Goal: Task Accomplishment & Management: Use online tool/utility

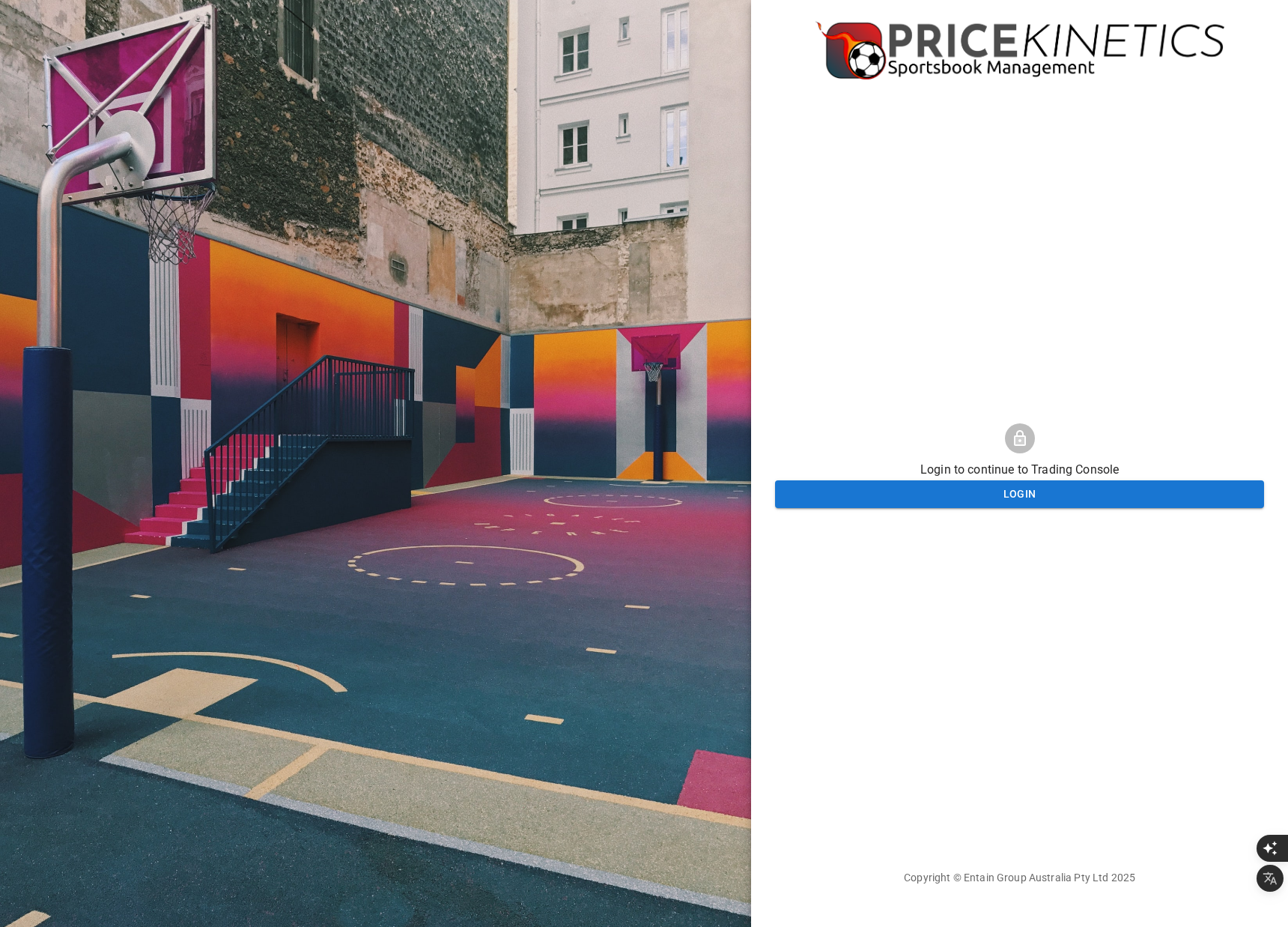
click at [855, 486] on button "Login" at bounding box center [1019, 493] width 489 height 28
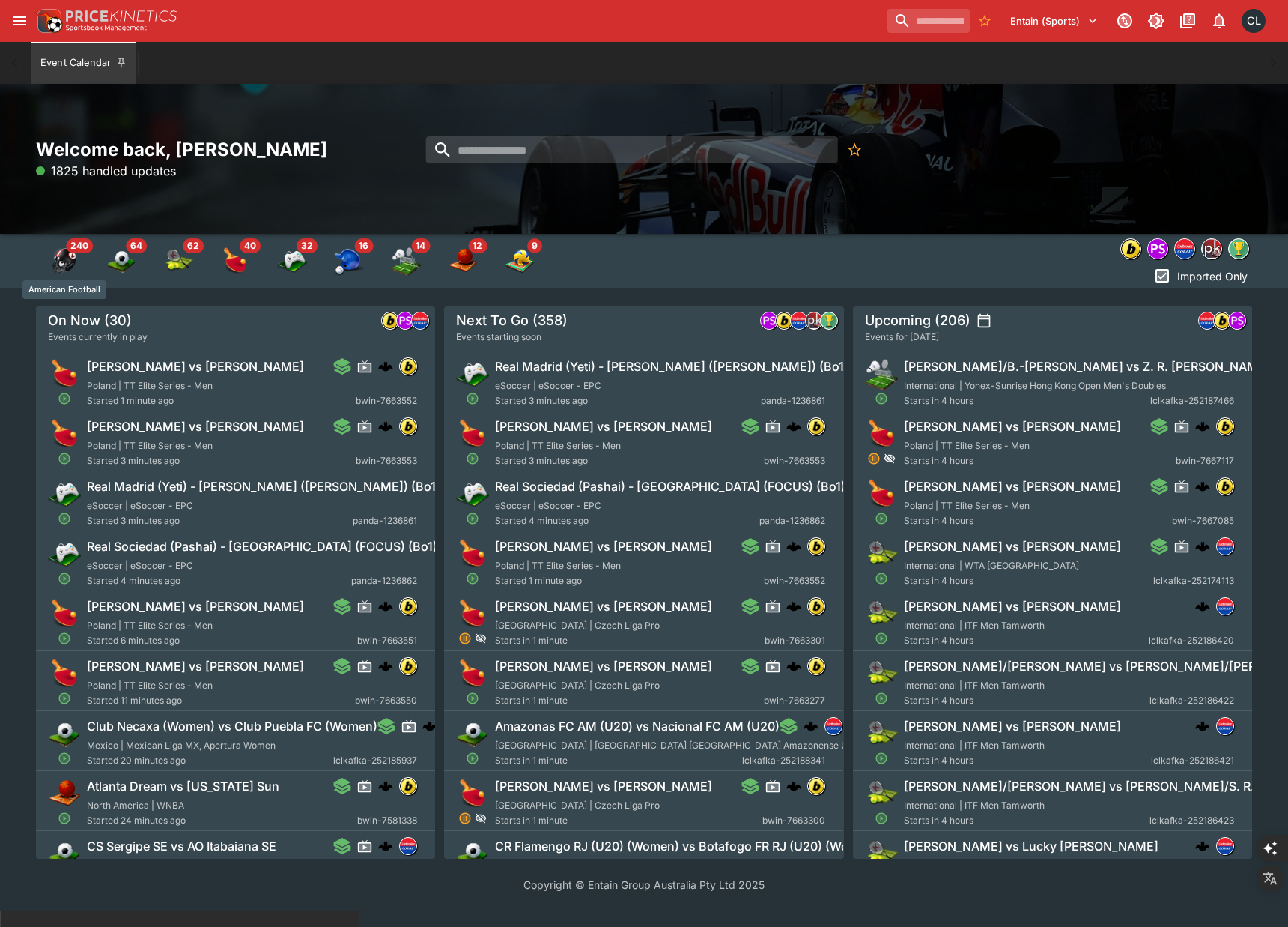
click at [62, 259] on img "American Football" at bounding box center [64, 261] width 30 height 30
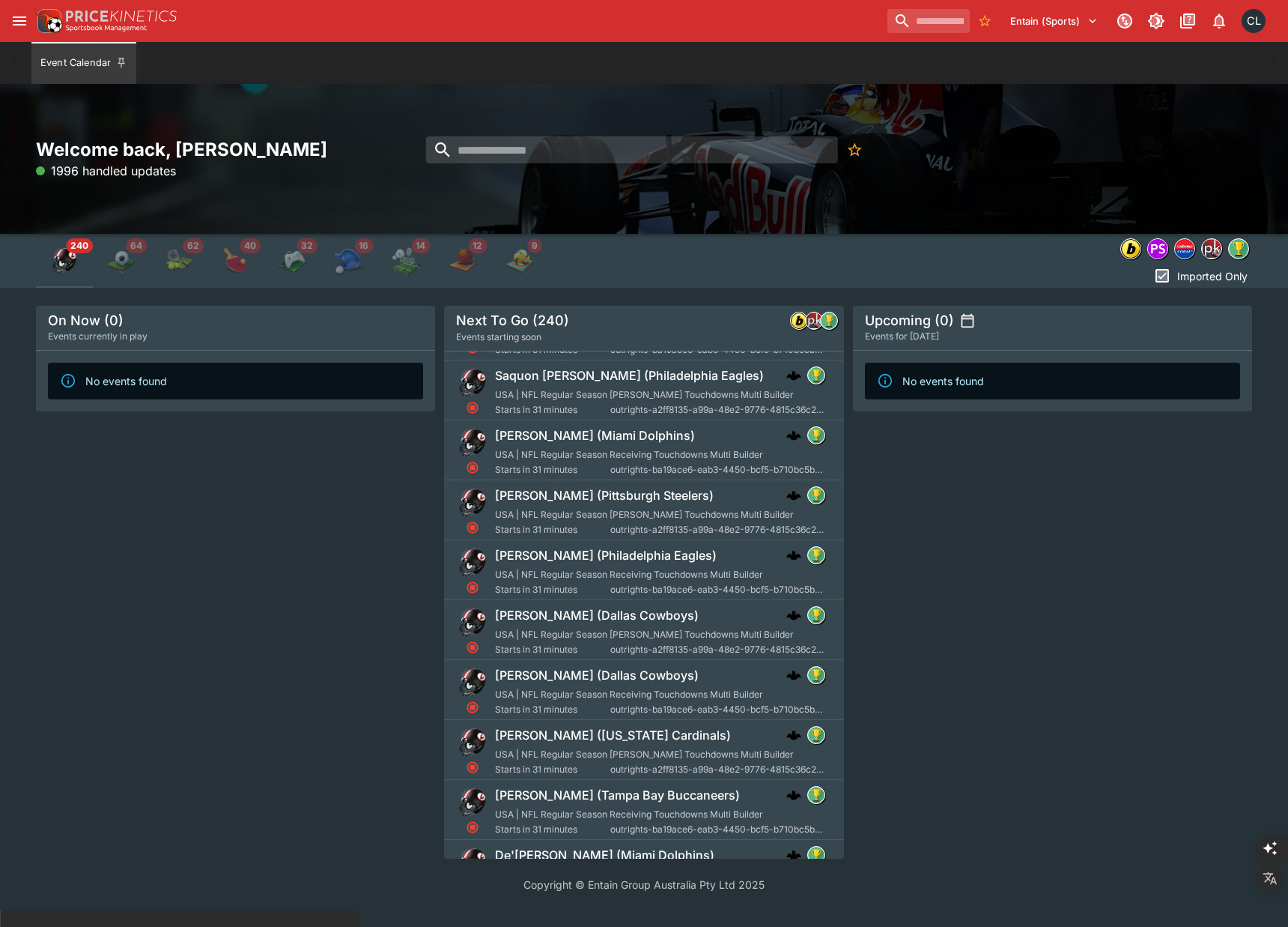
scroll to position [8683, 0]
click at [640, 552] on h6 "Devonta Smith (Philadelphia Eagles)" at bounding box center [606, 553] width 222 height 16
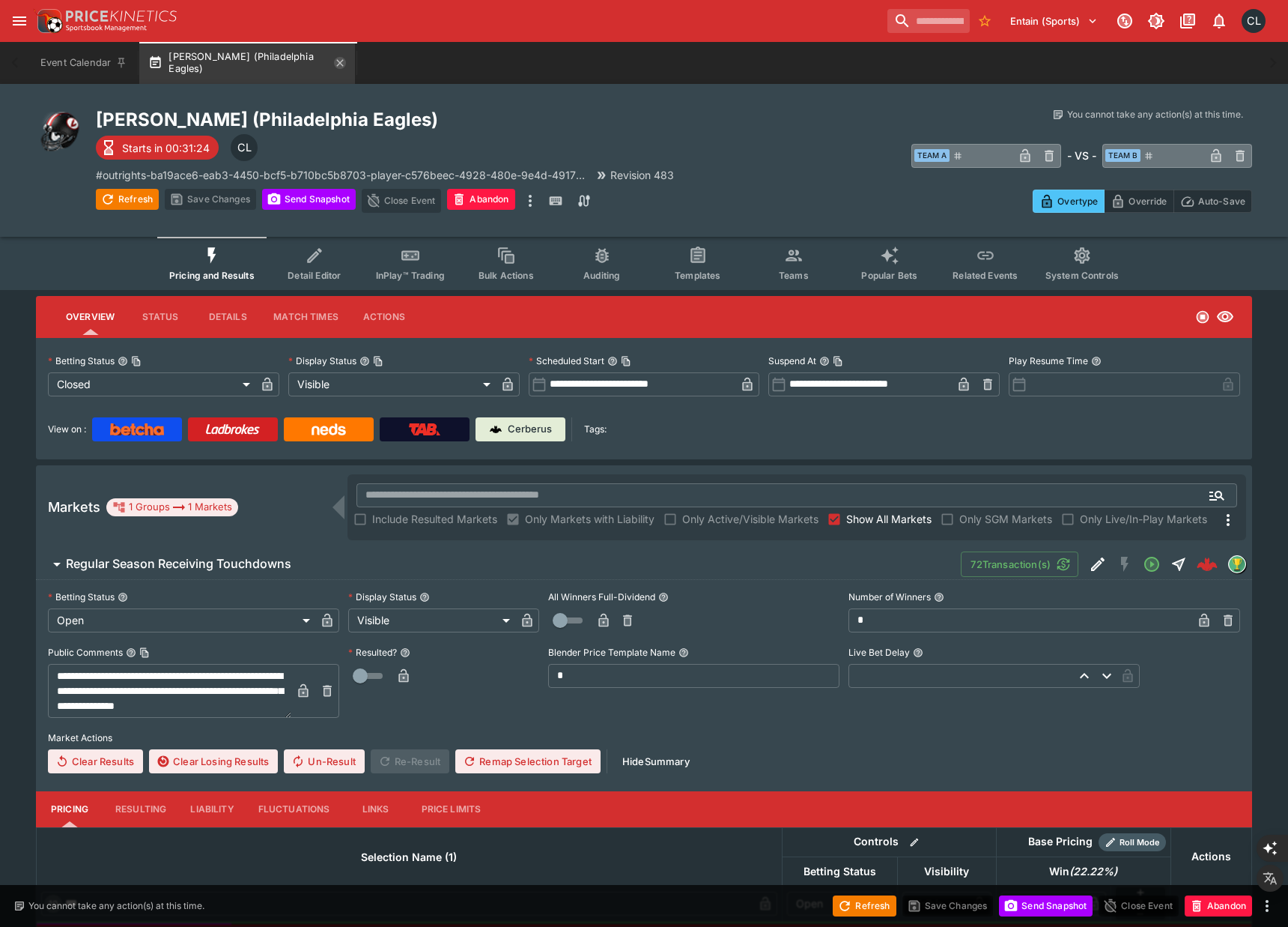
click at [340, 65] on icon "button" at bounding box center [341, 63] width 7 height 7
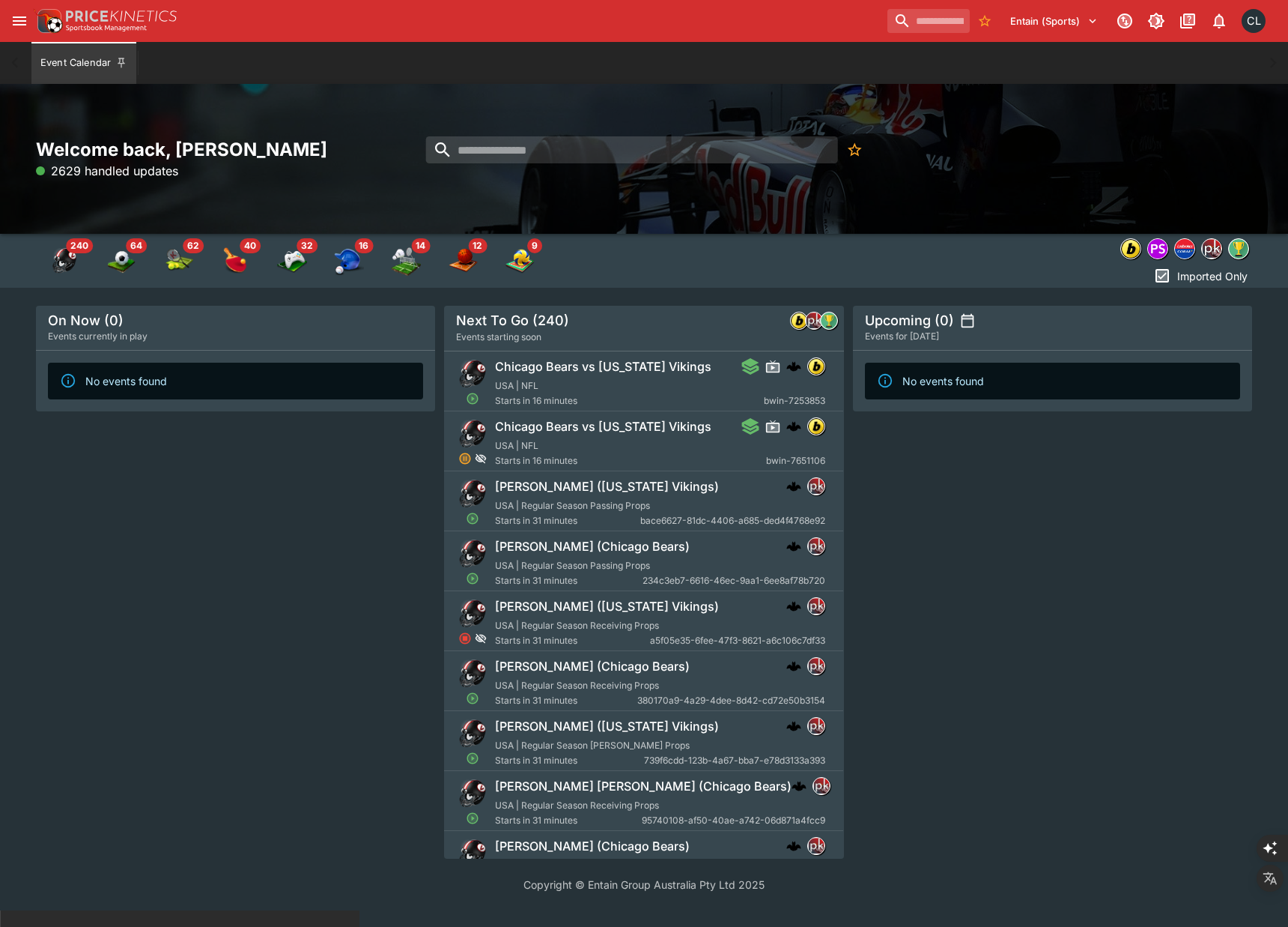
click at [744, 119] on div "Welcome back, Chad Liu 2629 handled updates" at bounding box center [644, 159] width 1288 height 150
click at [384, 617] on div "On Now (0) Events currently in play No events found" at bounding box center [235, 582] width 400 height 552
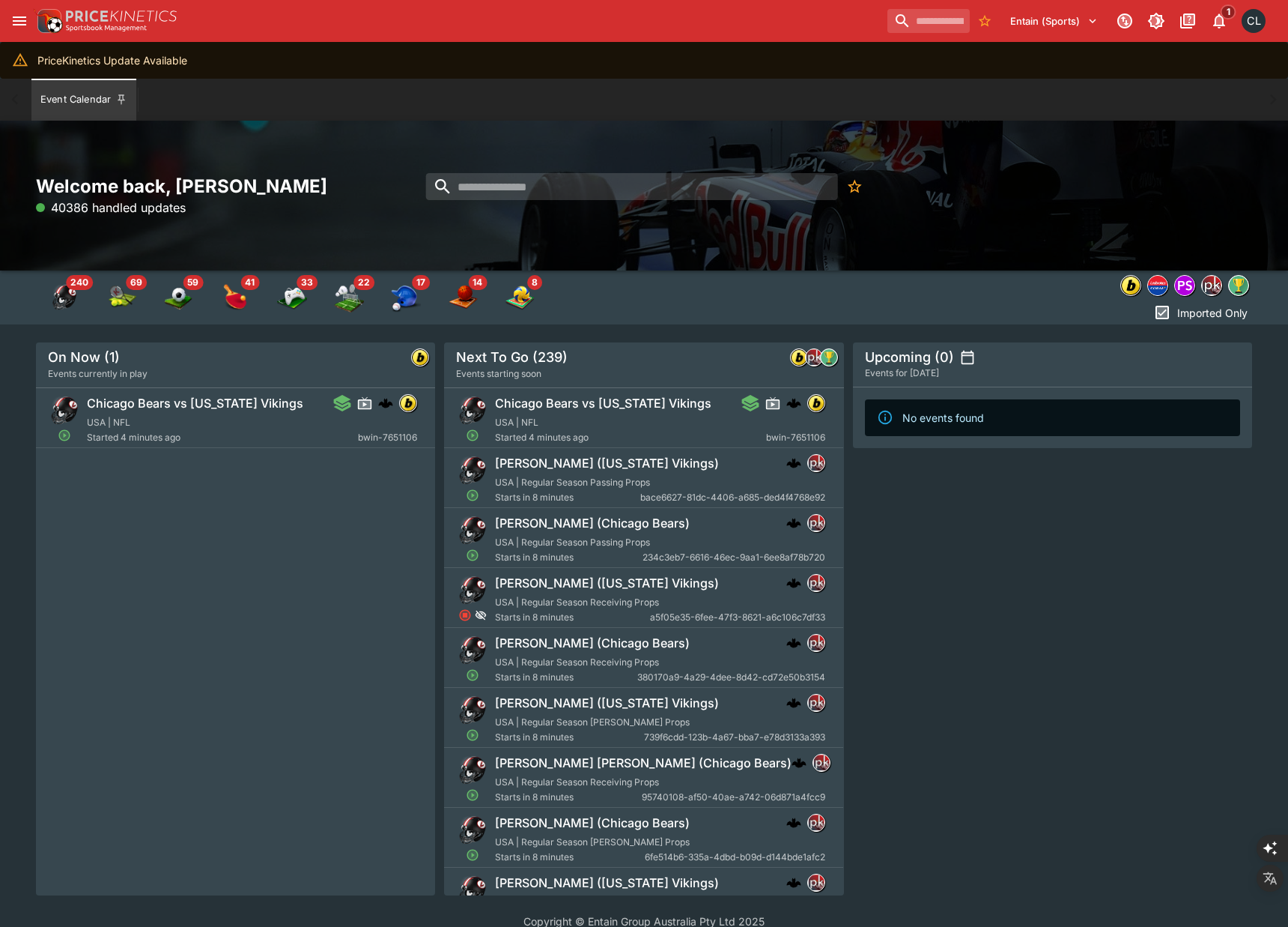
click at [1158, 709] on div "Upcoming (0) Events for today No events found" at bounding box center [1052, 619] width 400 height 552
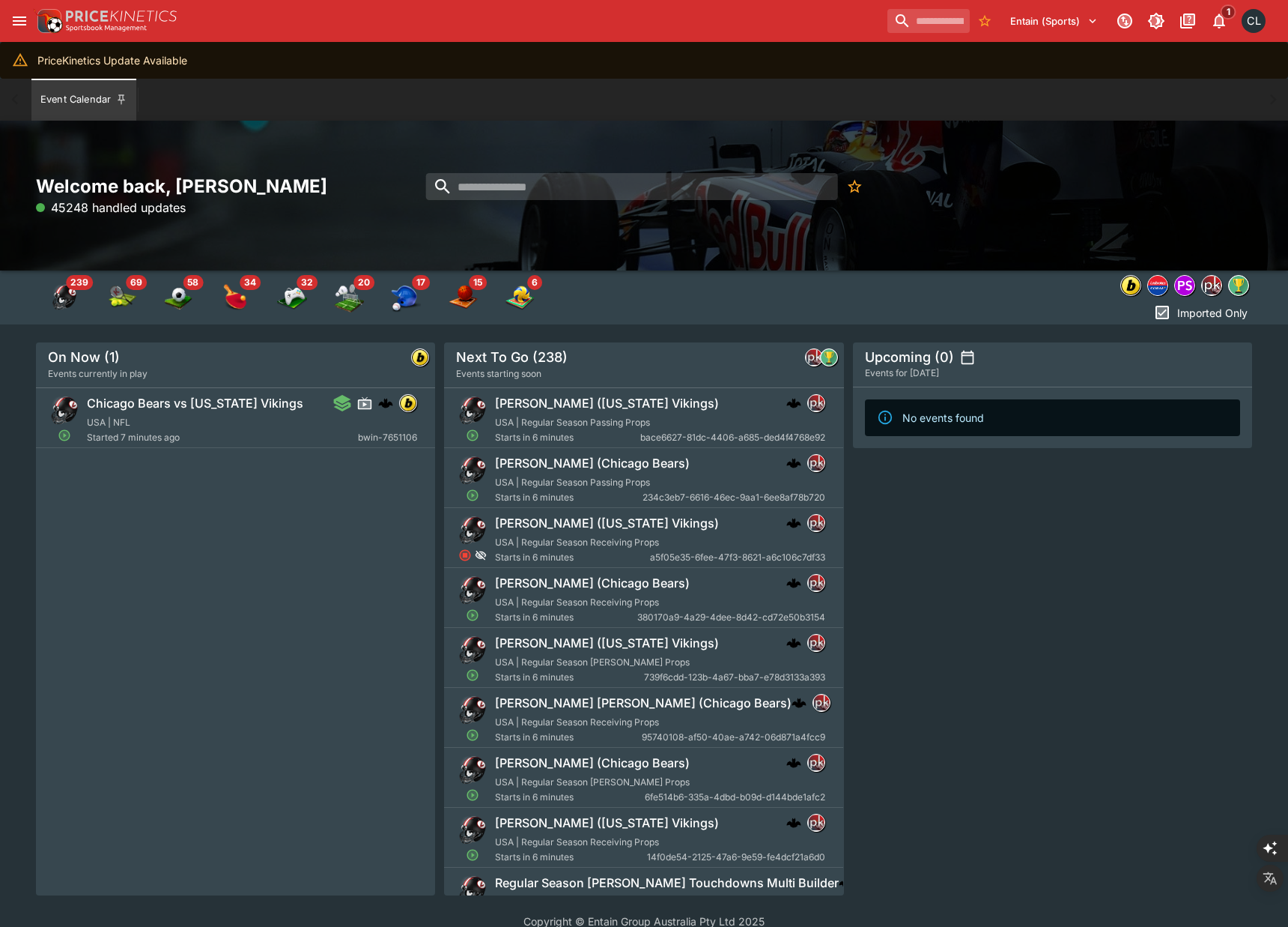
click at [1080, 626] on div "Upcoming (0) Events for today No events found" at bounding box center [1052, 619] width 400 height 552
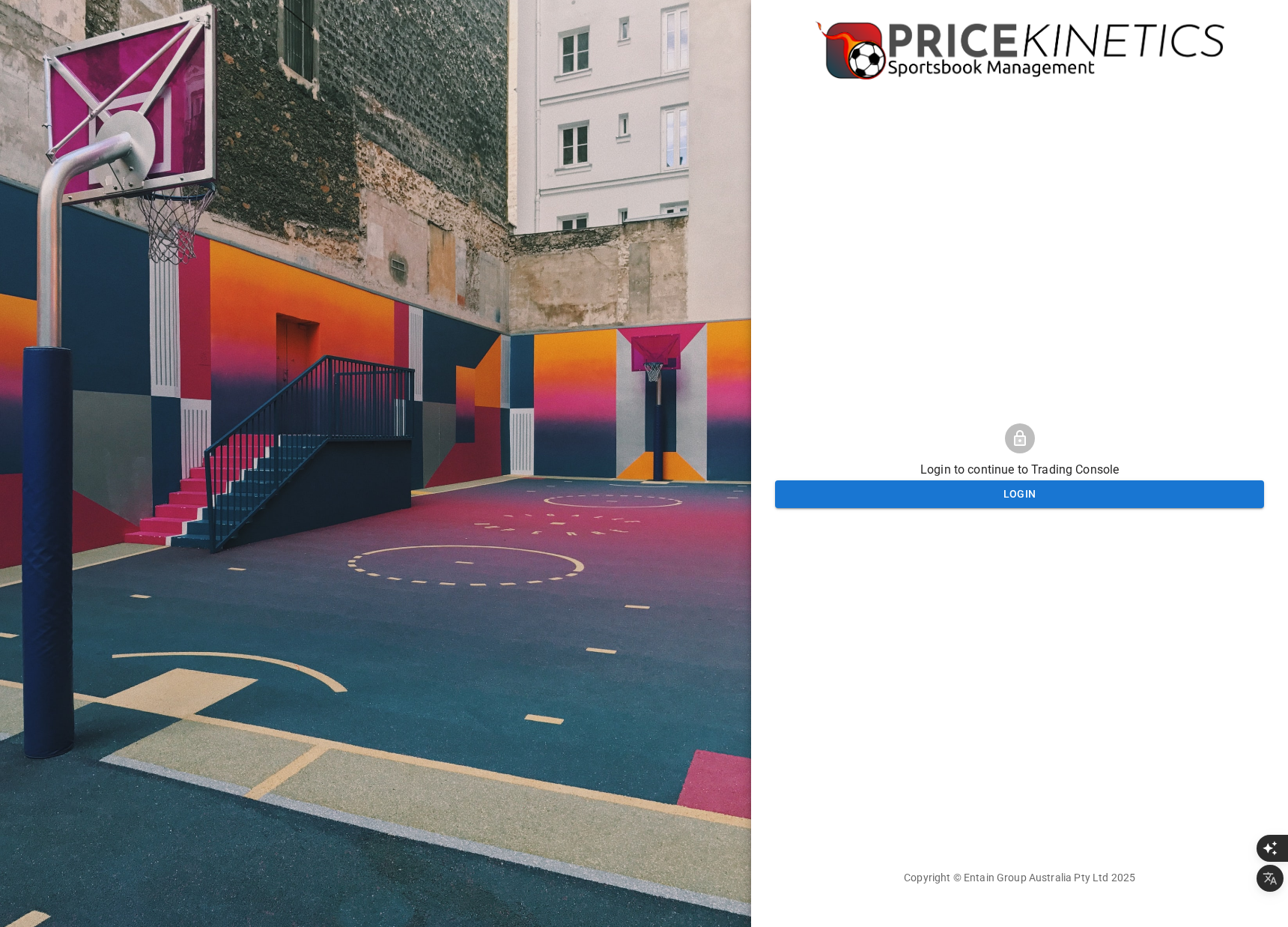
click at [405, 299] on div at bounding box center [375, 463] width 752 height 927
click at [484, 409] on div at bounding box center [375, 463] width 752 height 927
click at [1048, 274] on div "Login to continue to Trading Console Login Copyright © Entain Group Australia P…" at bounding box center [1019, 463] width 489 height 927
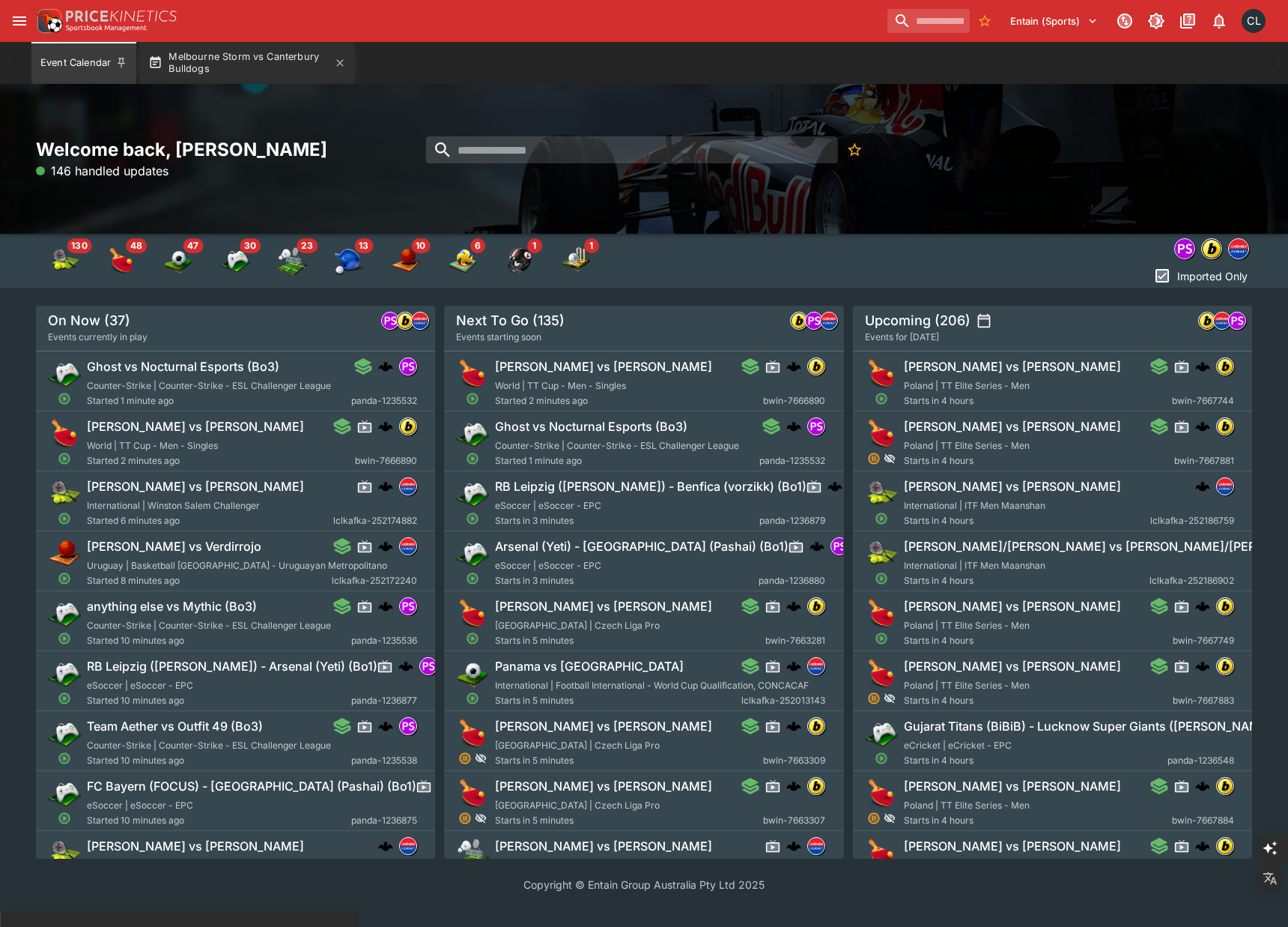
click at [266, 65] on button "Melbourne Storm vs Canterbury Bulldogs" at bounding box center [247, 63] width 215 height 42
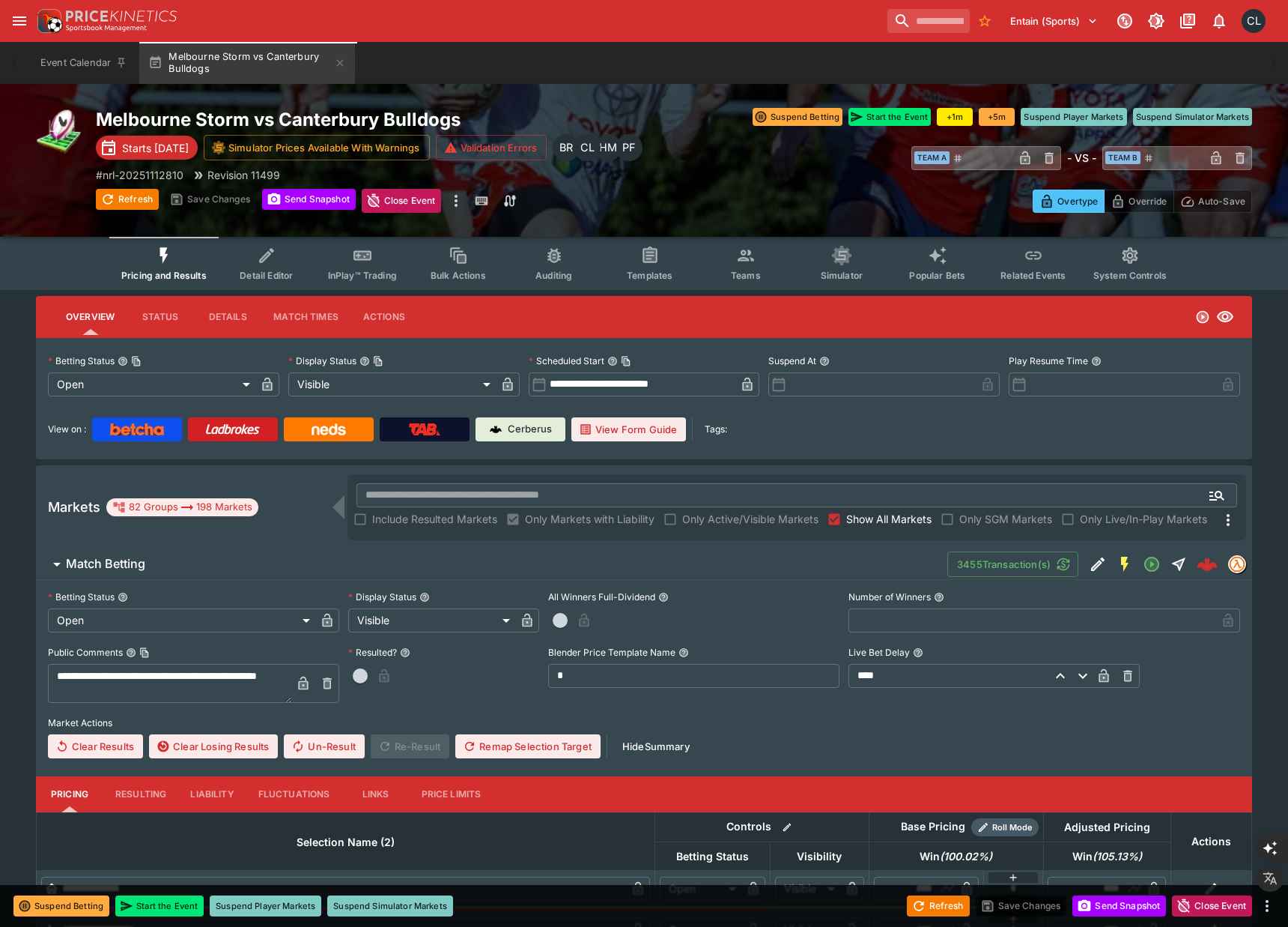
click at [282, 261] on button "Detail Editor" at bounding box center [266, 263] width 96 height 53
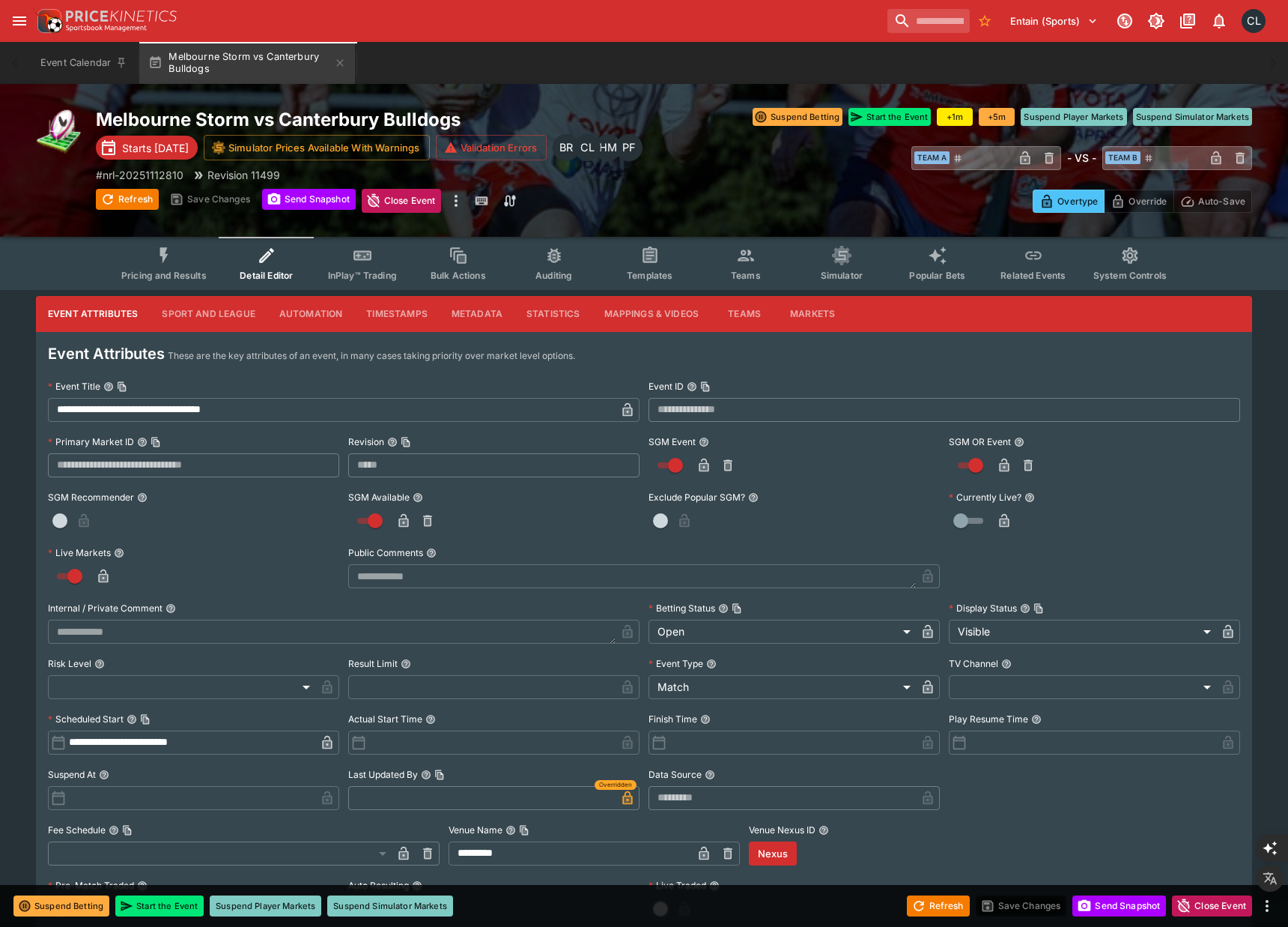
click at [162, 257] on icon "Event type filters" at bounding box center [164, 256] width 20 height 20
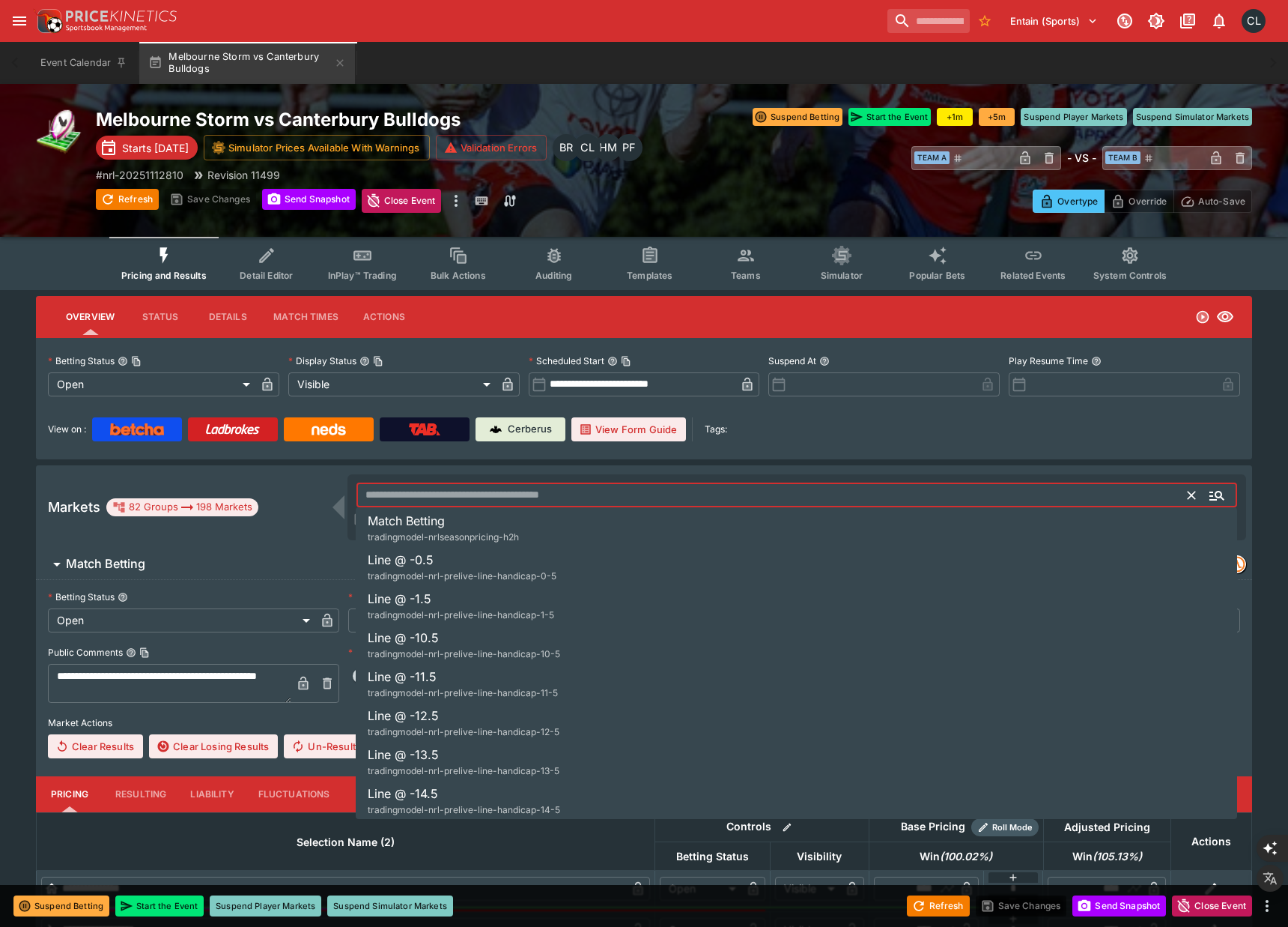
click at [619, 487] on input "text" at bounding box center [772, 495] width 832 height 24
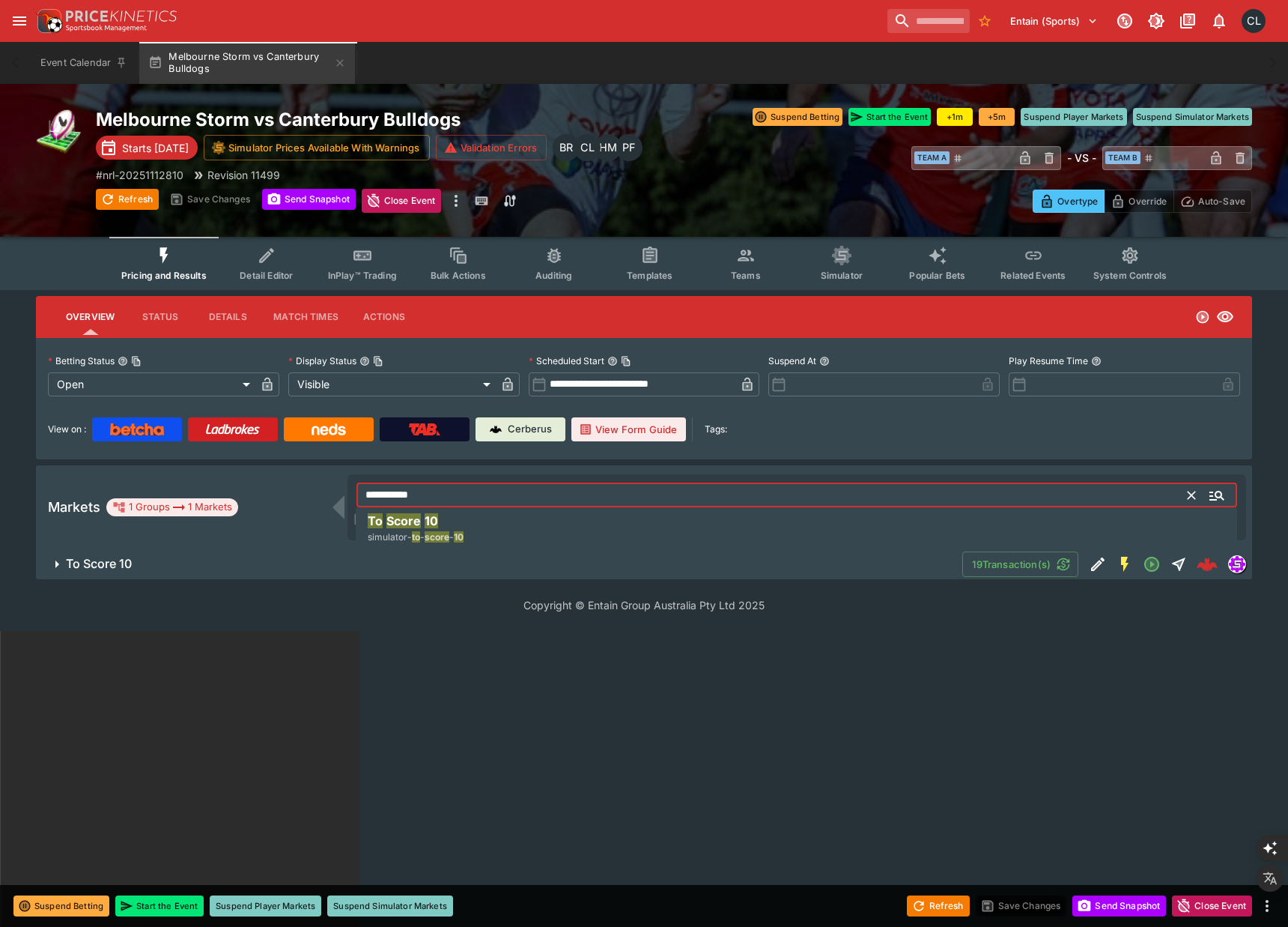
type input "**********"
click at [867, 564] on span "To Score 10" at bounding box center [509, 564] width 885 height 16
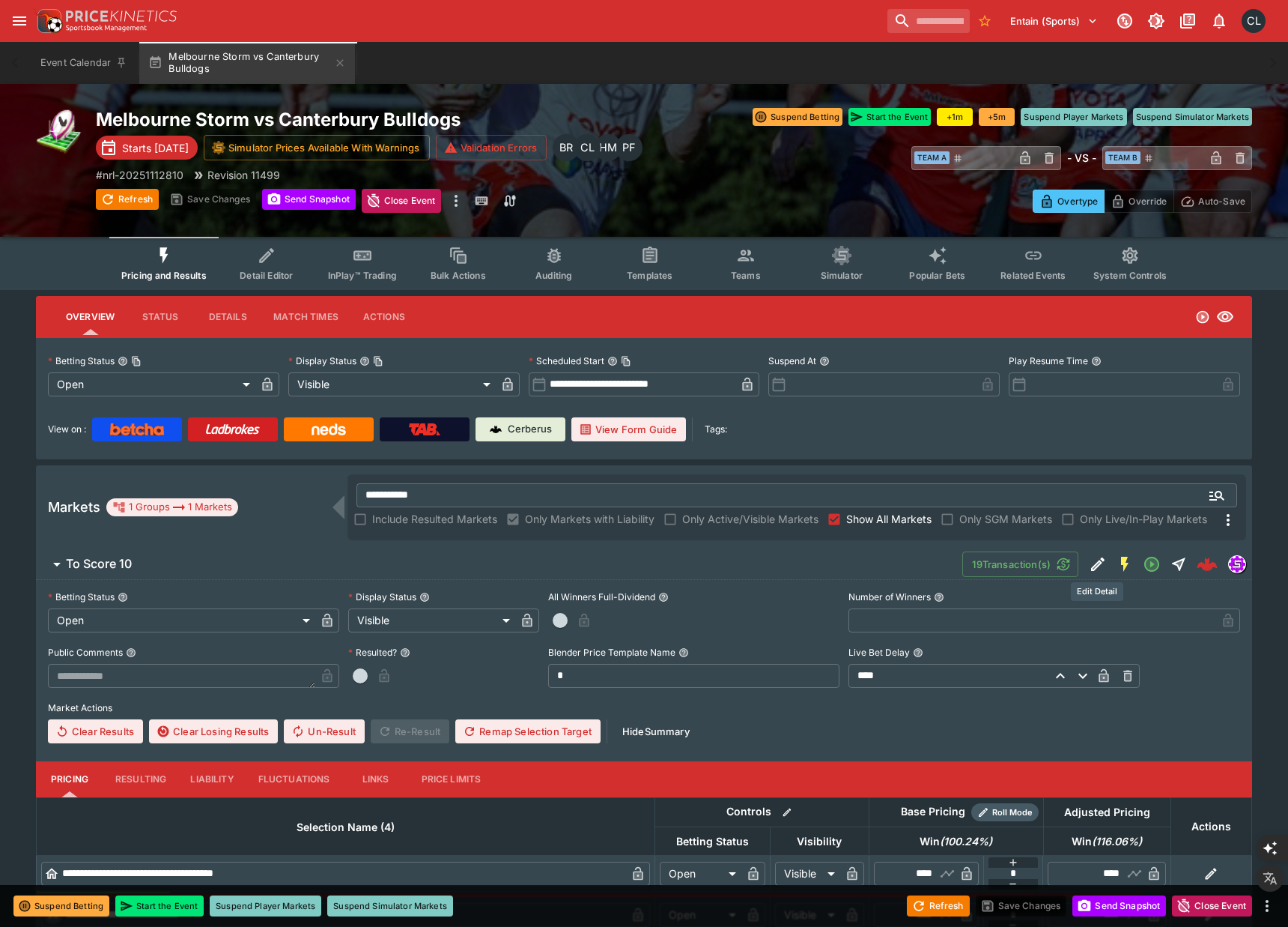
click at [1101, 568] on icon "Edit Detail" at bounding box center [1098, 564] width 18 height 18
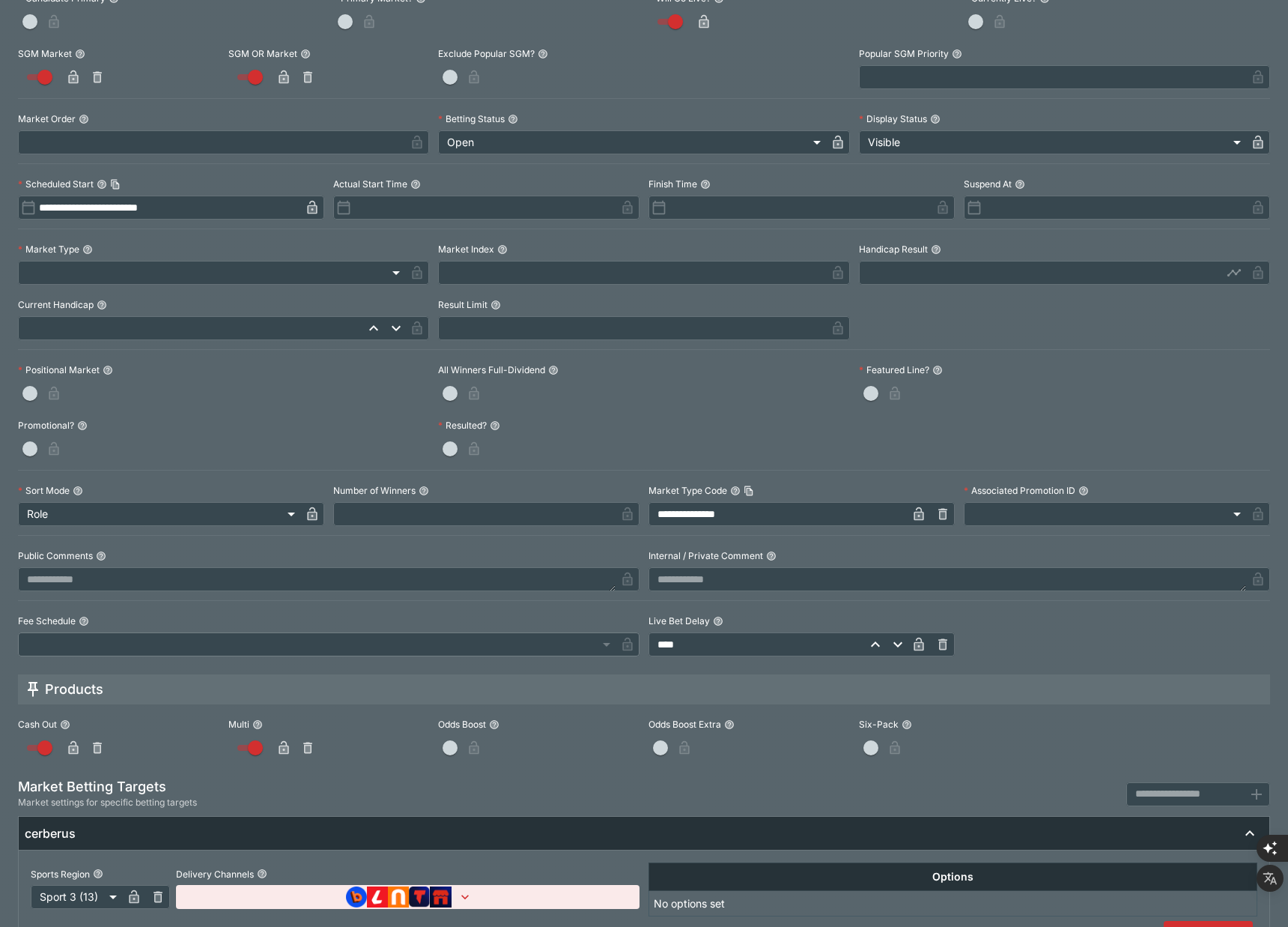
scroll to position [333, 0]
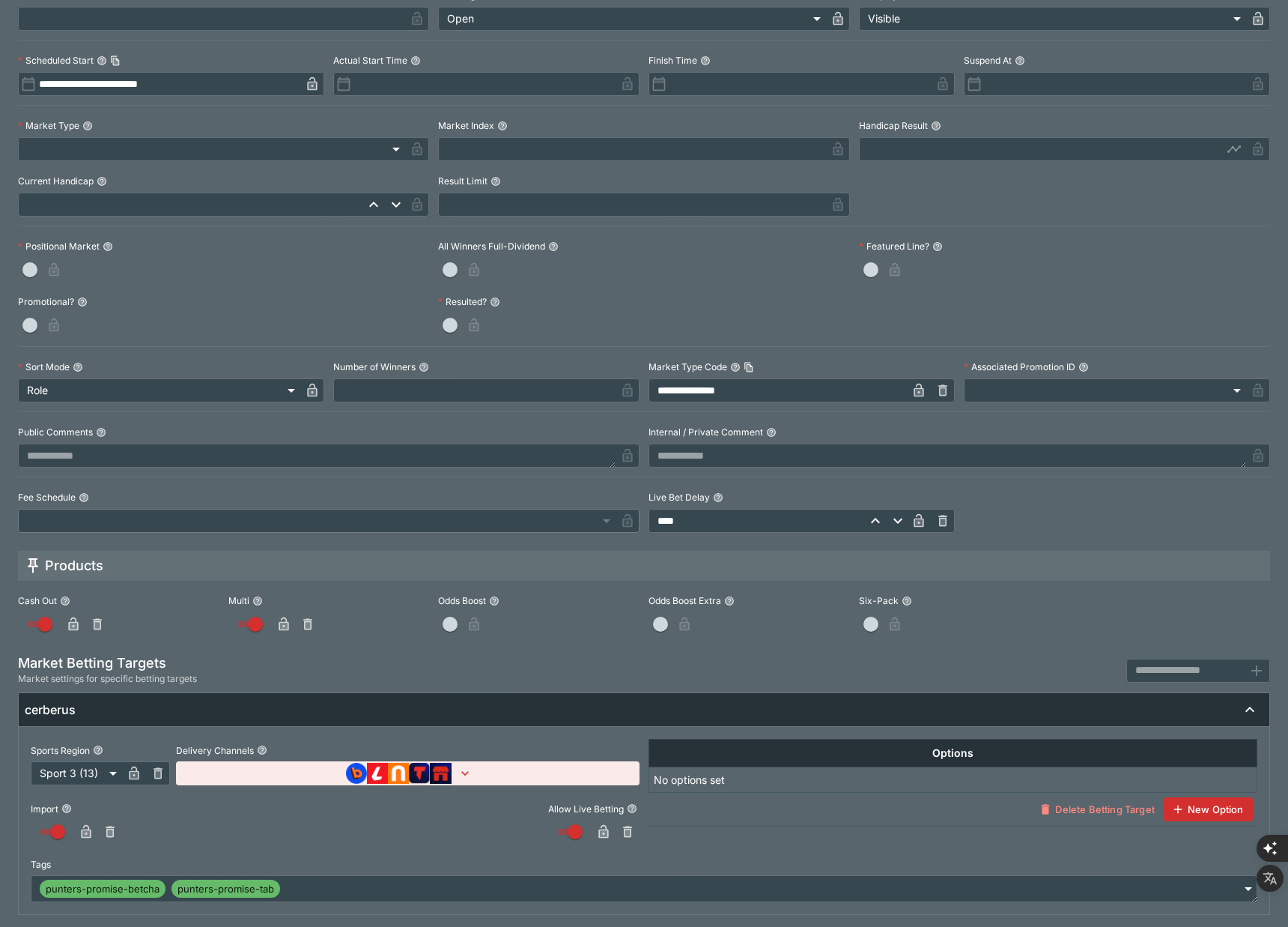
type input "**********"
type input "****"
type input "******"
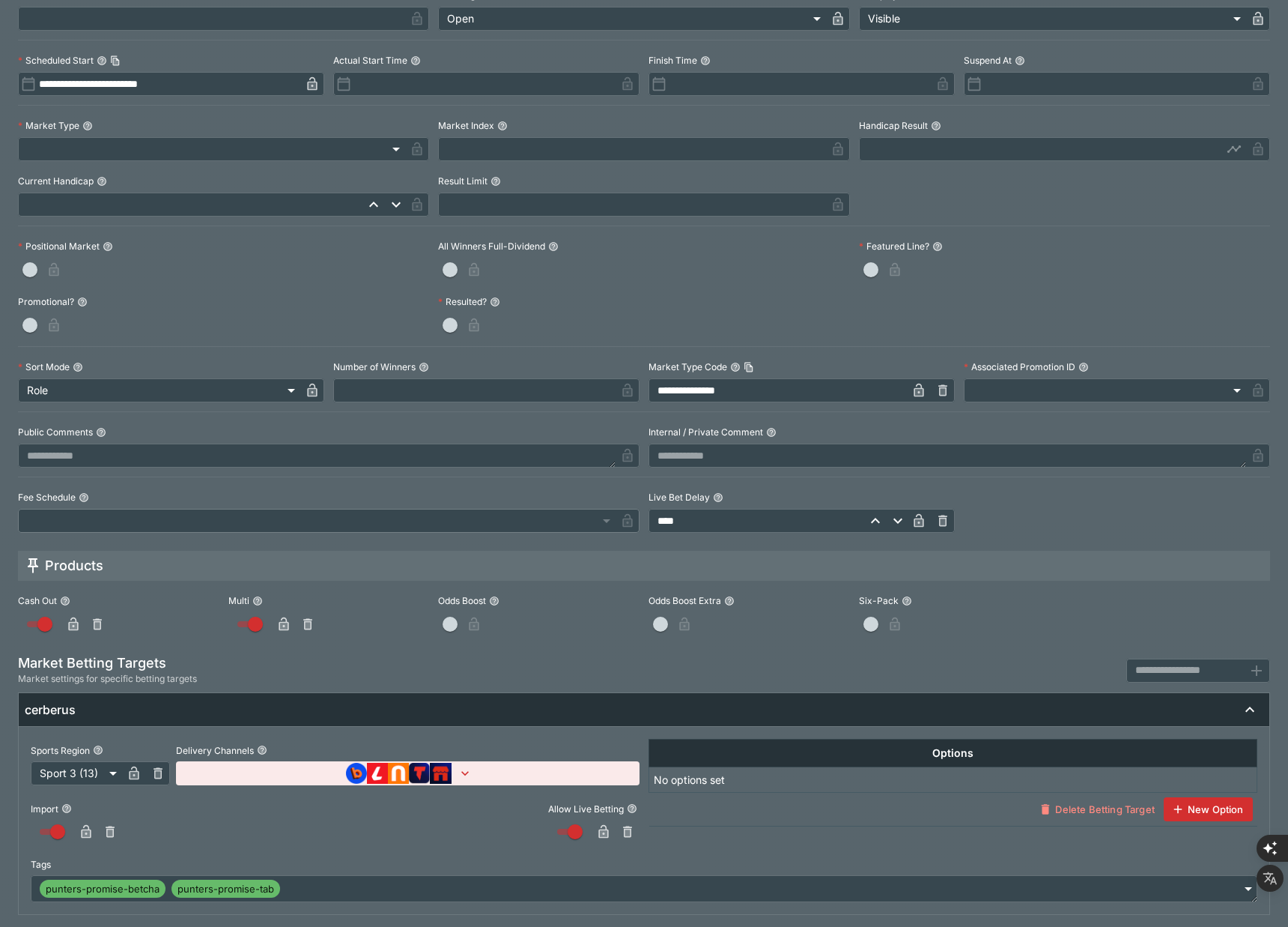
type input "*****"
type input "****"
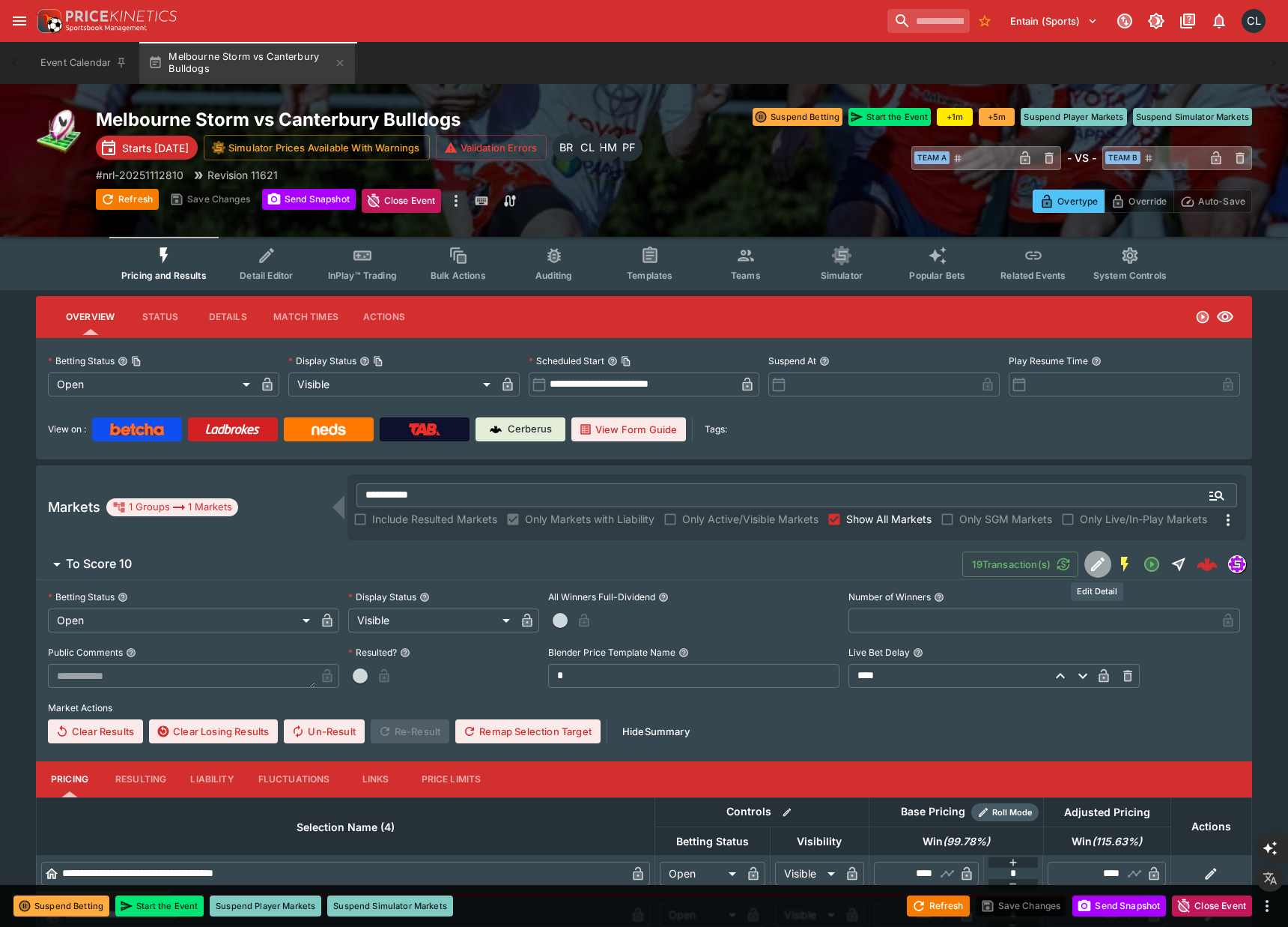
click at [1095, 569] on icon "Edit Detail" at bounding box center [1098, 564] width 18 height 18
click at [892, 569] on span "To Score 10" at bounding box center [509, 564] width 885 height 16
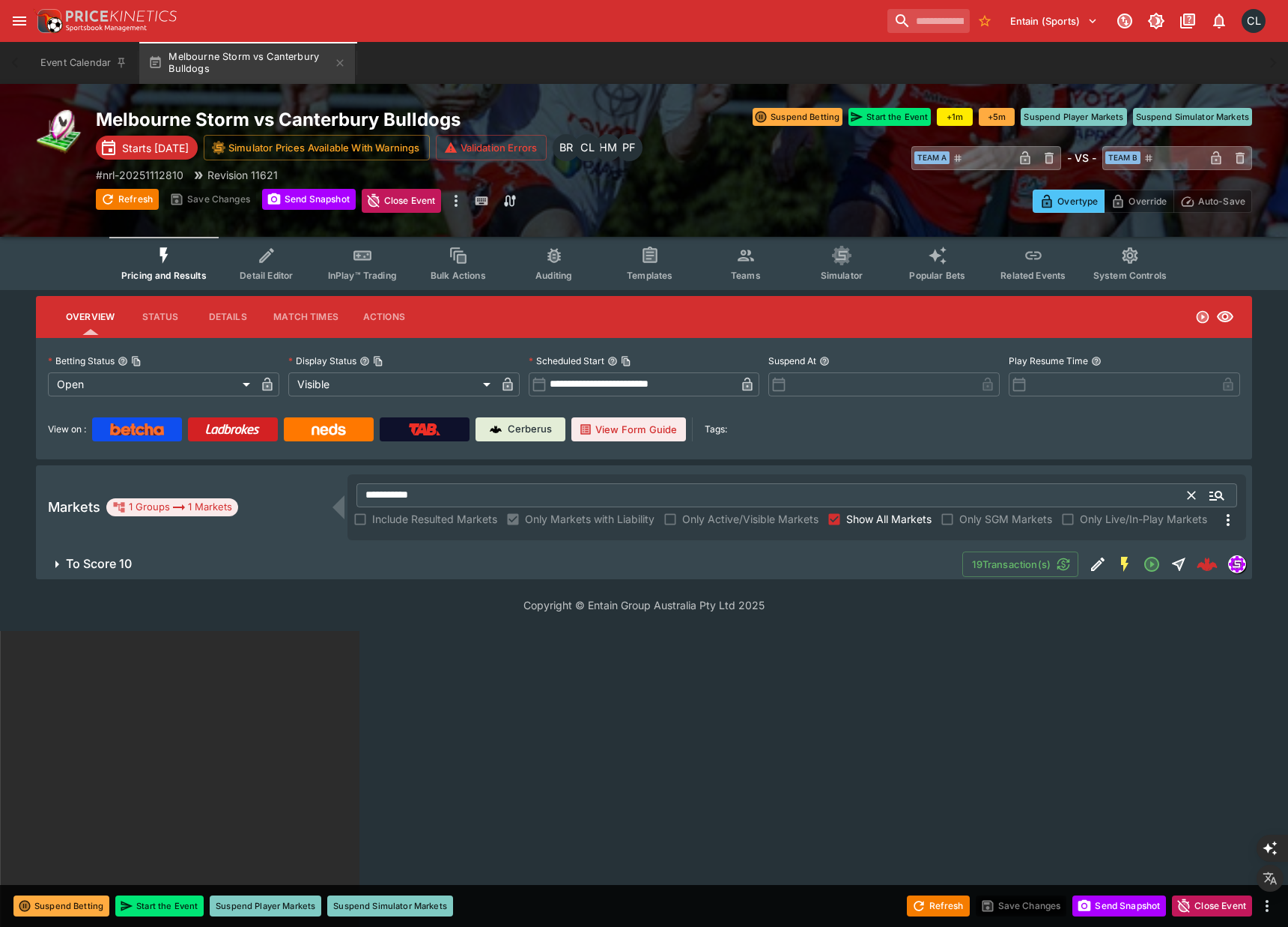
click at [782, 502] on input "**********" at bounding box center [772, 495] width 832 height 24
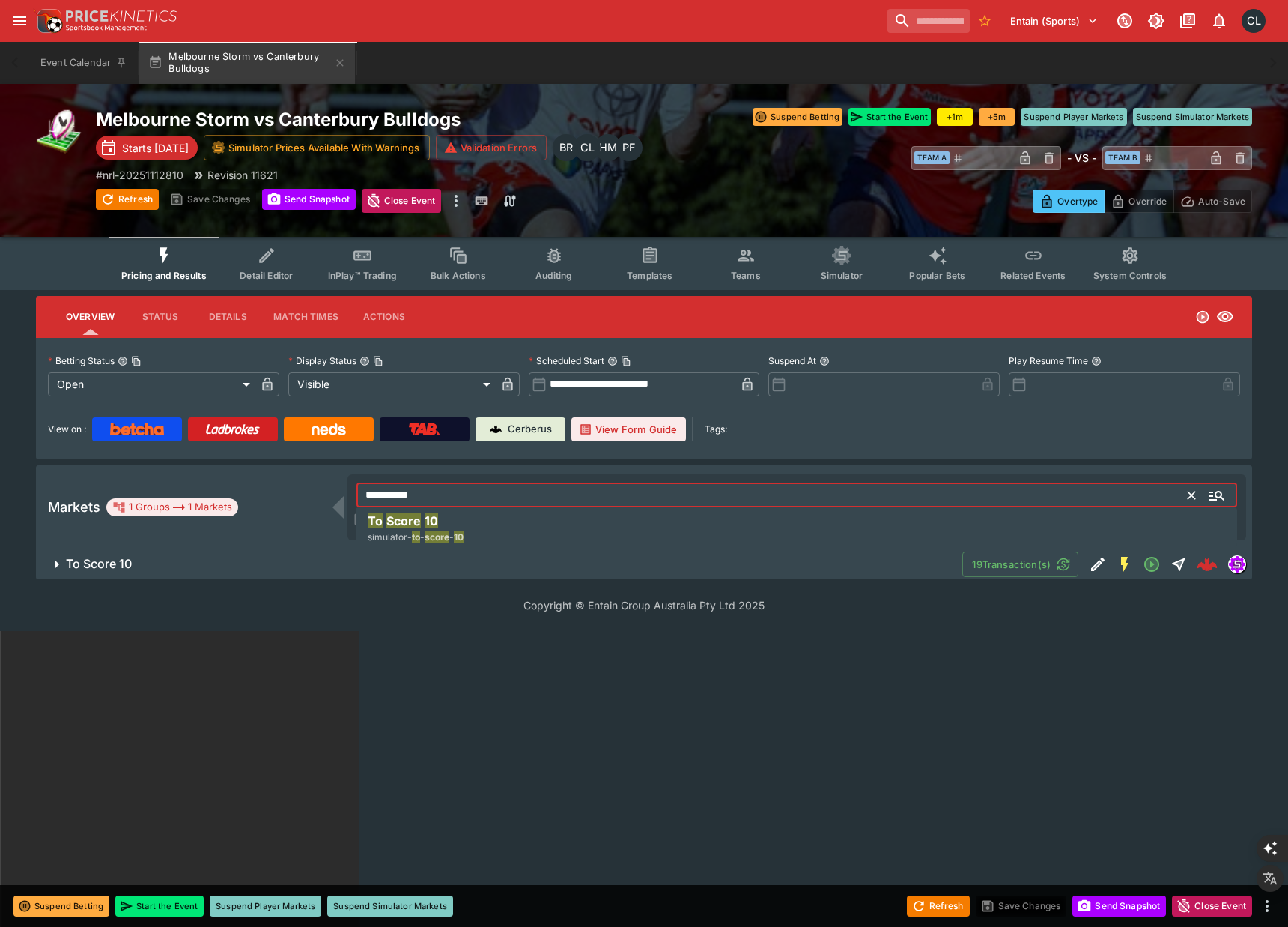
click at [796, 502] on input "**********" at bounding box center [772, 495] width 832 height 24
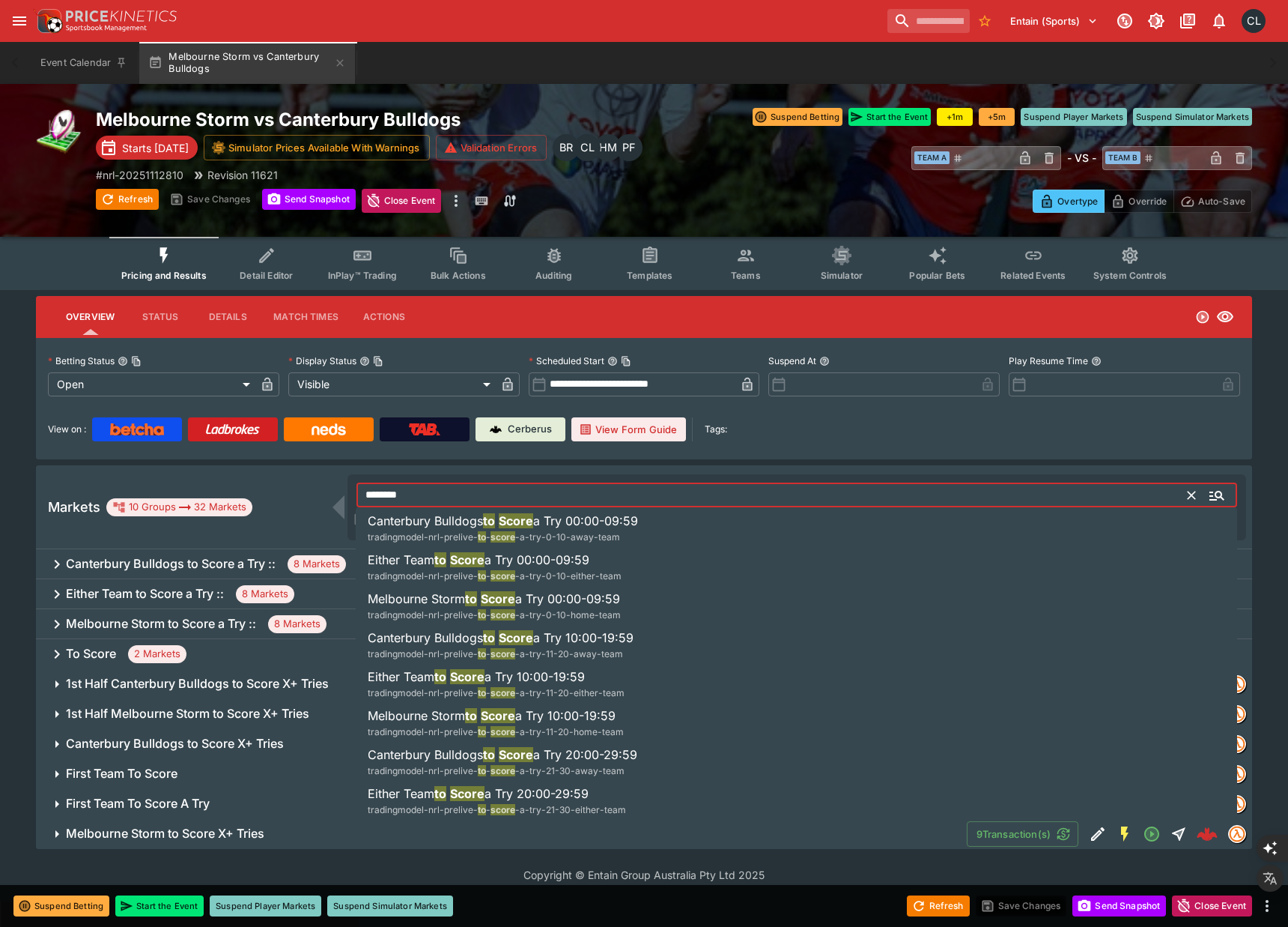
type input "********"
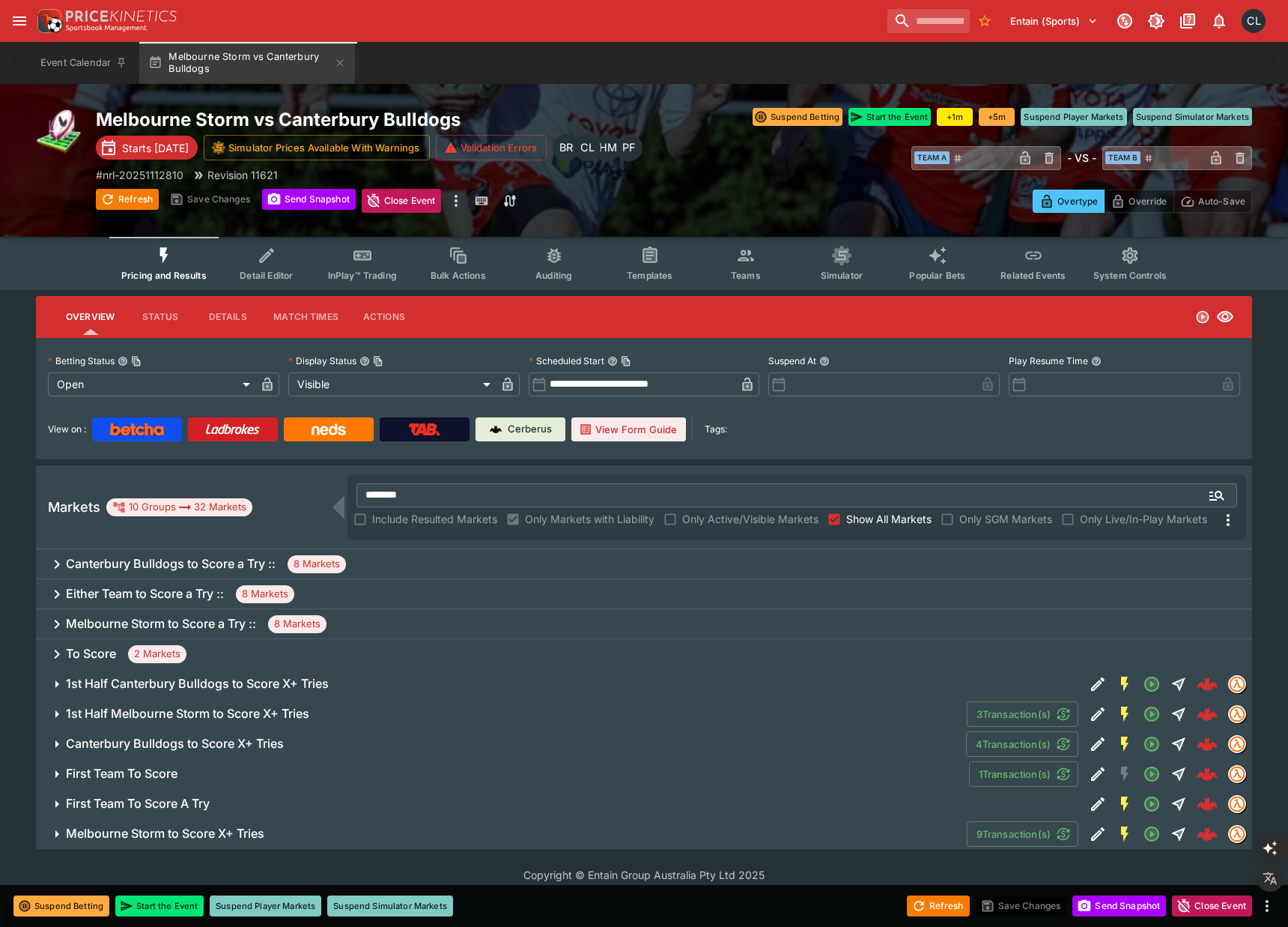
click at [599, 656] on div "To Score 2 Markets" at bounding box center [644, 654] width 1216 height 30
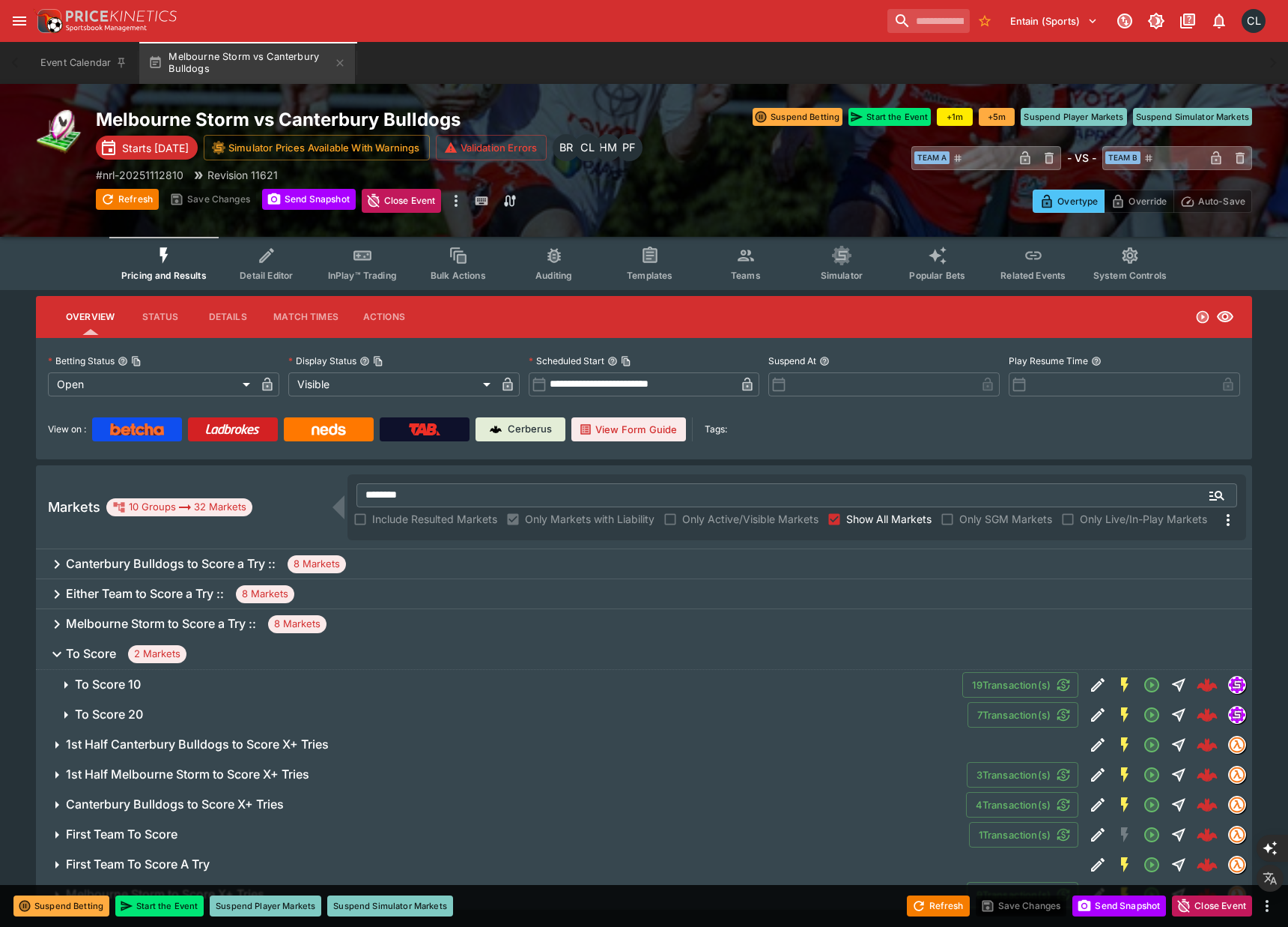
scroll to position [35, 0]
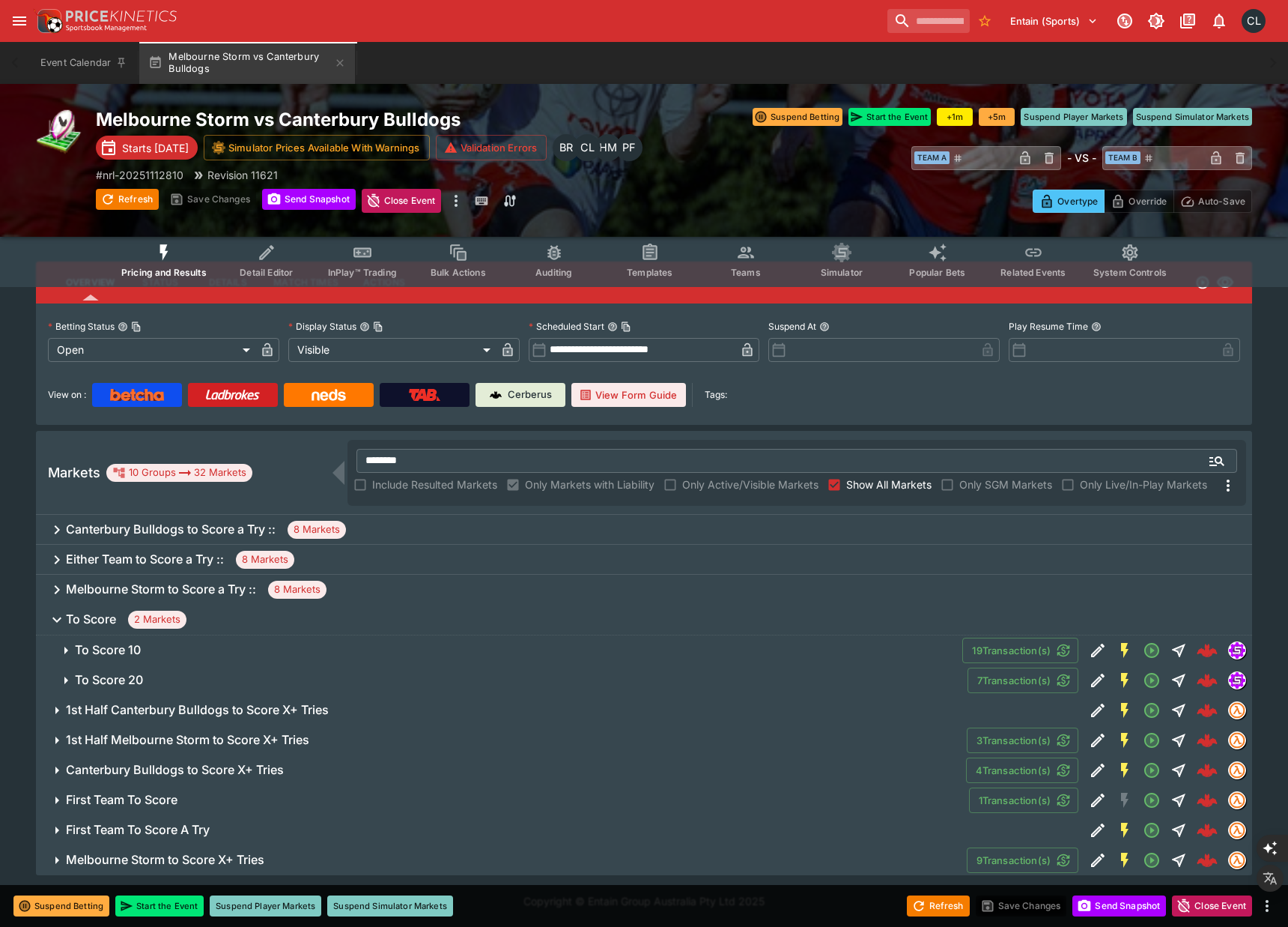
click at [1098, 682] on icon "Edit Detail" at bounding box center [1098, 680] width 18 height 18
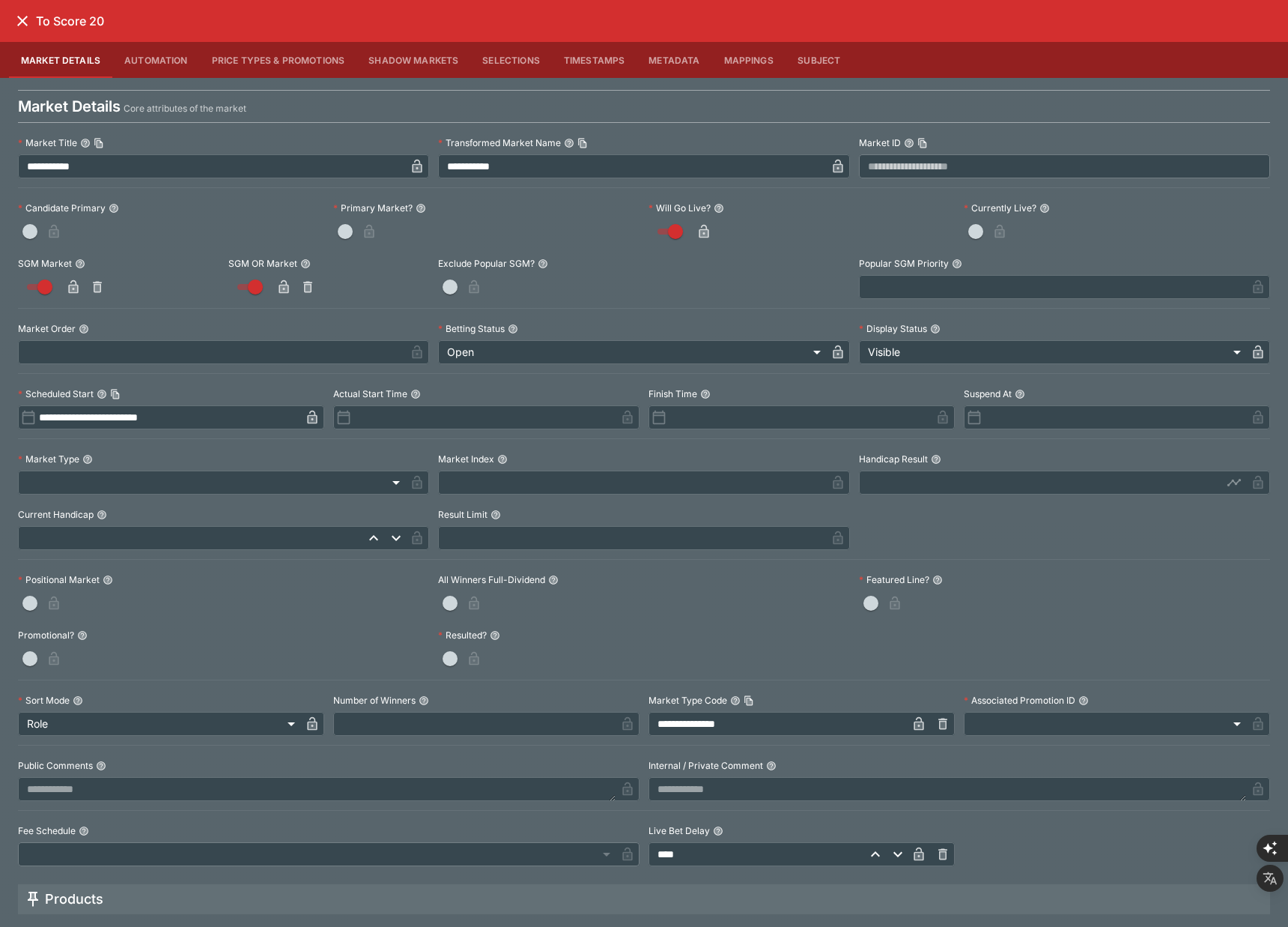
scroll to position [333, 0]
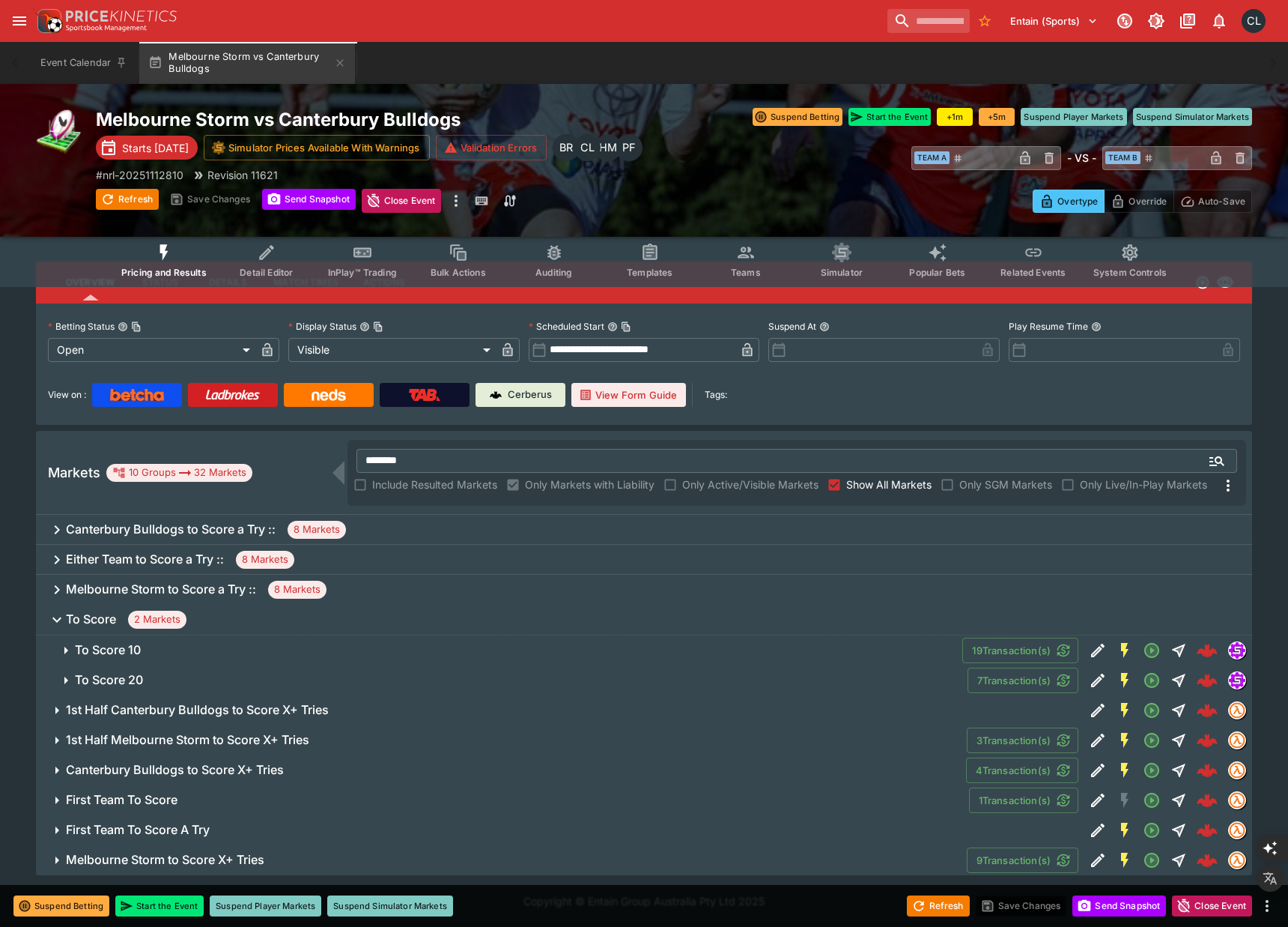
click at [1096, 712] on icon "Edit Detail" at bounding box center [1098, 710] width 13 height 13
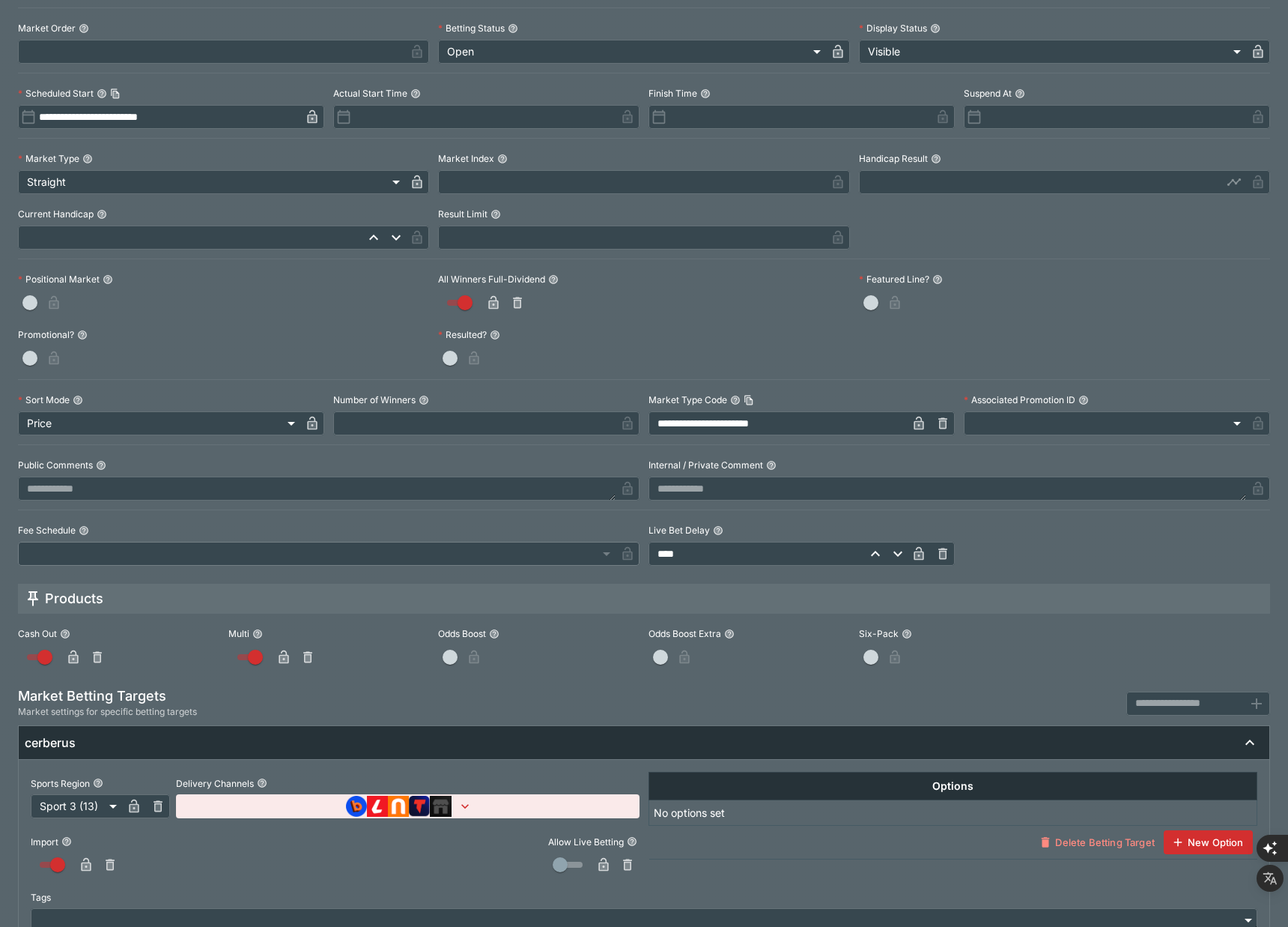
scroll to position [331, 0]
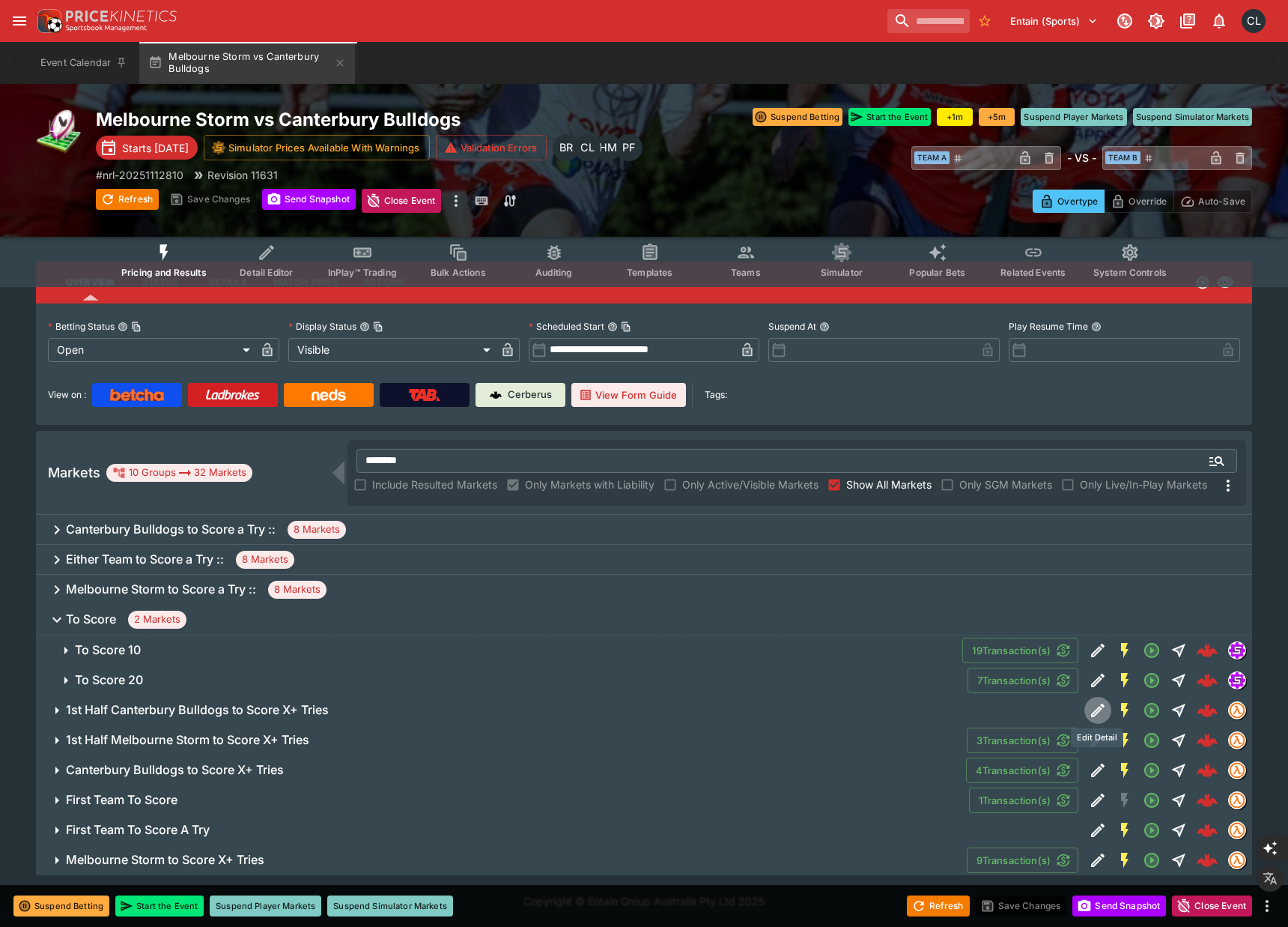
click at [691, 192] on div "Overtype Override Auto-Save" at bounding box center [963, 197] width 578 height 32
click at [456, 202] on icon "more" at bounding box center [456, 201] width 18 height 18
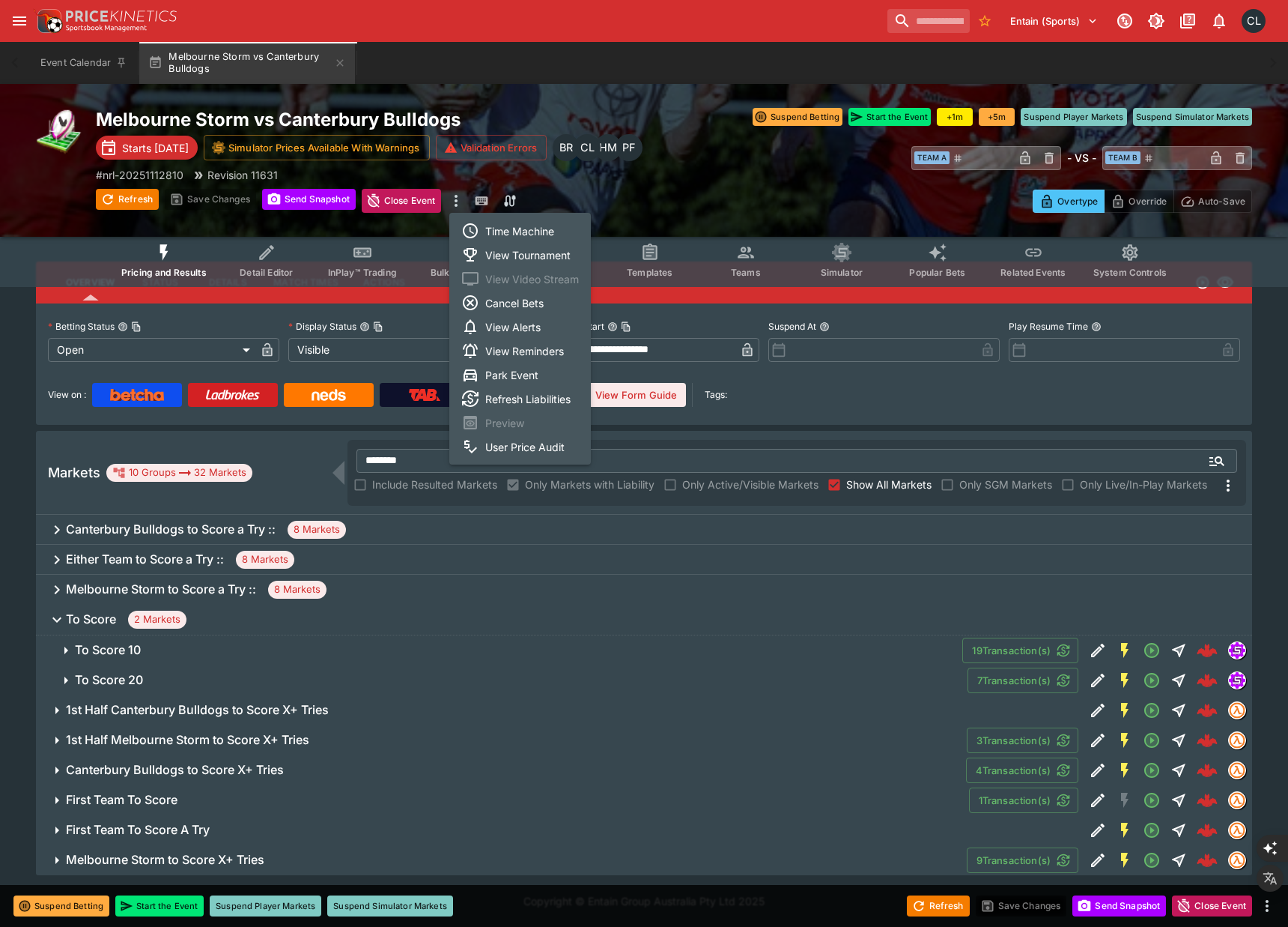
click at [529, 233] on li "Time Machine" at bounding box center [520, 231] width 141 height 24
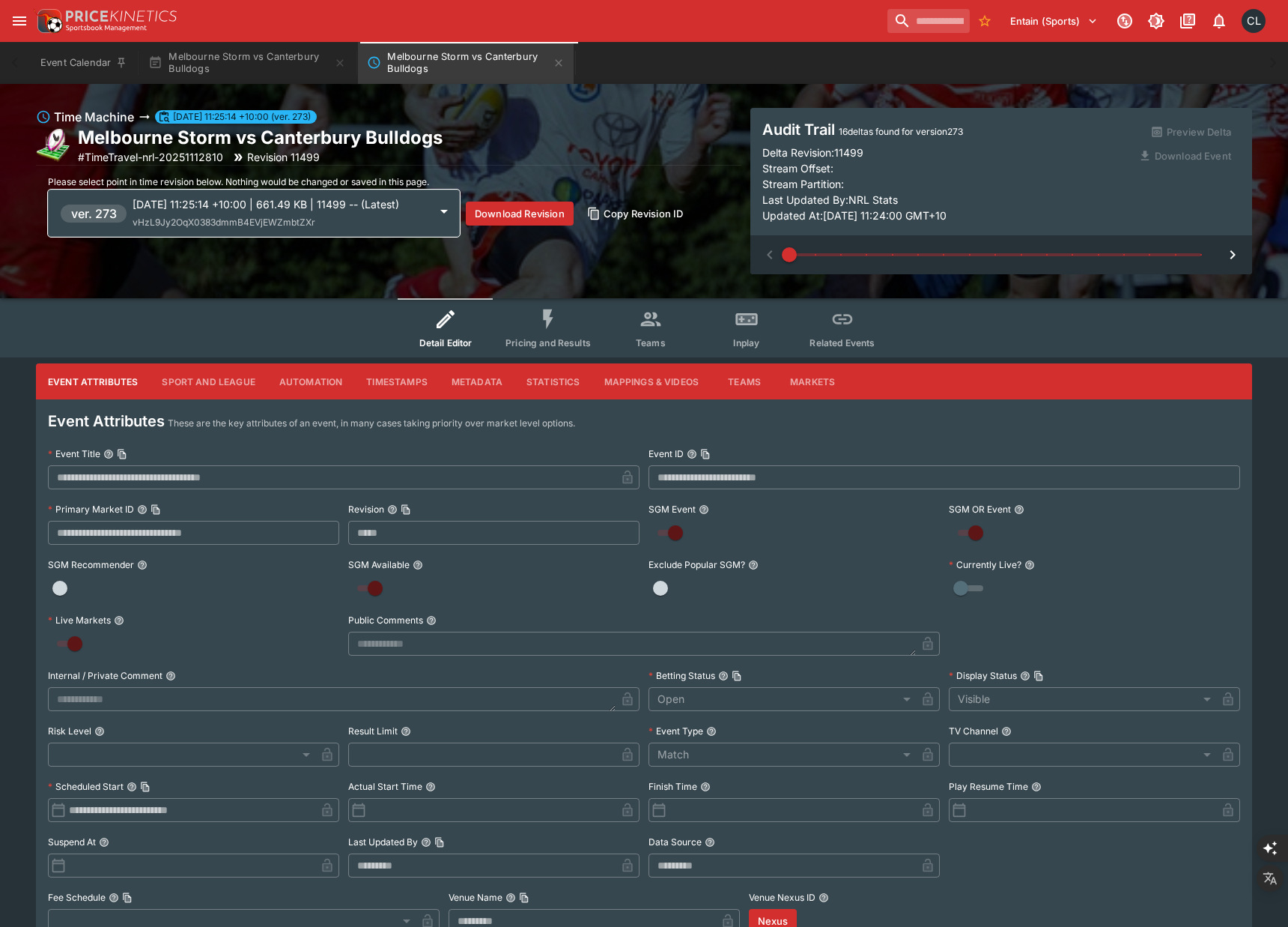
click at [324, 192] on div "ver. 273 [DATE] 11:25:14 +10:00 | 661.49 KB | 11499 -- (Latest) vHzL9Jy2OqX0383…" at bounding box center [254, 213] width 412 height 47
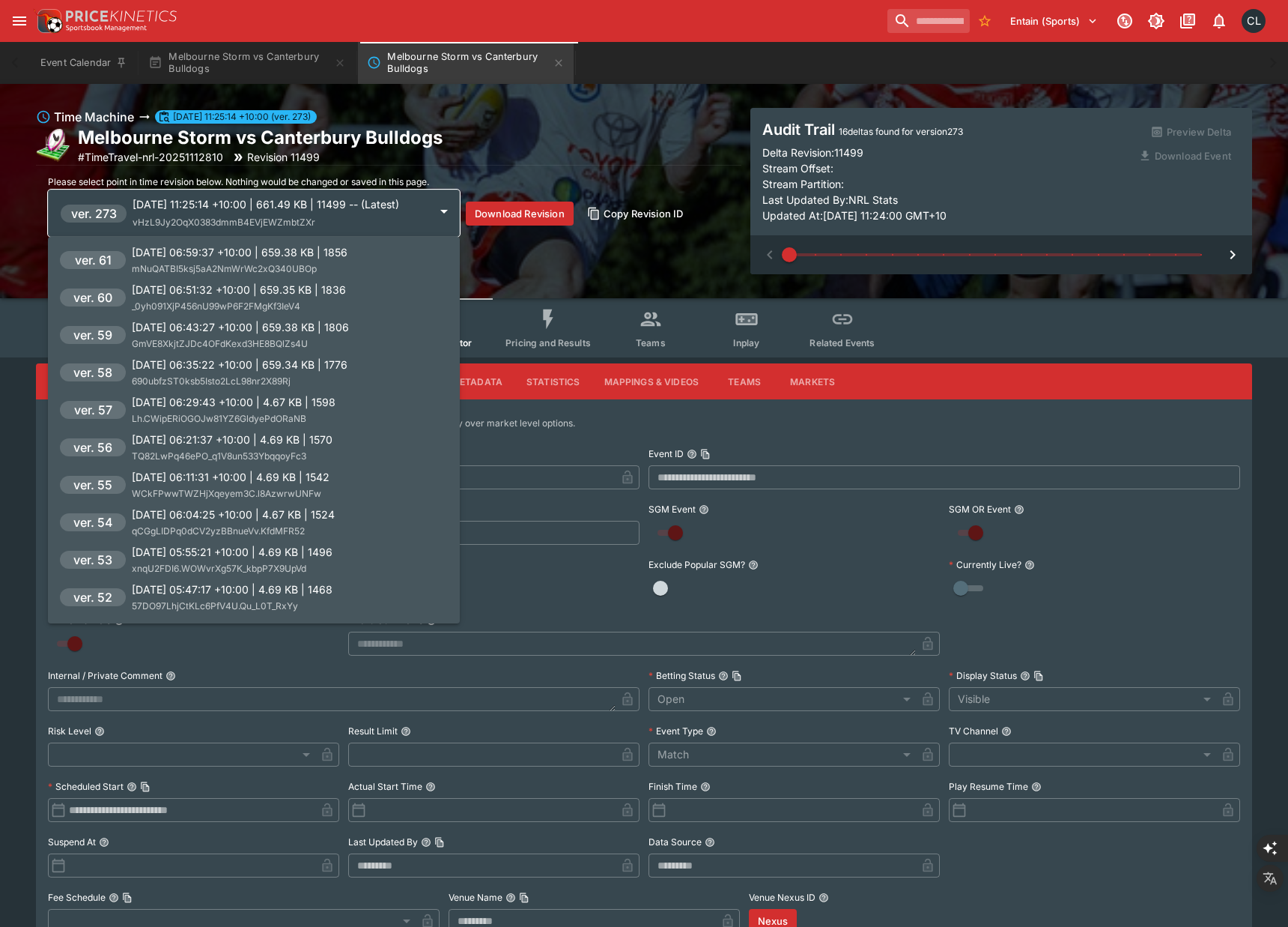
scroll to position [7942, 0]
click at [251, 375] on span "690ubfzST0ksb5Isto2LcL98nr2X89Rj" at bounding box center [211, 381] width 159 height 12
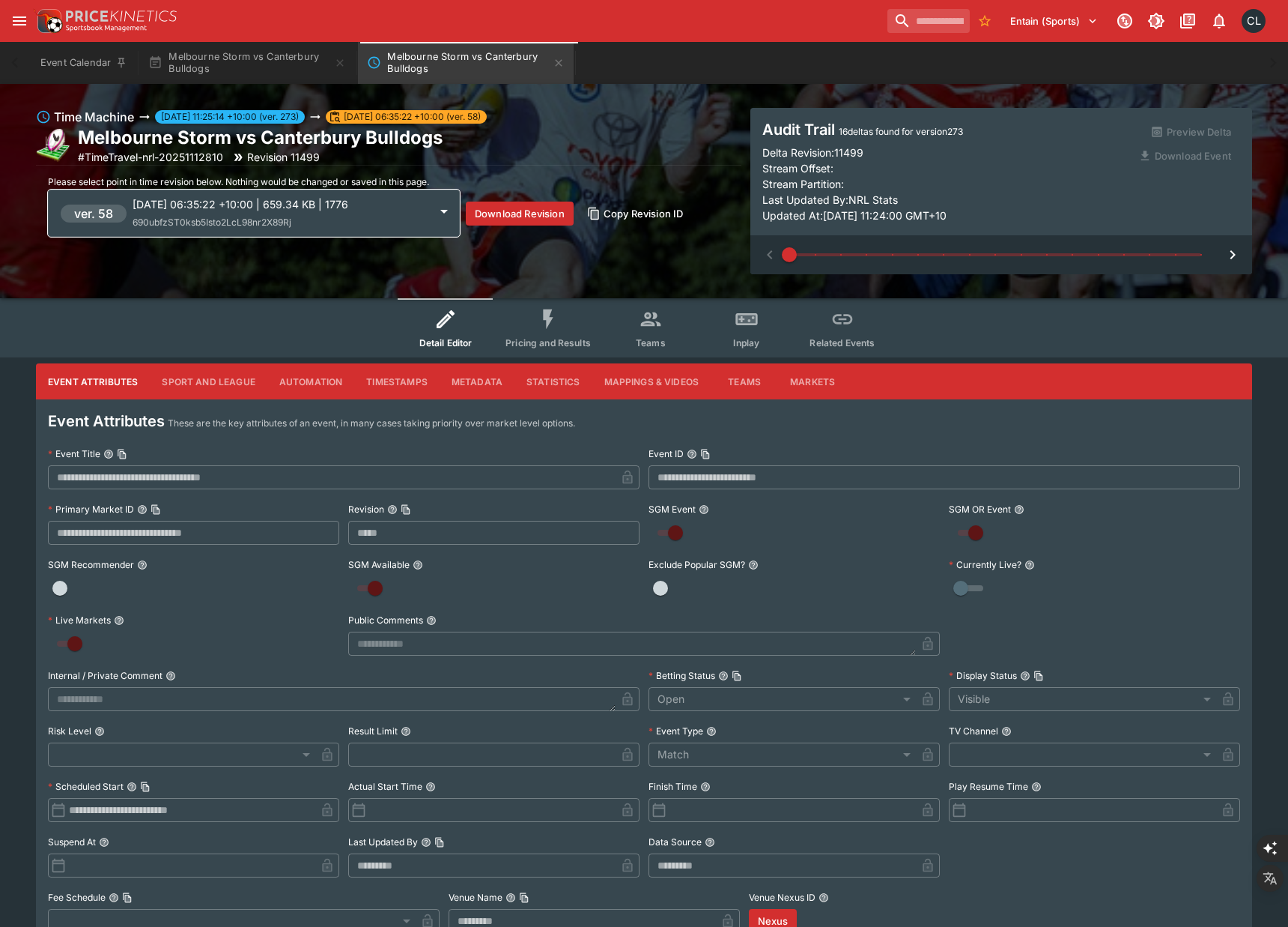
type input "****"
type input "**********"
click at [622, 375] on button "Mappings & Videos" at bounding box center [652, 381] width 119 height 36
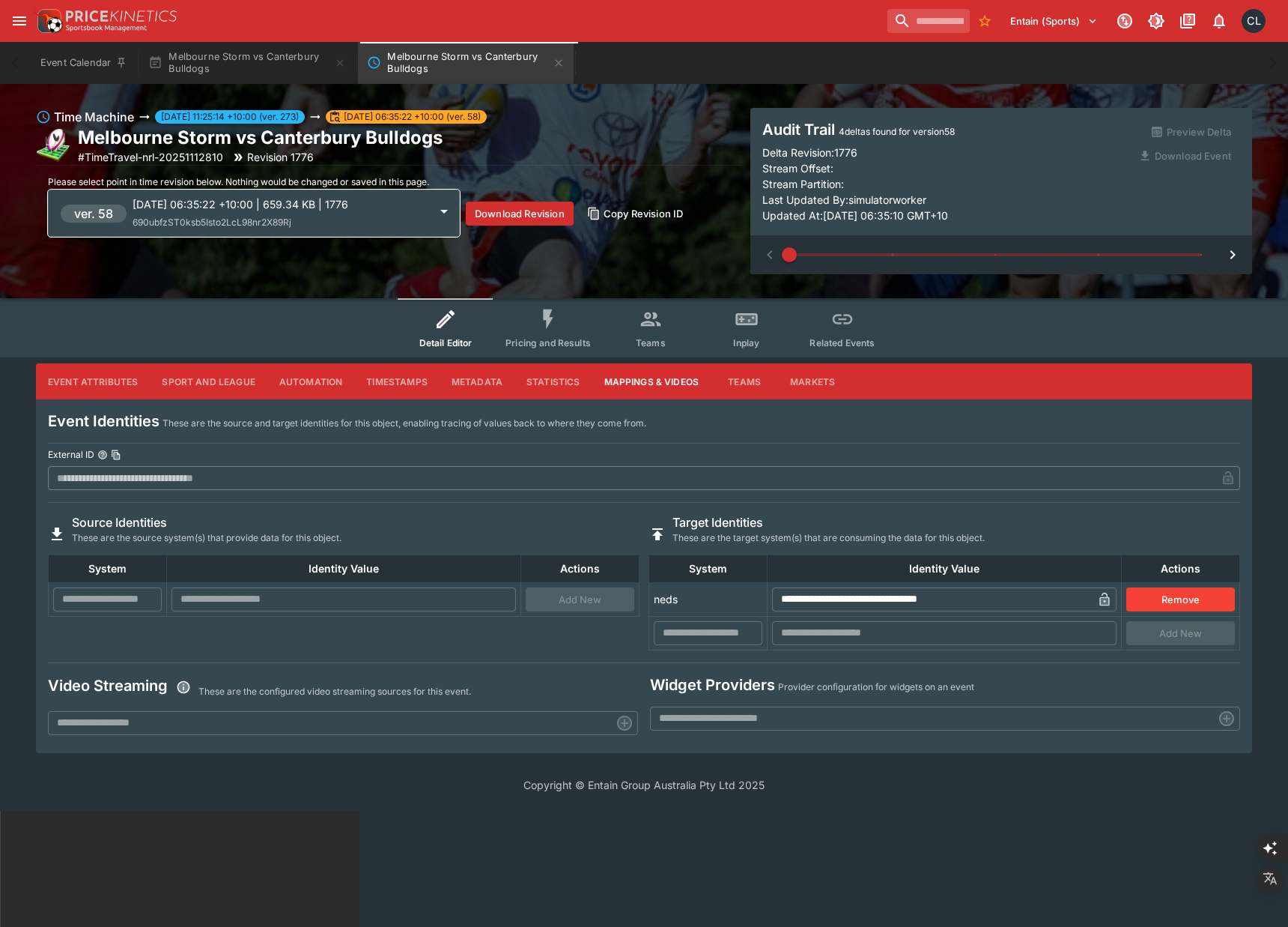
click at [484, 374] on button "Metadata" at bounding box center [477, 381] width 75 height 36
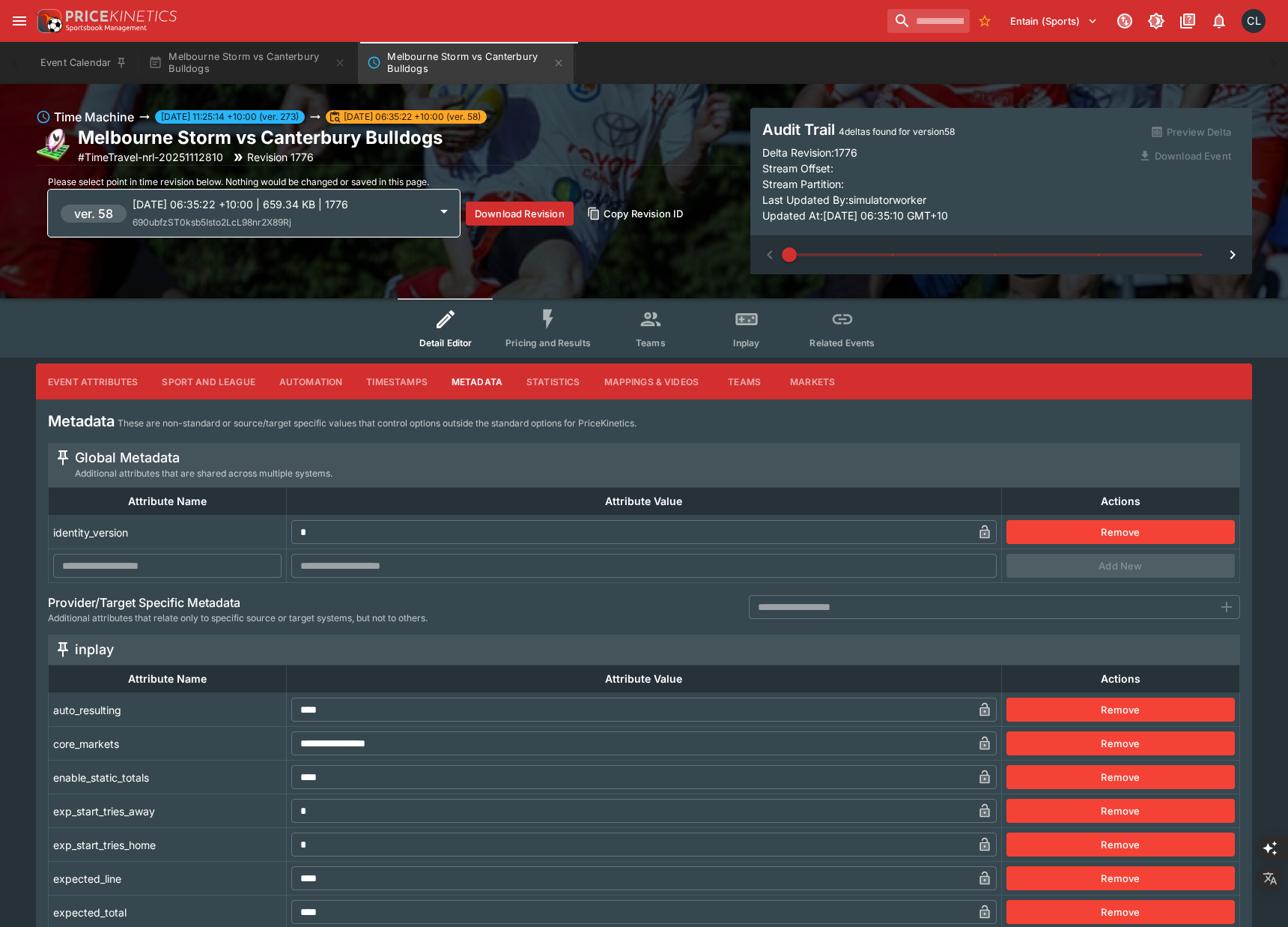
click at [640, 377] on button "Mappings & Videos" at bounding box center [652, 381] width 119 height 36
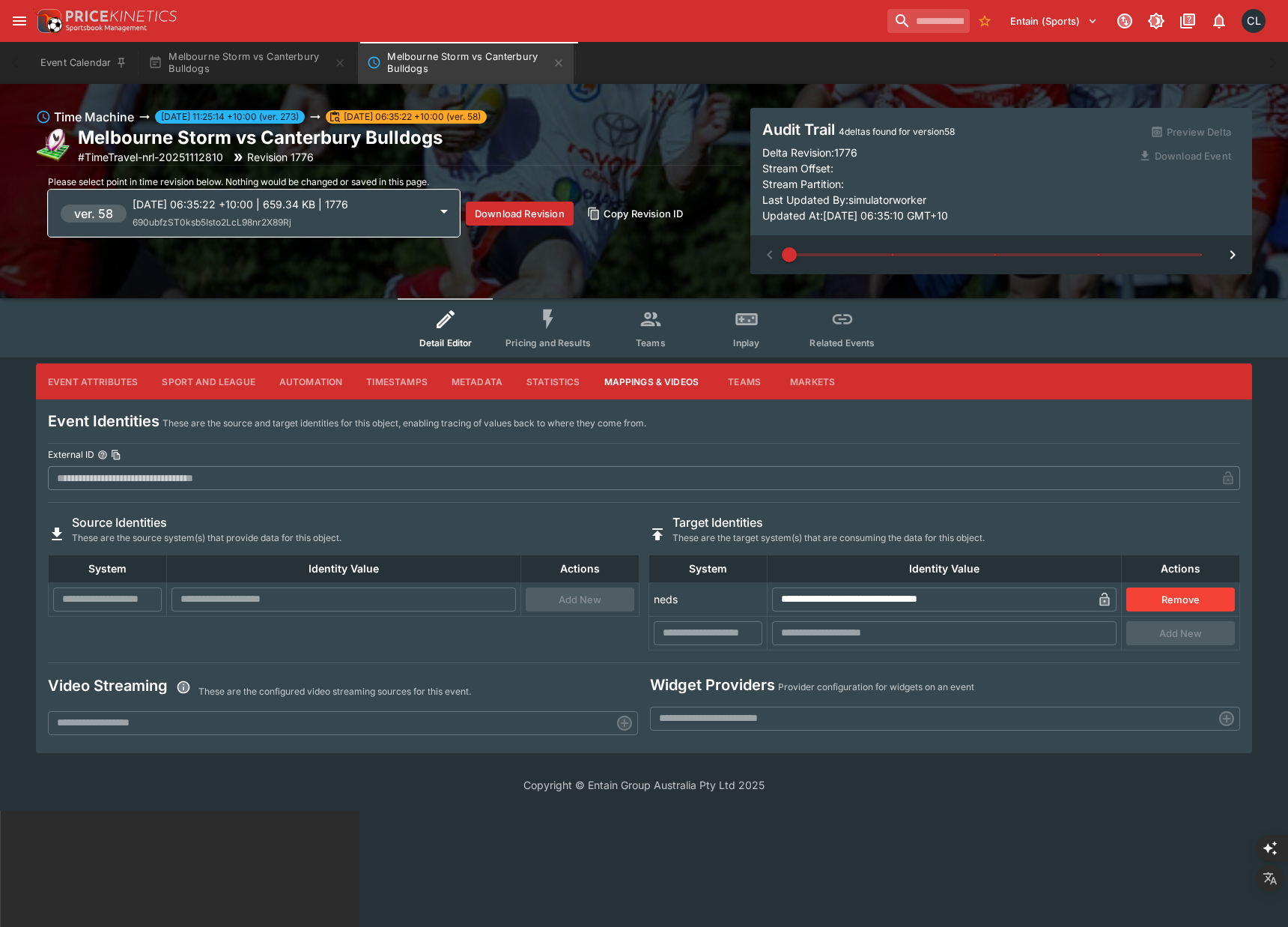
click at [303, 379] on button "Automation" at bounding box center [311, 381] width 88 height 36
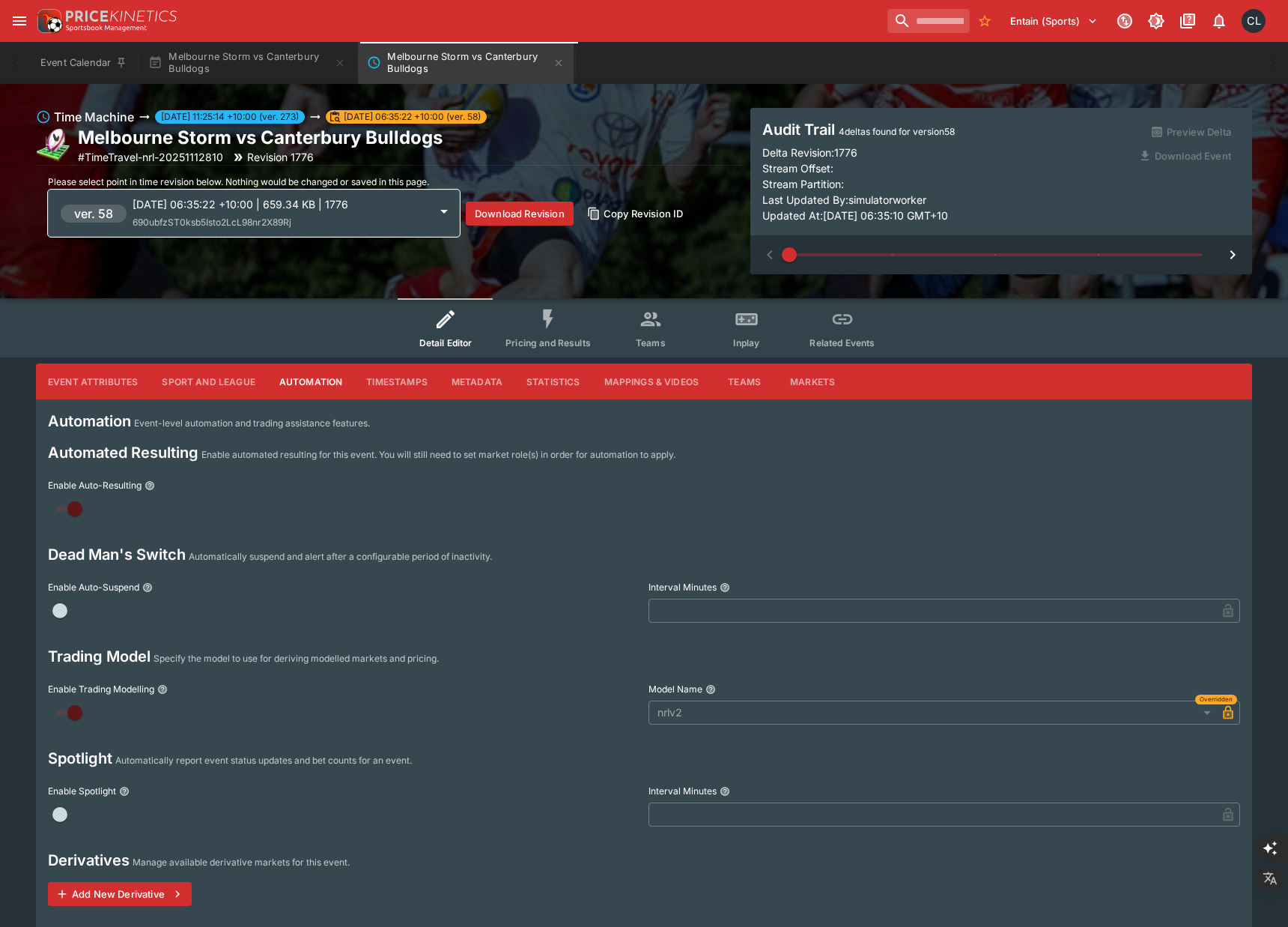
click at [461, 333] on button "Detail Editor" at bounding box center [445, 328] width 96 height 59
click at [457, 392] on button "Metadata" at bounding box center [477, 381] width 75 height 36
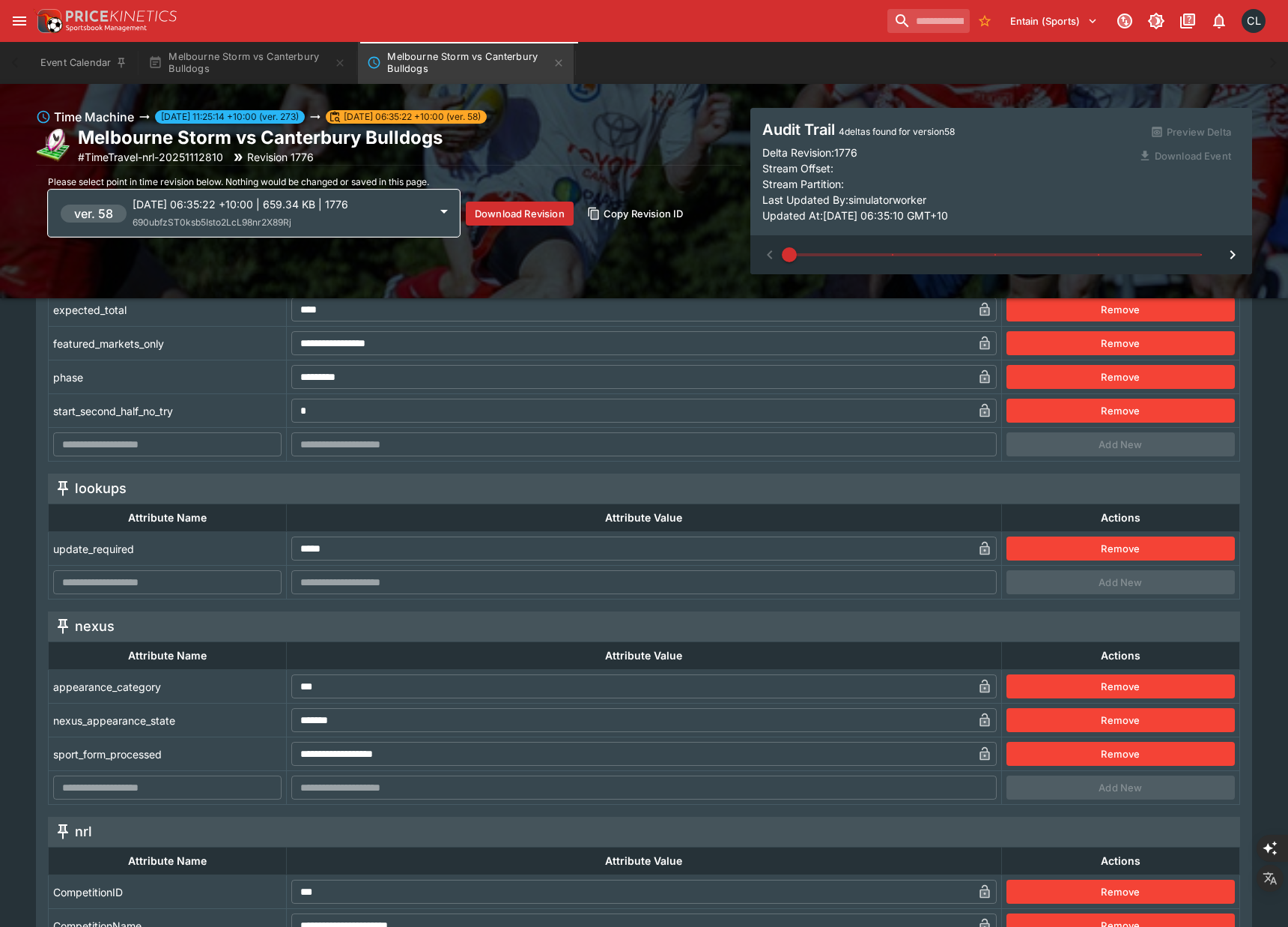
scroll to position [0, 0]
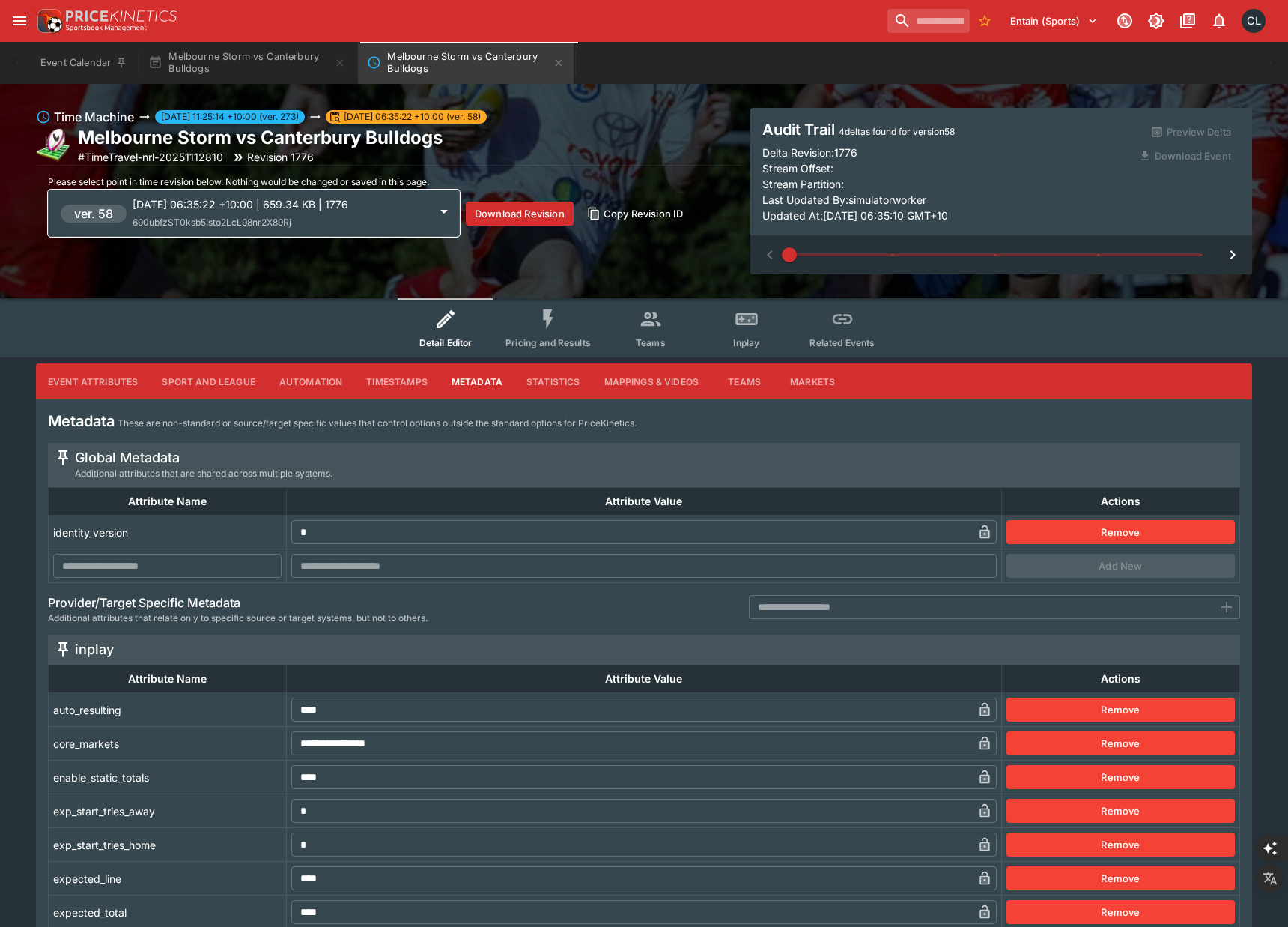
click at [439, 341] on span "Detail Editor" at bounding box center [445, 342] width 53 height 12
click at [742, 347] on span "Inplay" at bounding box center [745, 342] width 26 height 12
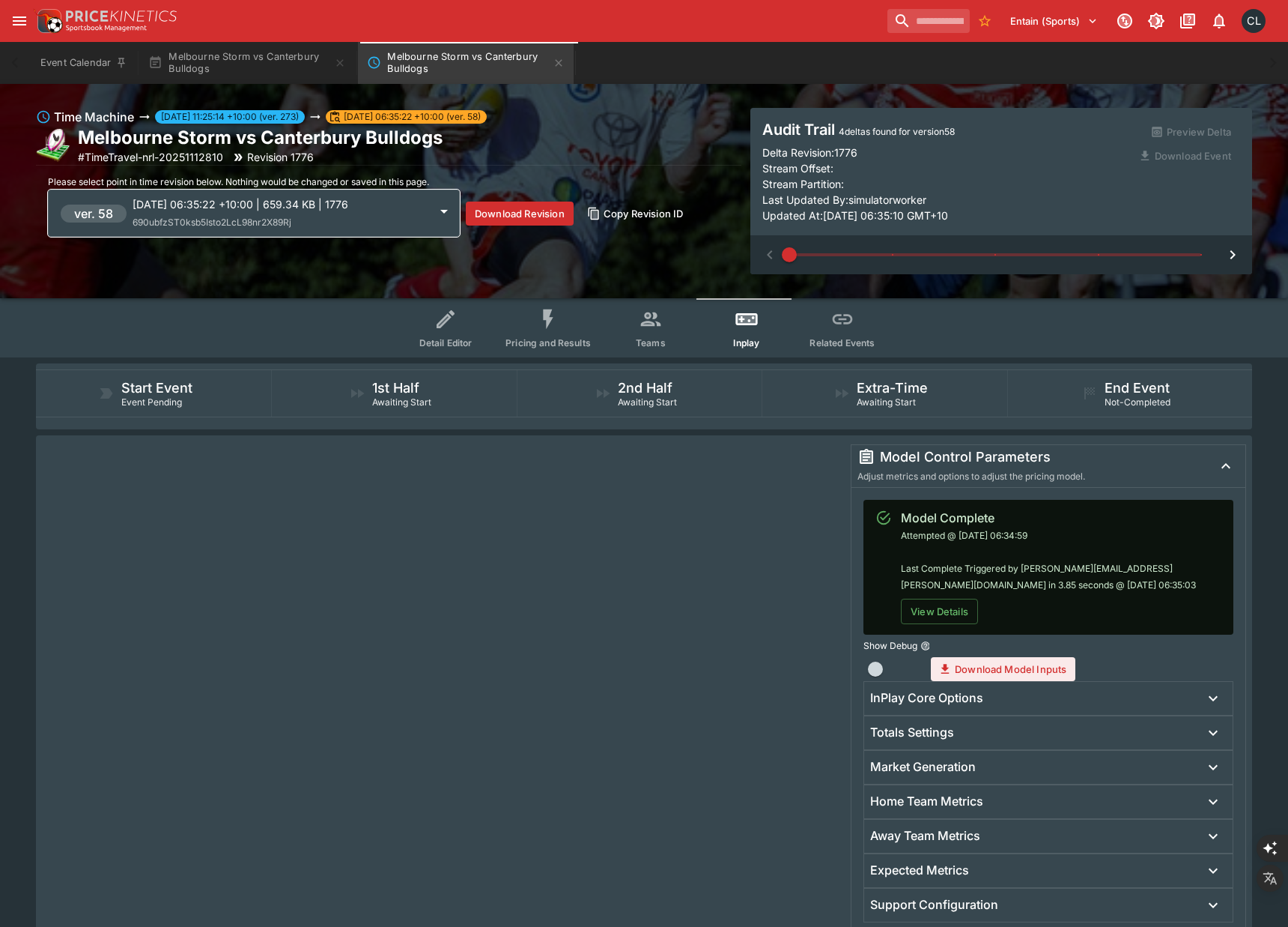
click at [427, 332] on button "Detail Editor" at bounding box center [445, 328] width 96 height 59
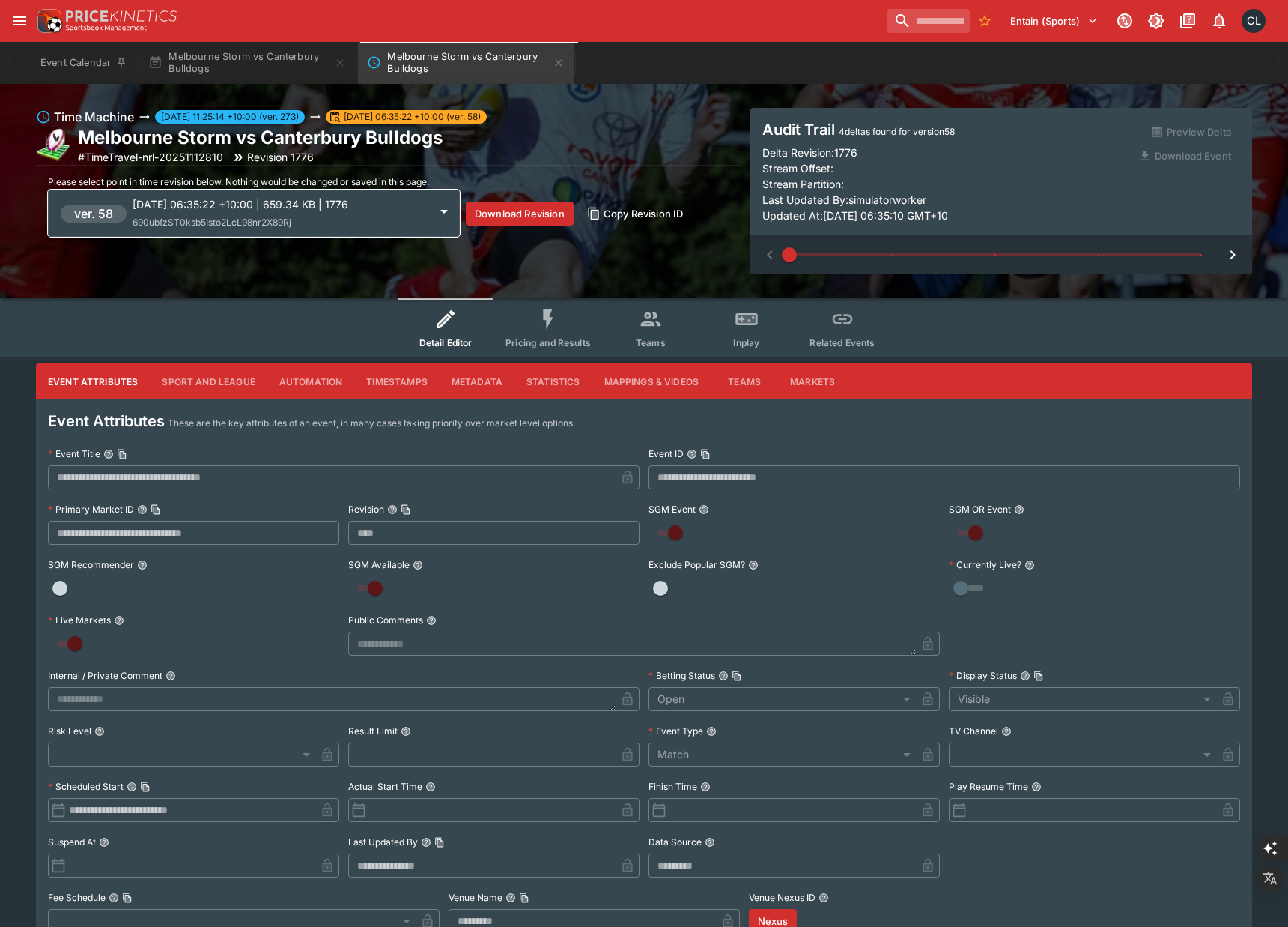
click at [535, 333] on button "Pricing and Results" at bounding box center [548, 328] width 109 height 59
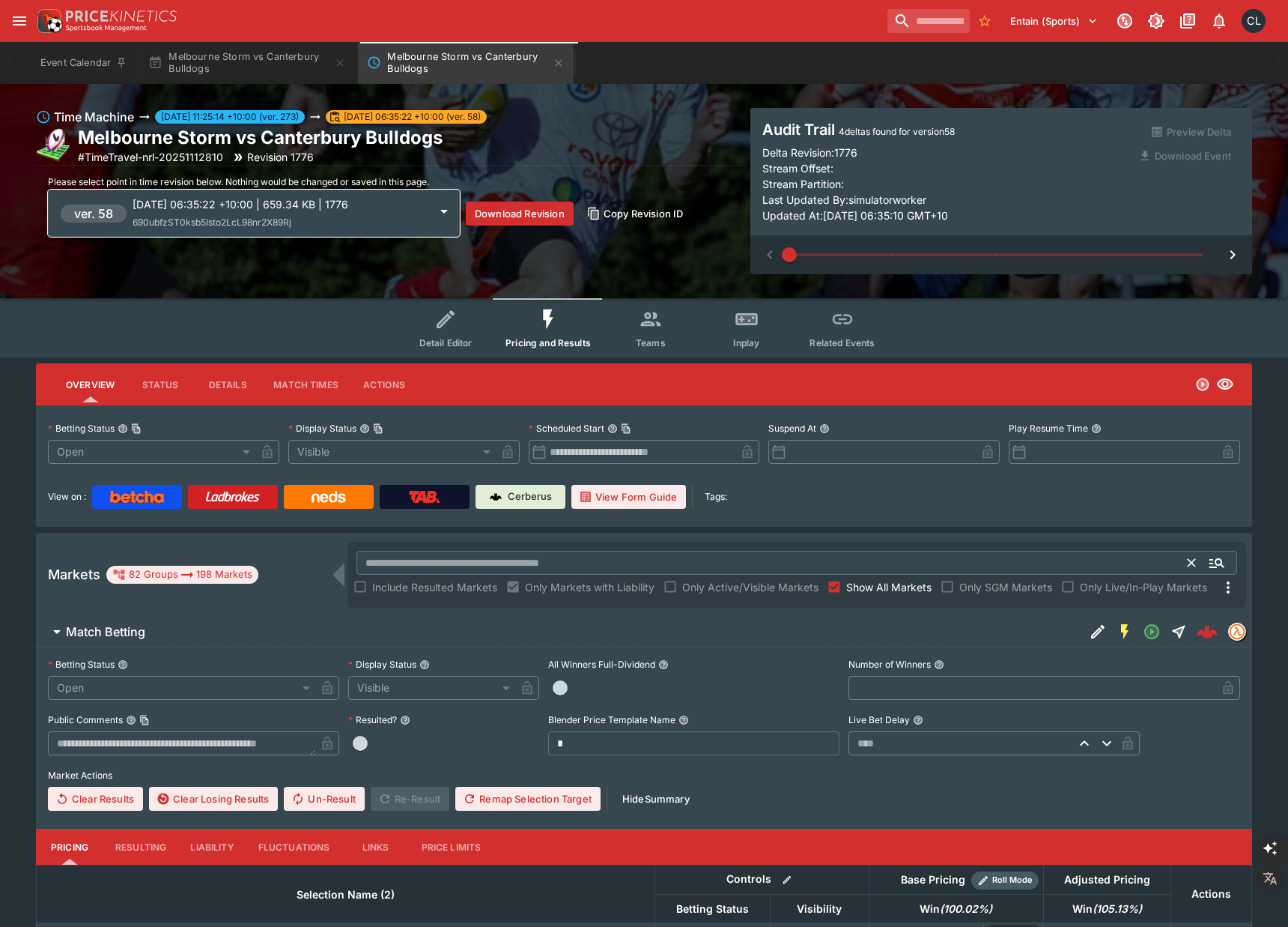
click at [466, 561] on input "text" at bounding box center [772, 562] width 832 height 24
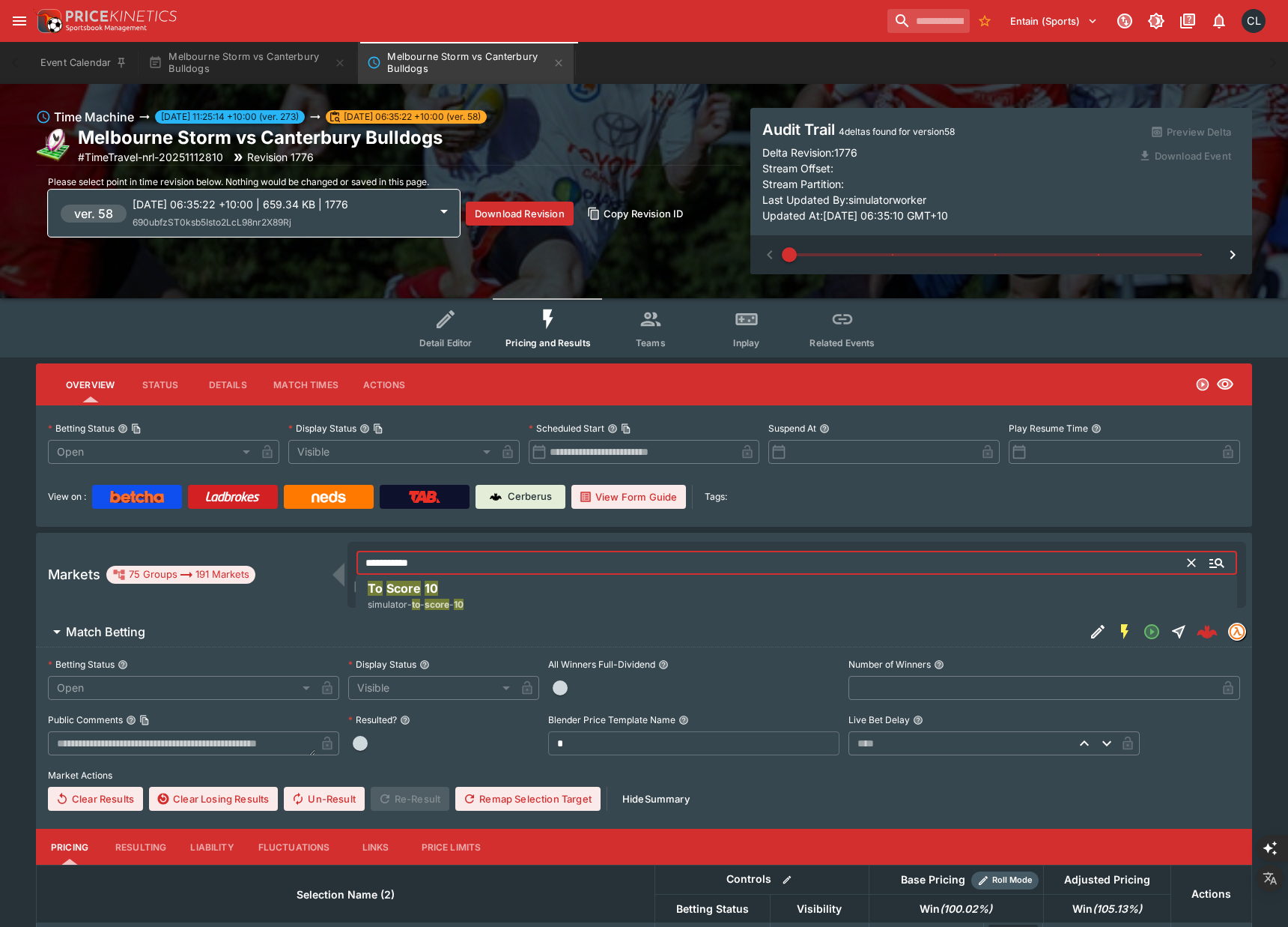
type input "**********"
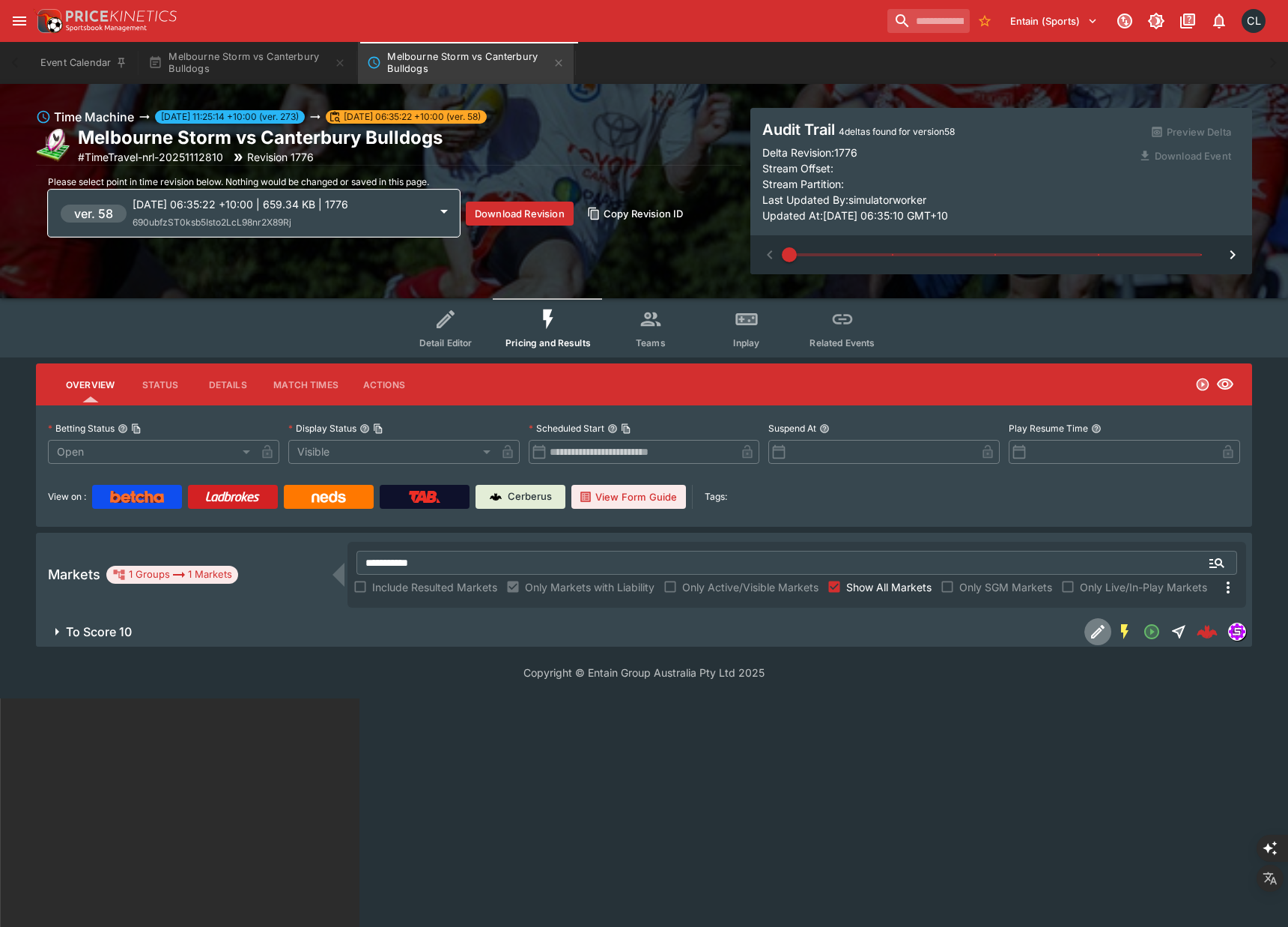
click at [1091, 631] on icon "Edit Detail" at bounding box center [1098, 631] width 18 height 18
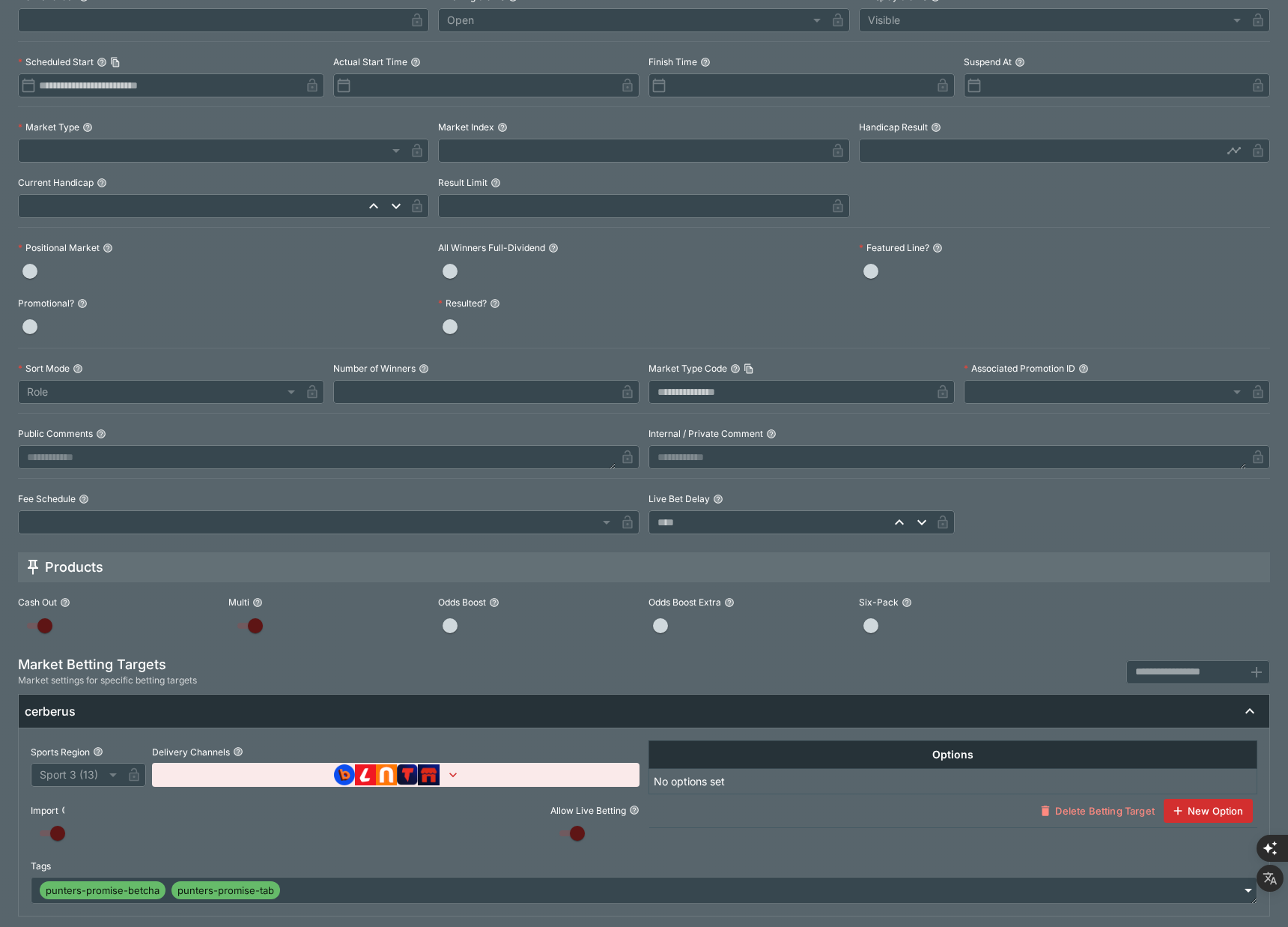
scroll to position [333, 0]
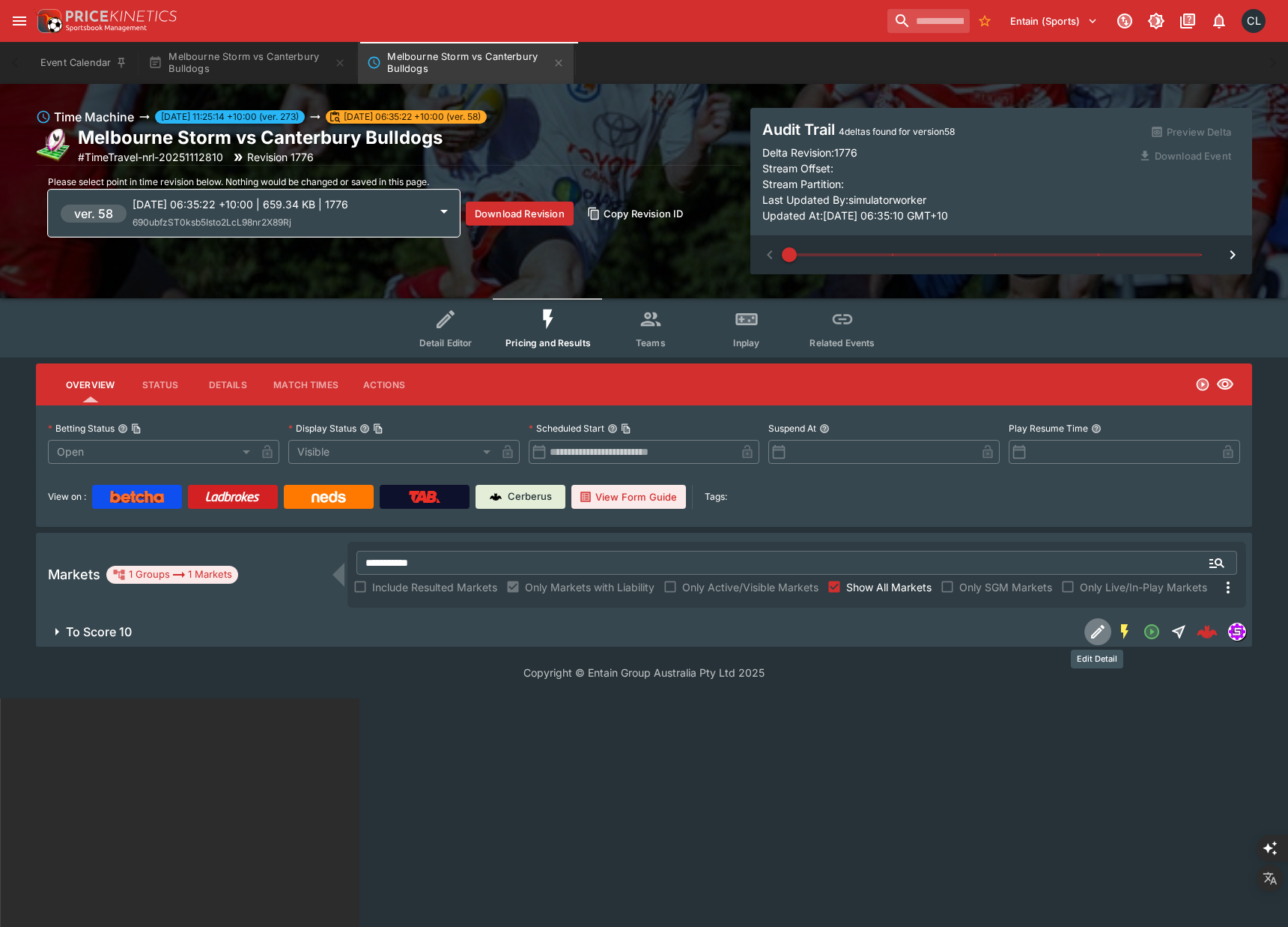
click at [364, 228] on div "[DATE] 06:35:22 +10:00 | 659.34 KB | 1776 690ubfzST0ksb5Isto2LcL98nr2X89Rj" at bounding box center [281, 214] width 297 height 34
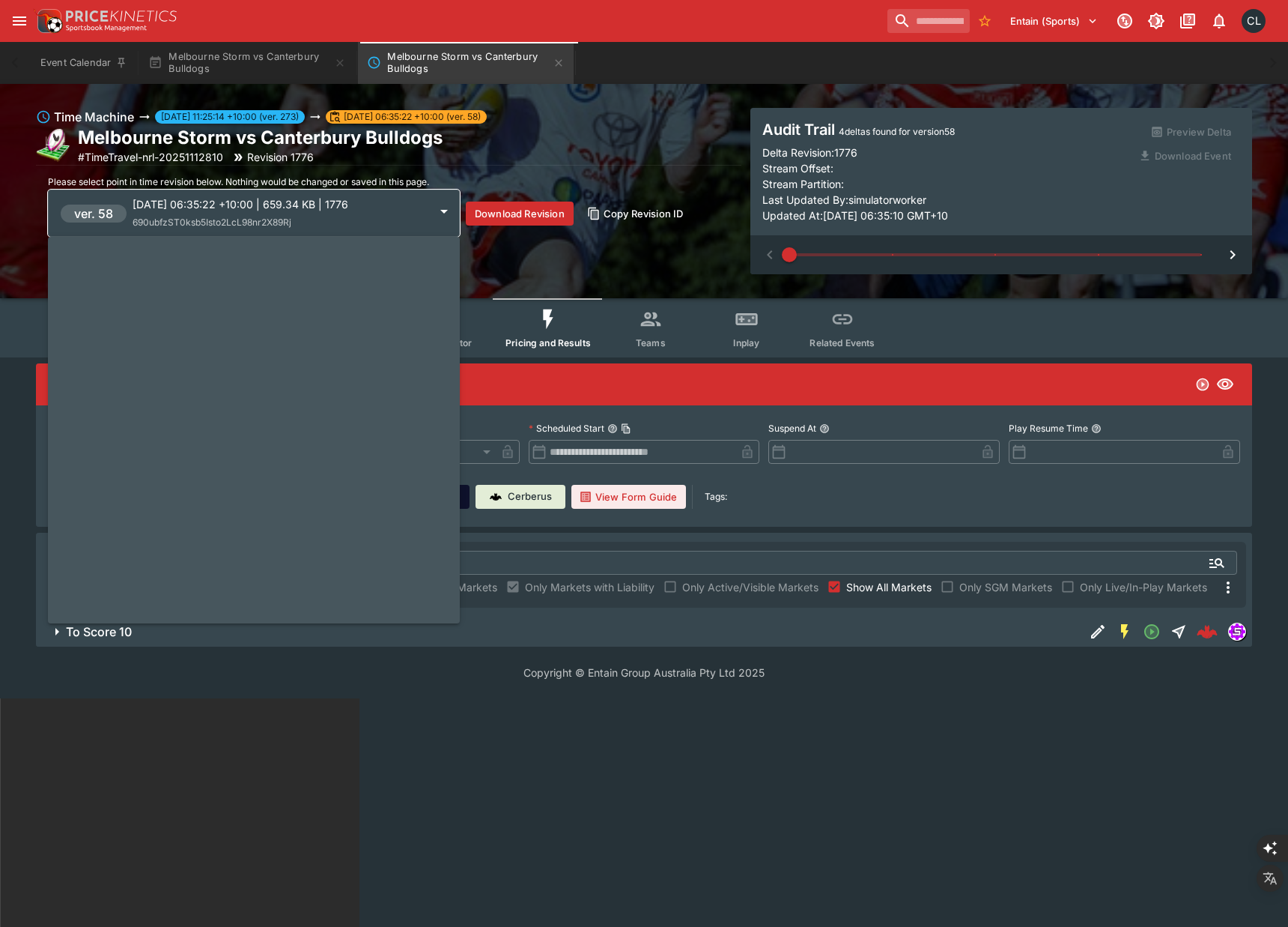
scroll to position [8052, 0]
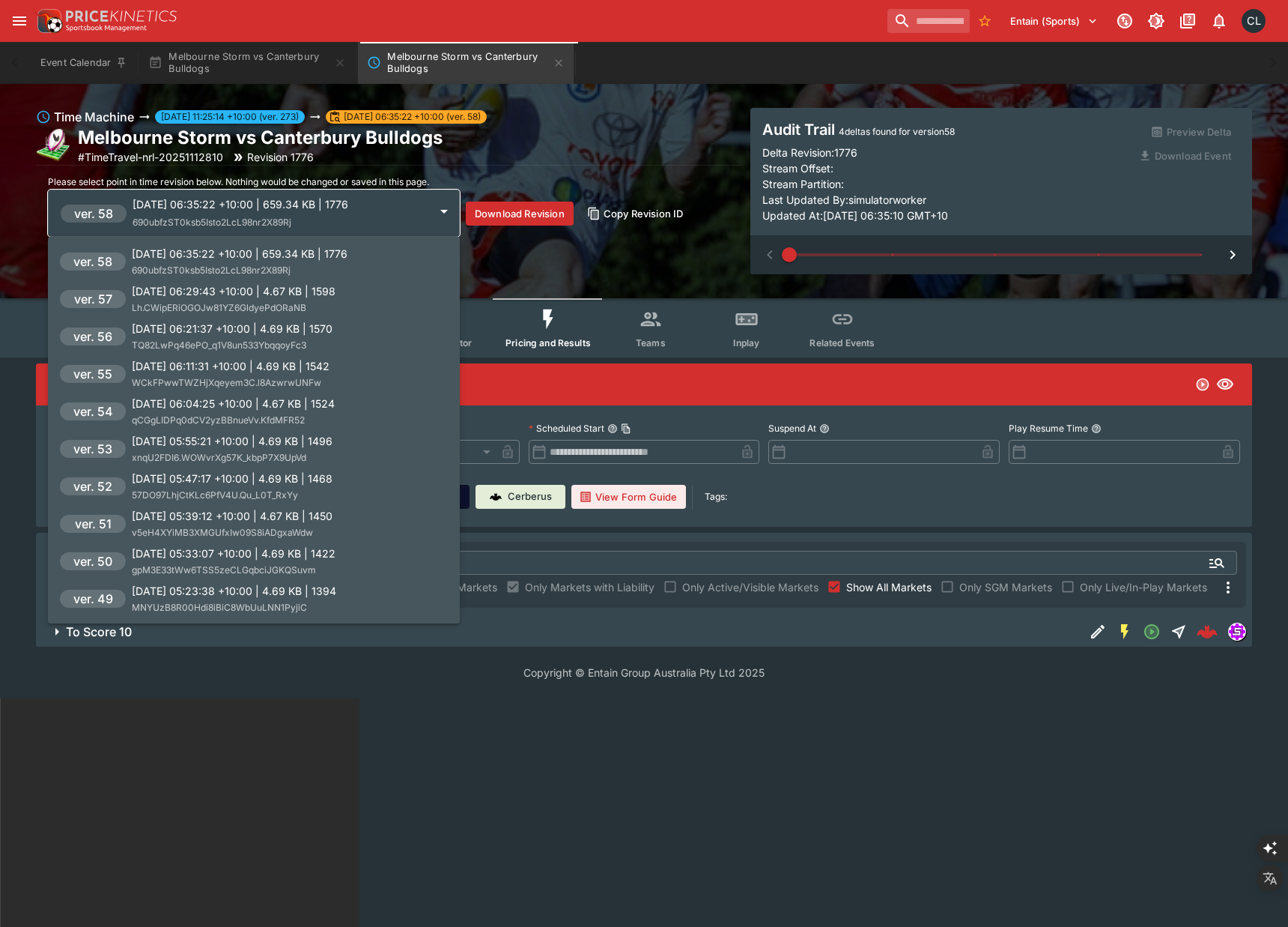
click at [277, 298] on p "[DATE] 06:29:43 +10:00 | 4.67 KB | 1598" at bounding box center [233, 291] width 204 height 16
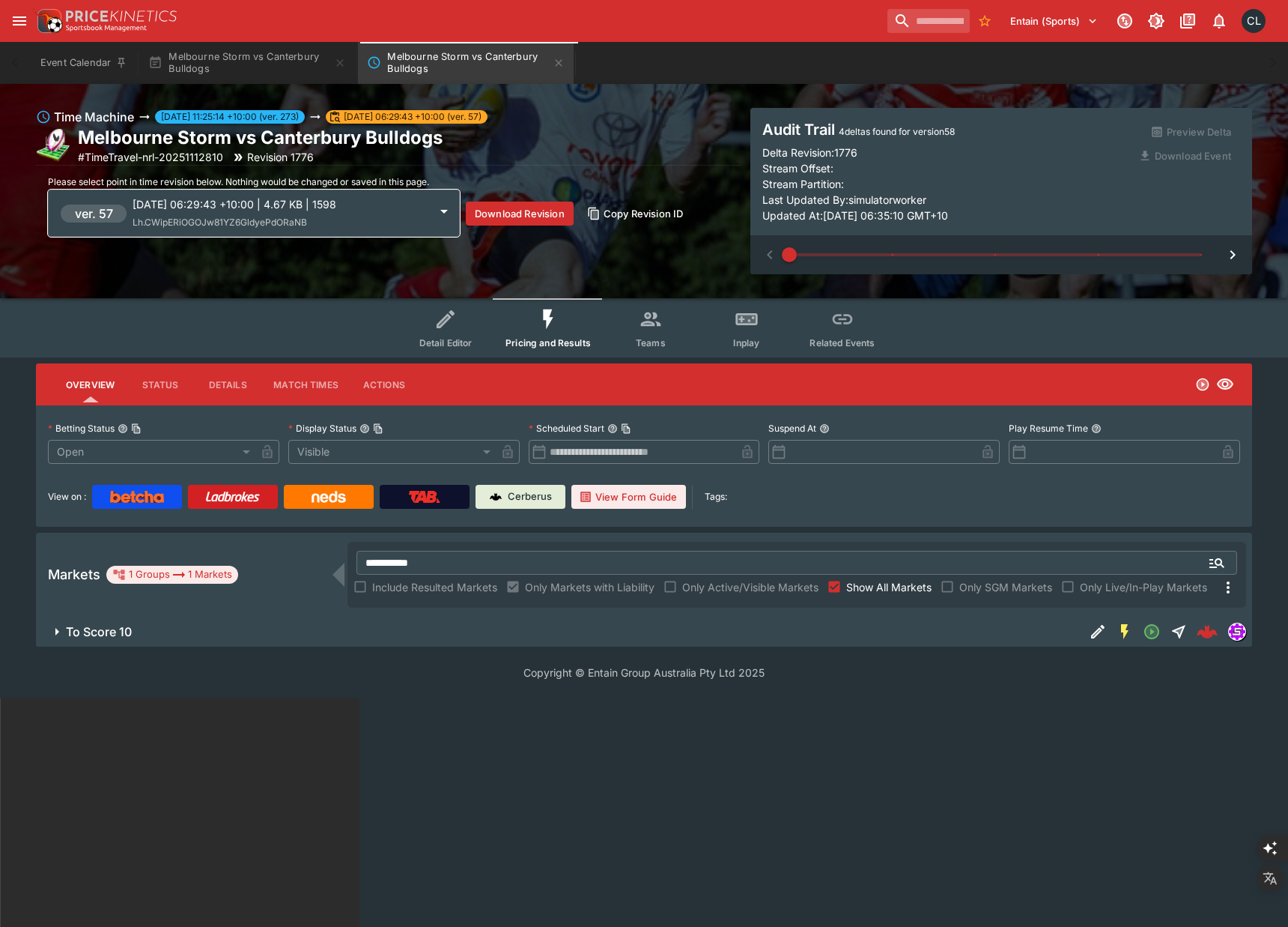
type input "**********"
type input "******"
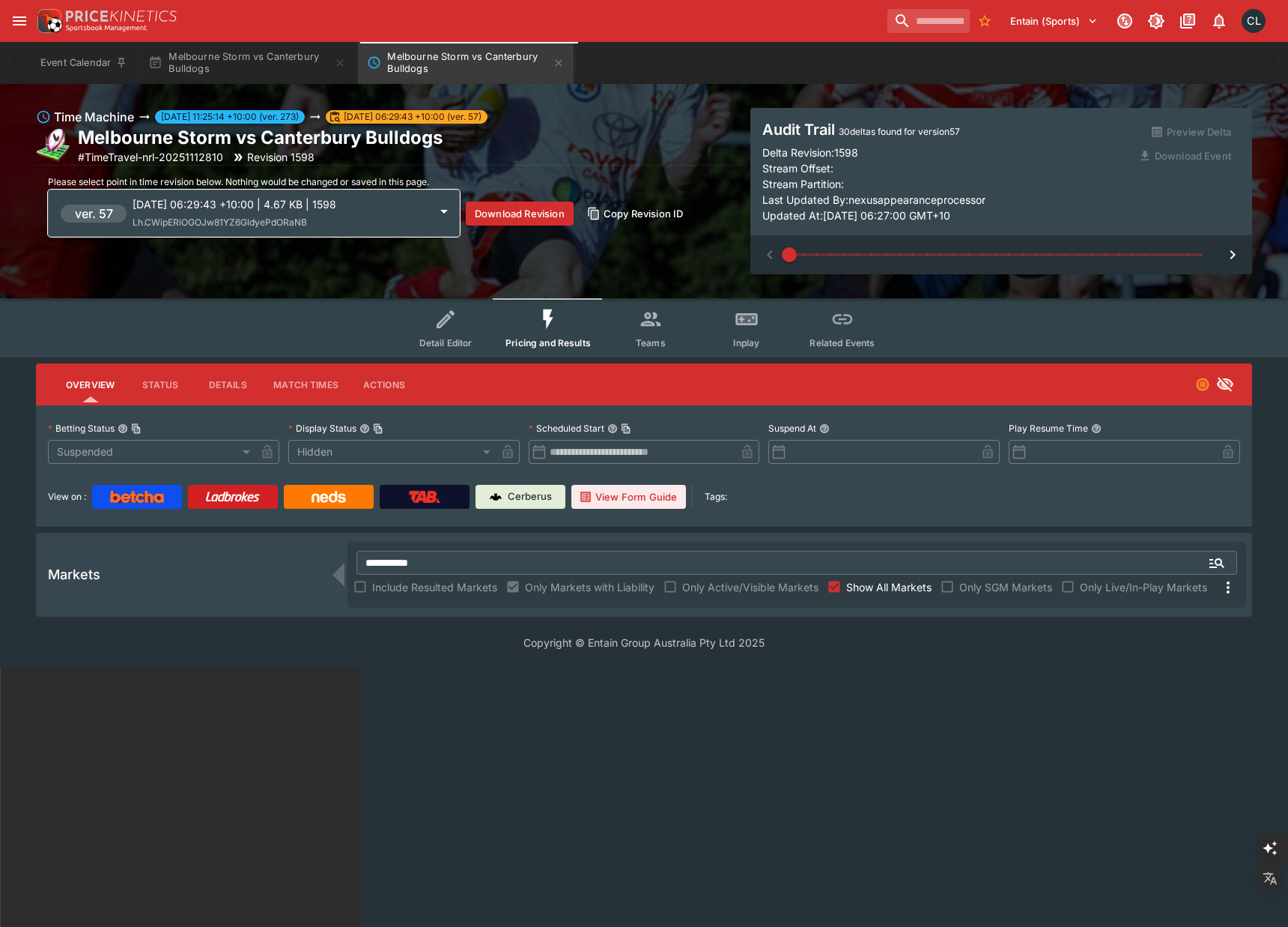
type input "**"
type input "**********"
type input "*******"
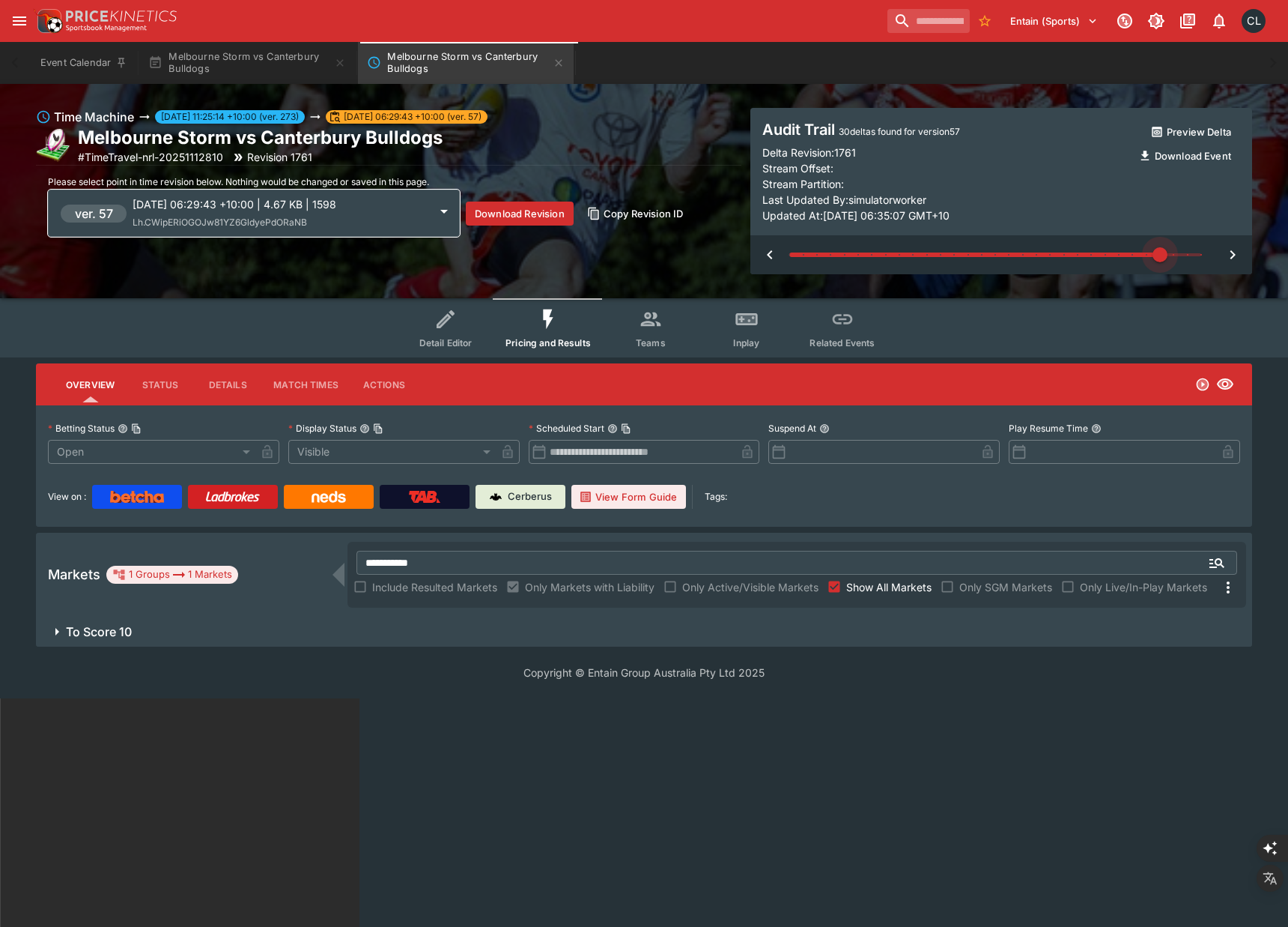
click at [1164, 262] on span at bounding box center [995, 254] width 412 height 22
type input "**"
type input "**********"
type input "******"
click at [1052, 255] on span at bounding box center [920, 254] width 262 height 4
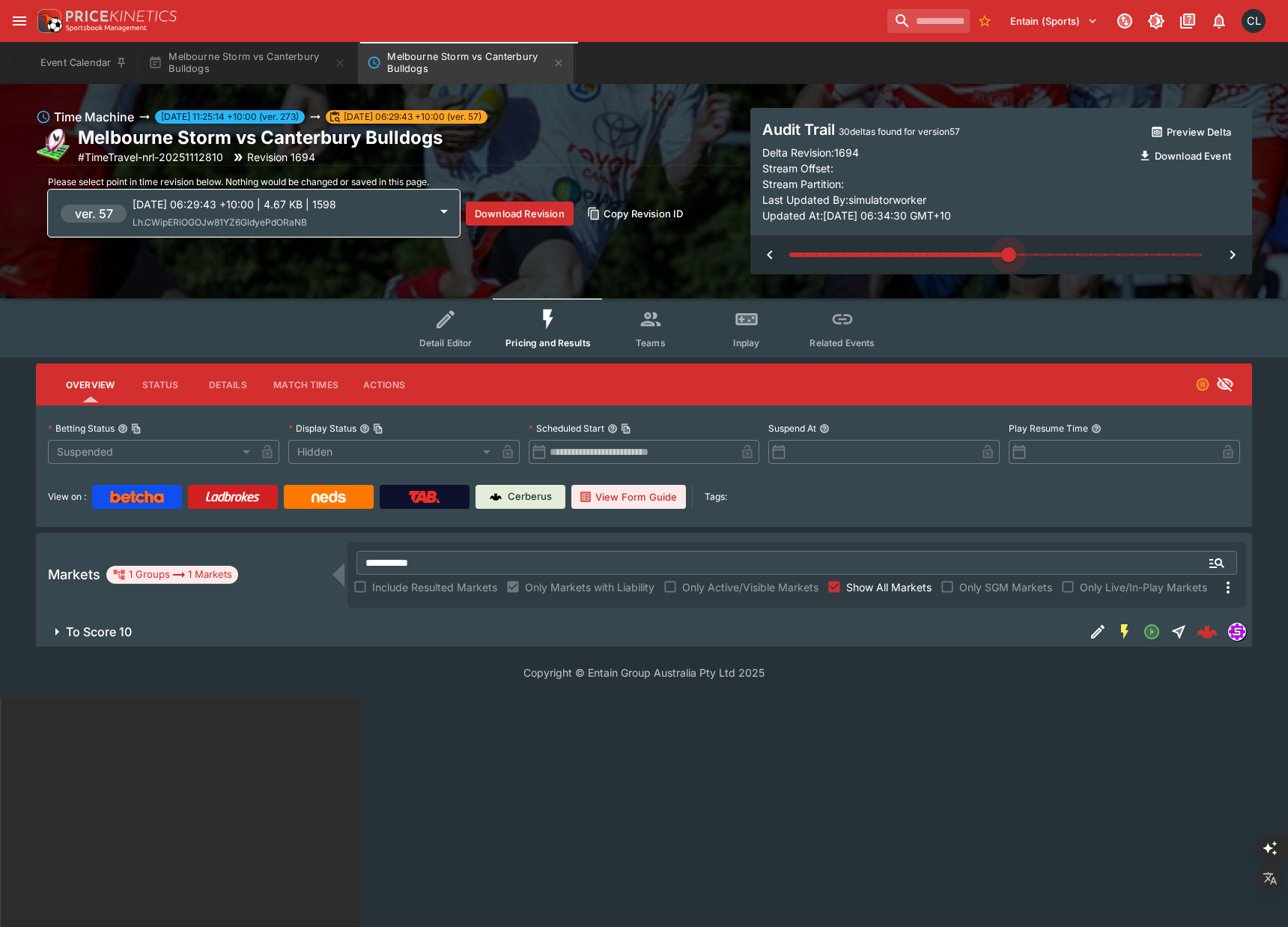
click at [1014, 258] on span at bounding box center [995, 254] width 412 height 22
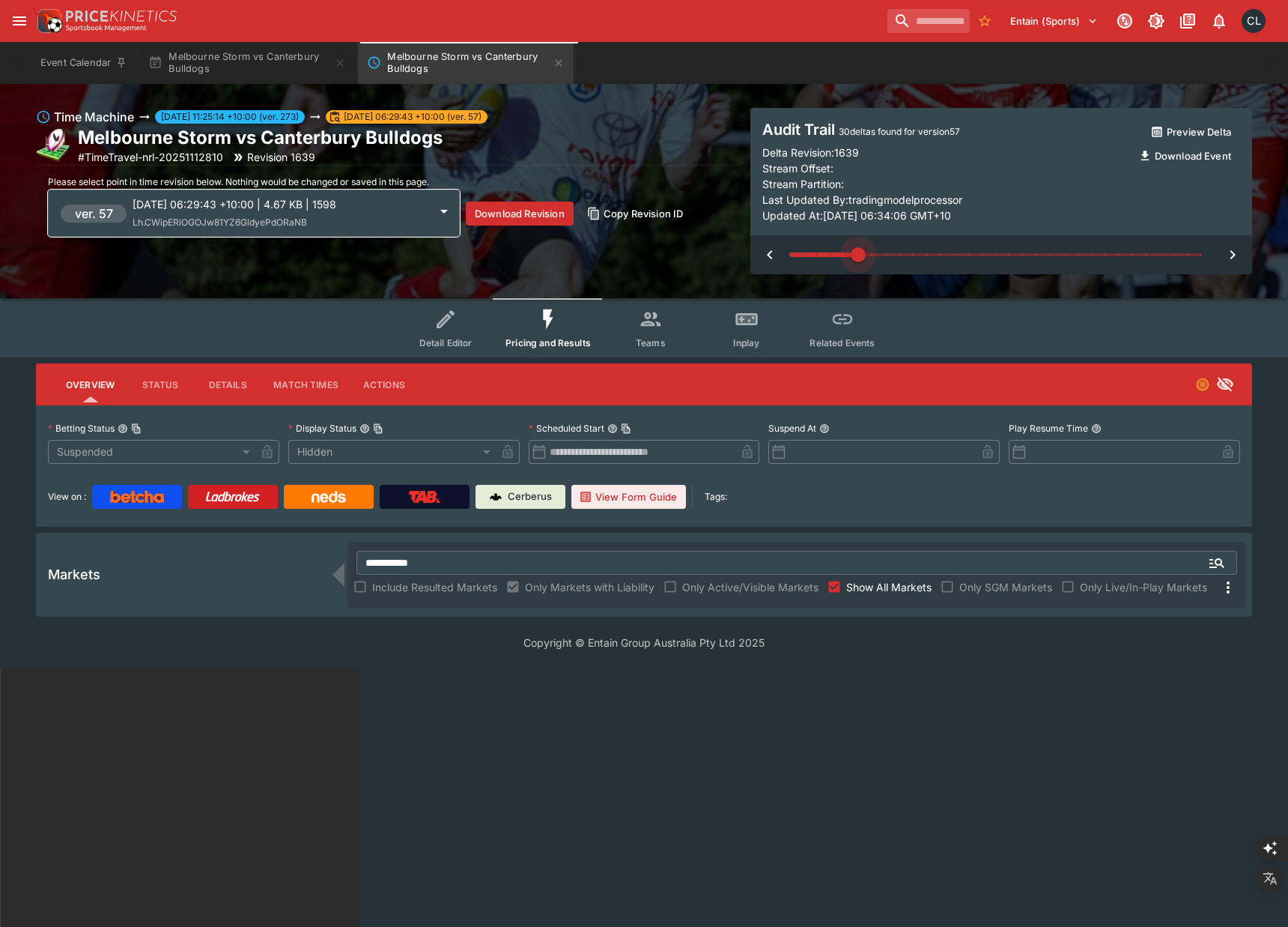
click at [863, 256] on span at bounding box center [995, 254] width 412 height 22
click at [1234, 254] on icon "button" at bounding box center [1233, 255] width 5 height 9
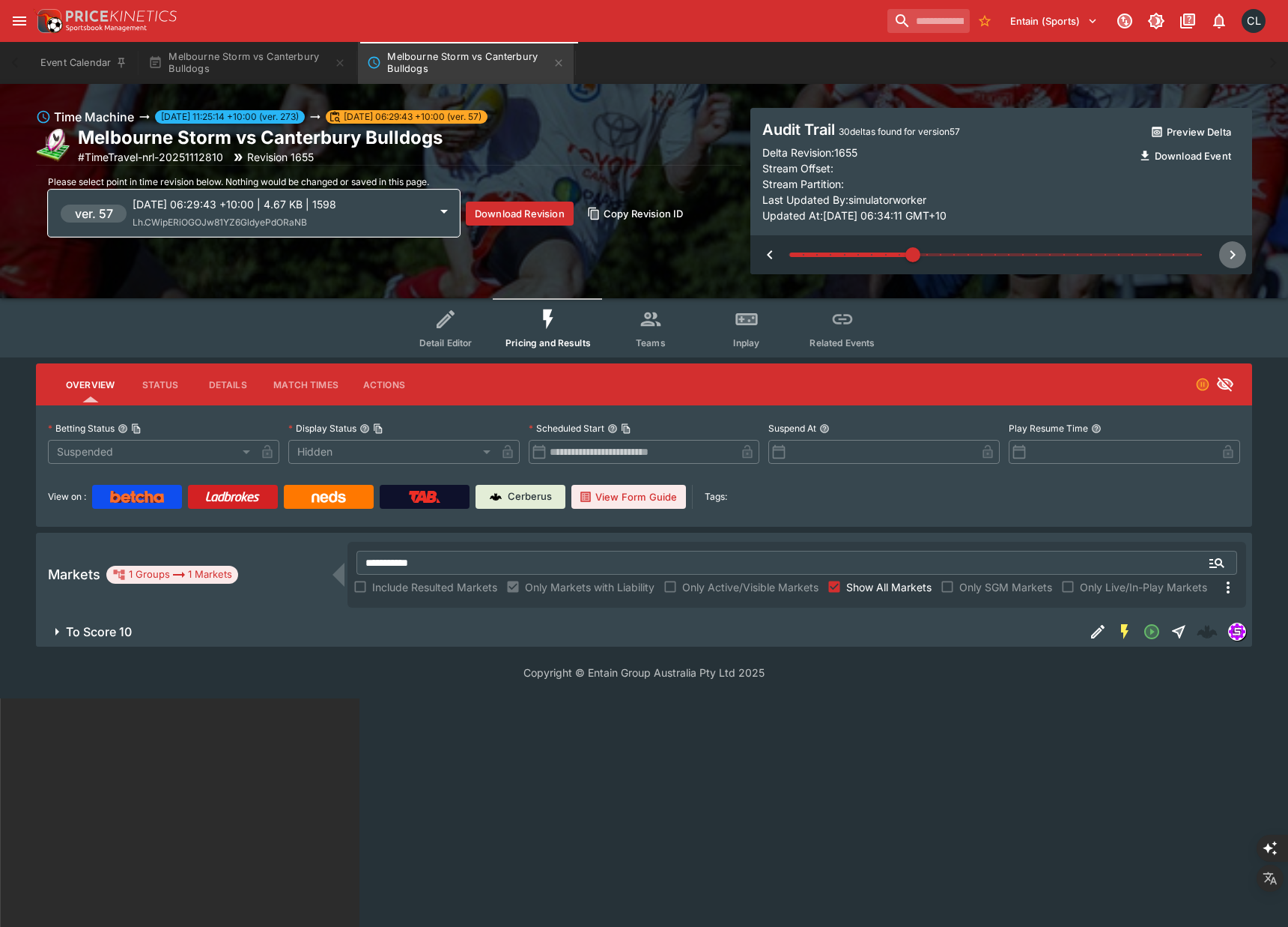
click at [1233, 254] on icon "button" at bounding box center [1233, 255] width 18 height 18
click at [769, 256] on icon "button" at bounding box center [770, 255] width 5 height 9
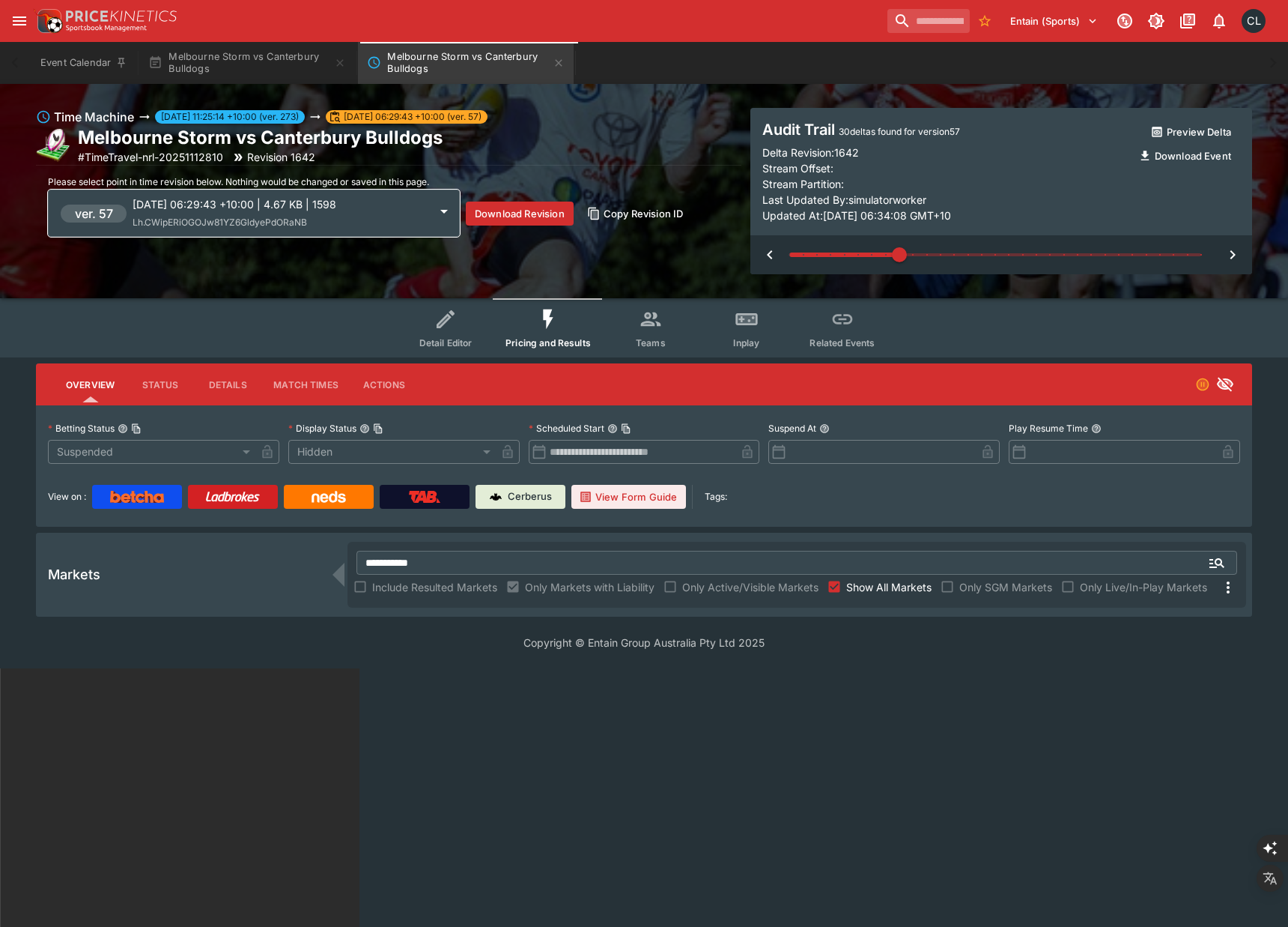
click at [1234, 256] on icon "button" at bounding box center [1233, 255] width 5 height 9
type input "*"
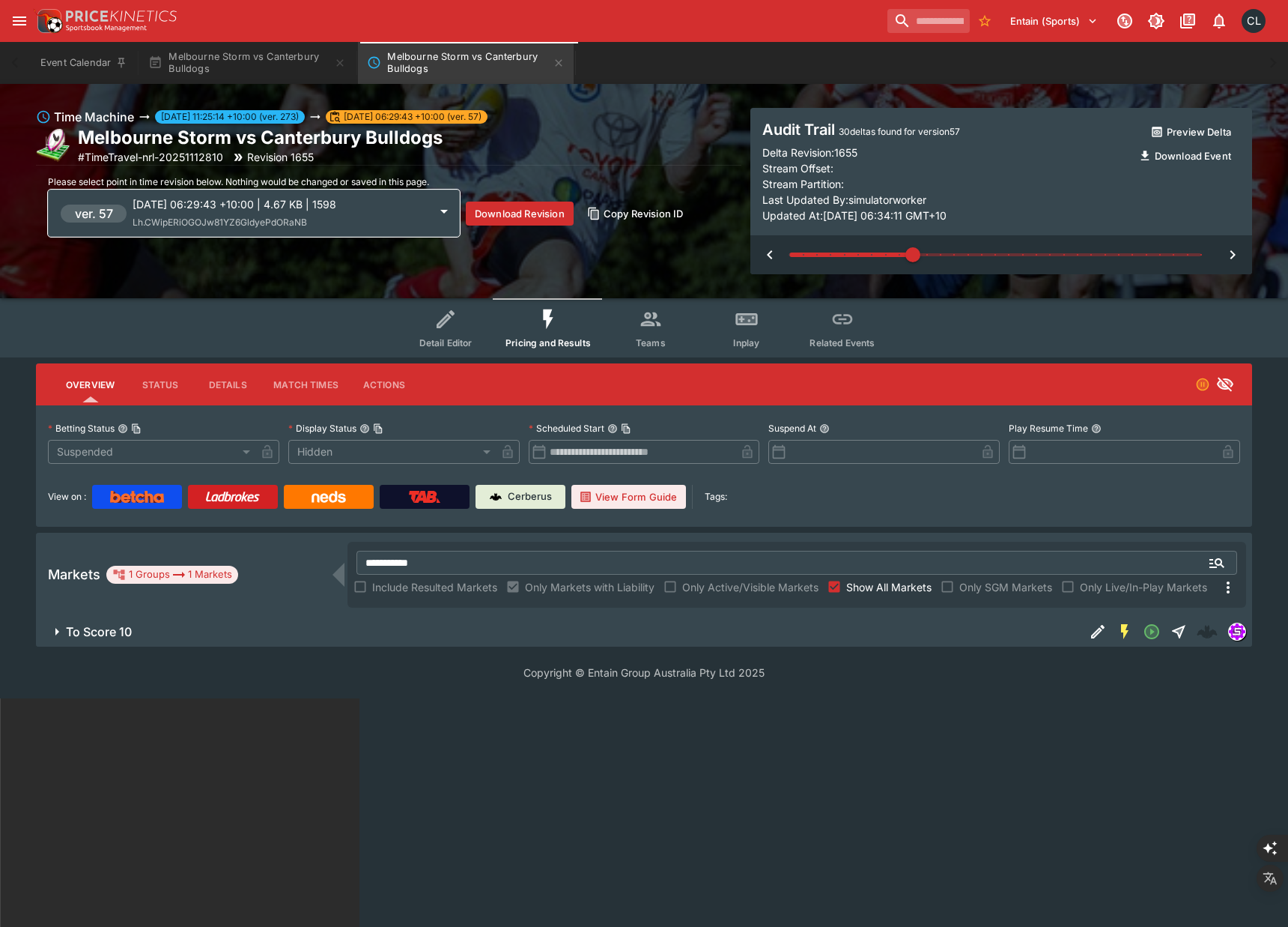
click at [1097, 637] on icon "Edit Detail" at bounding box center [1098, 631] width 18 height 18
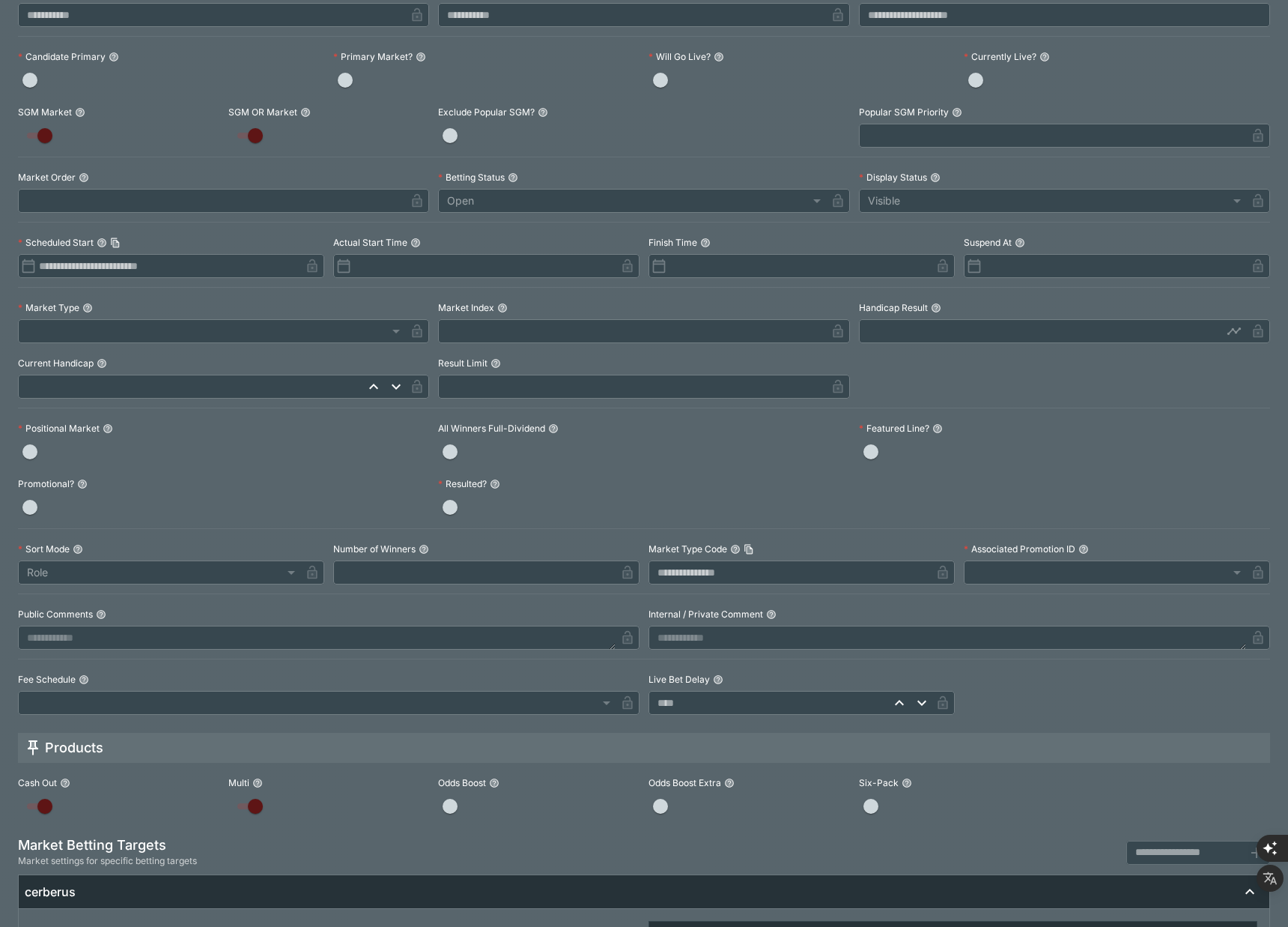
scroll to position [333, 0]
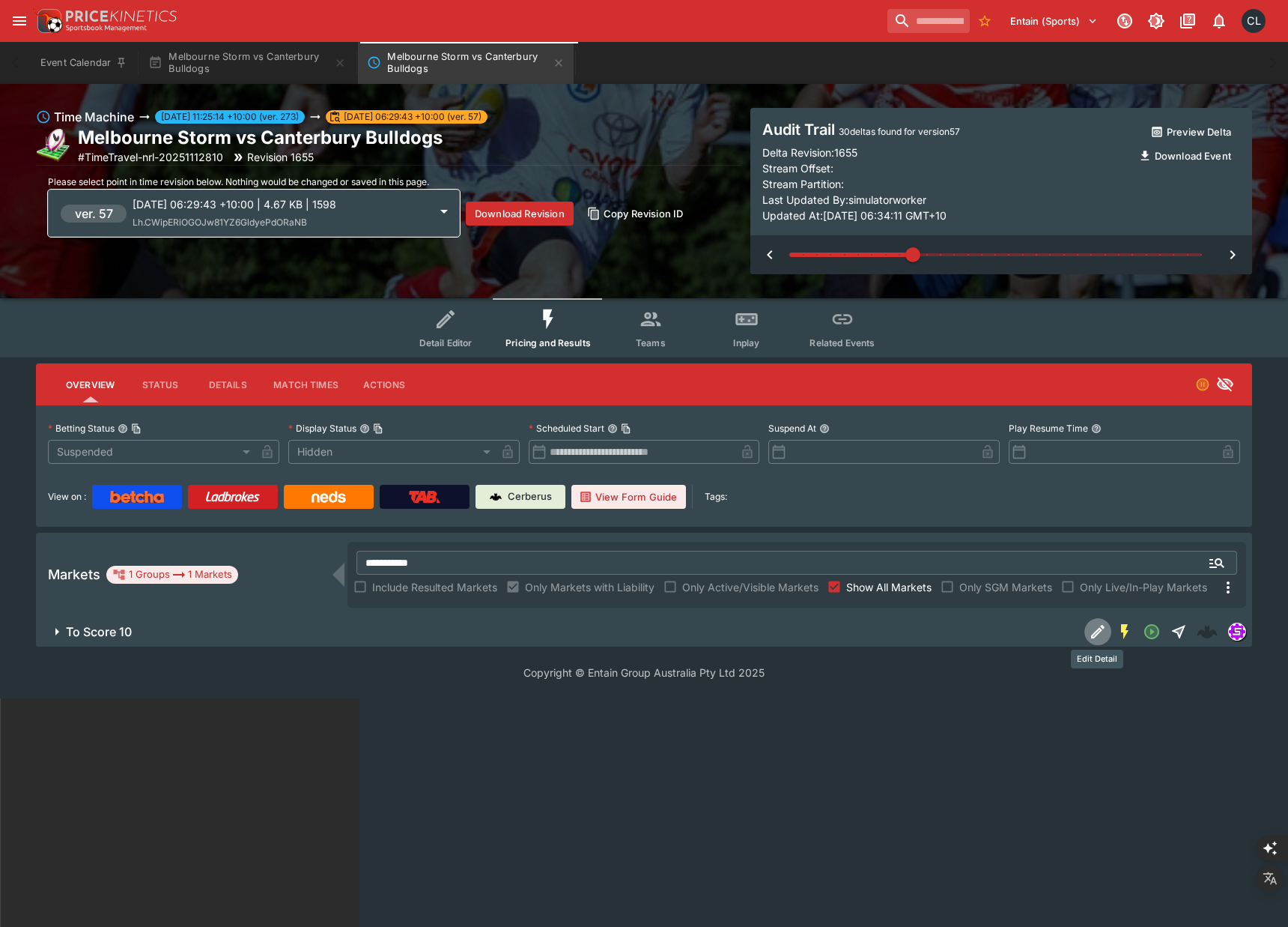
click at [770, 250] on icon "button" at bounding box center [770, 255] width 18 height 18
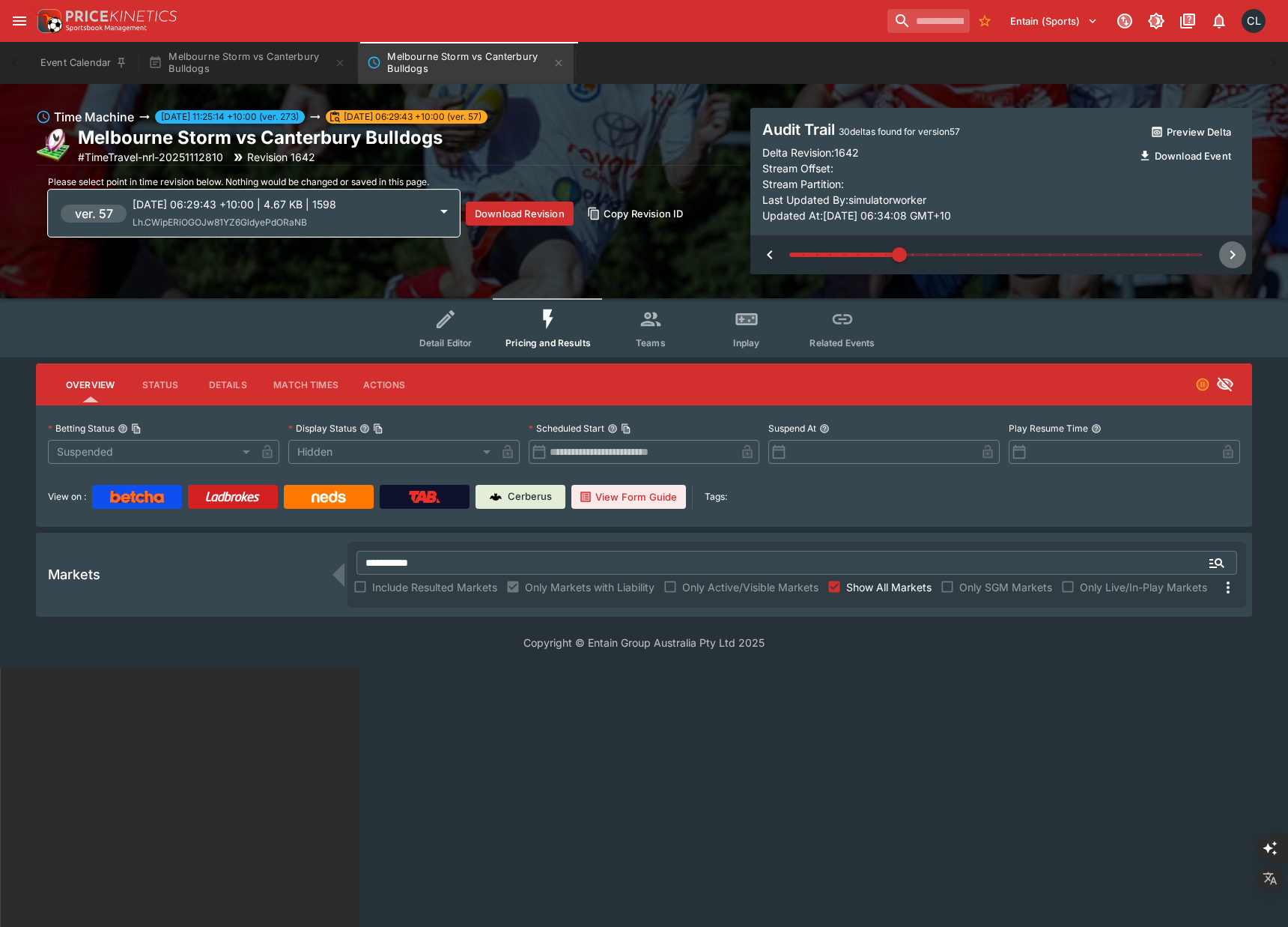
click at [1229, 258] on icon "button" at bounding box center [1233, 255] width 18 height 18
type input "*"
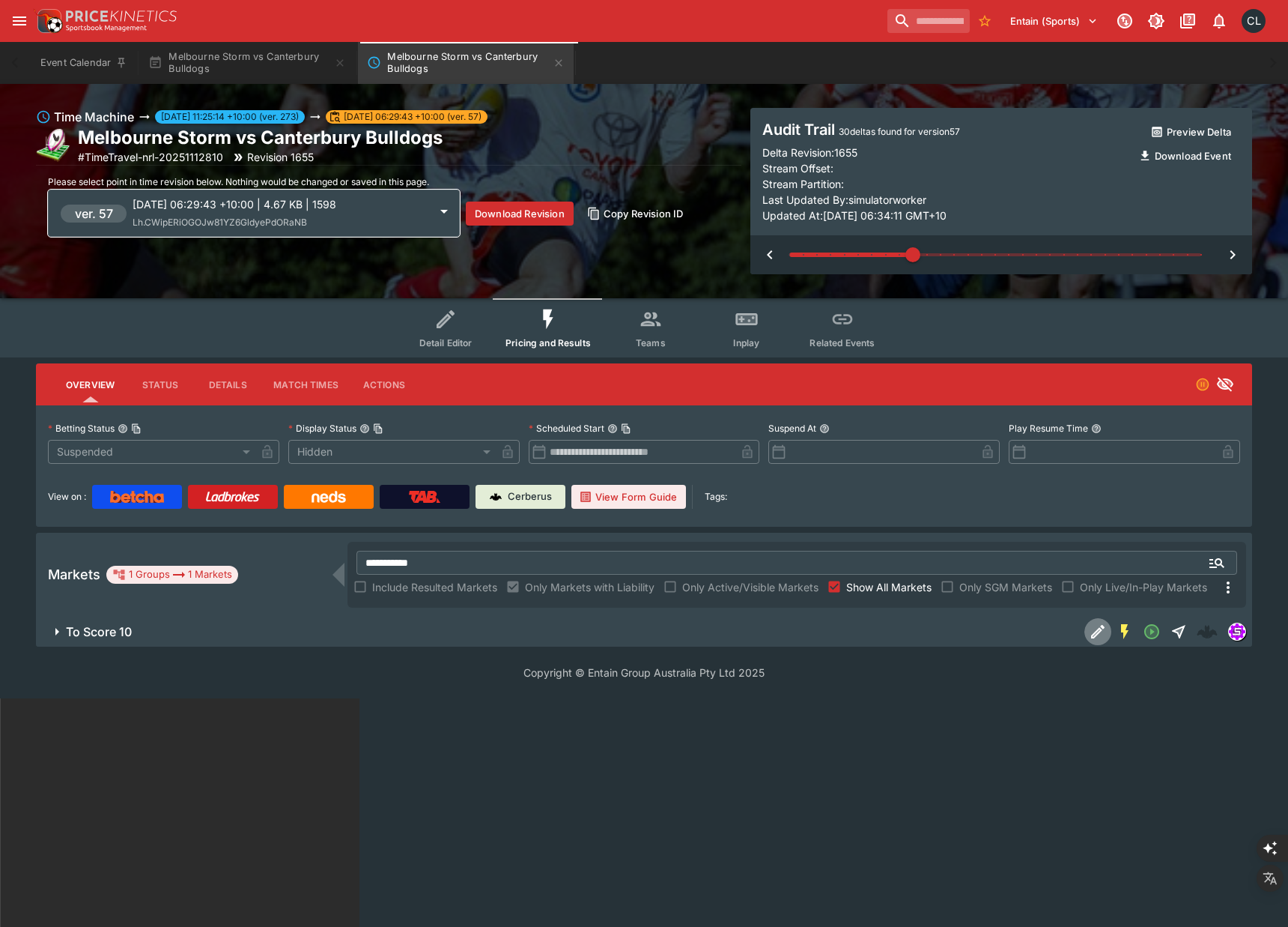
click at [1096, 631] on icon "Edit Detail" at bounding box center [1098, 631] width 18 height 18
click at [1207, 634] on div at bounding box center [1168, 632] width 168 height 30
click at [1093, 628] on icon "Edit Detail" at bounding box center [1098, 631] width 18 height 18
click at [774, 252] on icon "button" at bounding box center [770, 255] width 18 height 18
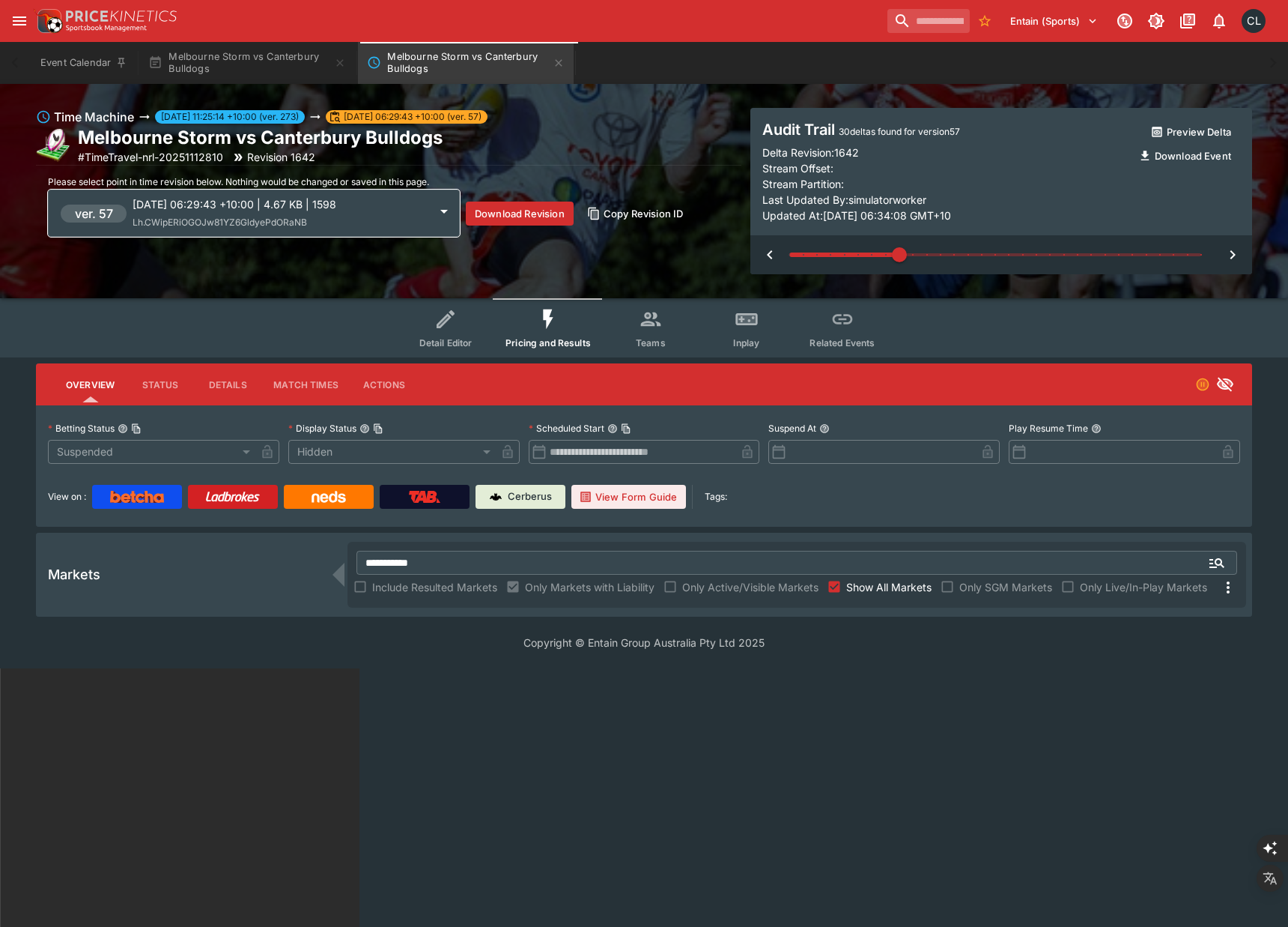
click at [774, 252] on icon "button" at bounding box center [770, 255] width 18 height 18
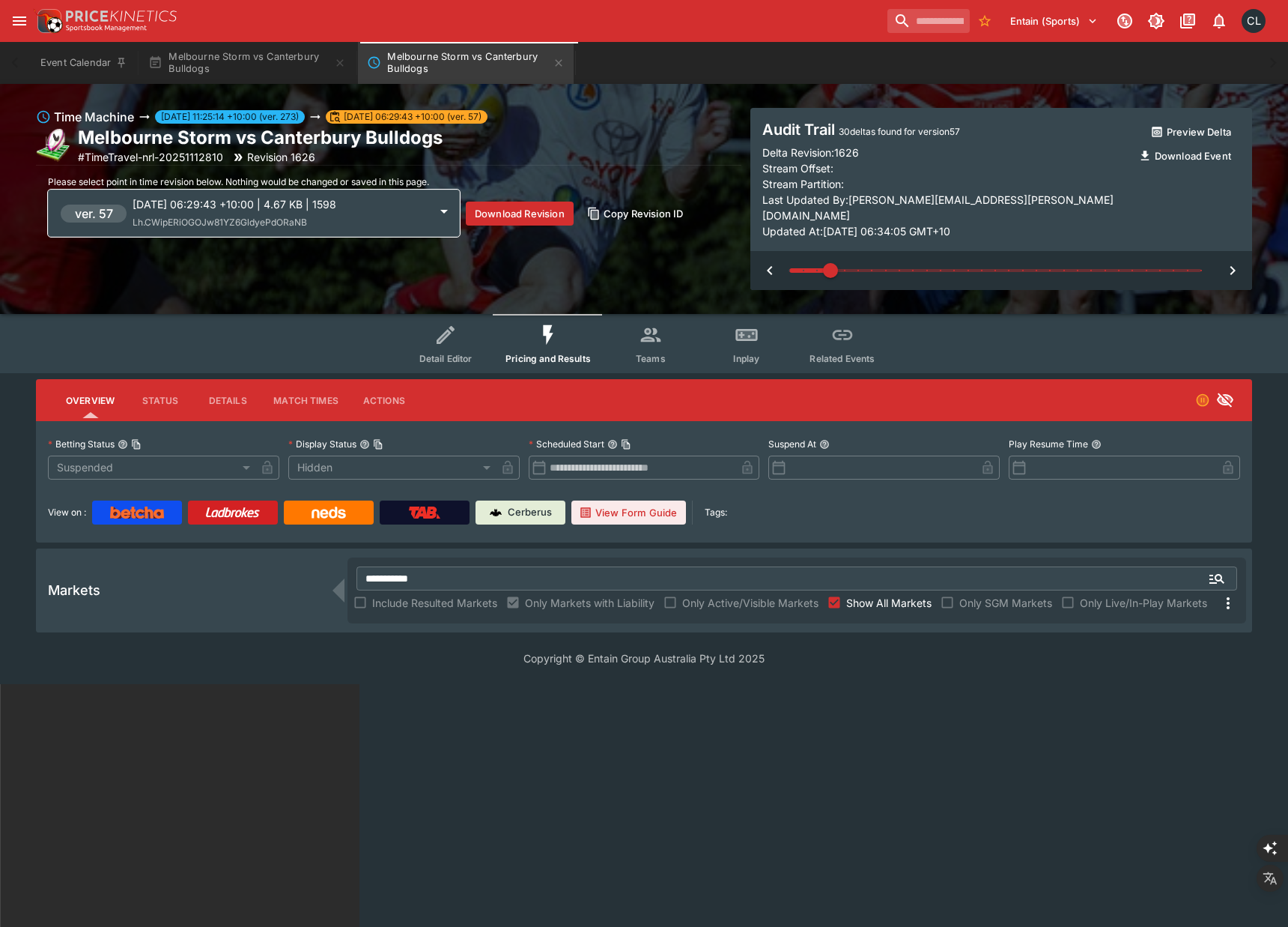
click at [768, 265] on icon "button" at bounding box center [770, 270] width 5 height 9
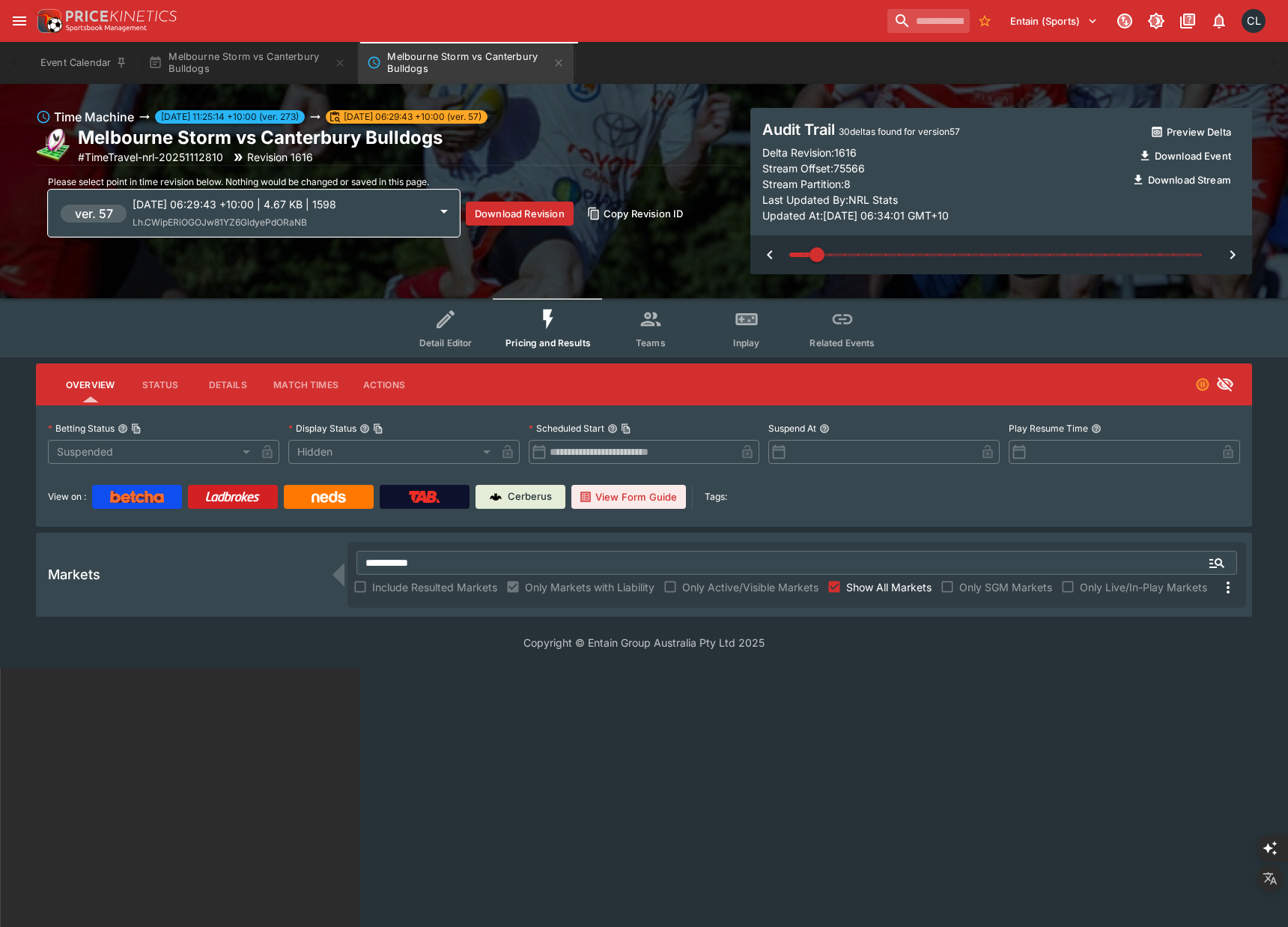
click at [1237, 251] on icon "button" at bounding box center [1233, 255] width 18 height 18
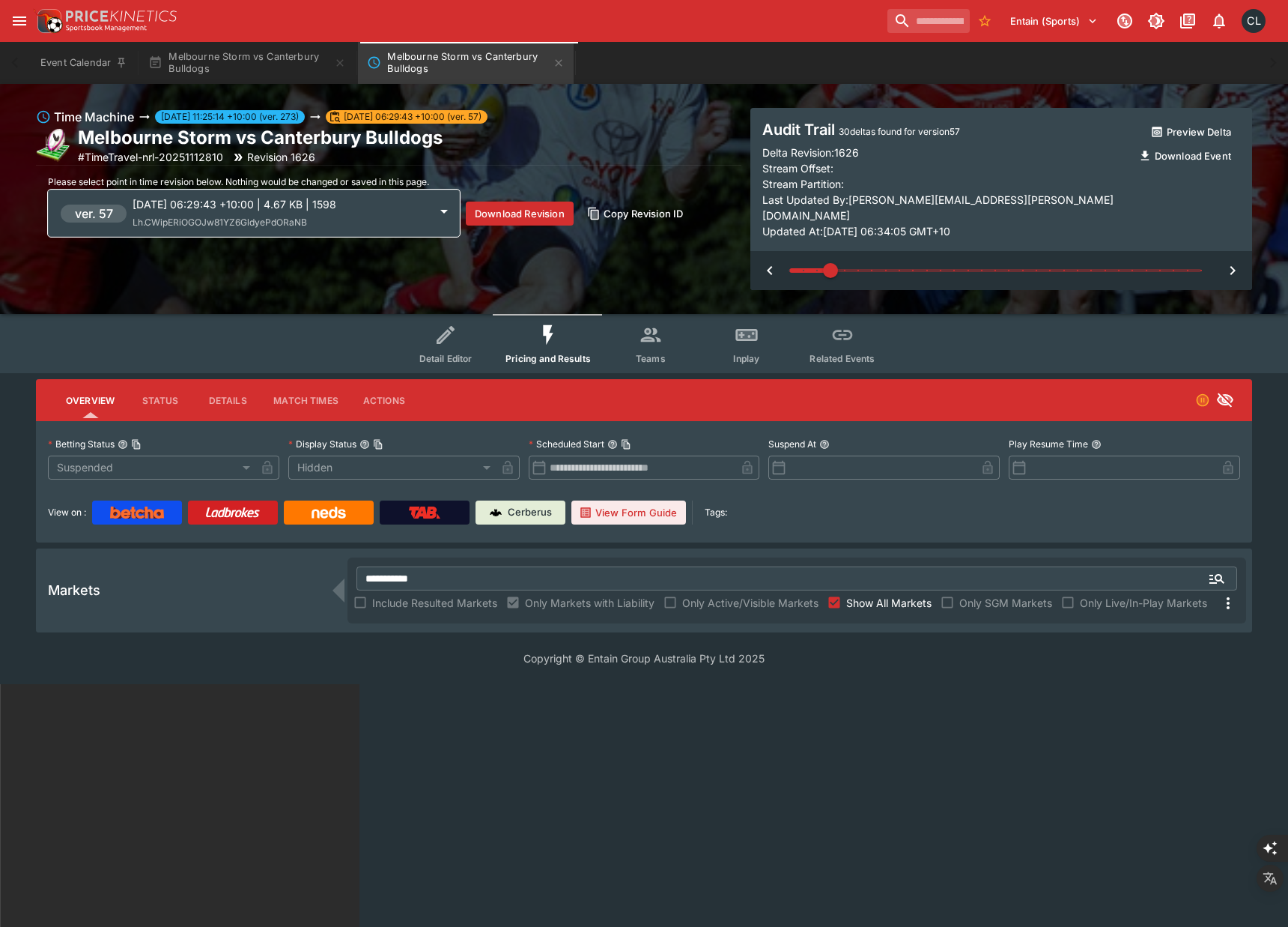
click at [737, 353] on span "Inplay" at bounding box center [745, 358] width 26 height 12
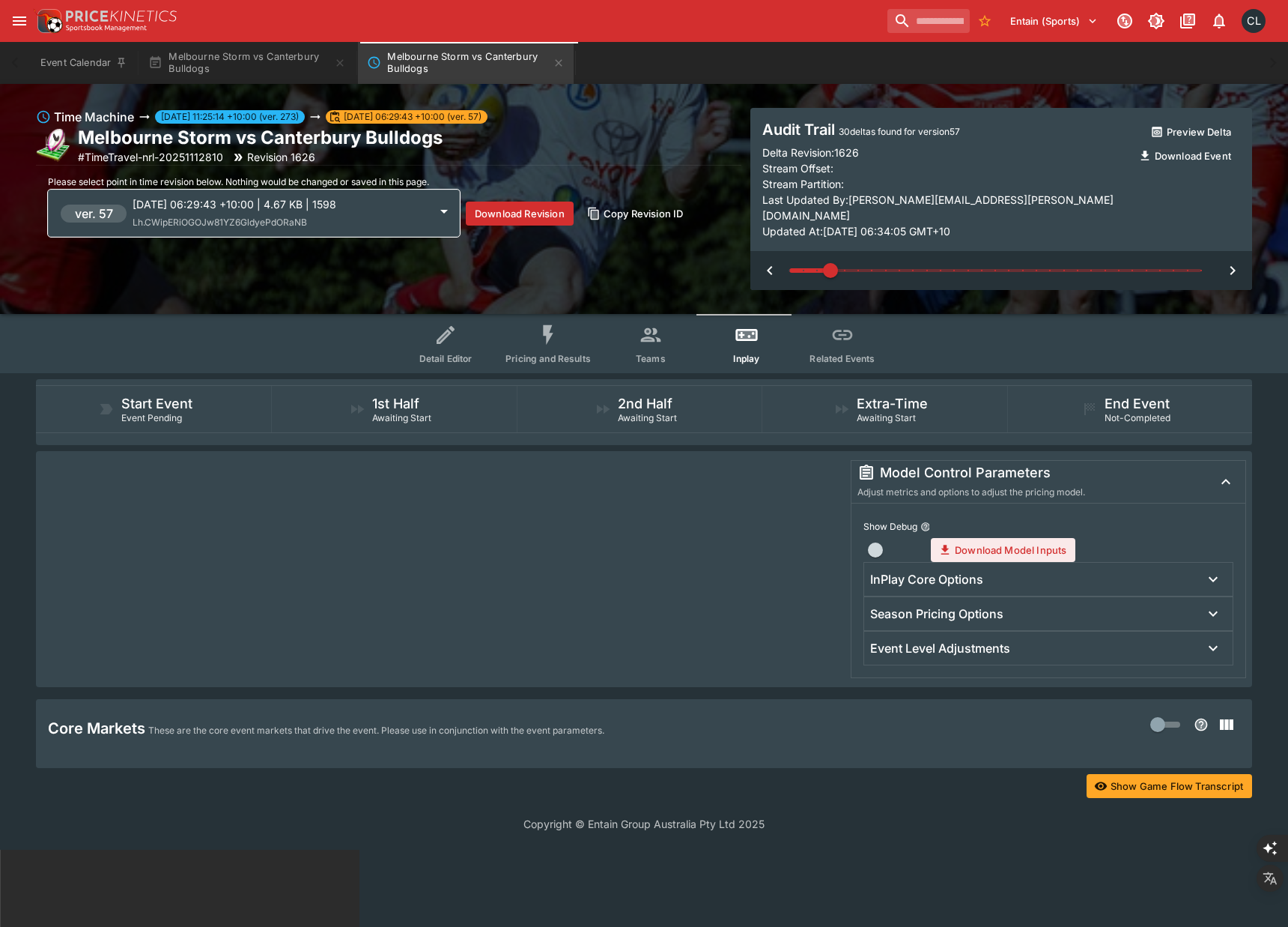
click at [994, 571] on div "InPlay Core Options" at bounding box center [1035, 579] width 330 height 16
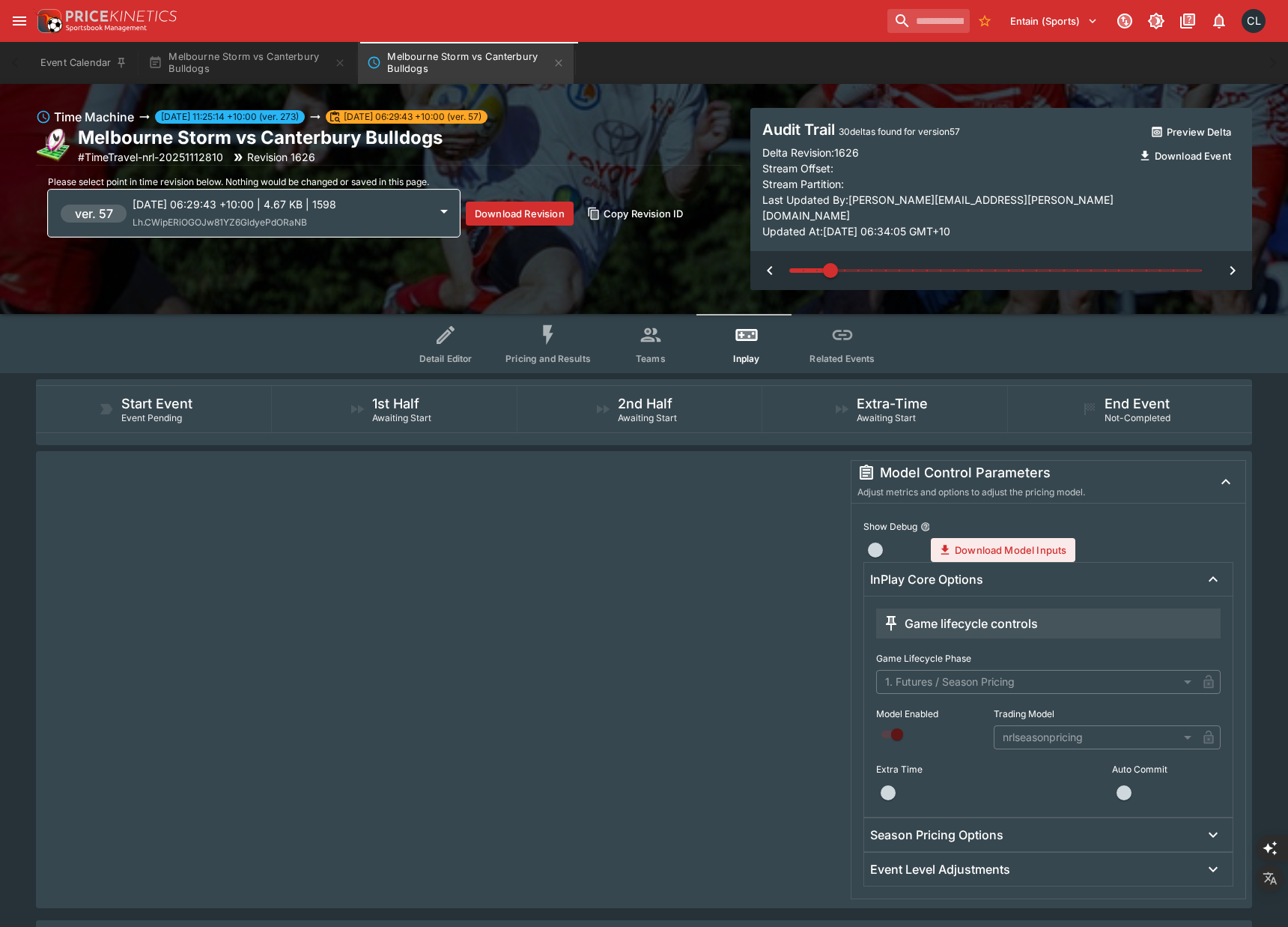
click at [765, 261] on icon "button" at bounding box center [770, 270] width 18 height 18
type input "*"
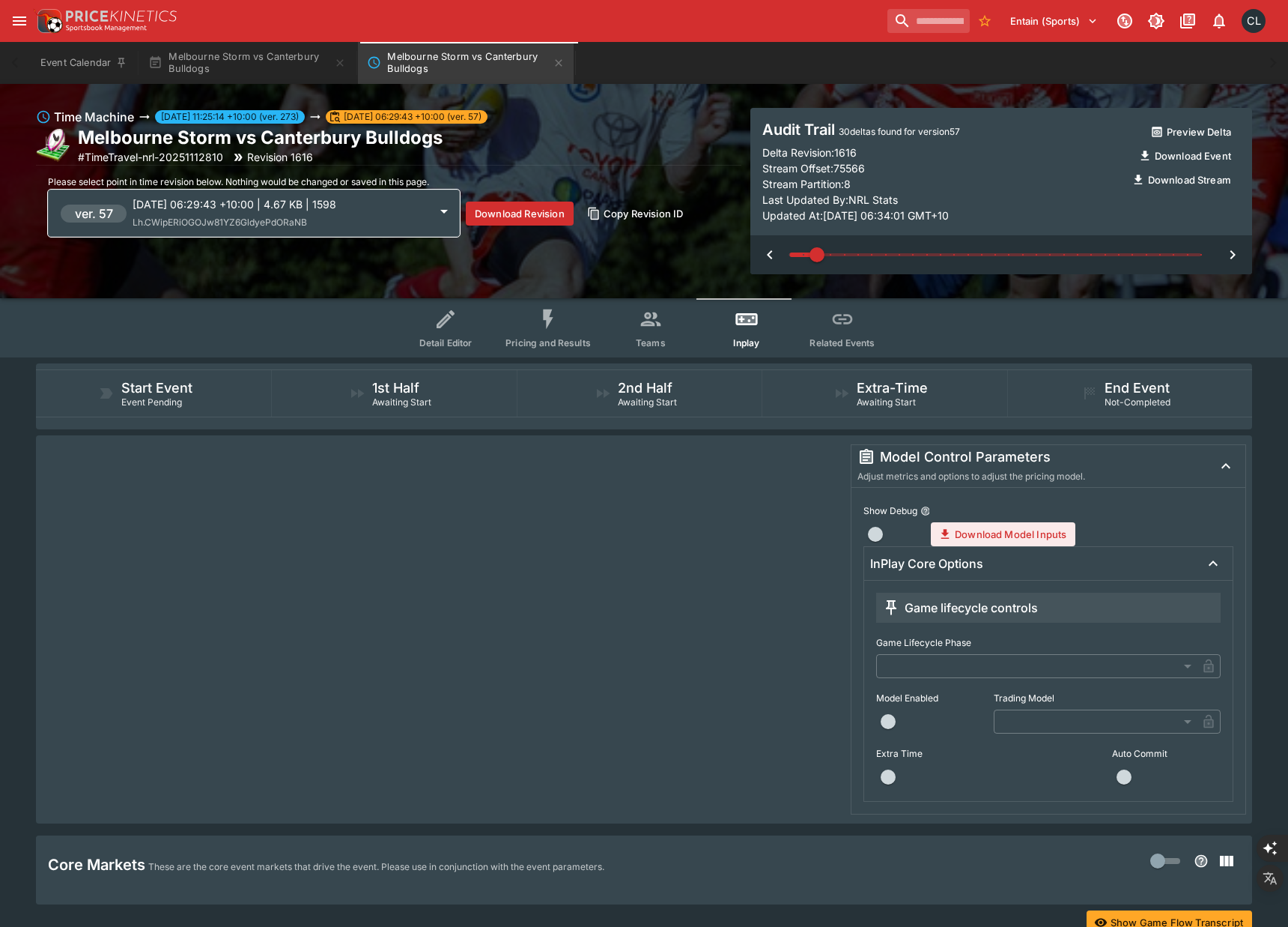
click at [1239, 252] on icon "button" at bounding box center [1233, 255] width 18 height 18
type input "*"
type input "**********"
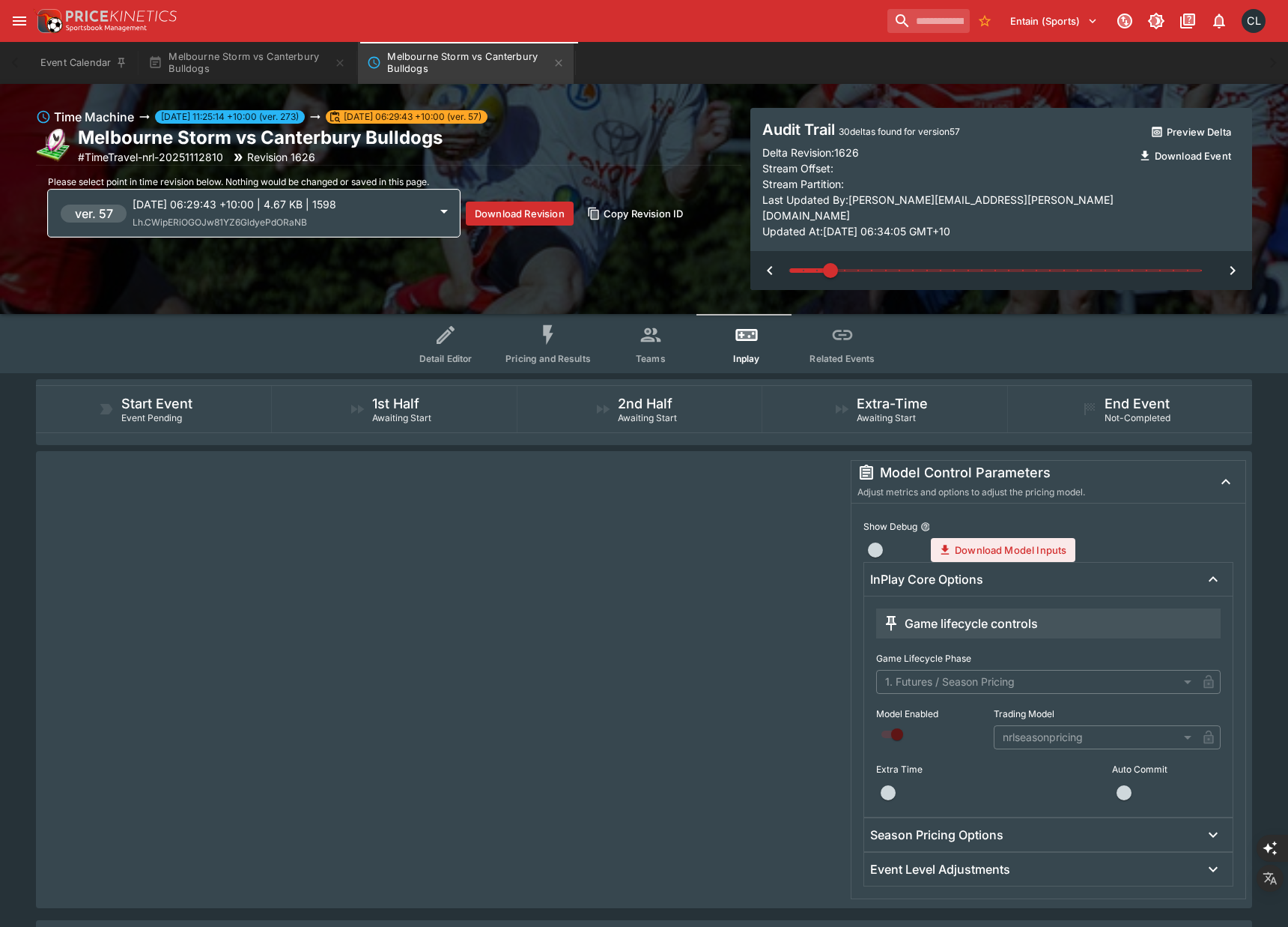
click at [1239, 261] on icon "button" at bounding box center [1233, 270] width 18 height 18
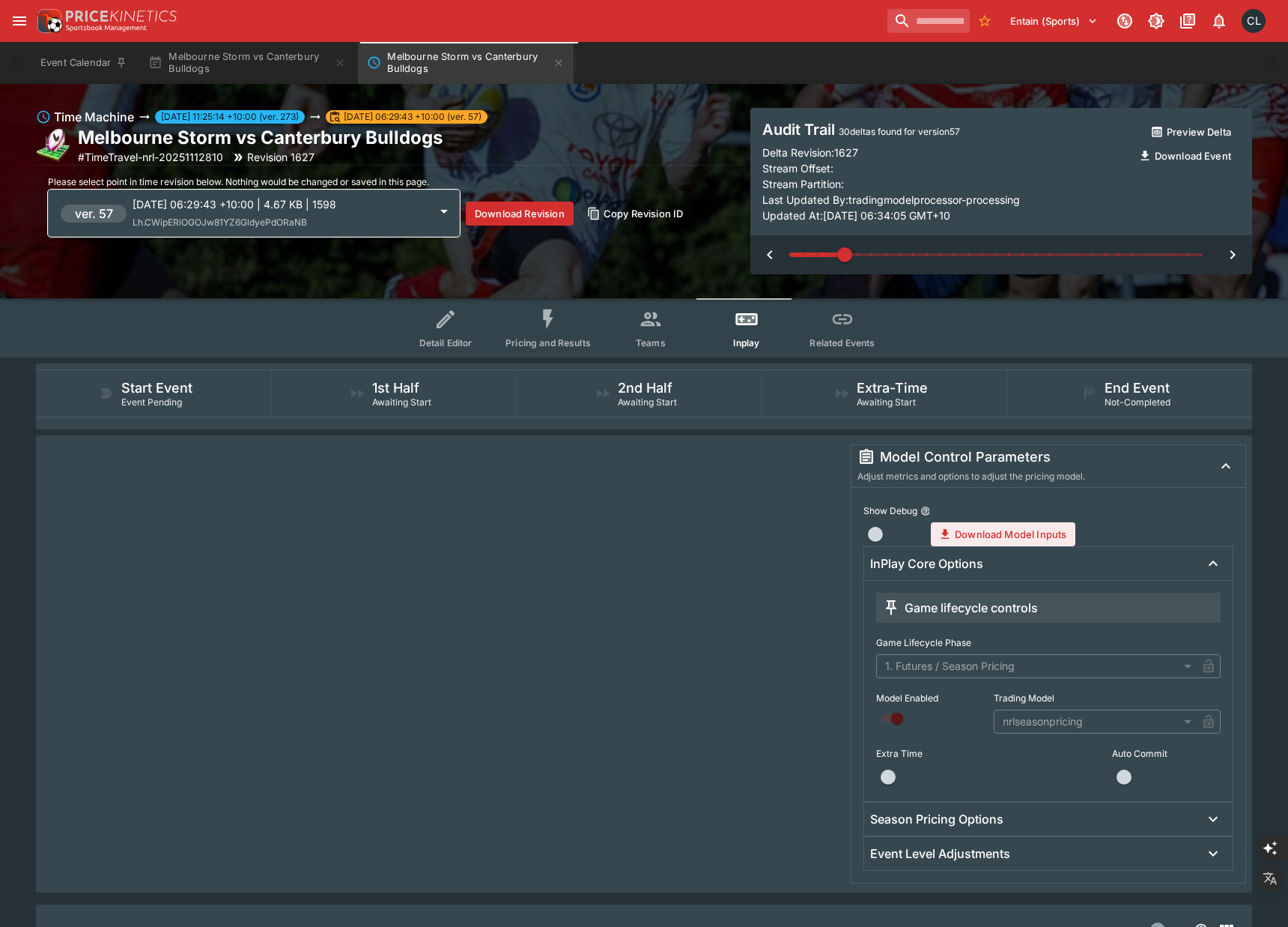
click at [1239, 252] on icon "button" at bounding box center [1233, 255] width 18 height 18
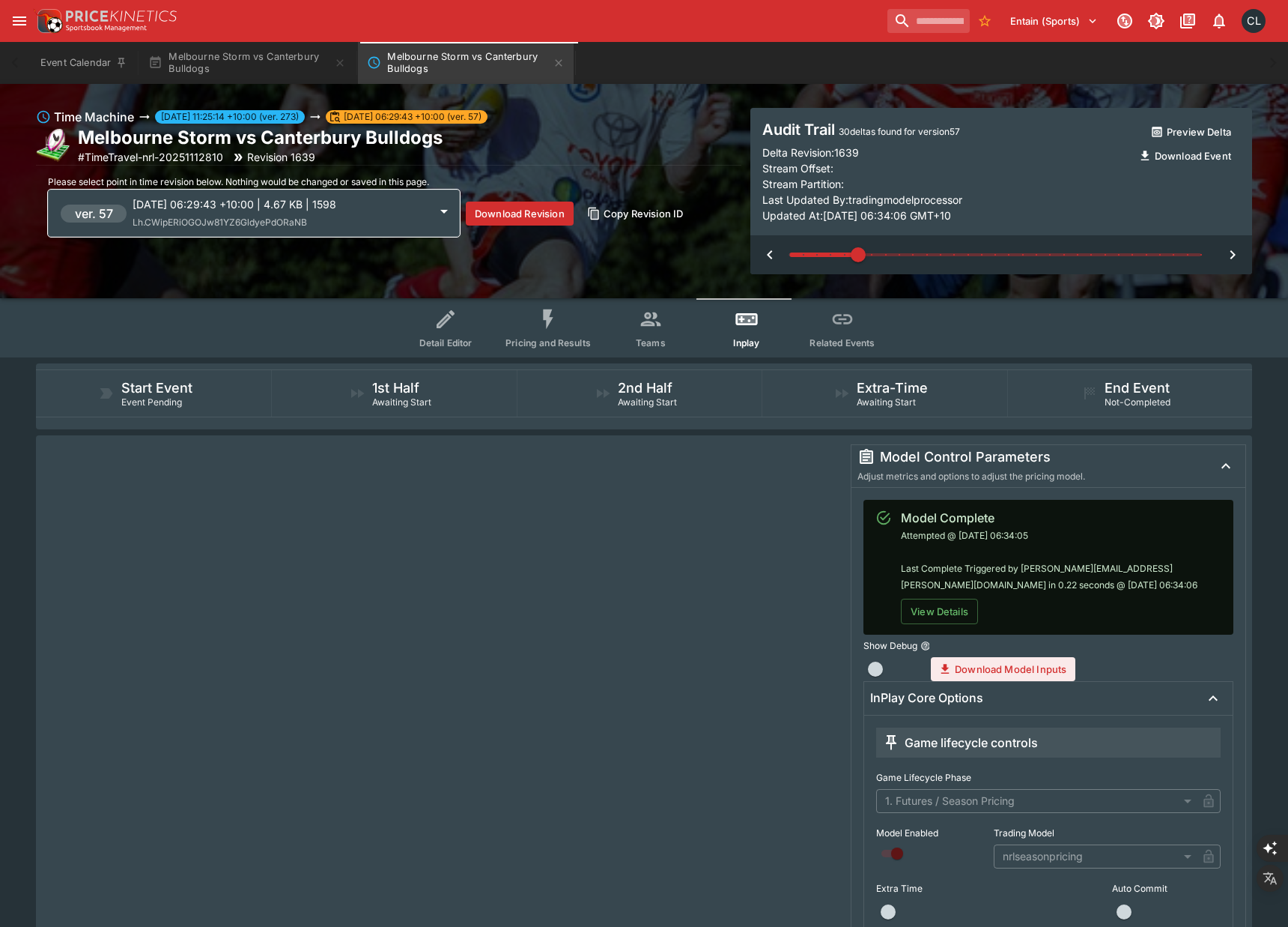
click at [1239, 252] on icon "button" at bounding box center [1233, 255] width 18 height 18
click at [770, 253] on icon "button" at bounding box center [770, 255] width 5 height 9
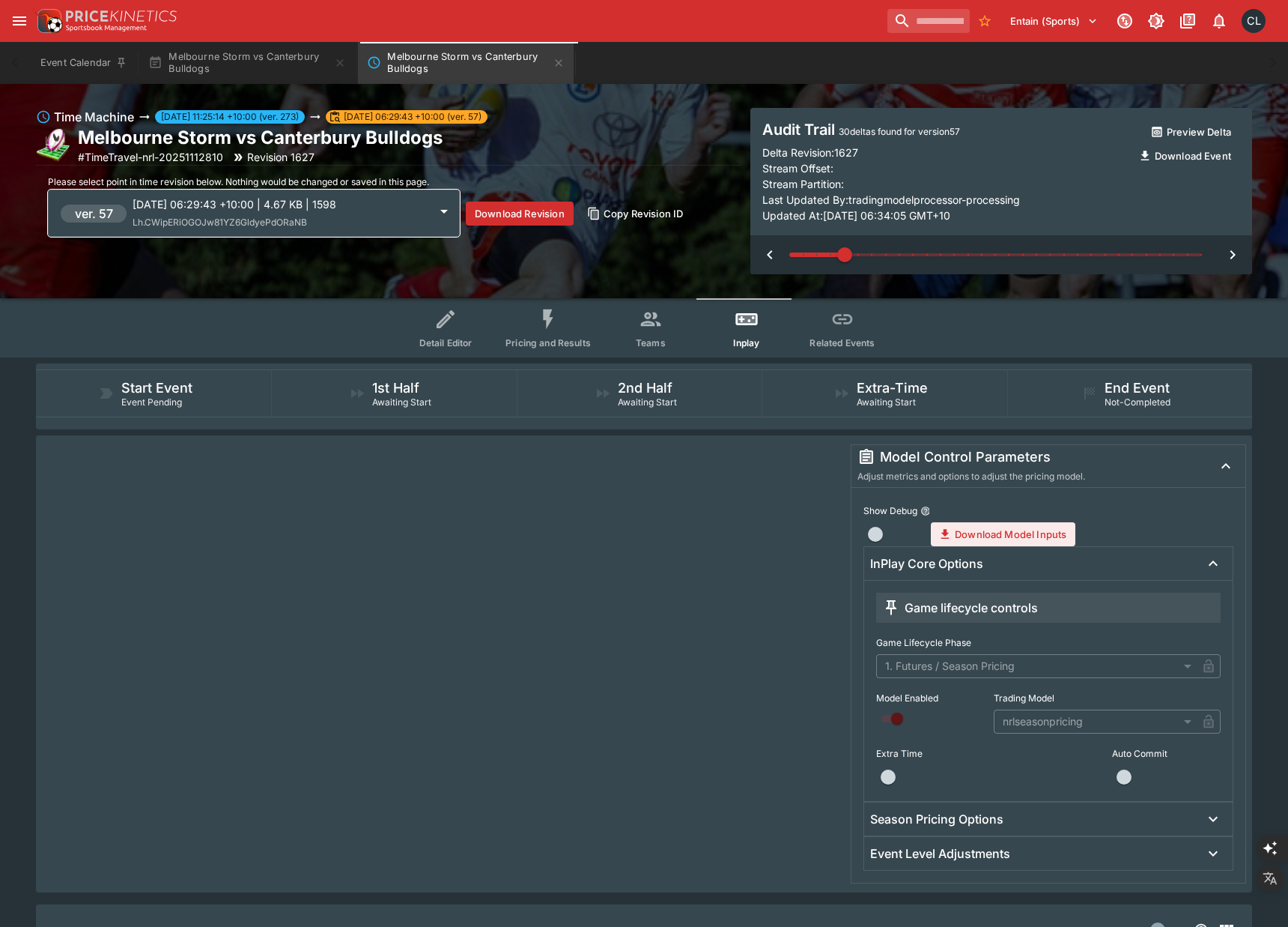
click at [770, 253] on icon "button" at bounding box center [770, 255] width 5 height 9
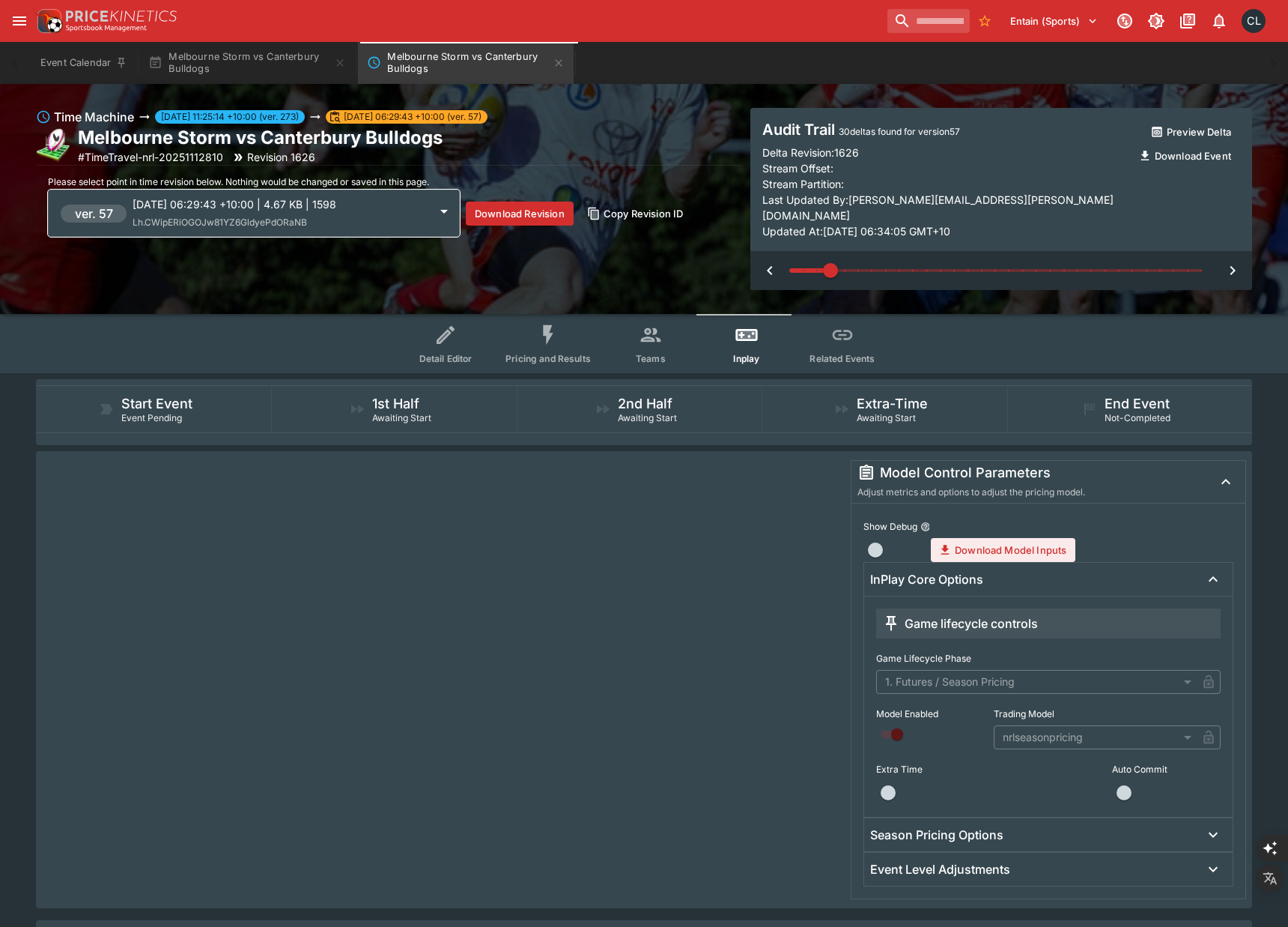
click at [770, 265] on icon "button" at bounding box center [770, 270] width 5 height 9
type input "*"
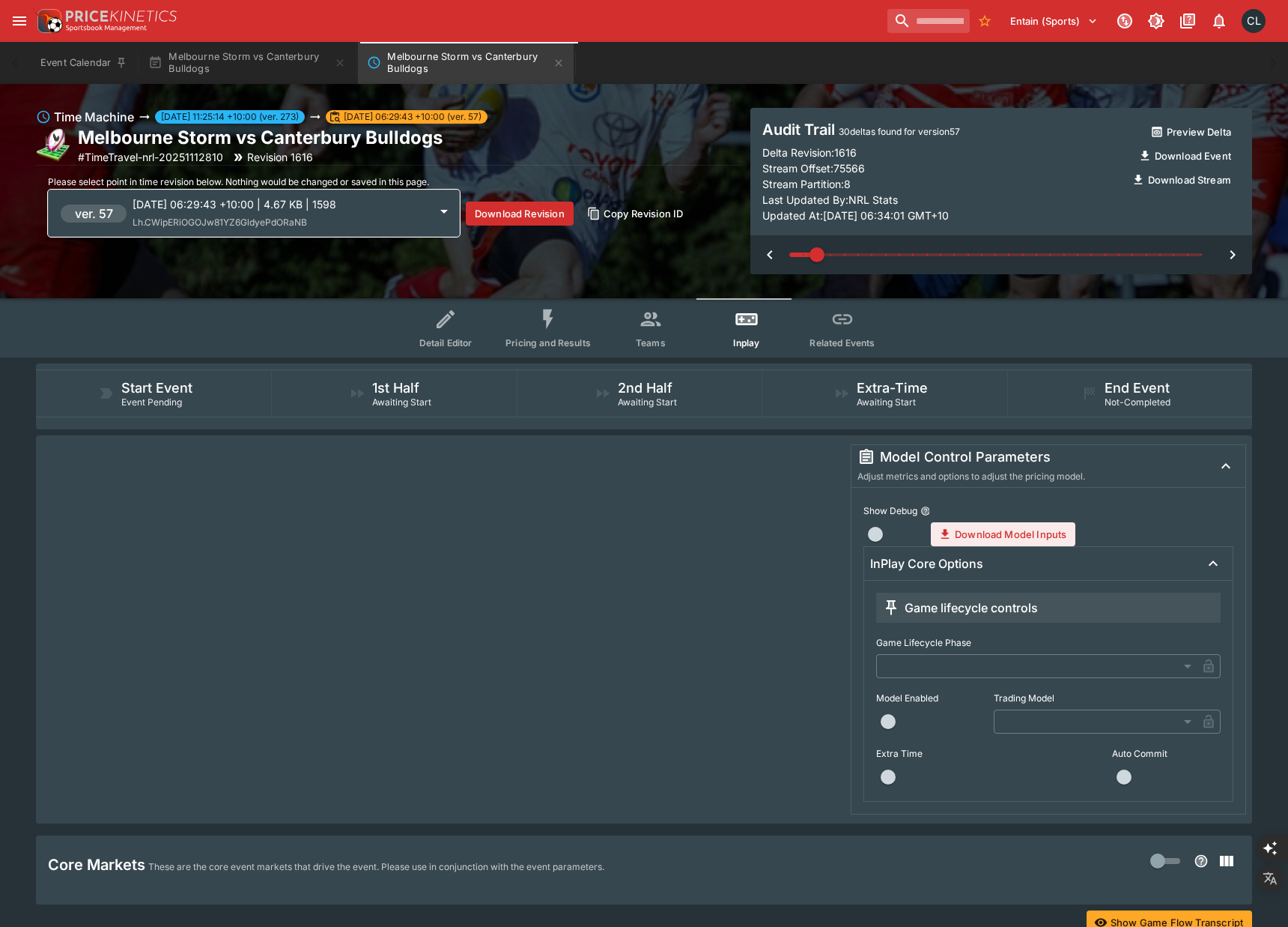
click at [770, 253] on icon "button" at bounding box center [770, 255] width 5 height 9
type input "*"
click at [770, 253] on div at bounding box center [1001, 255] width 501 height 39
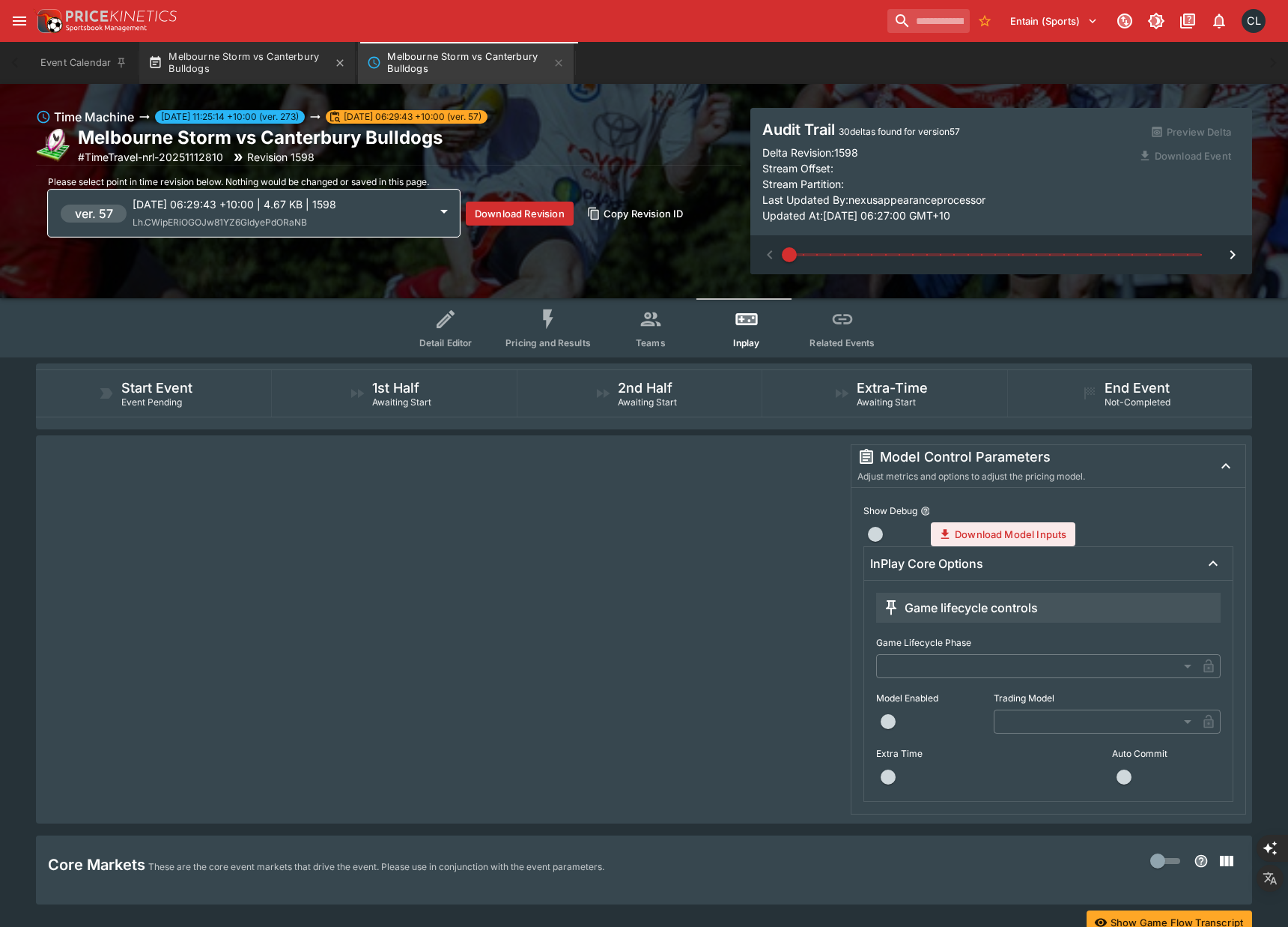
click at [299, 58] on button "Melbourne Storm vs Canterbury Bulldogs" at bounding box center [247, 63] width 215 height 42
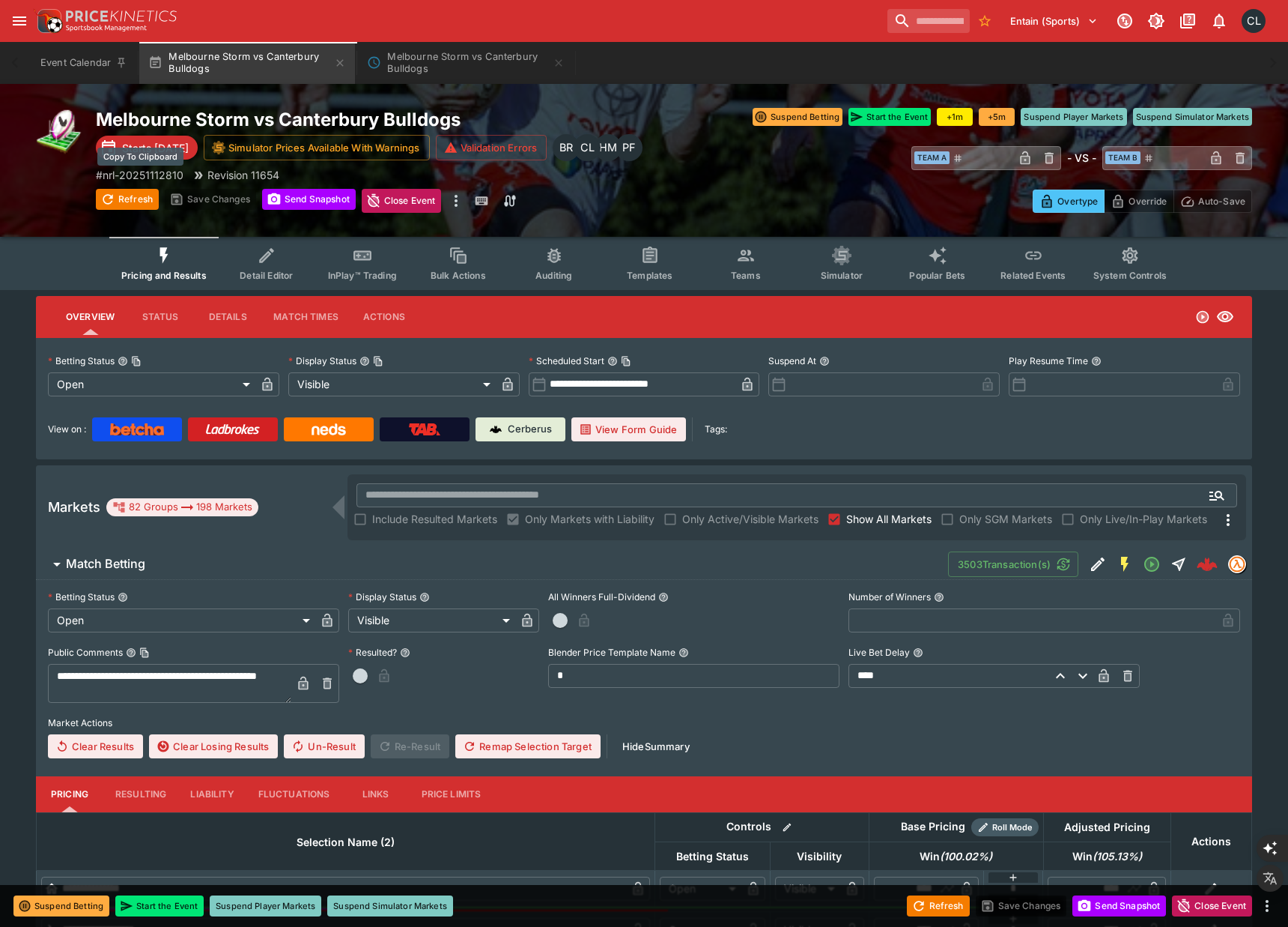
click at [155, 171] on p "# nrl-20251112810" at bounding box center [139, 175] width 88 height 16
click at [159, 171] on p "# nrl-20251112810" at bounding box center [139, 175] width 88 height 16
click at [124, 198] on button "Refresh" at bounding box center [127, 198] width 63 height 21
click at [324, 563] on span "Match Betting" at bounding box center [501, 564] width 871 height 16
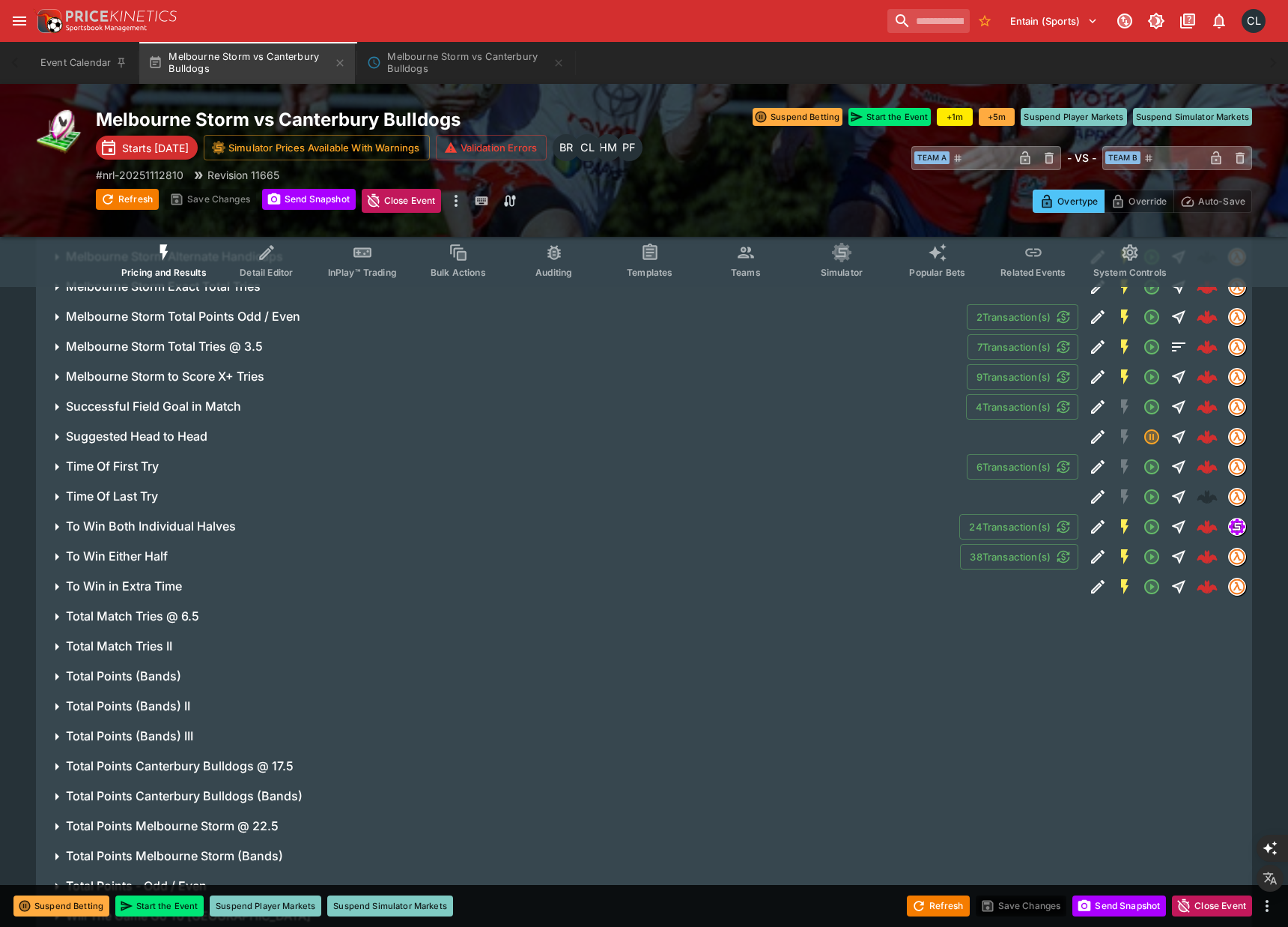
scroll to position [2131, 0]
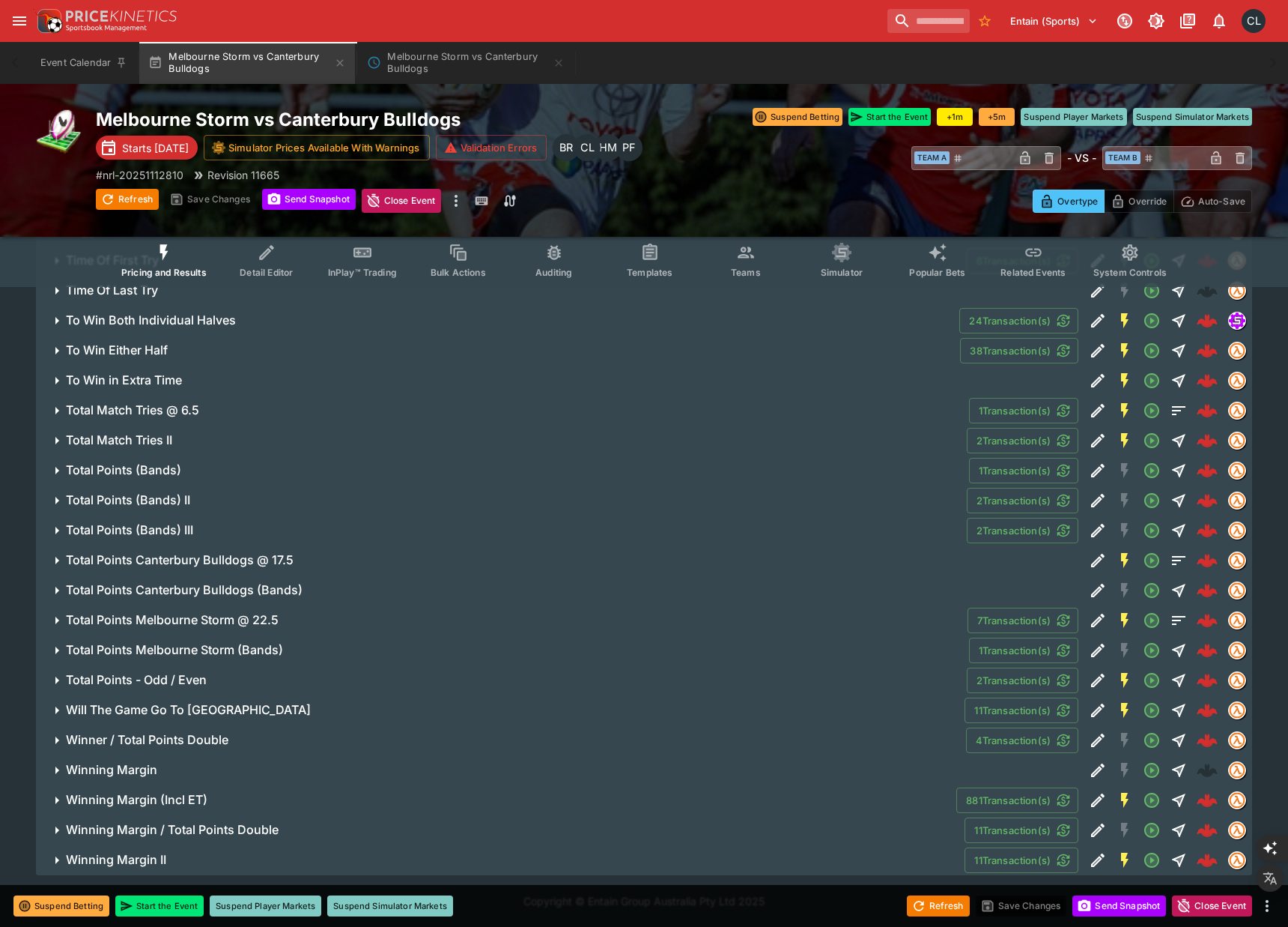
click at [1097, 801] on icon "Edit Detail" at bounding box center [1098, 799] width 13 height 13
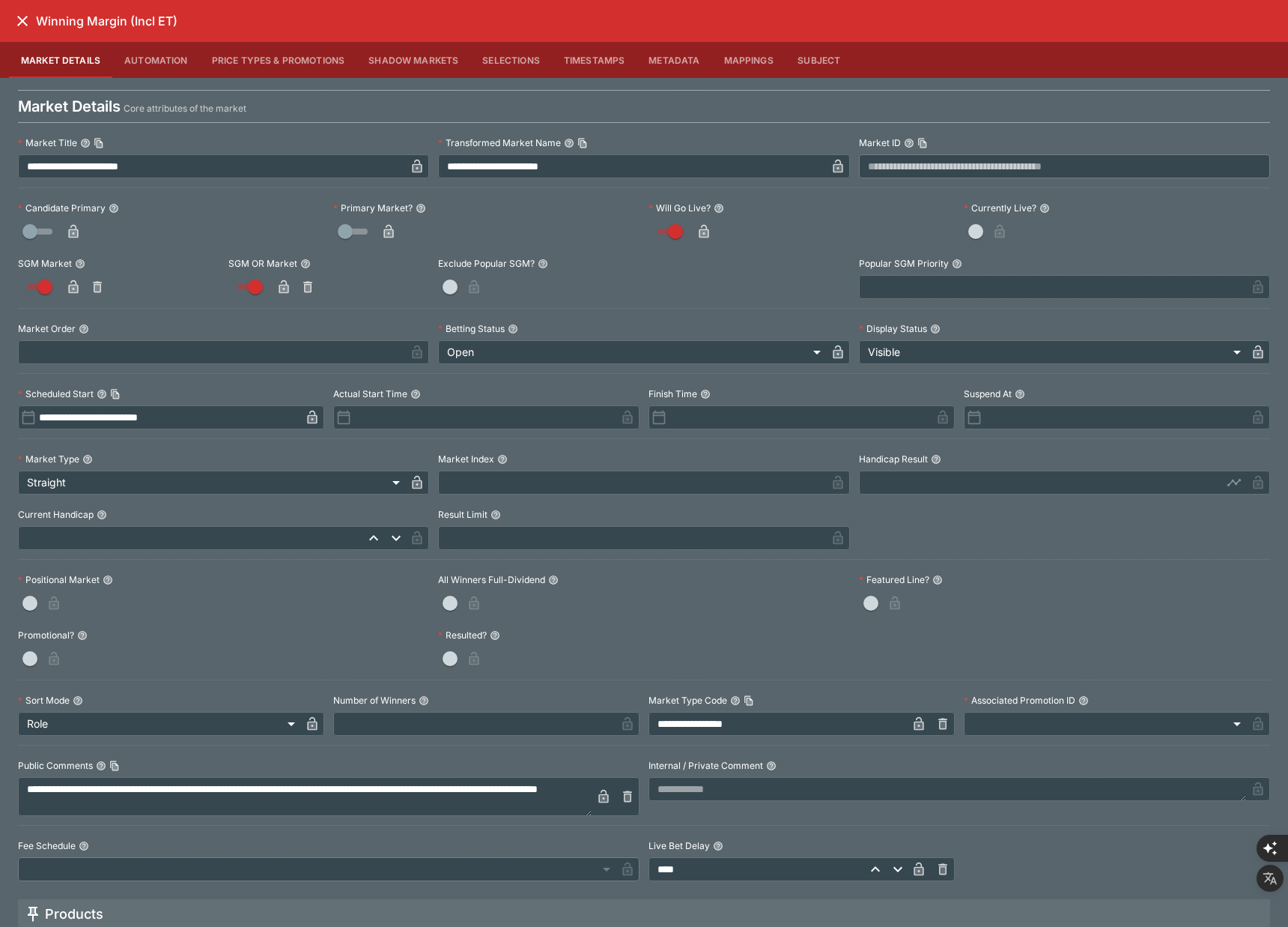
scroll to position [349, 0]
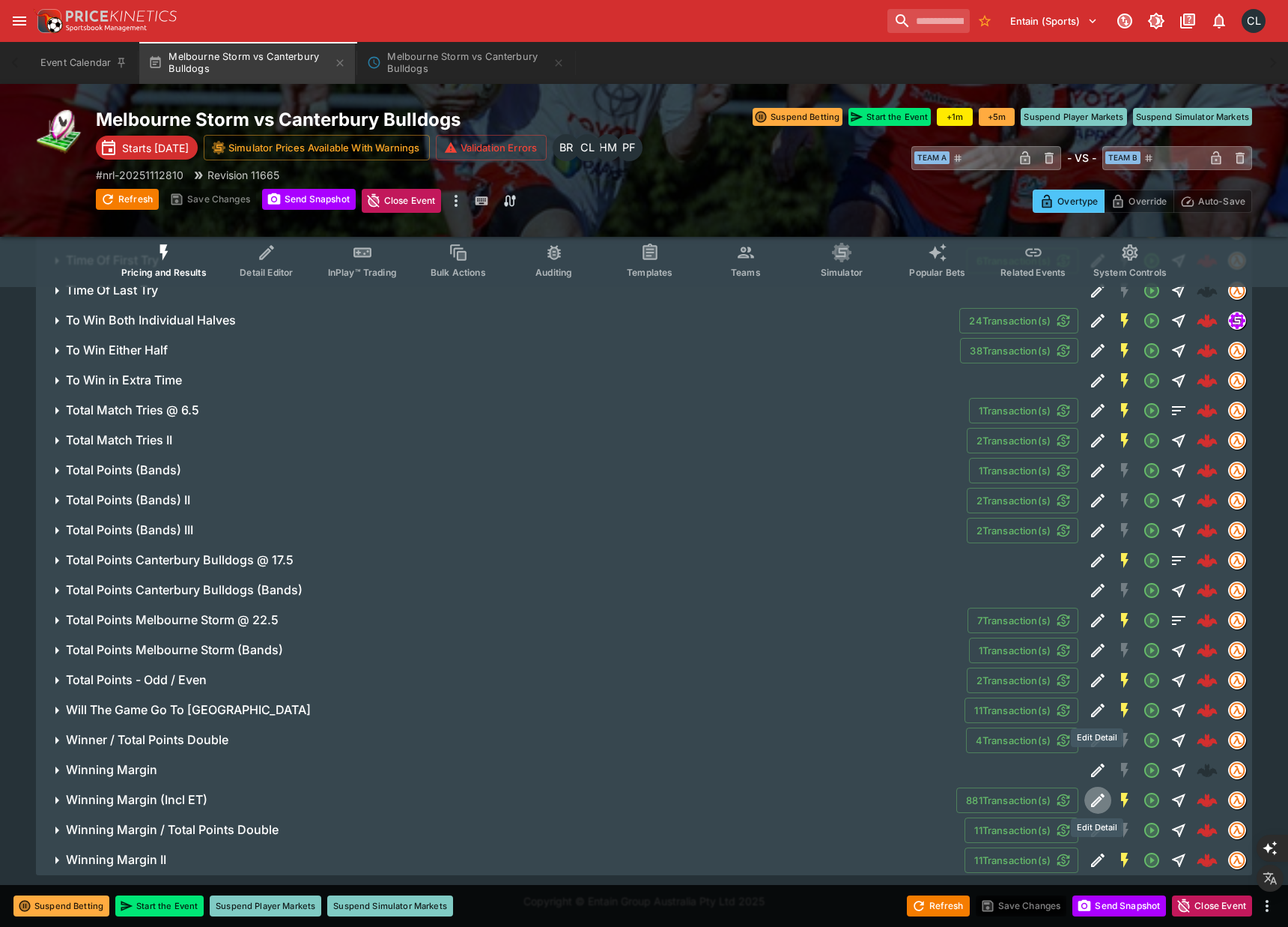
click at [1097, 708] on icon "Edit Detail" at bounding box center [1098, 710] width 13 height 13
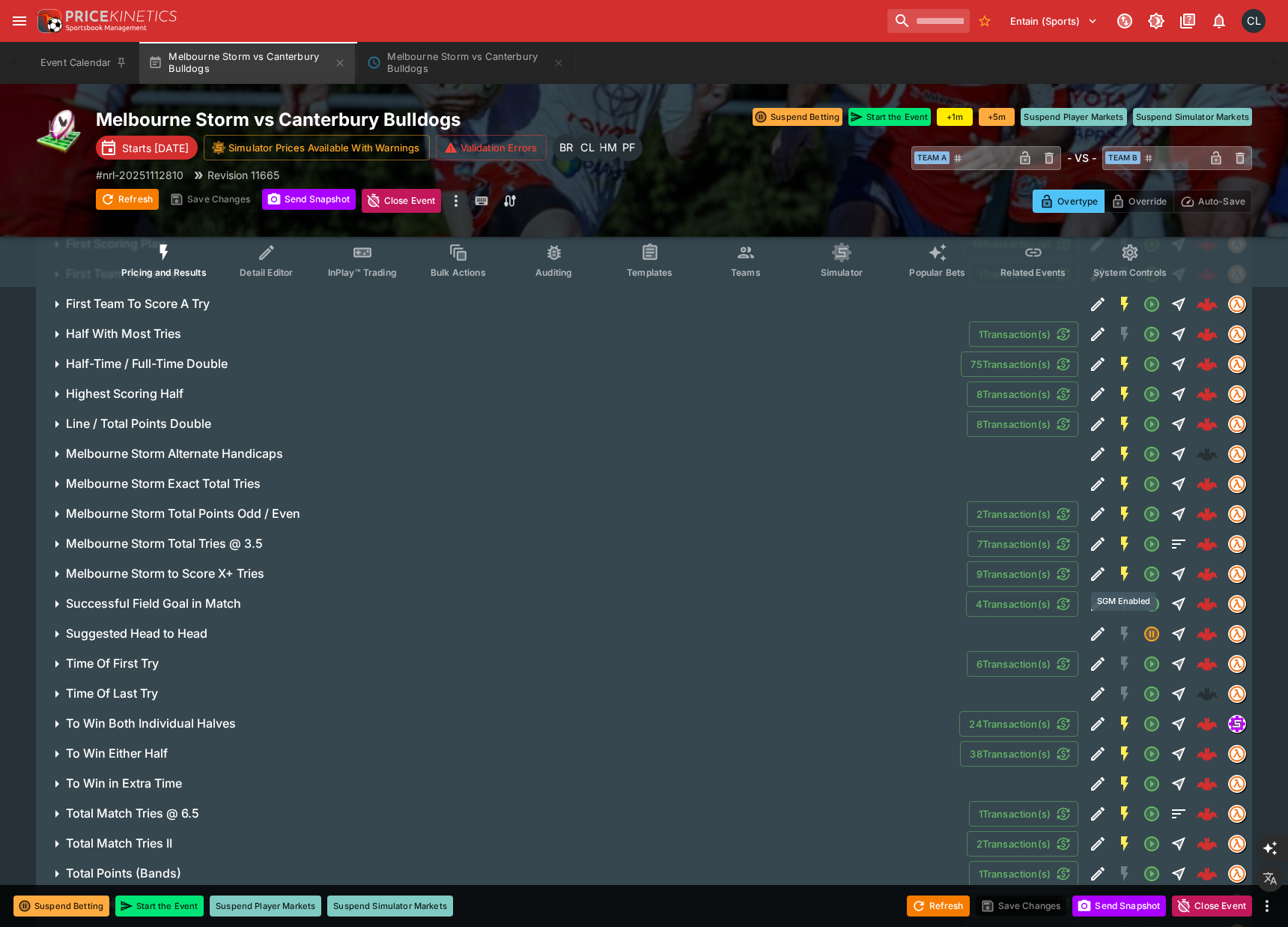
scroll to position [1651, 0]
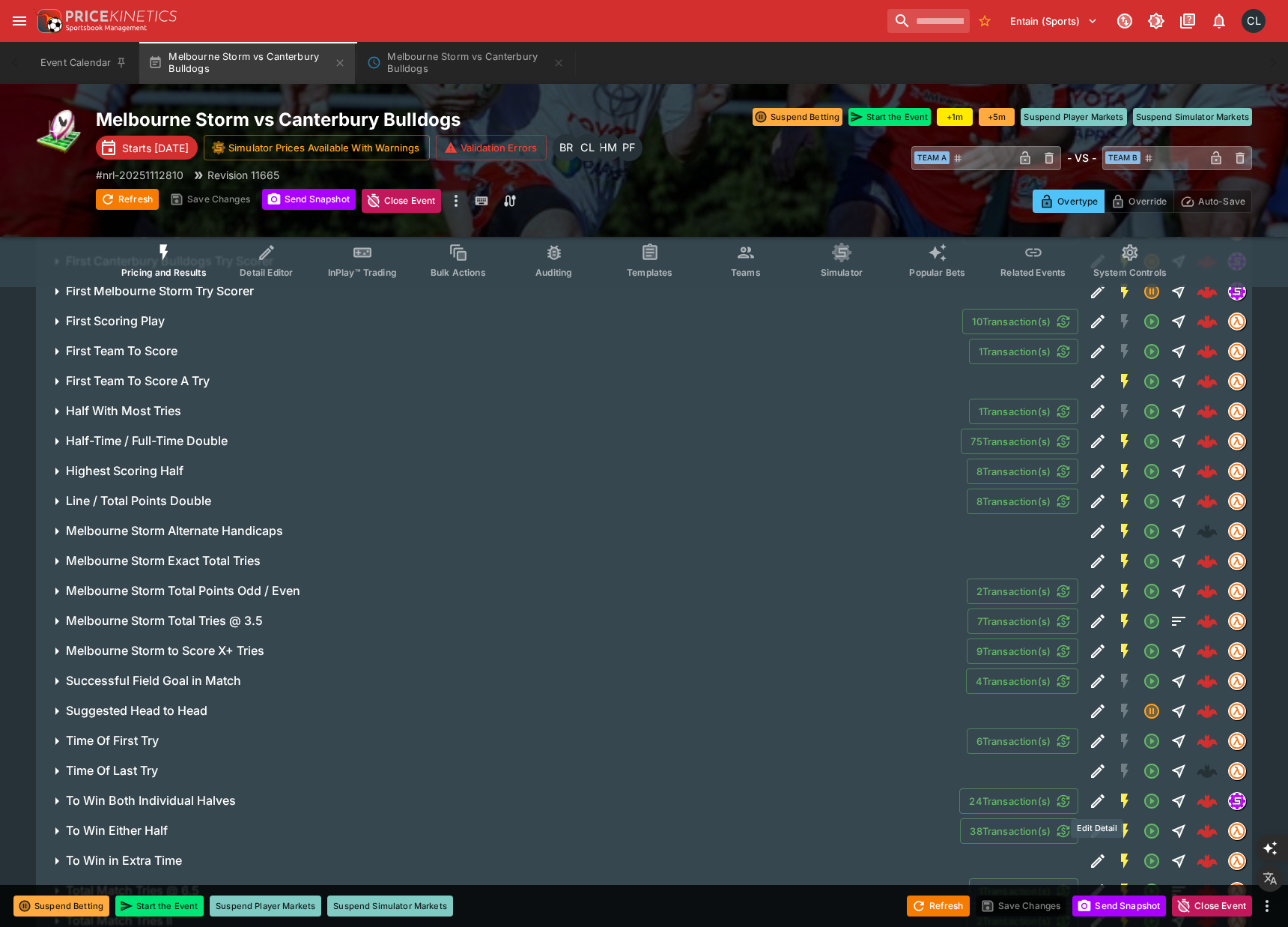
click at [1099, 796] on icon "Edit Detail" at bounding box center [1098, 800] width 13 height 13
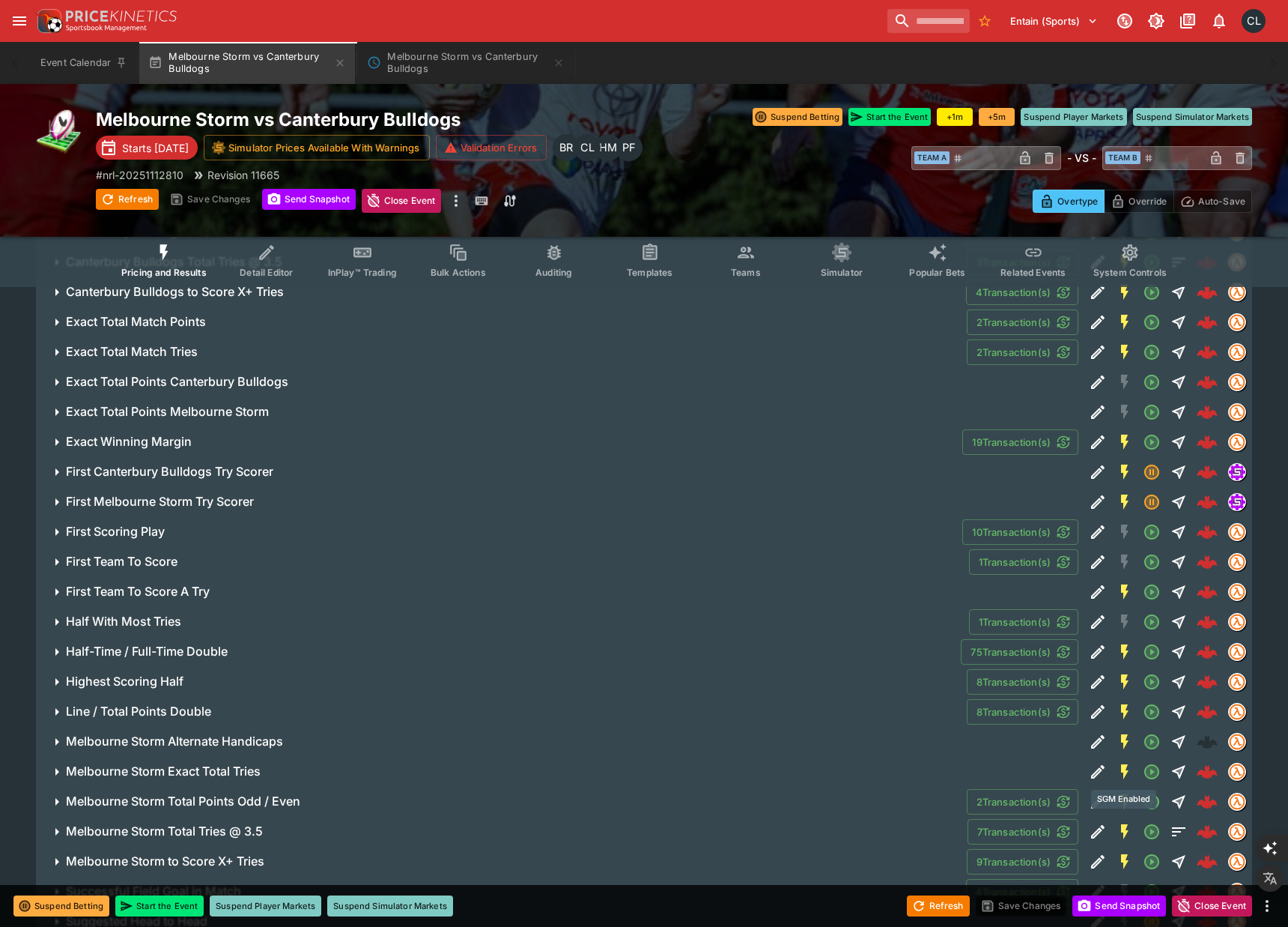
scroll to position [1375, 0]
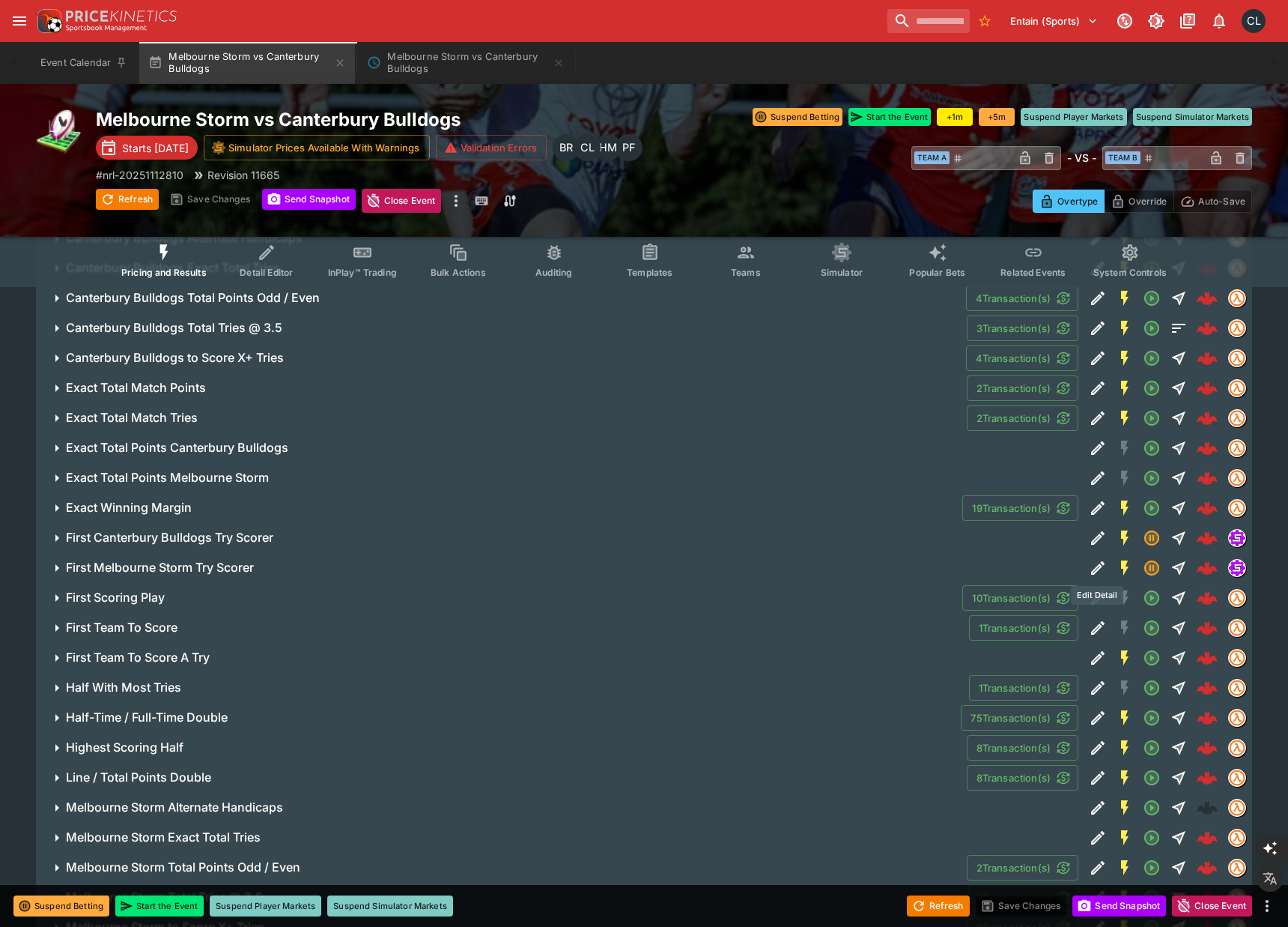
click at [1094, 559] on icon "Edit Detail" at bounding box center [1098, 568] width 18 height 18
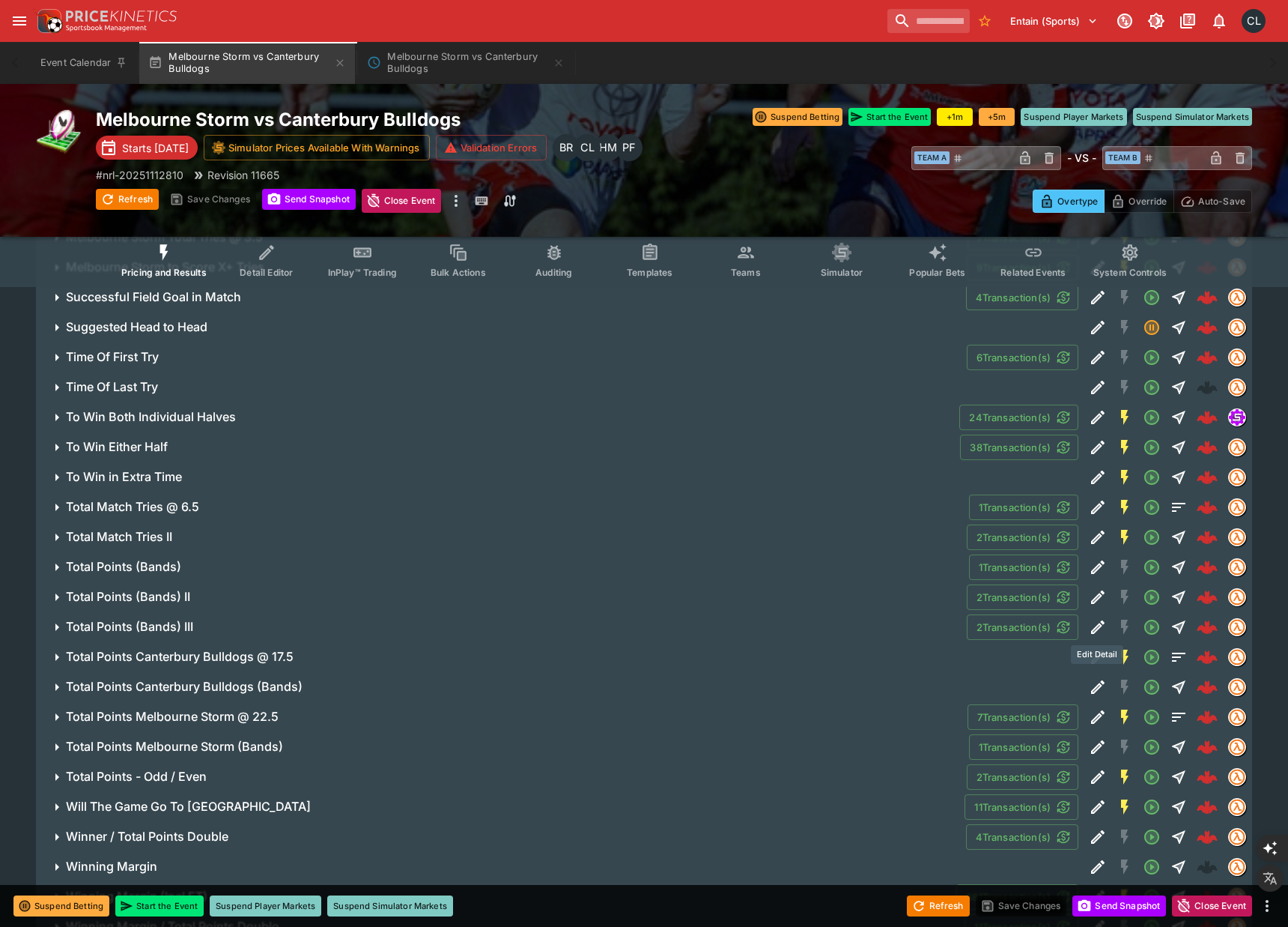
scroll to position [1983, 0]
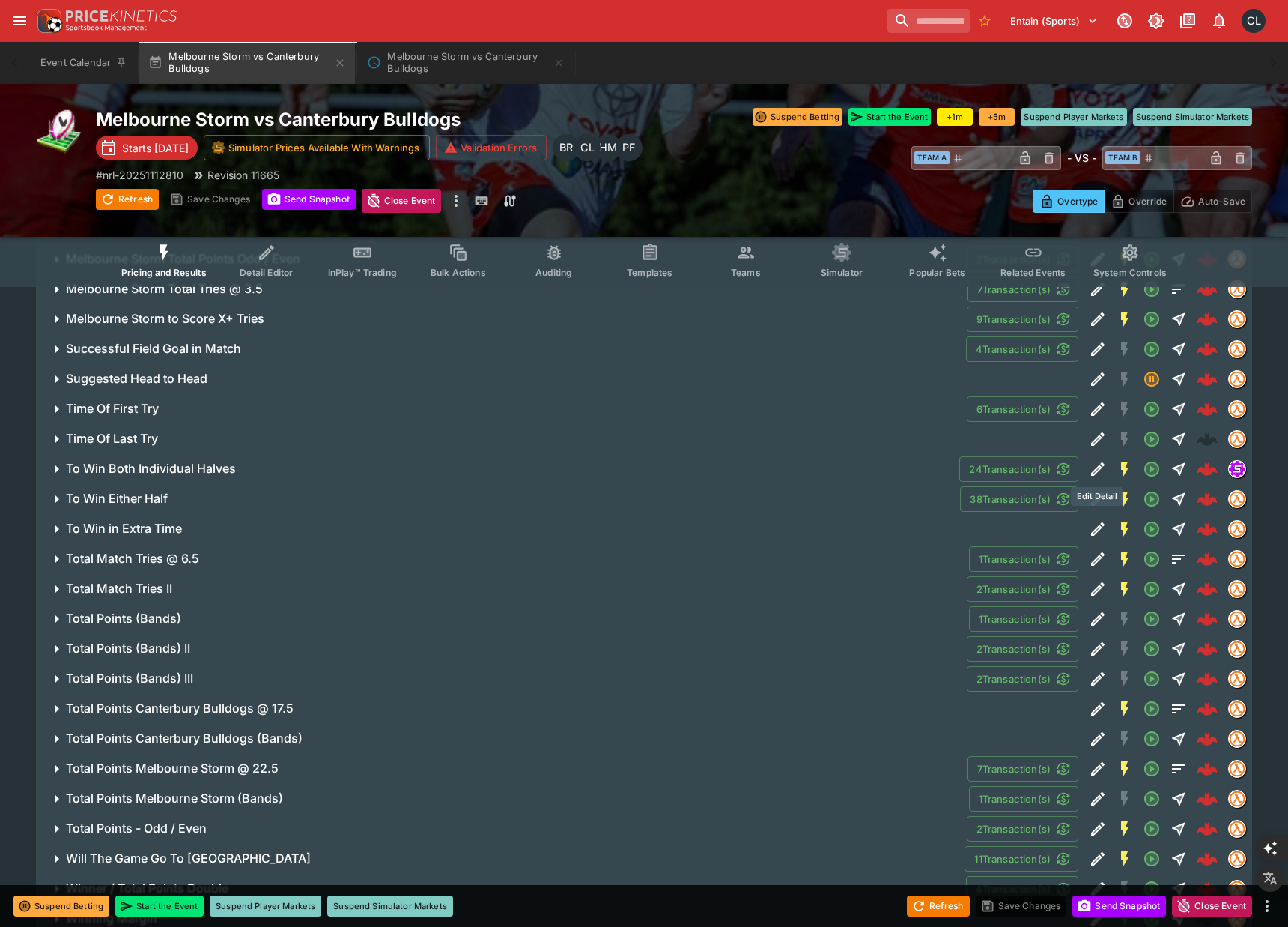
click at [1093, 468] on icon "Edit Detail" at bounding box center [1098, 469] width 18 height 18
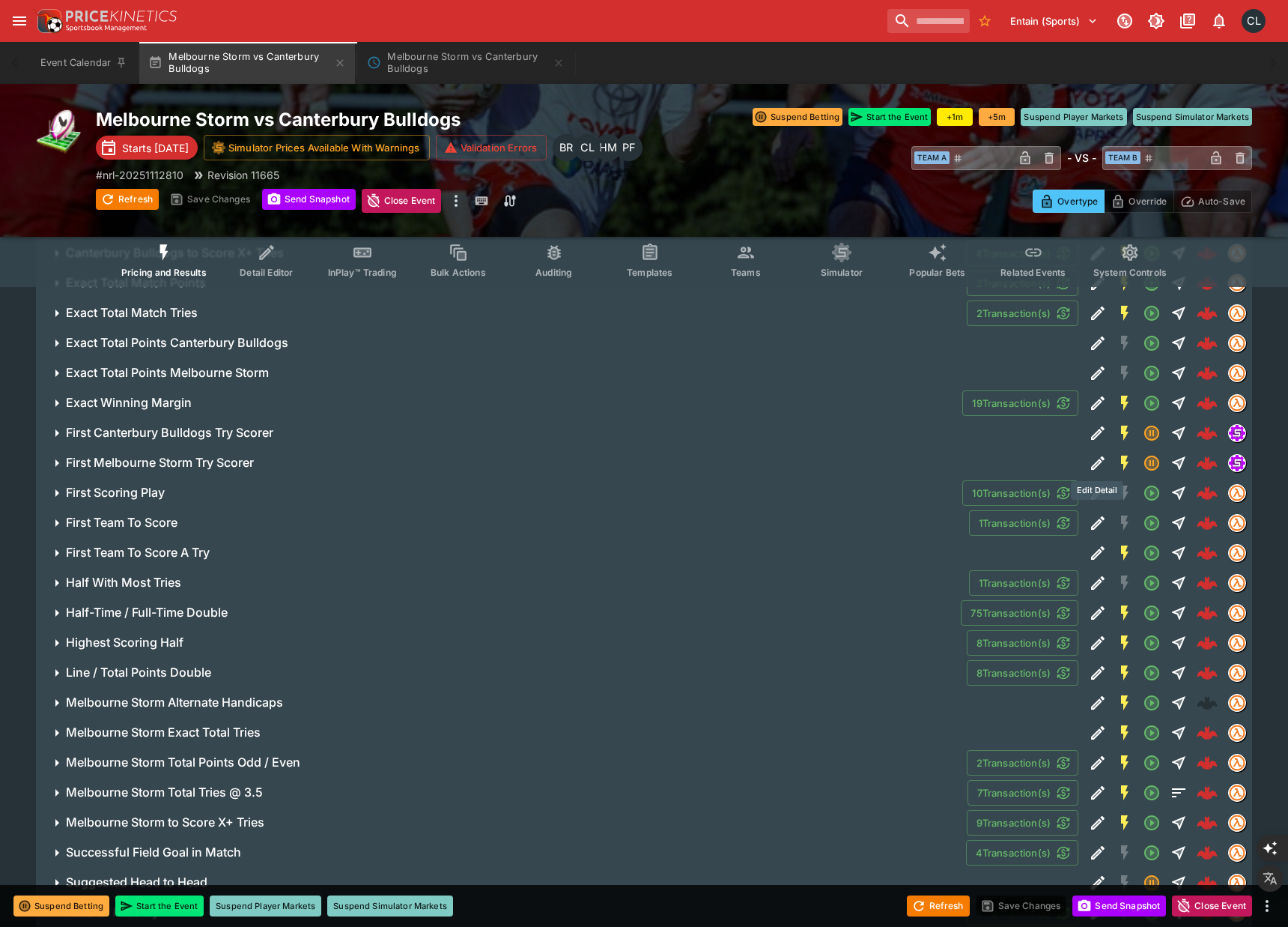
scroll to position [1478, 0]
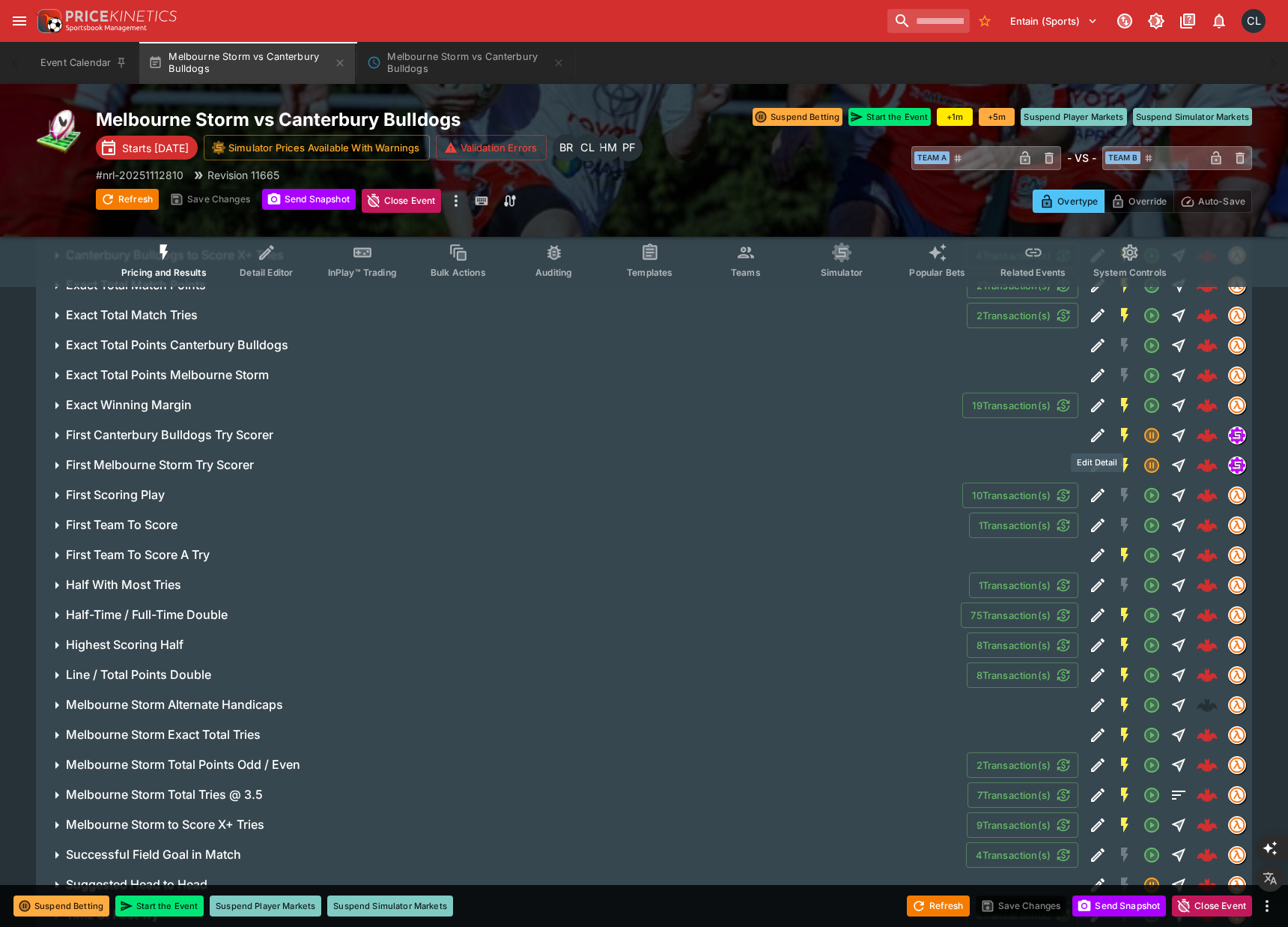
click at [1097, 440] on icon "Edit Detail" at bounding box center [1098, 435] width 18 height 18
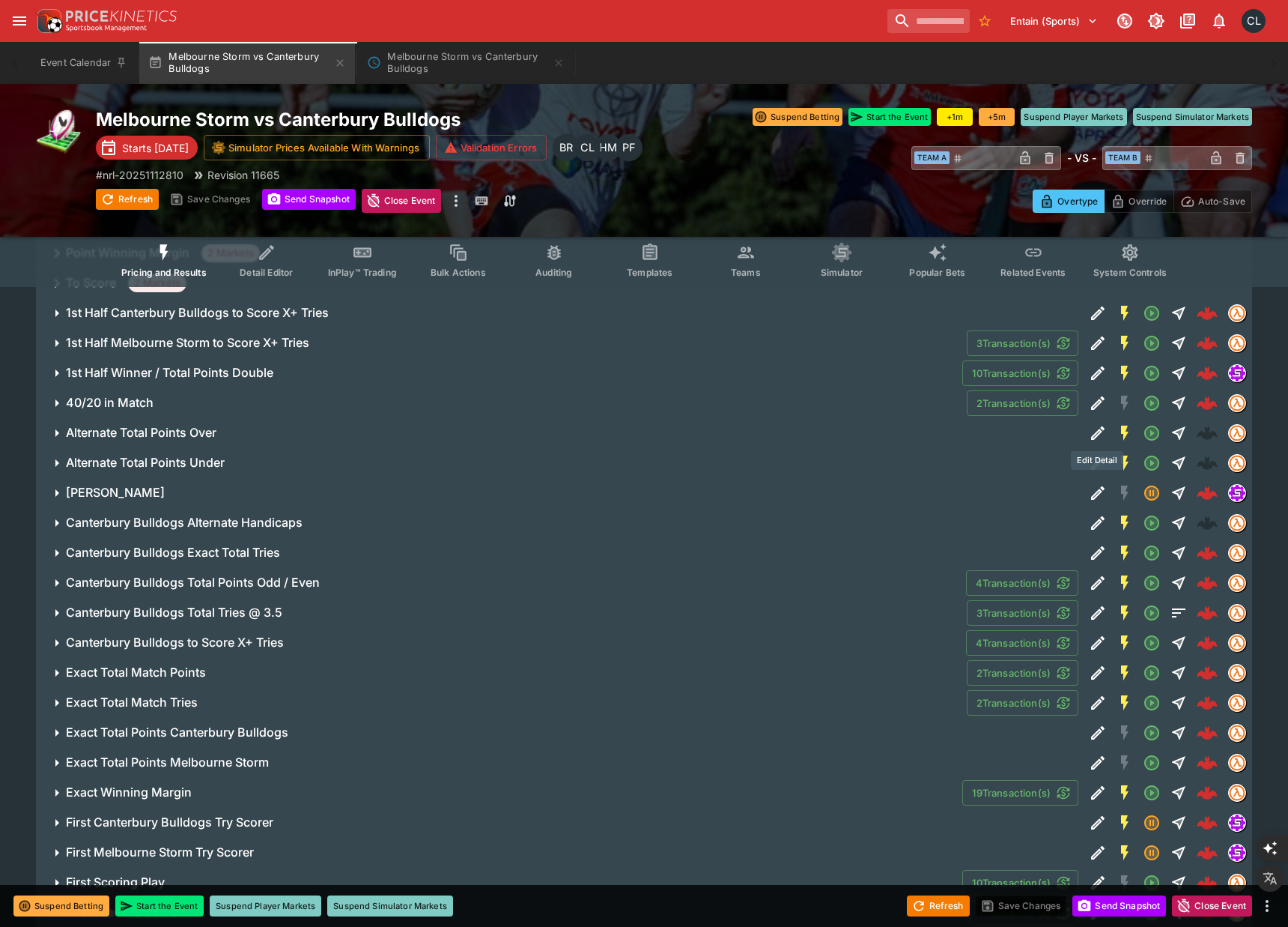
scroll to position [1066, 0]
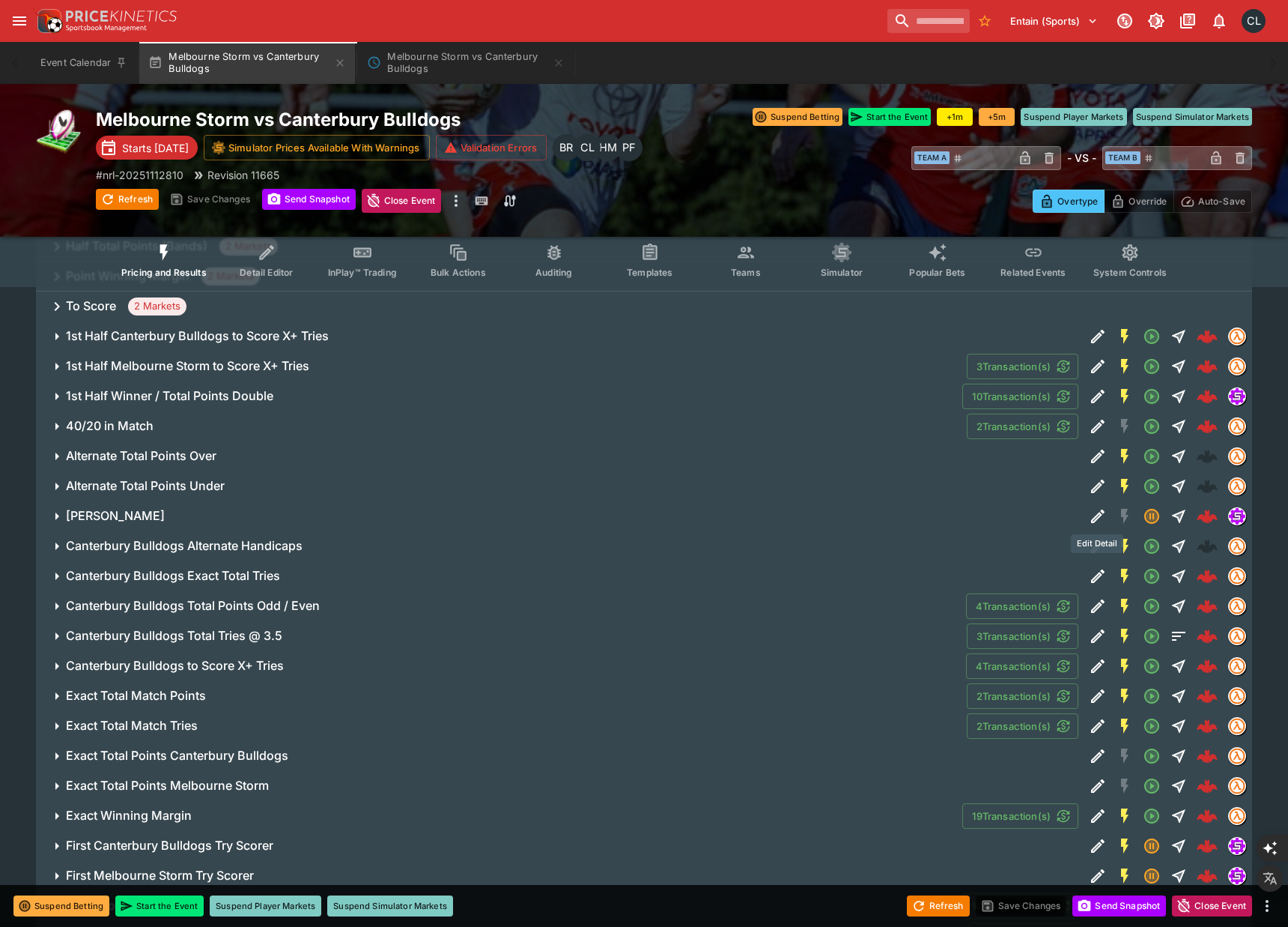
click at [1096, 523] on icon "Edit Detail" at bounding box center [1098, 516] width 18 height 18
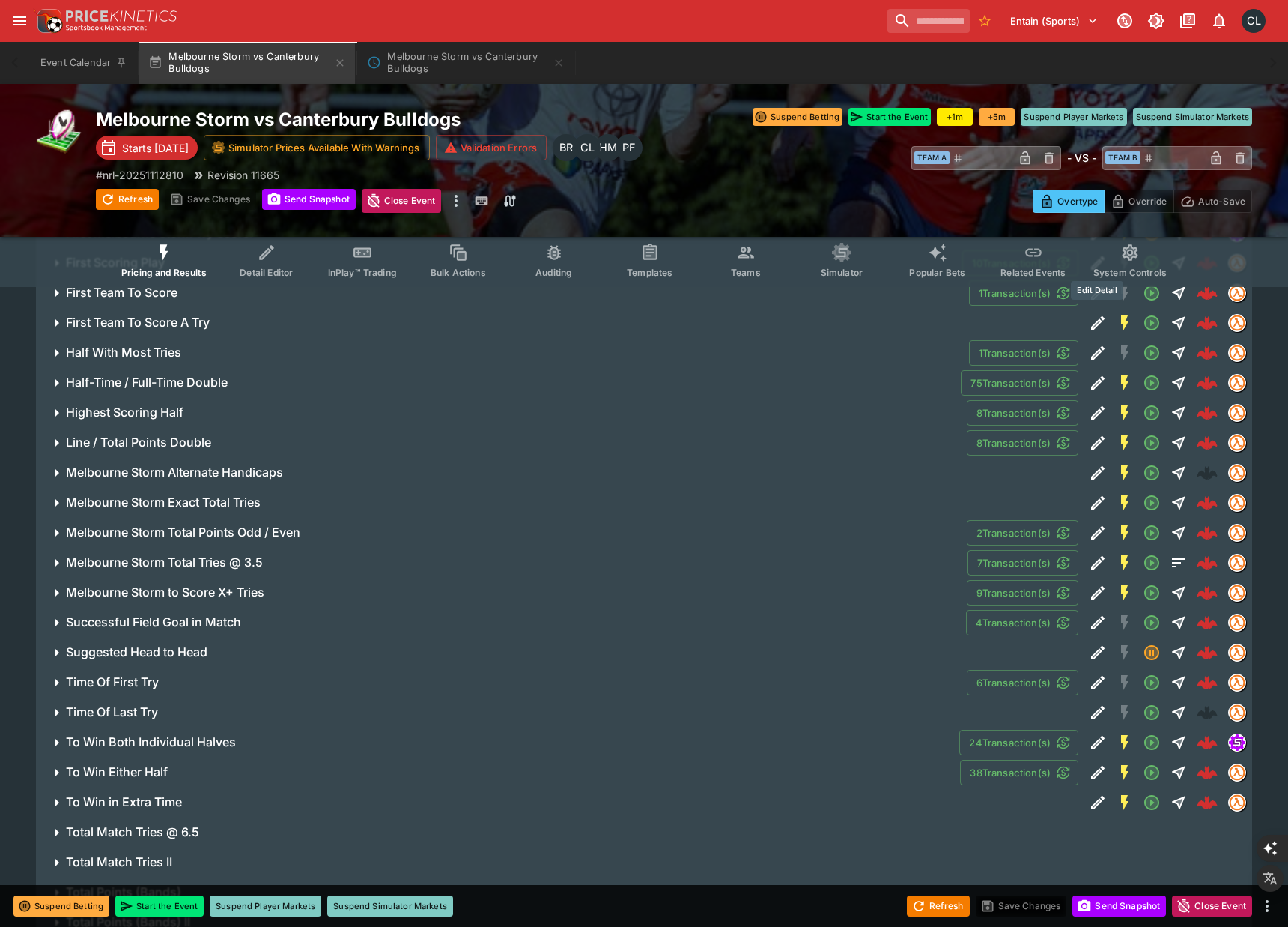
scroll to position [2131, 0]
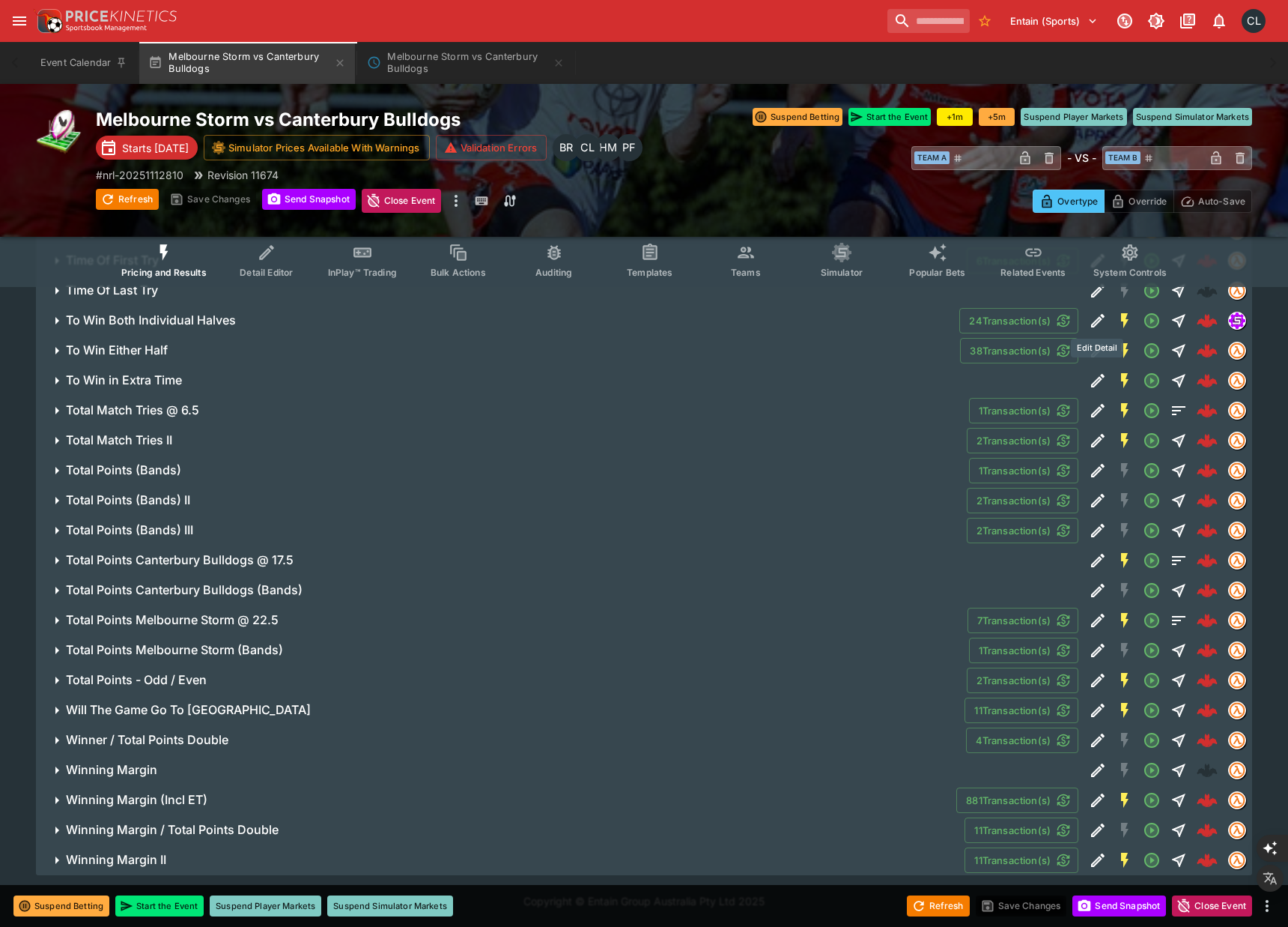
click at [1093, 316] on icon "Edit Detail" at bounding box center [1098, 321] width 18 height 18
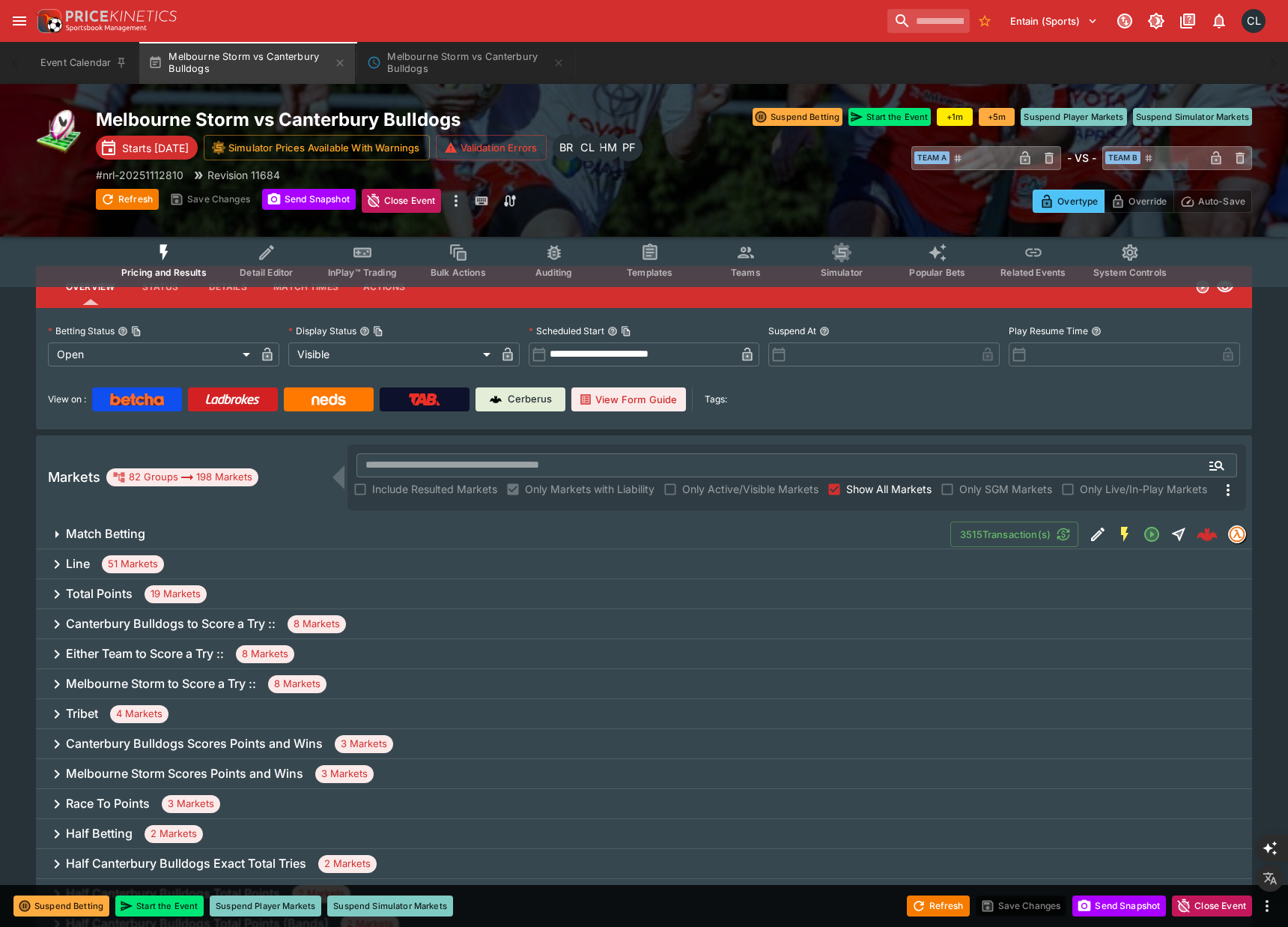
scroll to position [0, 0]
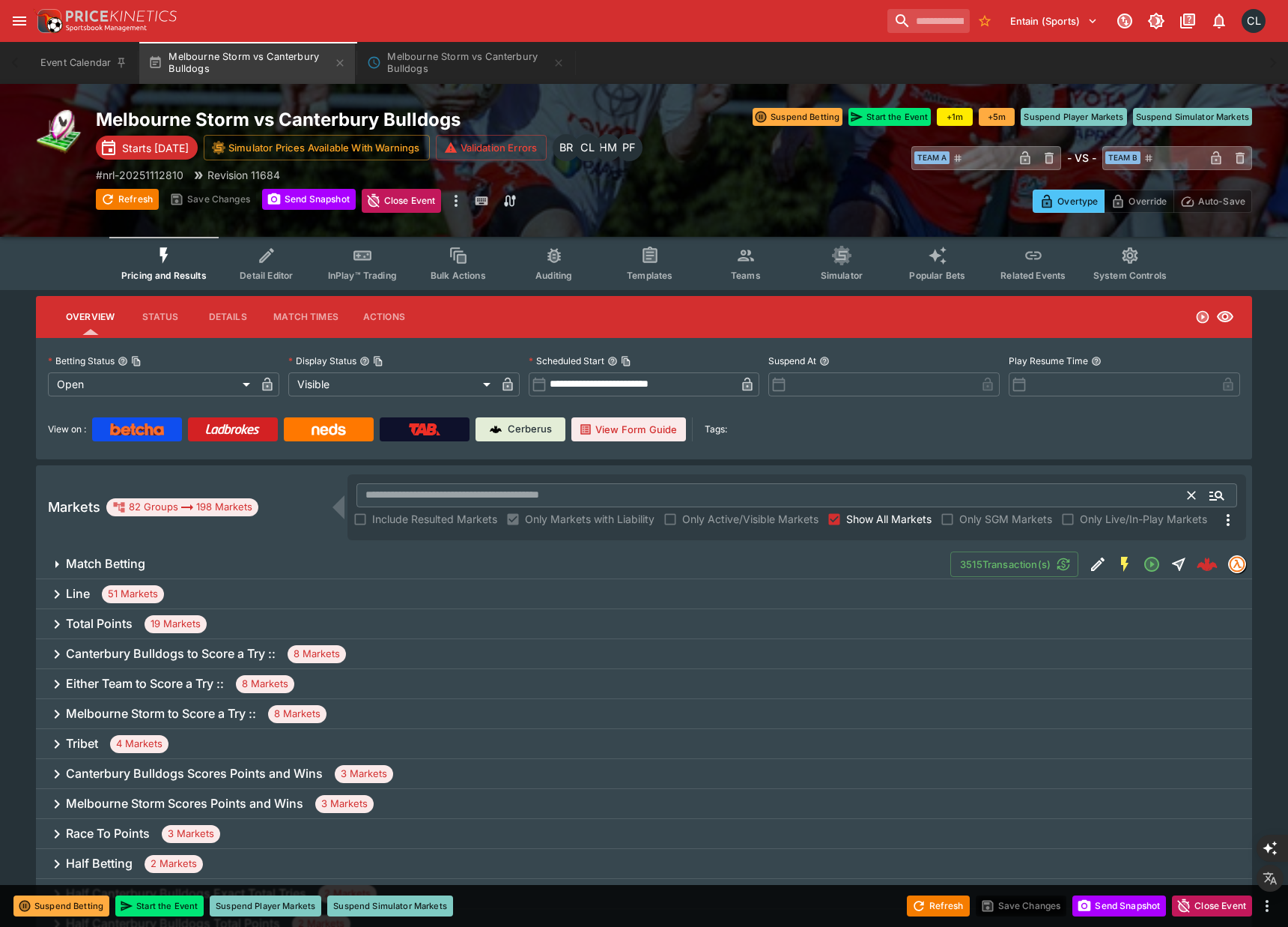
click at [723, 506] on input "text" at bounding box center [772, 495] width 832 height 24
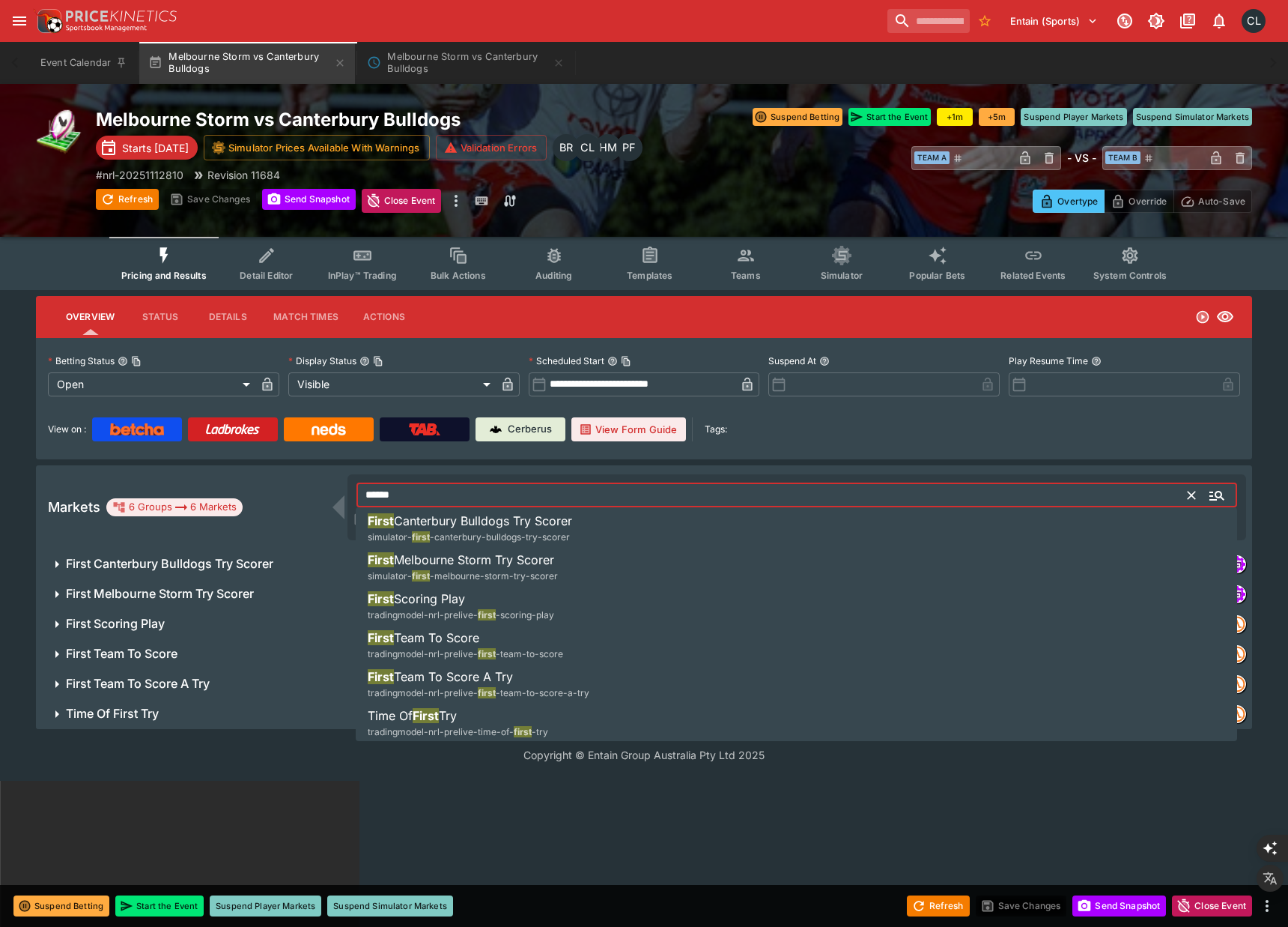
type input "*****"
click at [787, 812] on html "**********" at bounding box center [644, 854] width 1288 height 1707
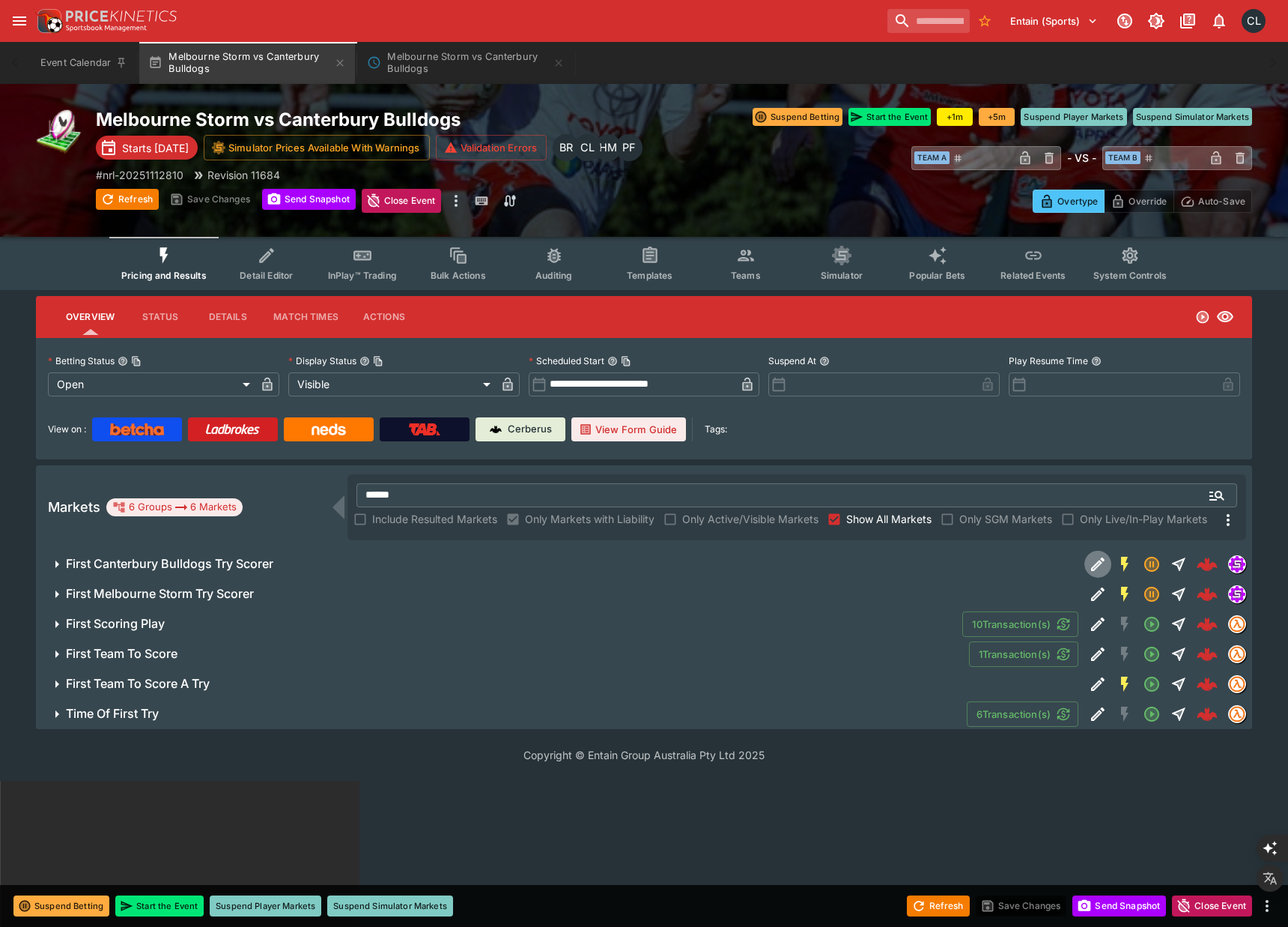
click at [1094, 566] on icon "Edit Detail" at bounding box center [1098, 564] width 18 height 18
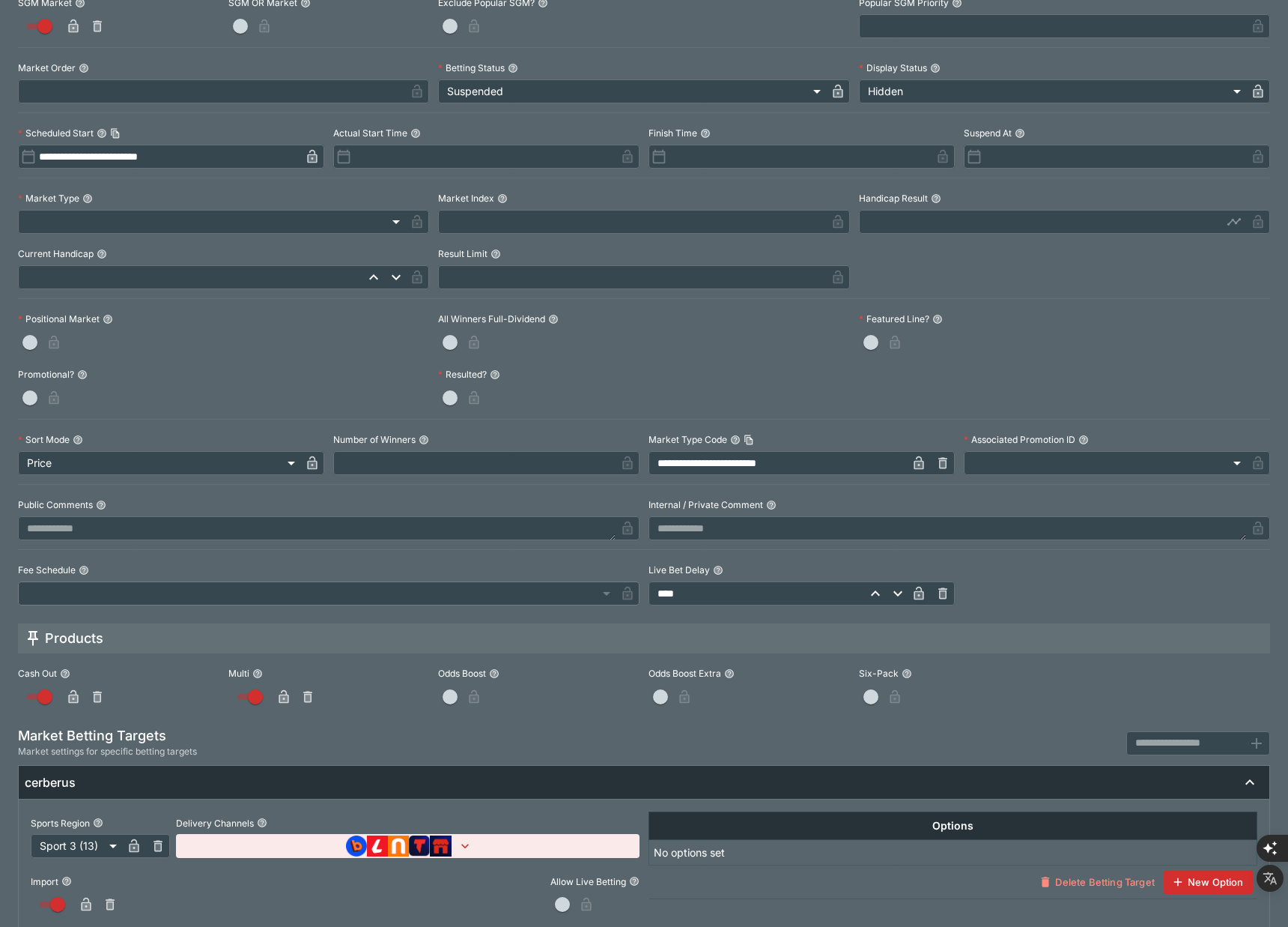
scroll to position [333, 0]
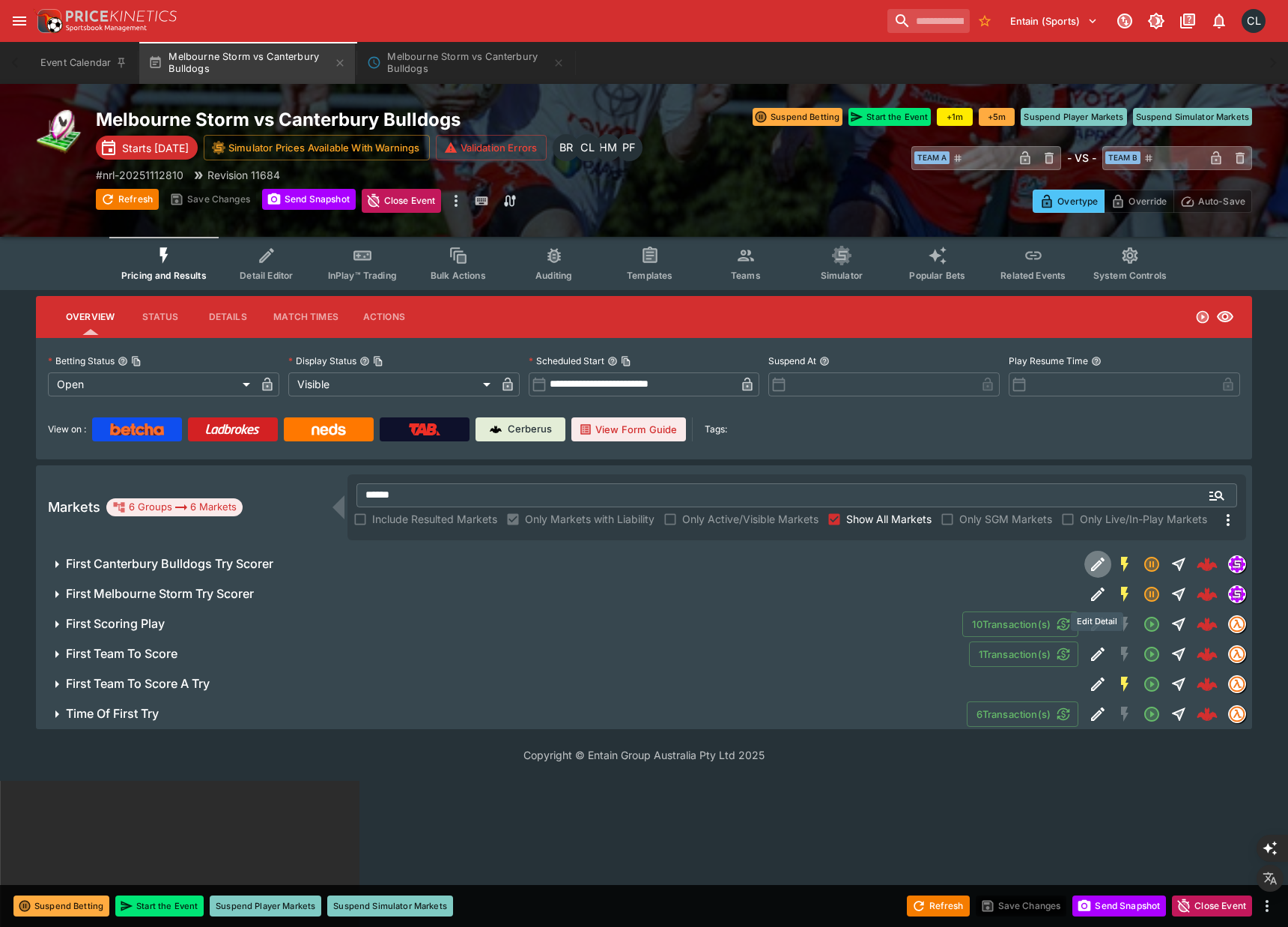
click at [1094, 593] on icon "Edit Detail" at bounding box center [1098, 594] width 18 height 18
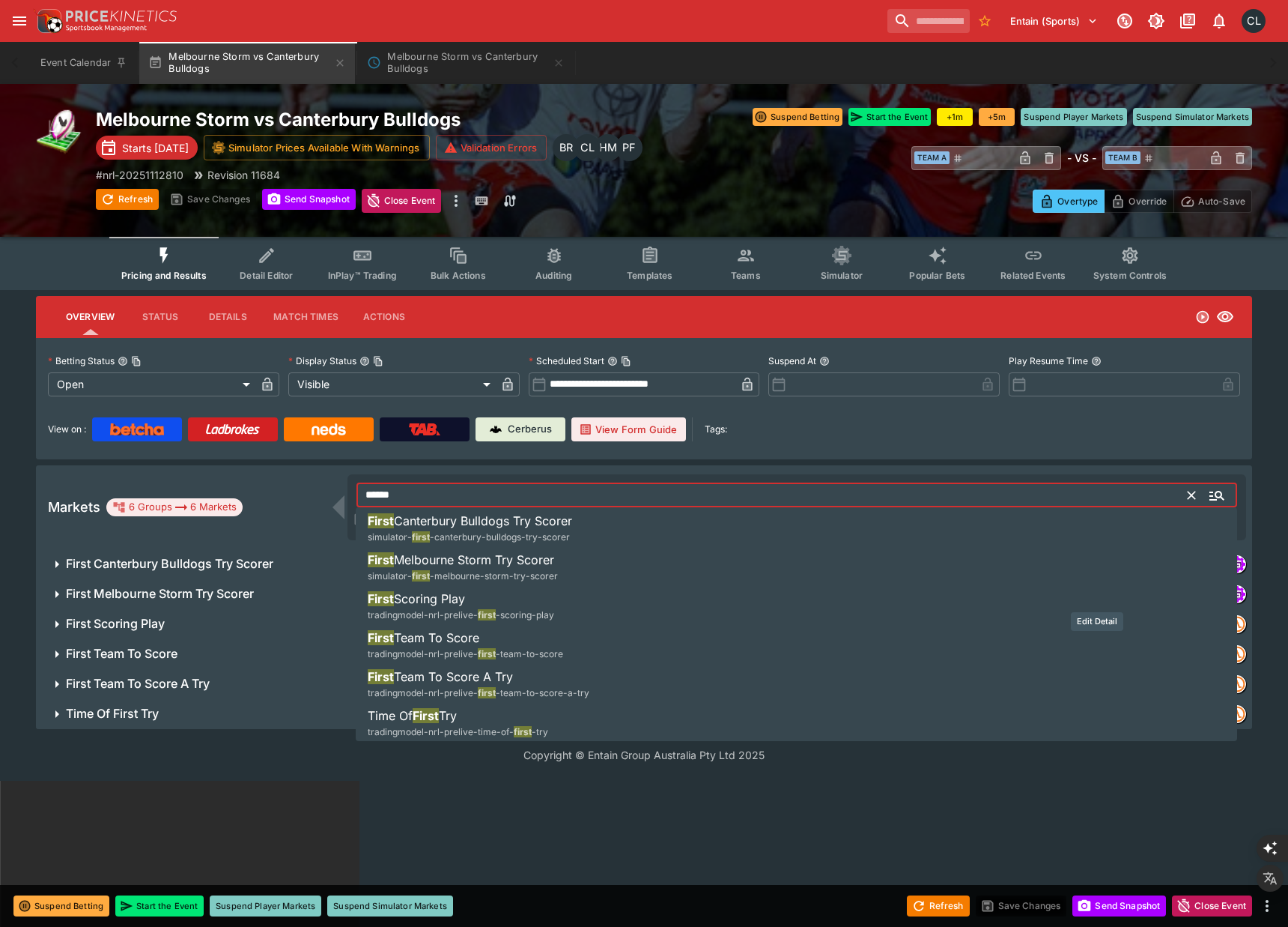
click at [1048, 495] on input "*****" at bounding box center [772, 495] width 832 height 24
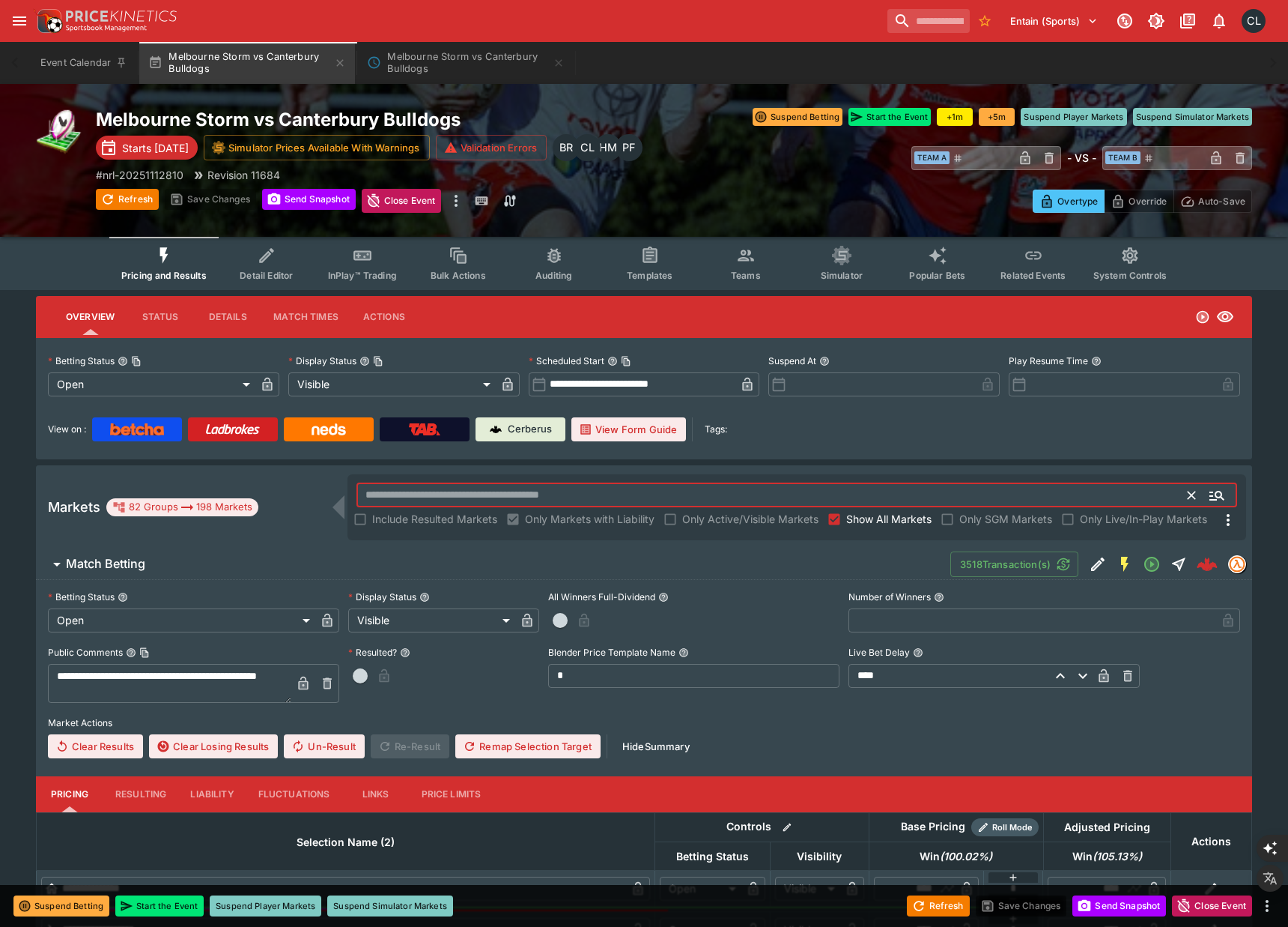
click at [888, 569] on span "Match Betting" at bounding box center [502, 564] width 872 height 16
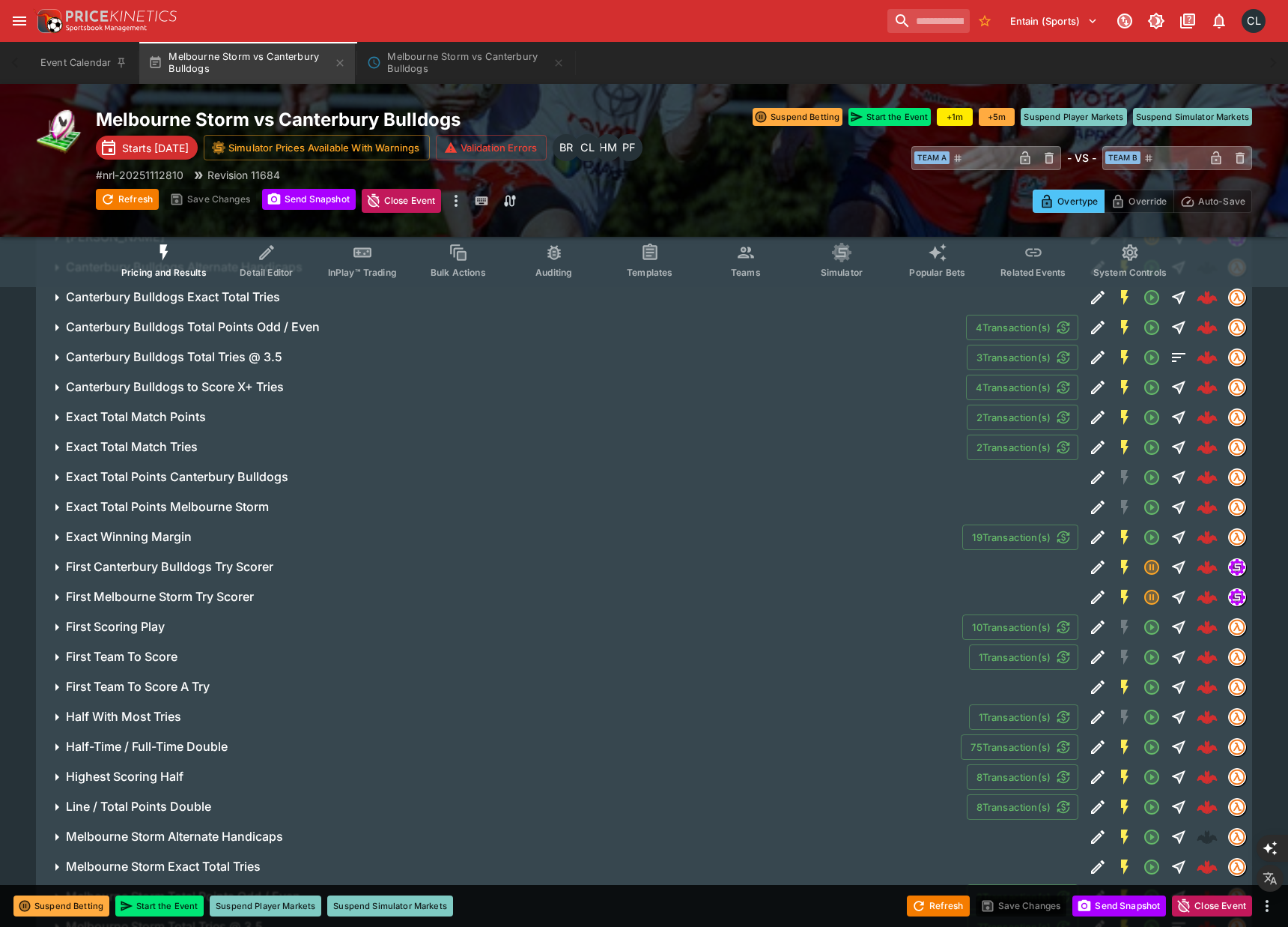
scroll to position [1265, 0]
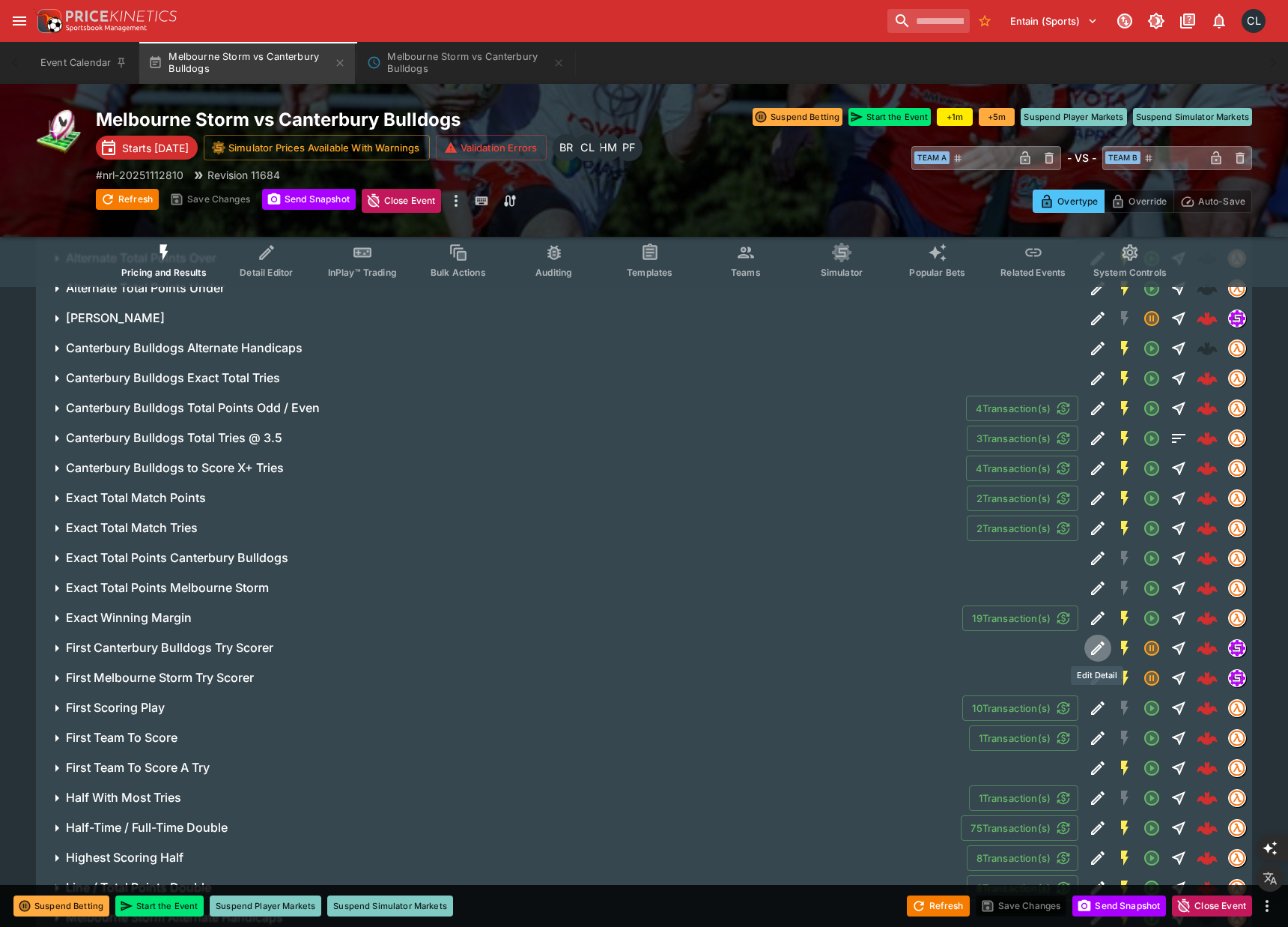
click at [1103, 646] on icon "Edit Detail" at bounding box center [1098, 648] width 18 height 18
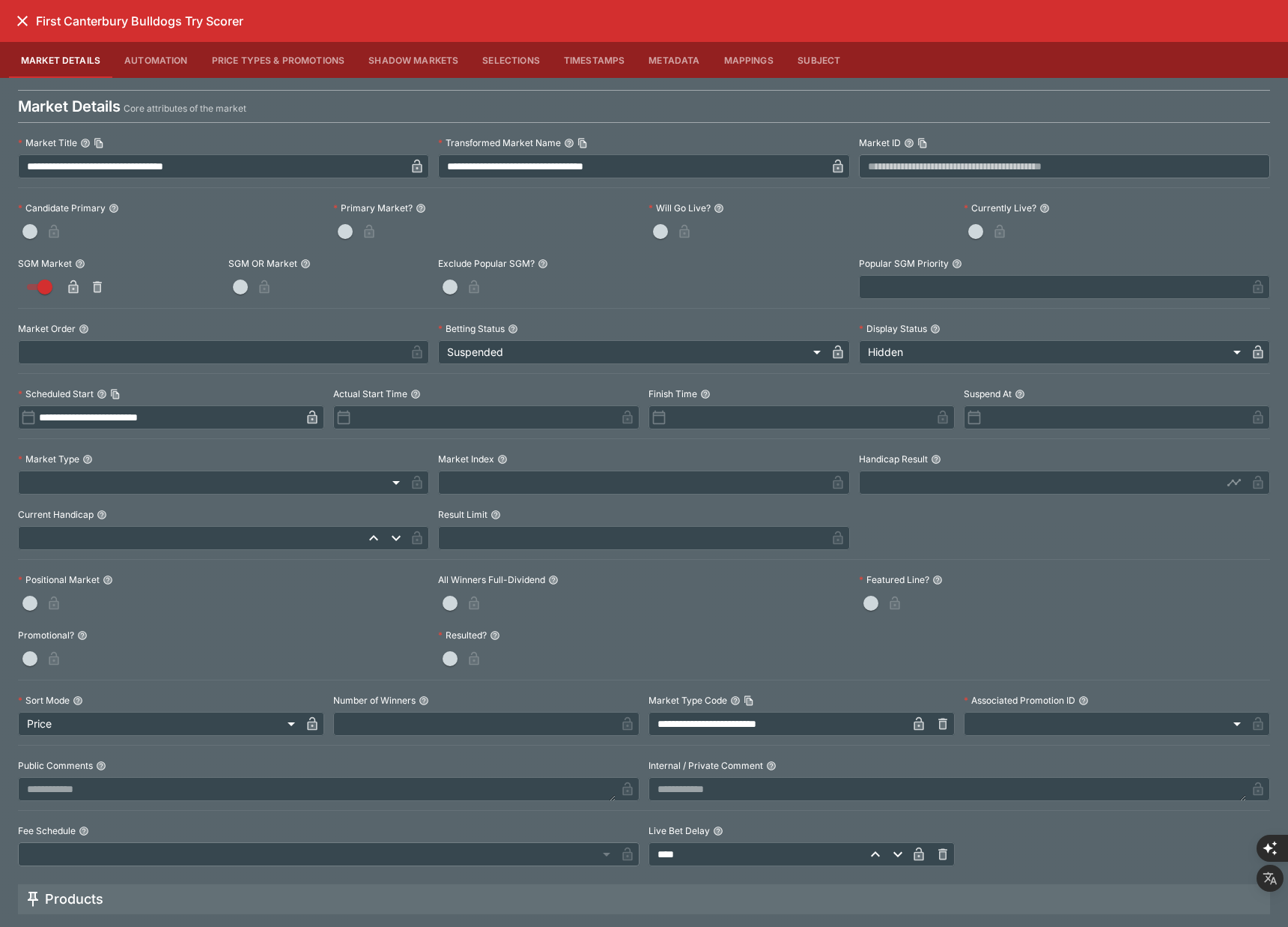
scroll to position [333, 0]
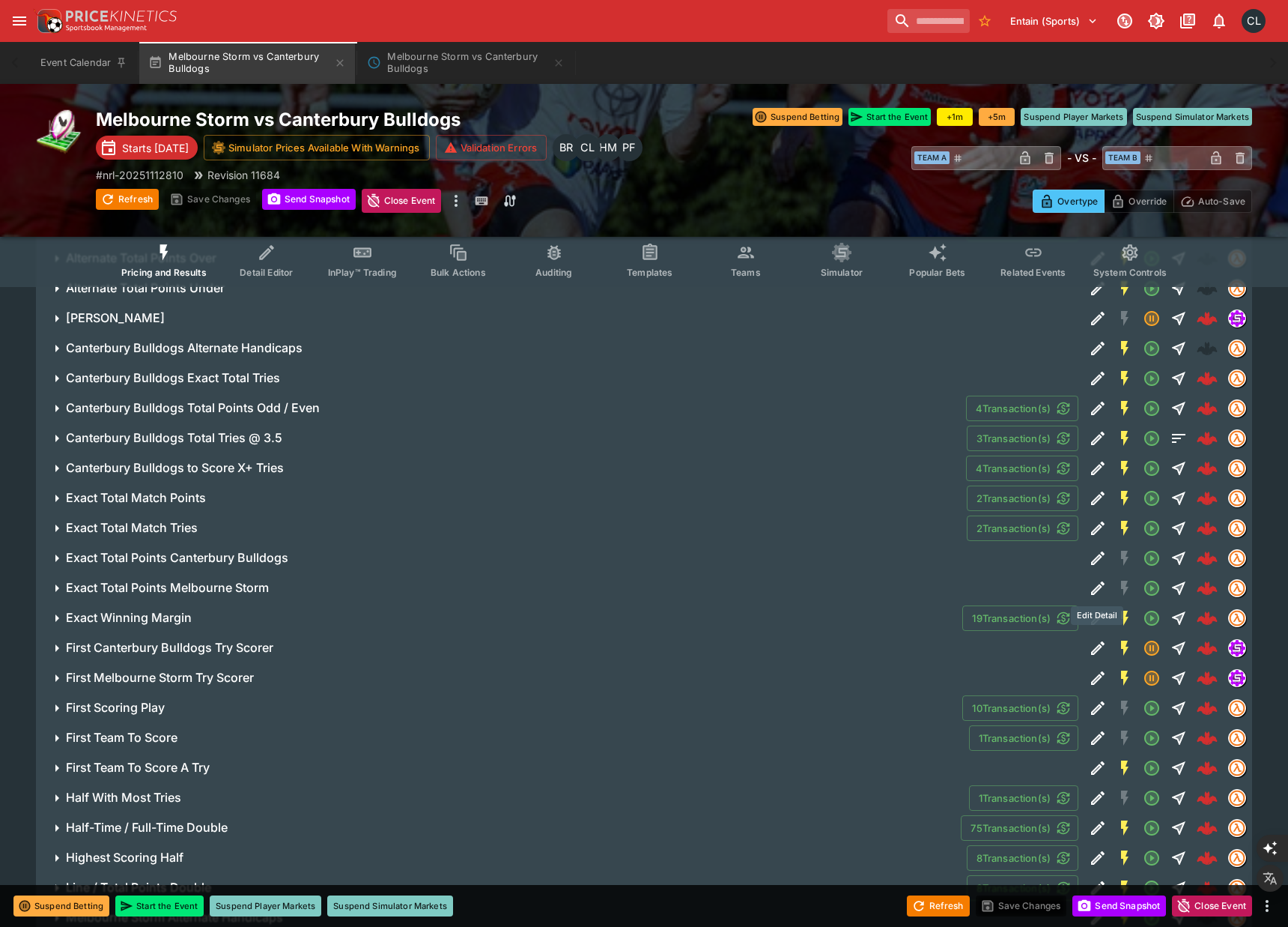
click at [1098, 588] on icon "Edit Detail" at bounding box center [1098, 587] width 13 height 13
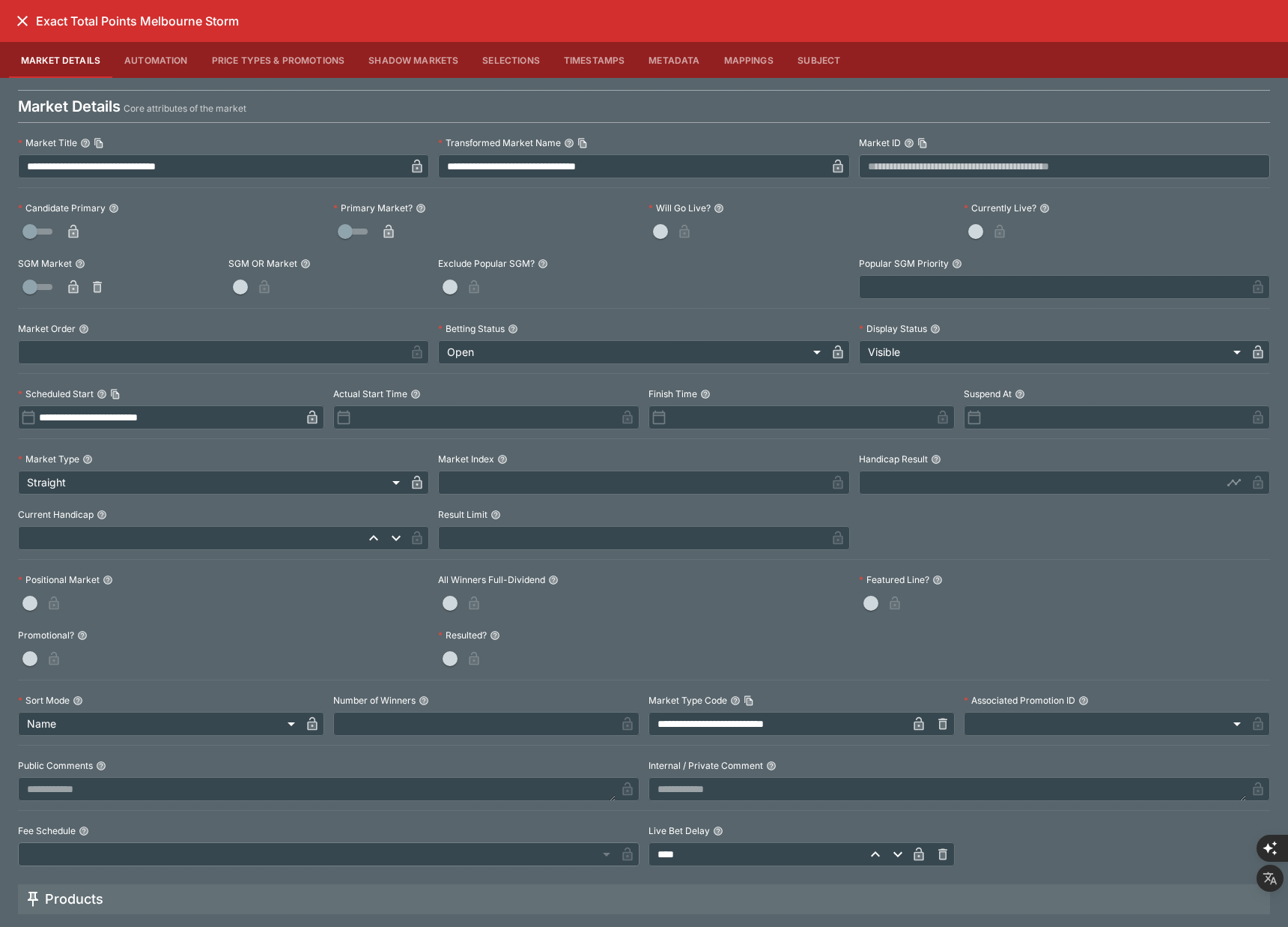
scroll to position [331, 0]
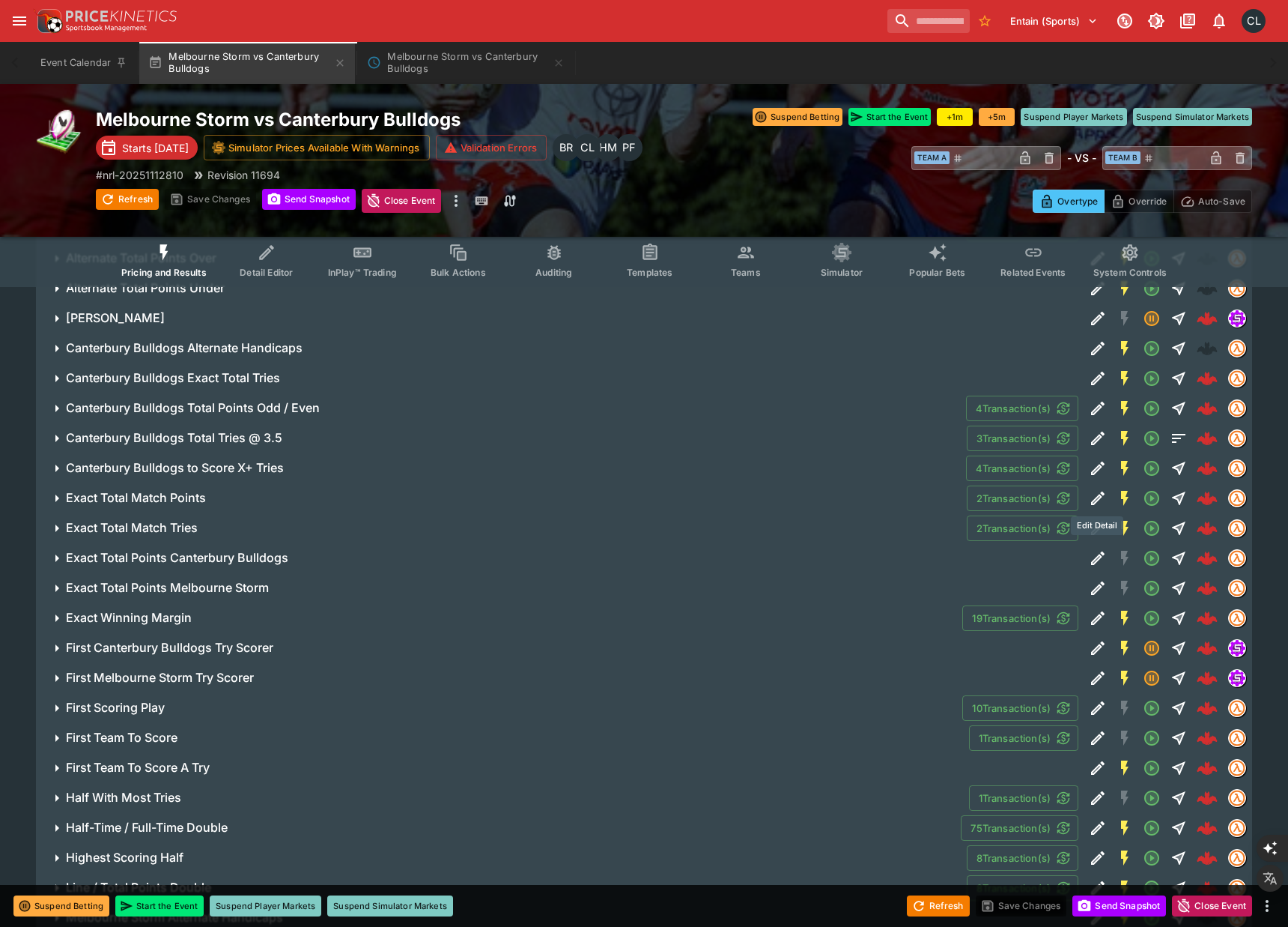
click at [1098, 497] on icon "Edit Detail" at bounding box center [1097, 500] width 7 height 7
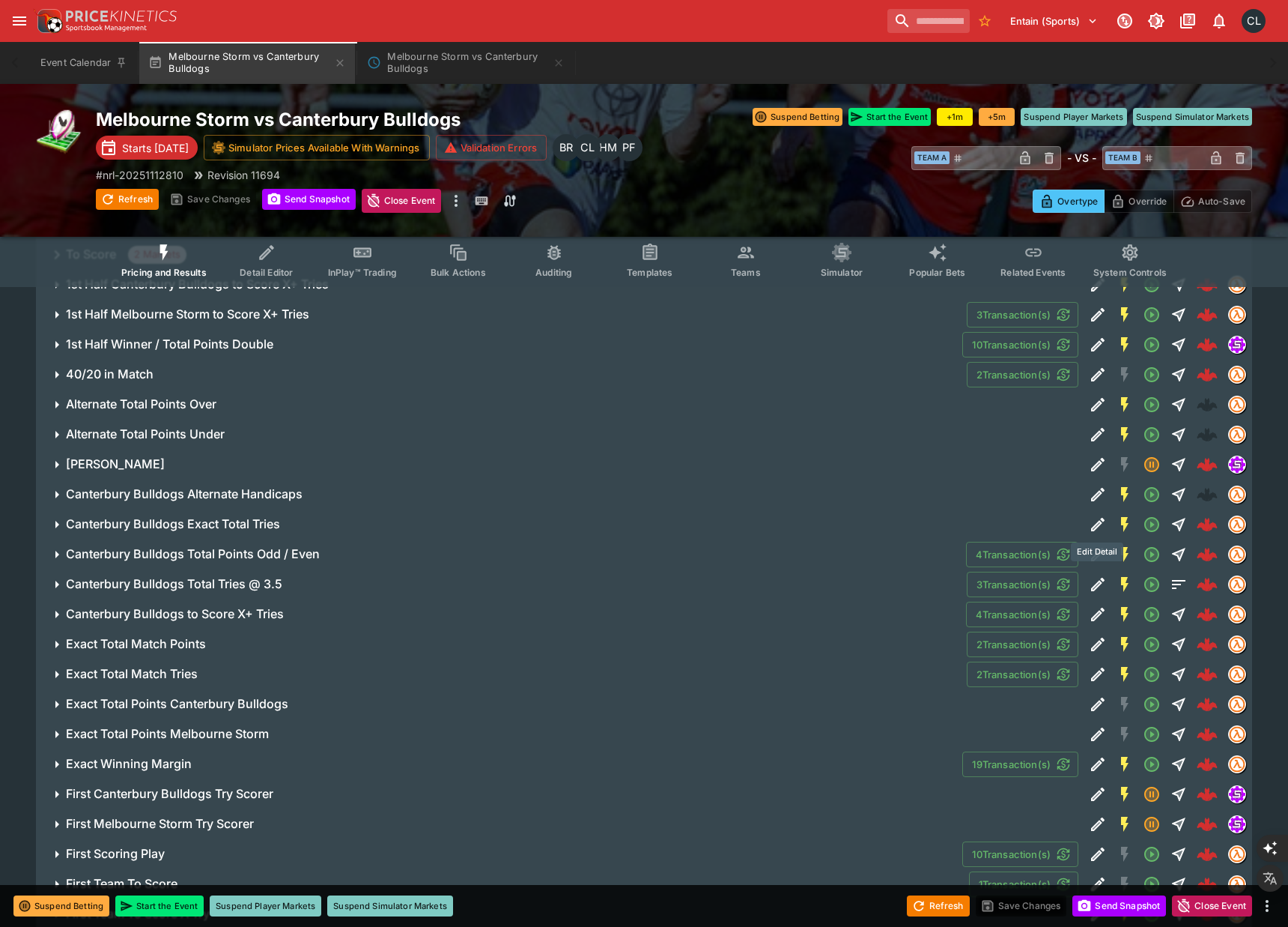
scroll to position [1099, 0]
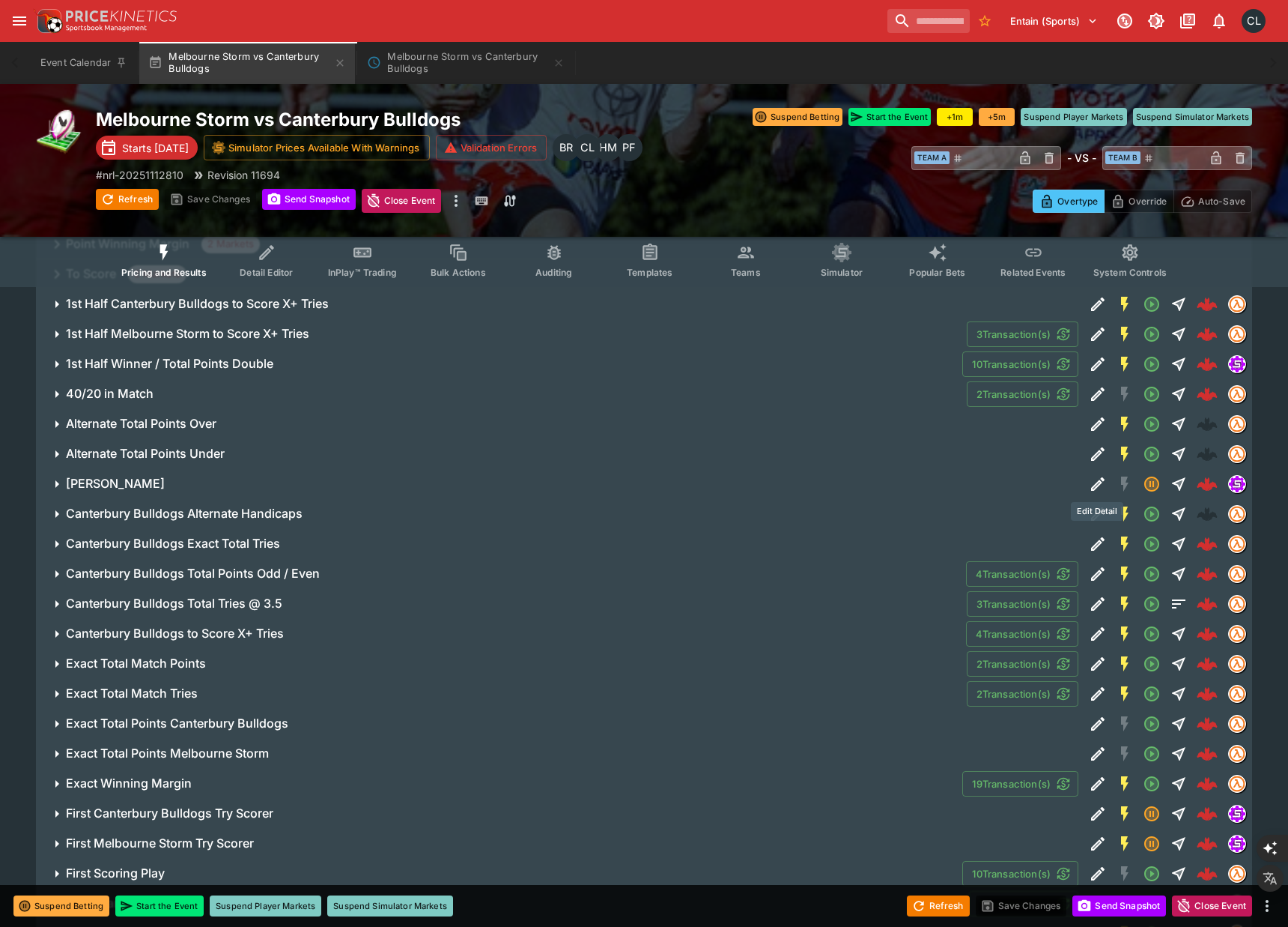
click at [1093, 513] on div "Edit Detail" at bounding box center [1097, 510] width 53 height 19
click at [1091, 485] on icon "Edit Detail" at bounding box center [1098, 484] width 18 height 18
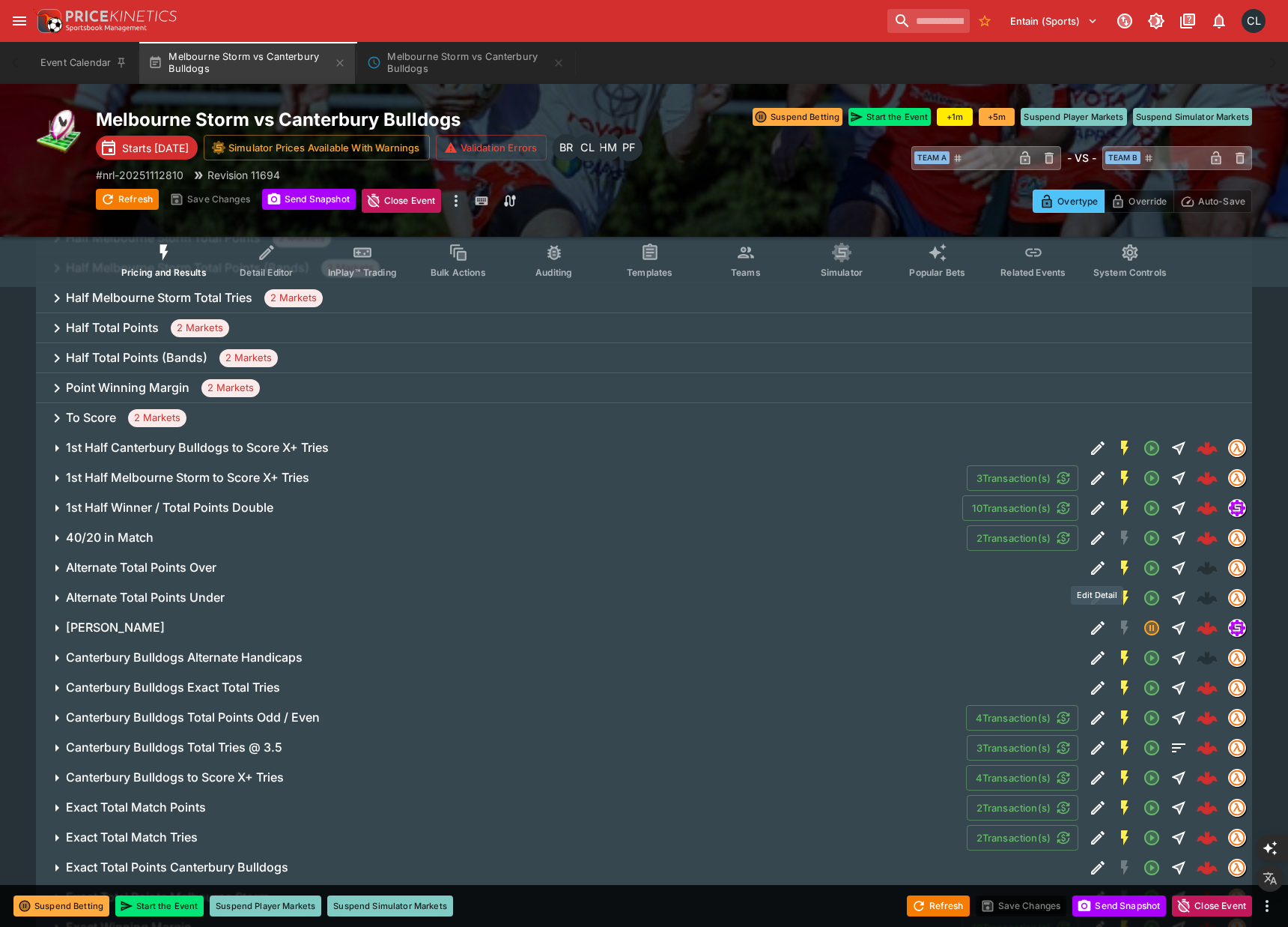
scroll to position [924, 0]
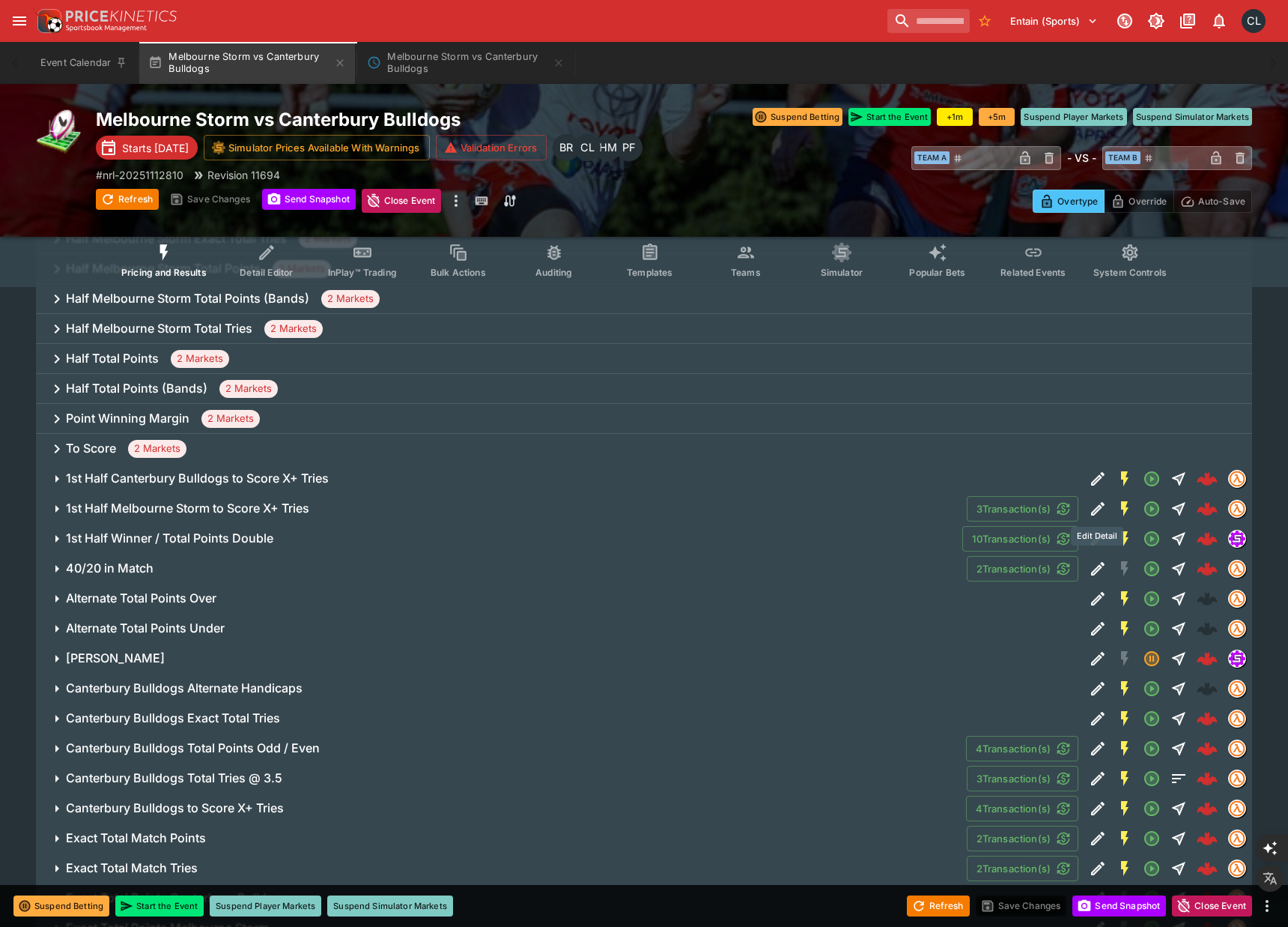
click at [1094, 538] on div "Edit Detail" at bounding box center [1097, 535] width 53 height 19
click at [1094, 538] on icon "Edit Detail" at bounding box center [1098, 538] width 13 height 13
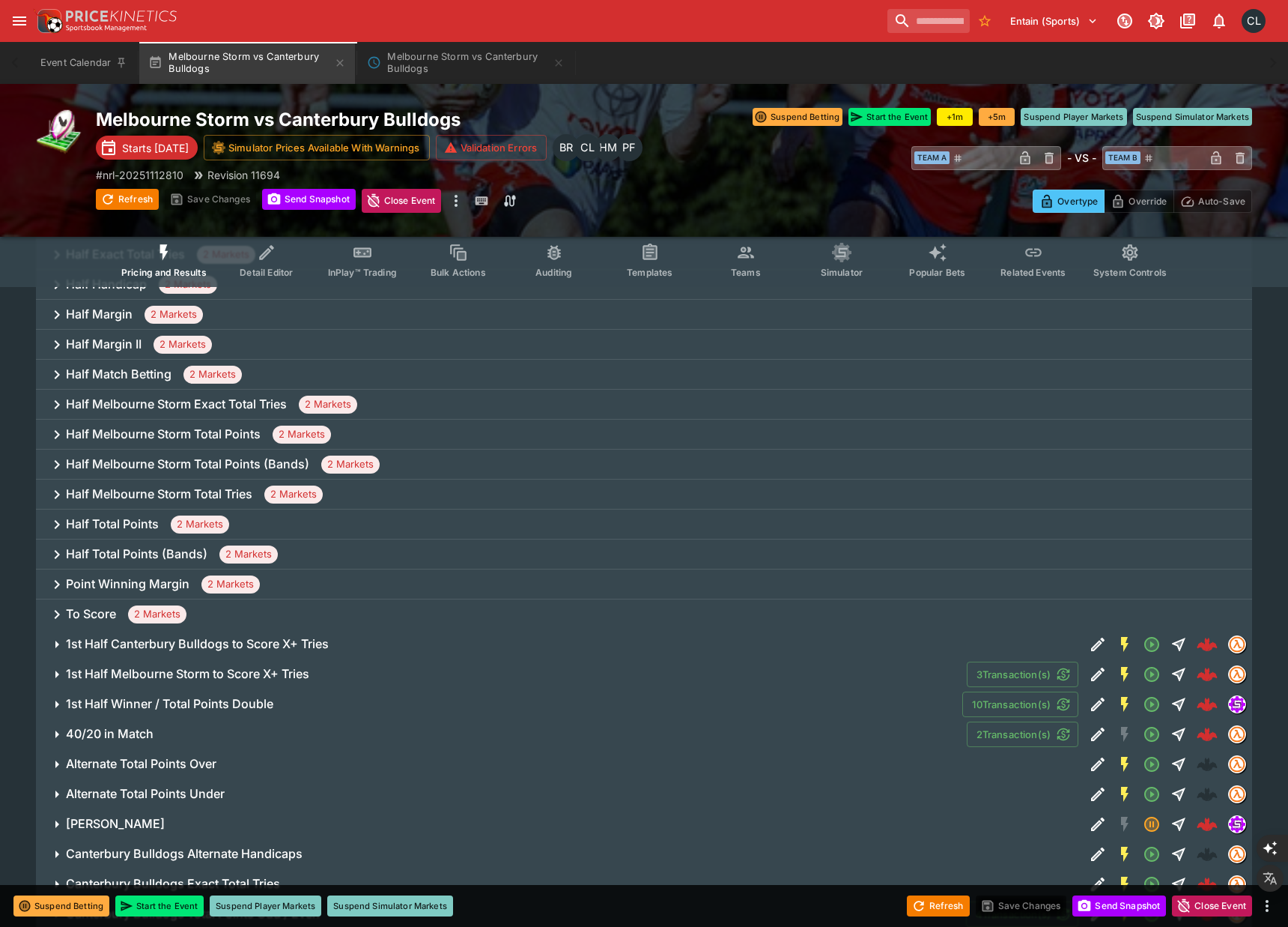
scroll to position [700, 0]
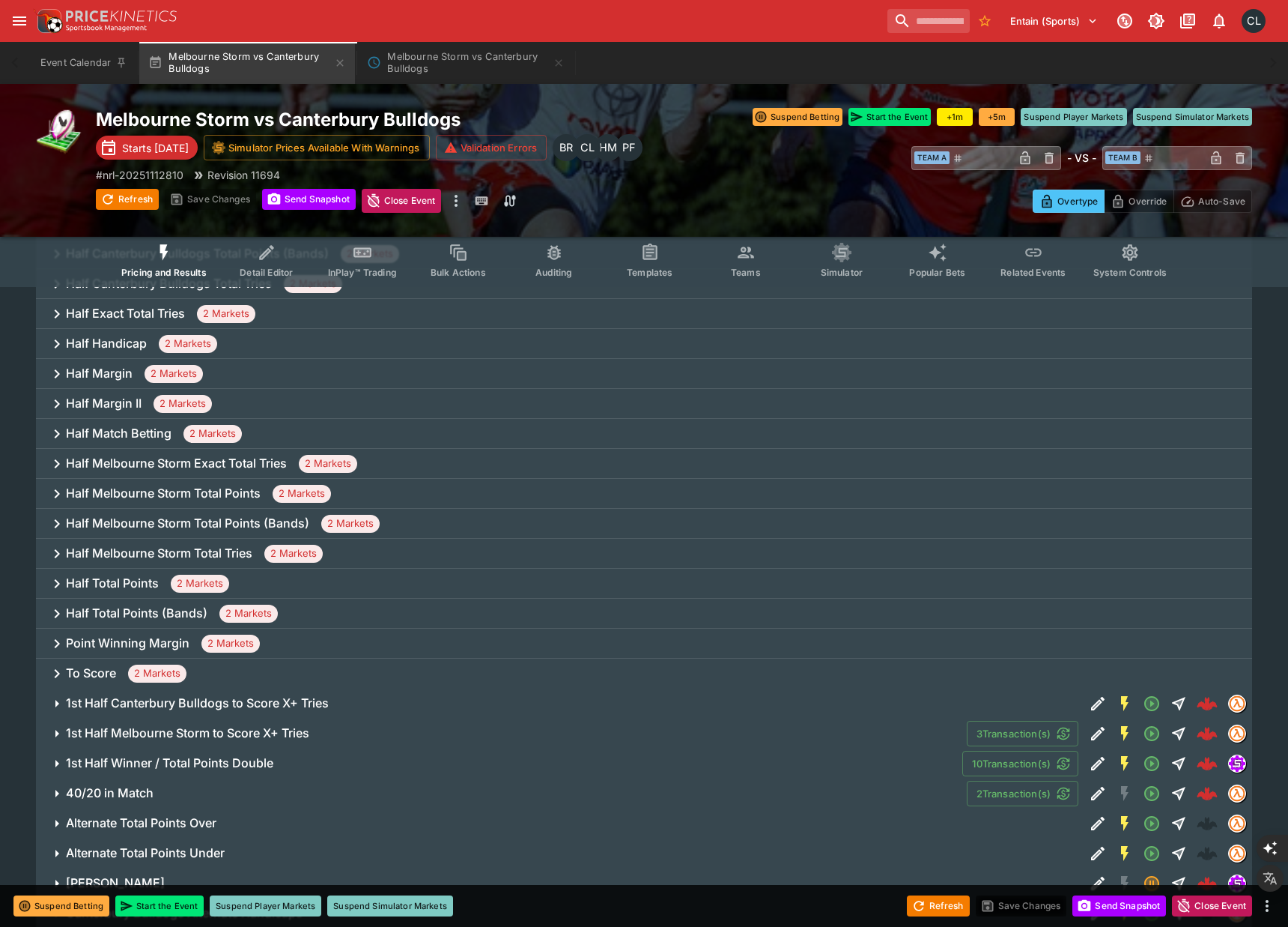
click at [1099, 531] on div "Half Melbourne Storm Total Points (Bands) 2 Markets" at bounding box center [644, 524] width 1216 height 30
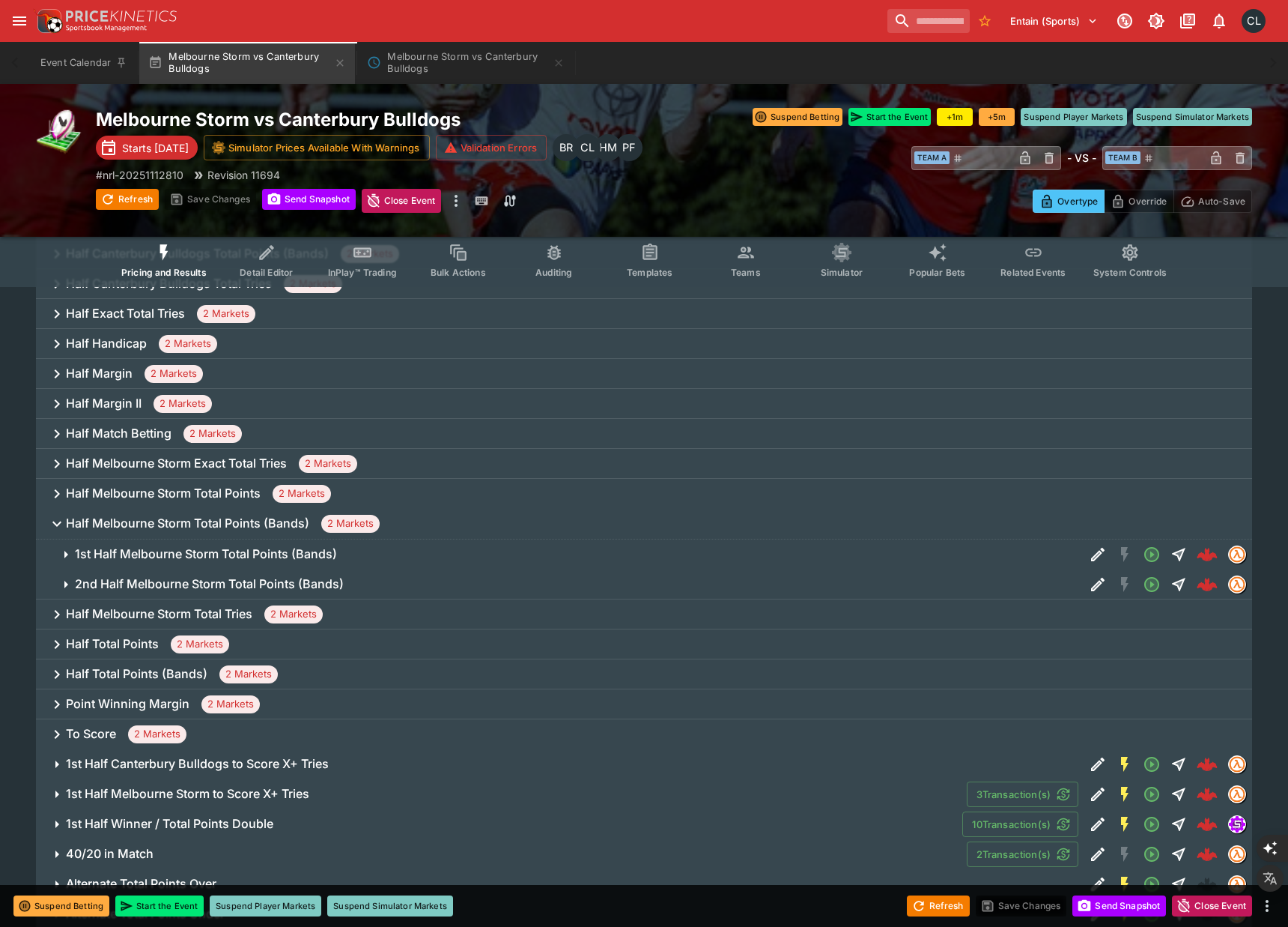
click at [1097, 558] on icon "Edit Detail" at bounding box center [1098, 554] width 18 height 18
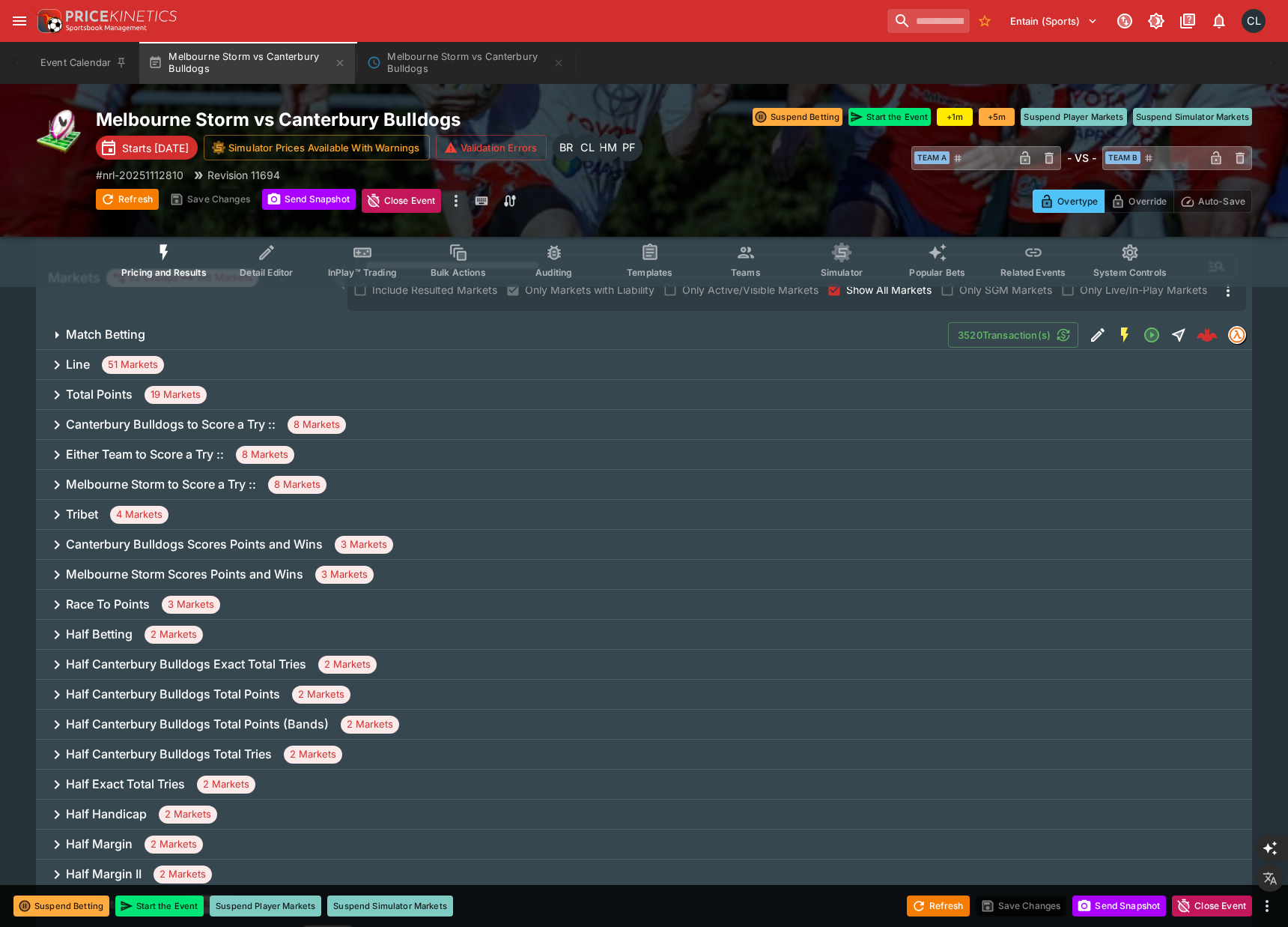
scroll to position [0, 0]
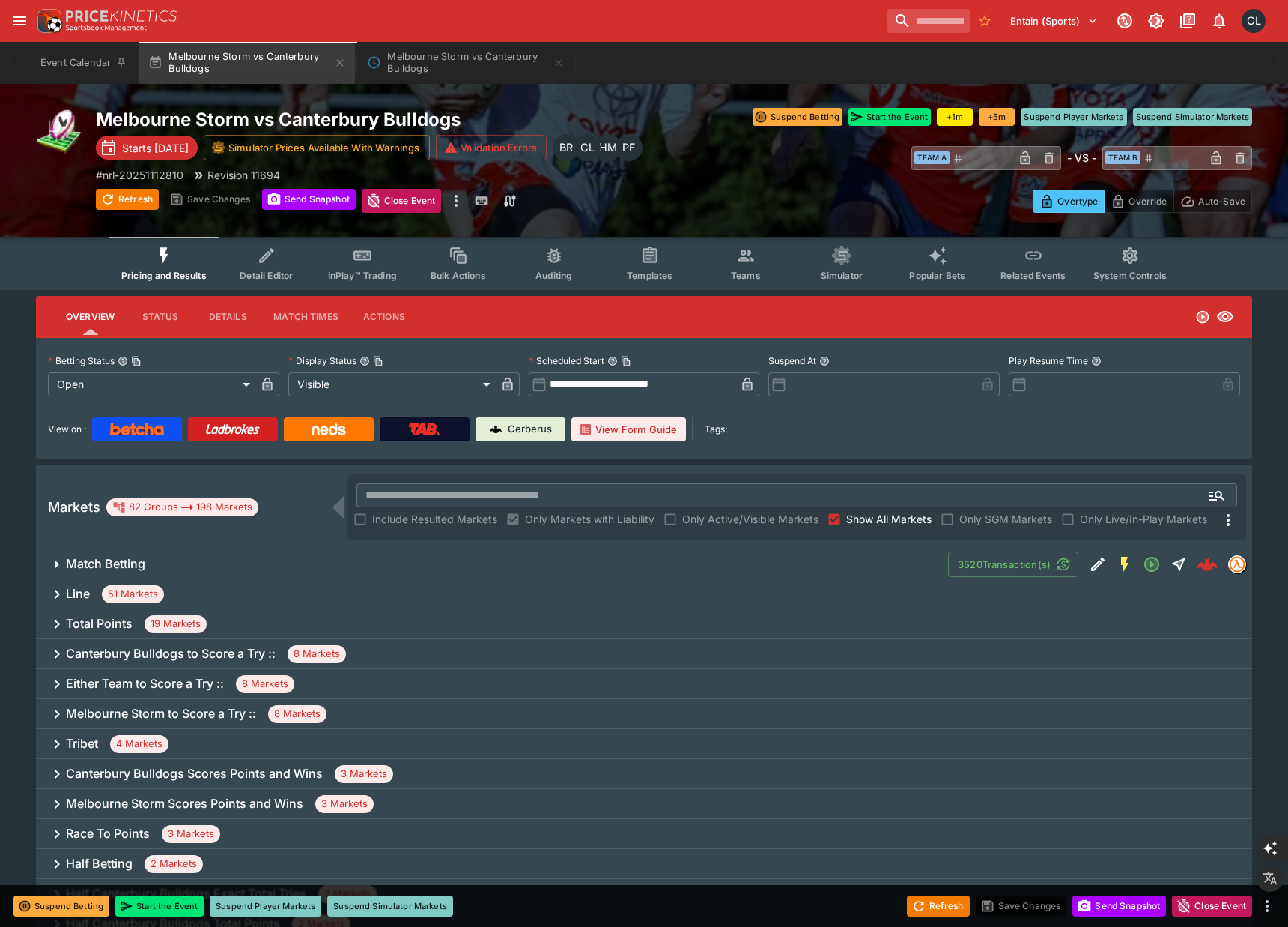
click at [1033, 665] on div "Canterbury Bulldogs to Score a Try :: 8 Markets" at bounding box center [644, 654] width 1216 height 30
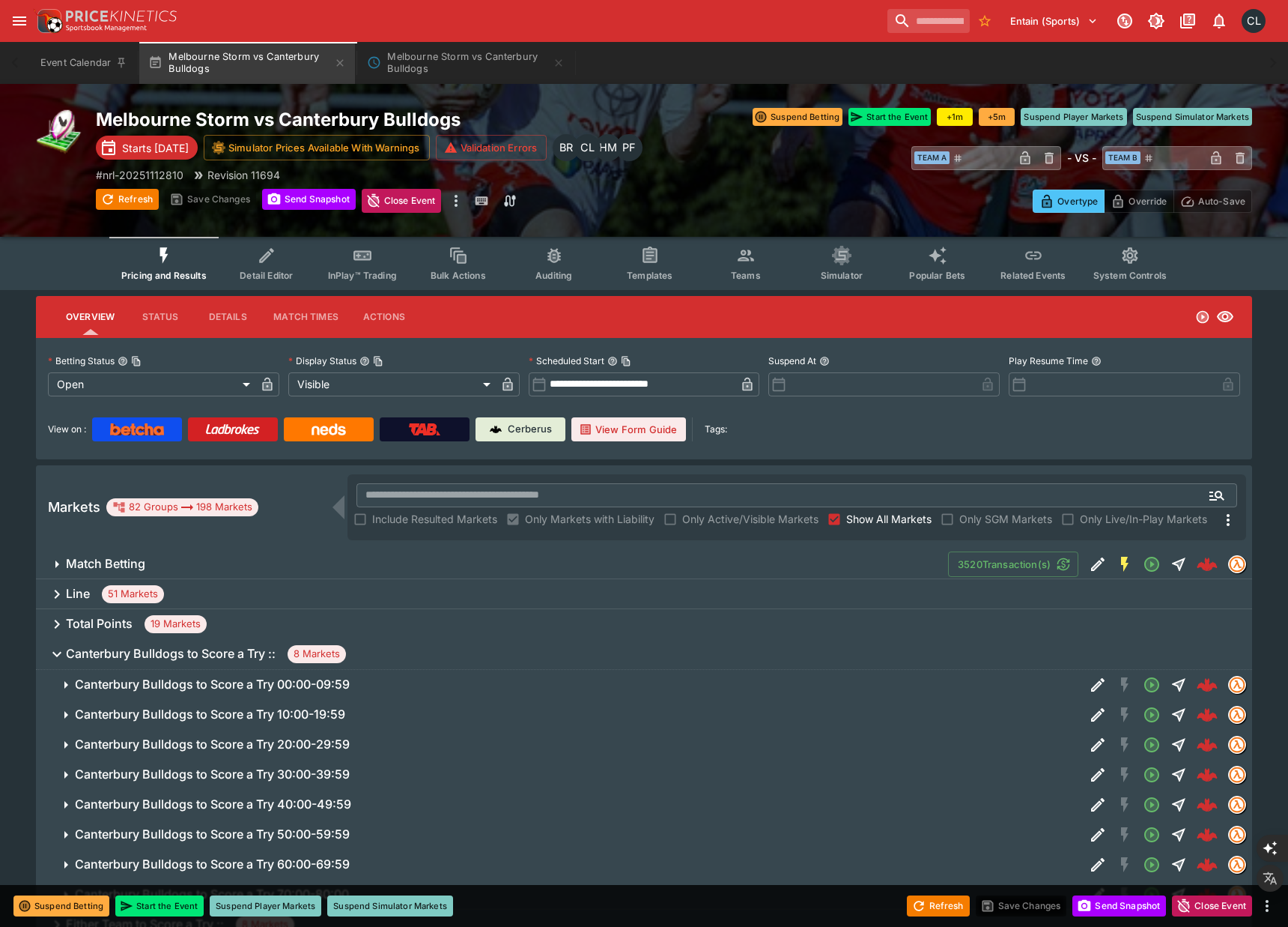
click at [1084, 682] on button "Edit Detail" at bounding box center [1098, 685] width 27 height 27
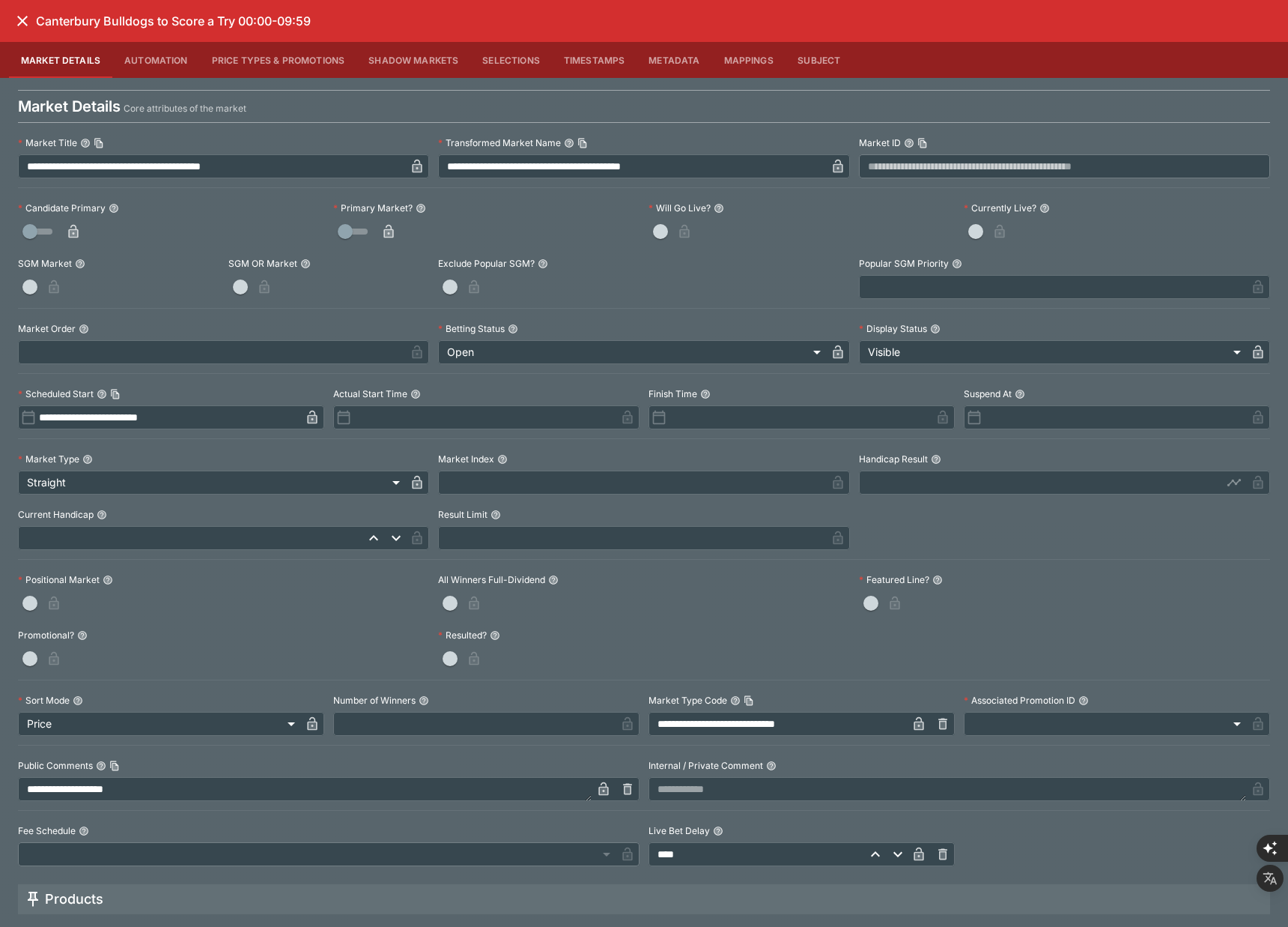
scroll to position [331, 0]
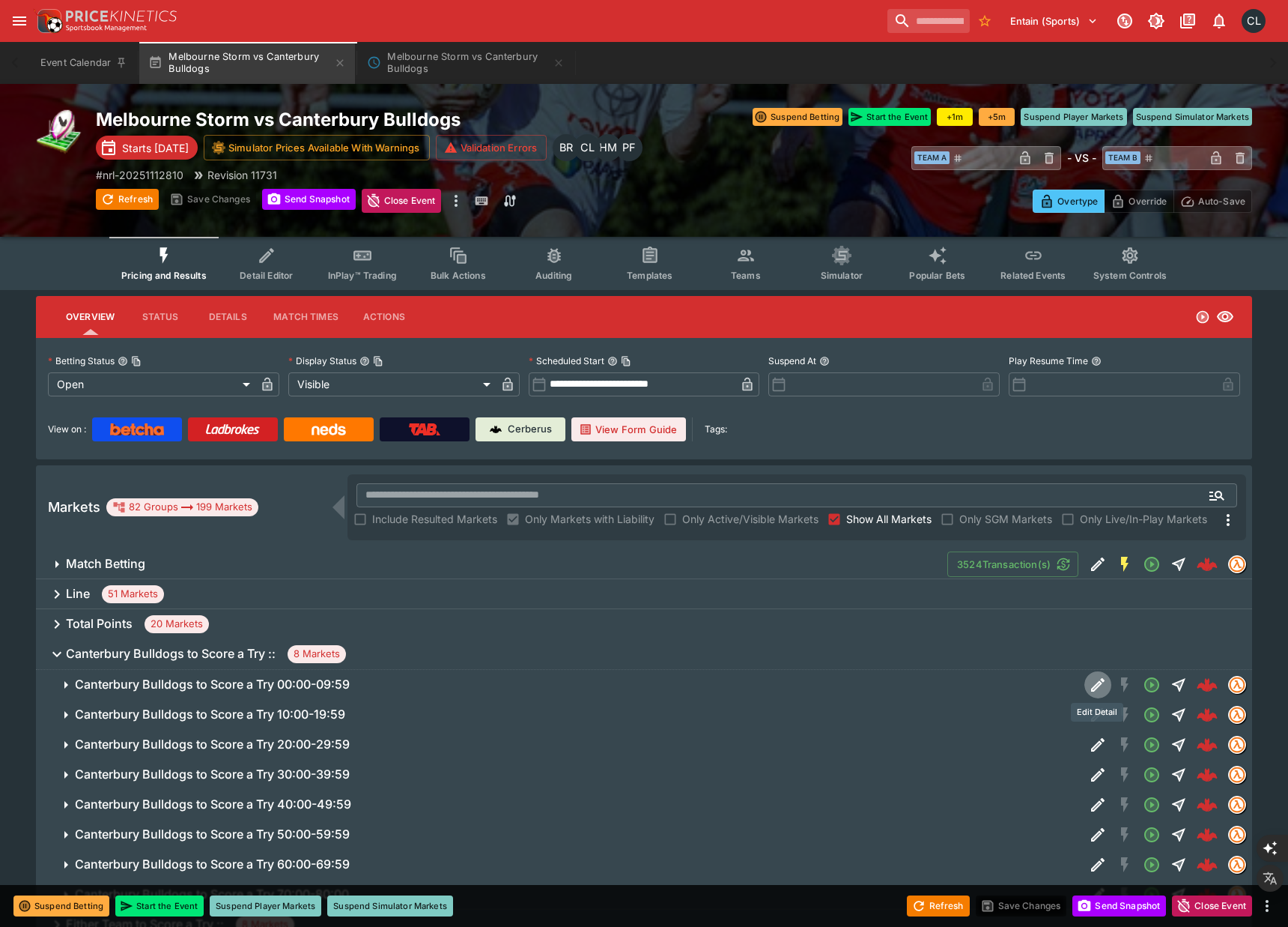
click at [384, 277] on span "InPlay™ Trading" at bounding box center [362, 275] width 69 height 12
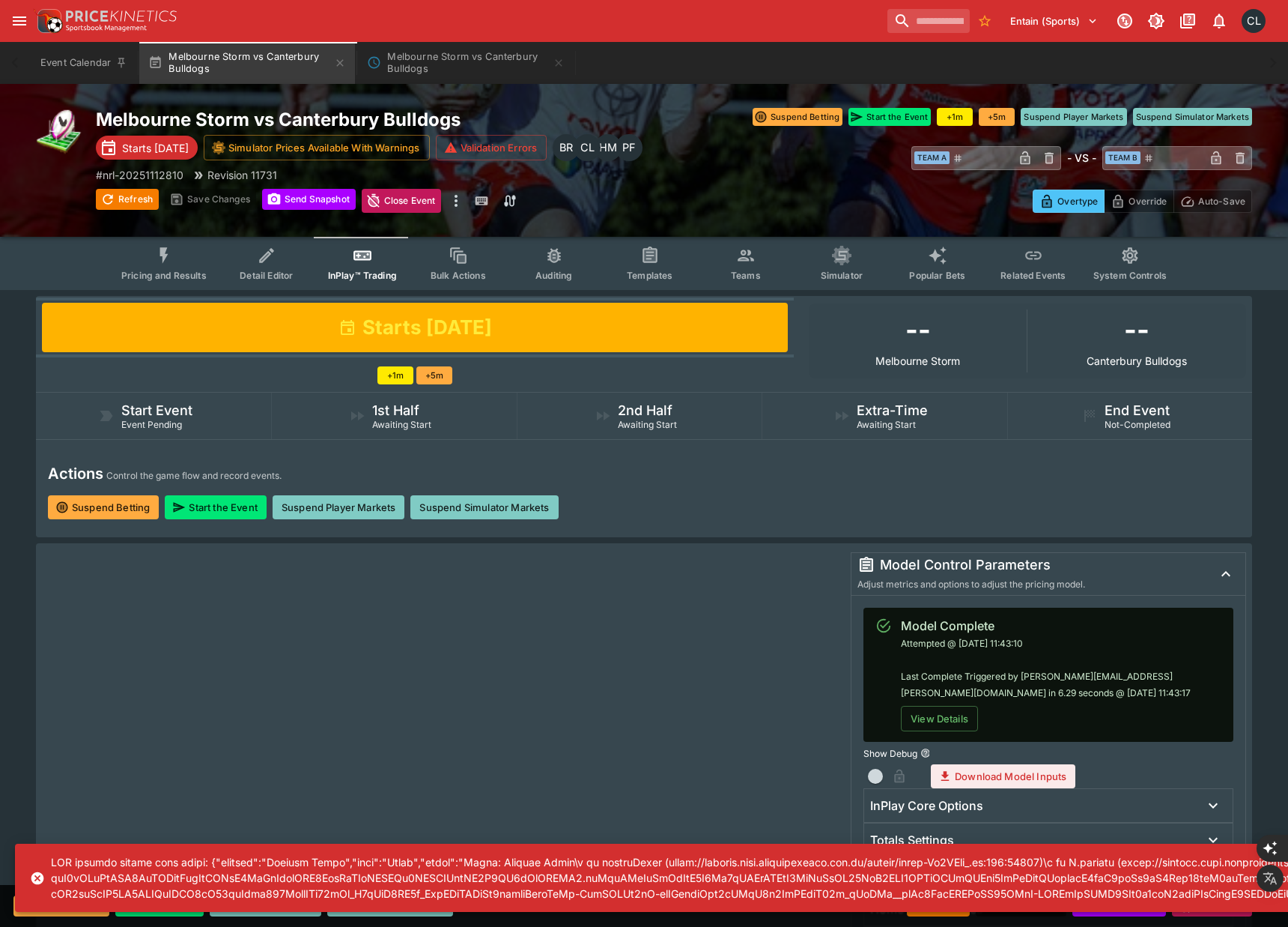
click at [763, 685] on div at bounding box center [442, 797] width 800 height 491
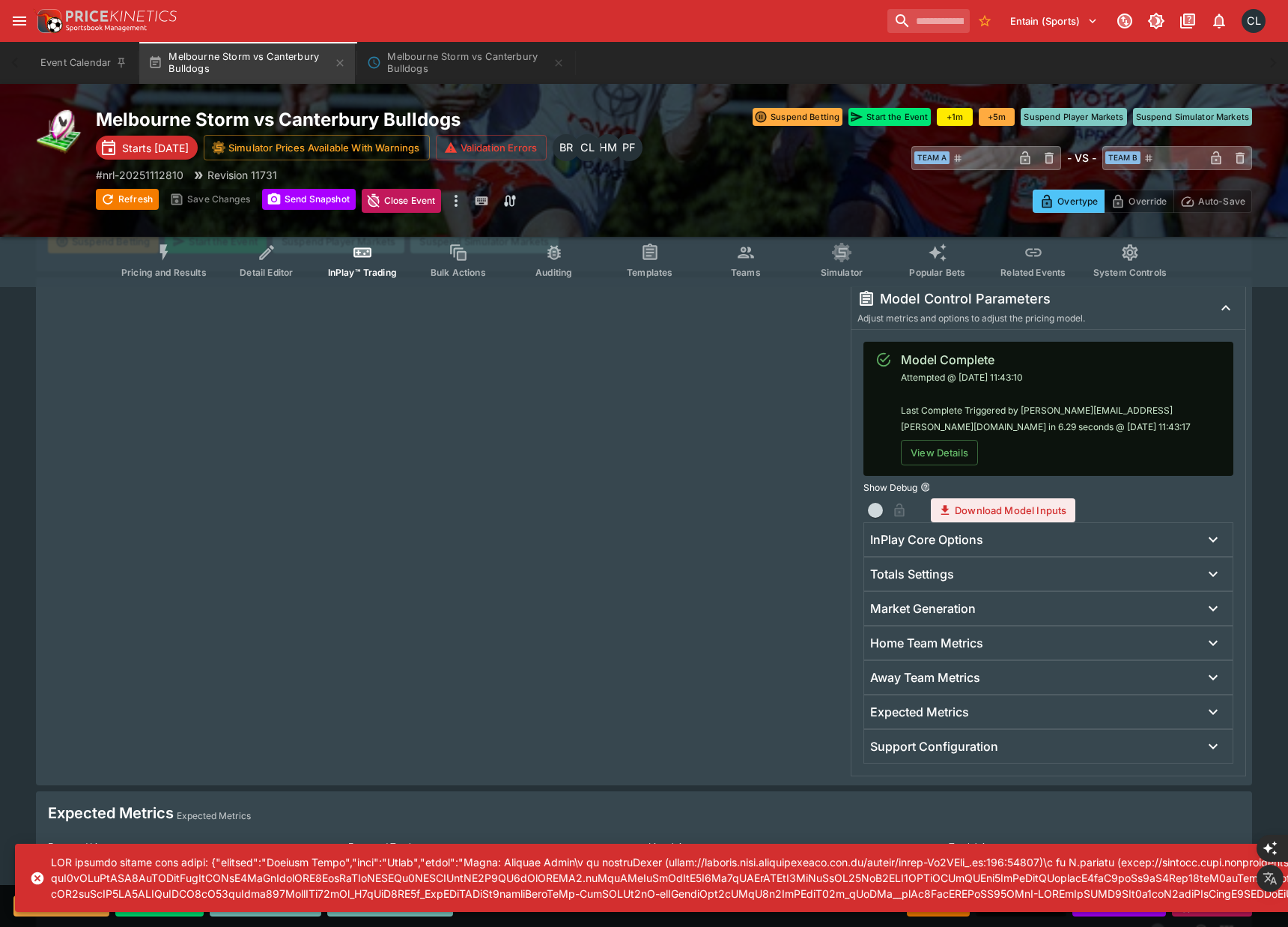
click at [904, 534] on h6 "InPlay Core Options" at bounding box center [927, 540] width 114 height 16
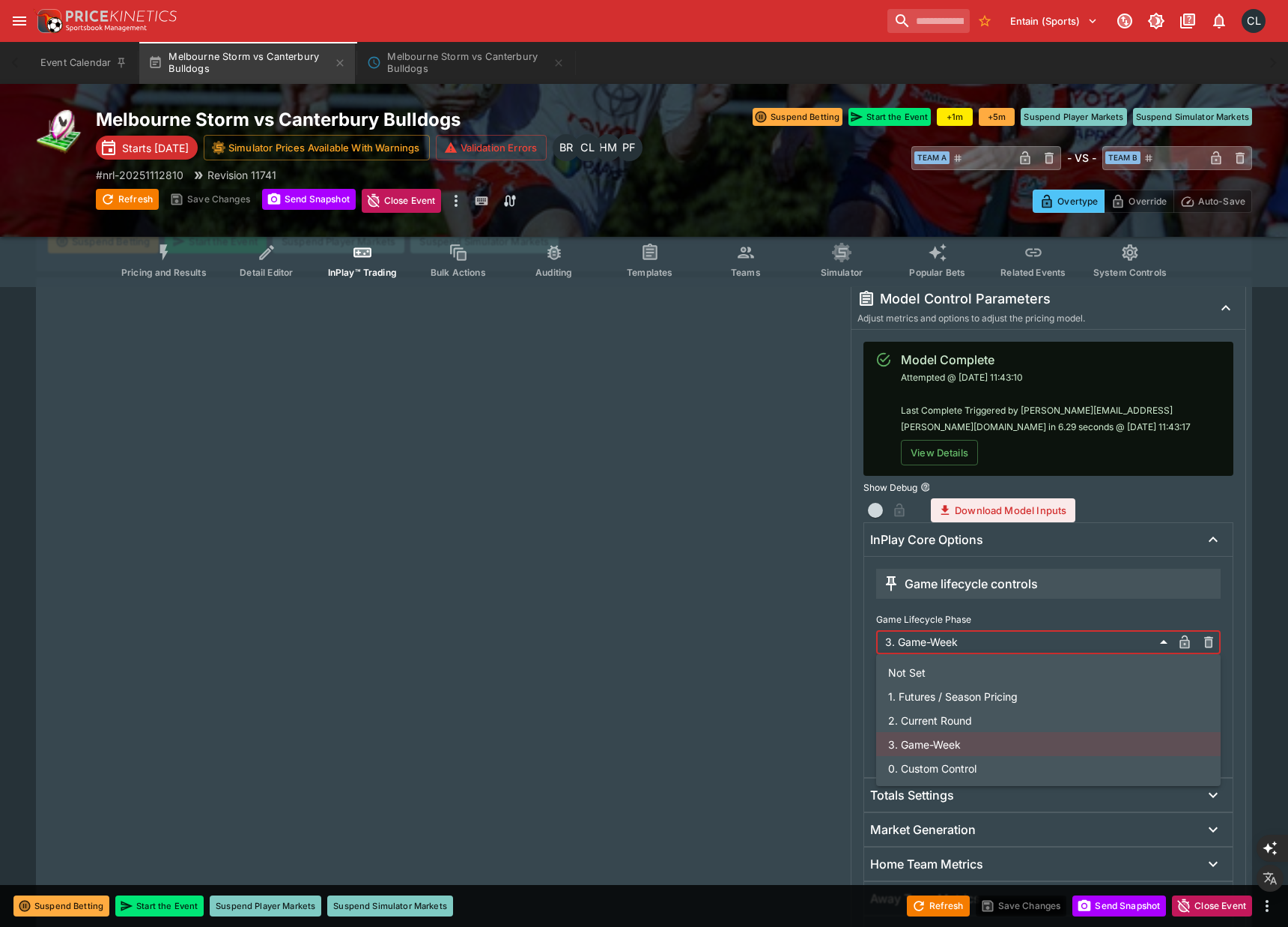
click at [166, 279] on div at bounding box center [644, 463] width 1288 height 927
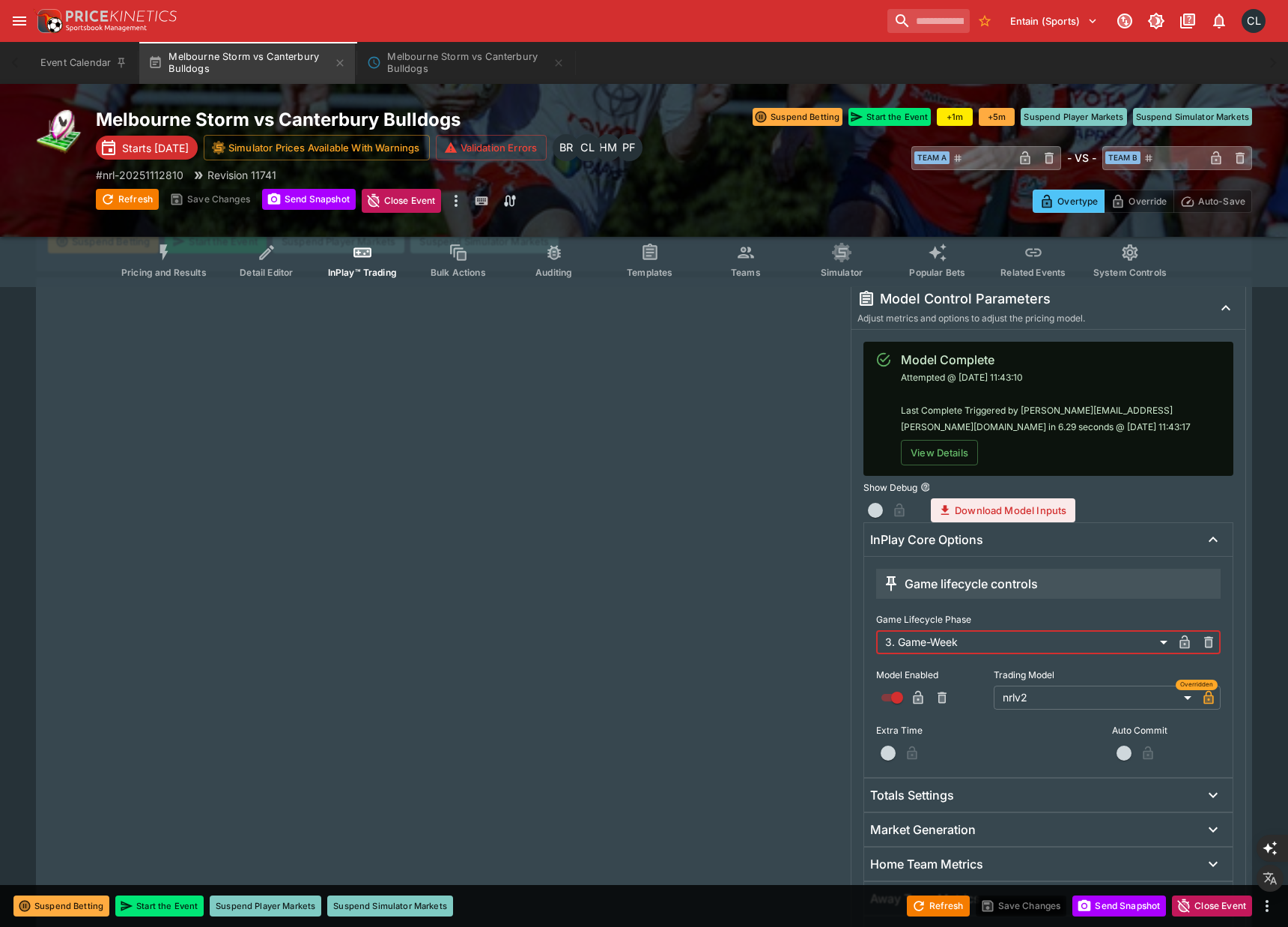
click at [170, 278] on button "Pricing and Results" at bounding box center [164, 259] width 109 height 53
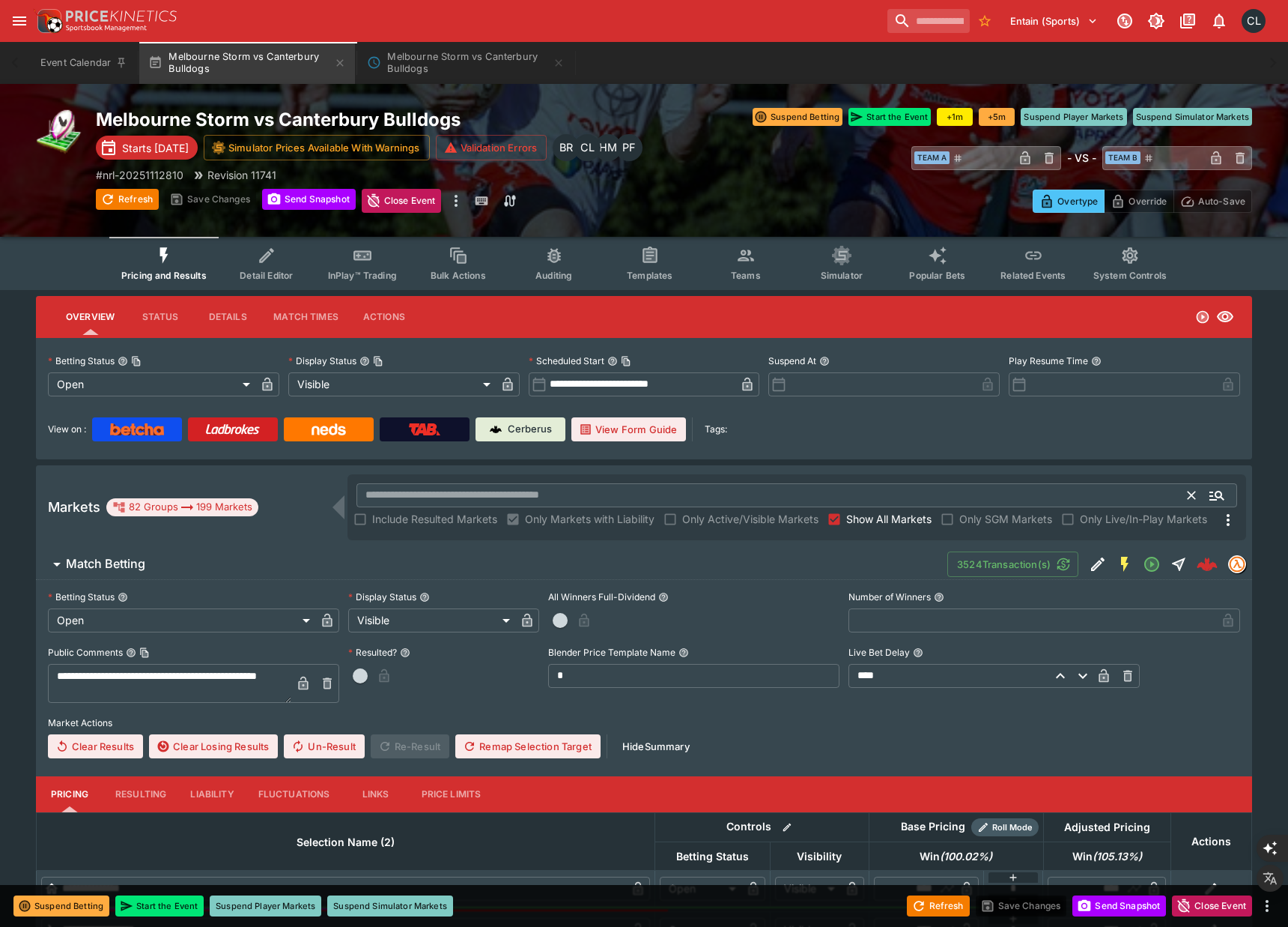
click at [727, 491] on input "text" at bounding box center [772, 495] width 832 height 24
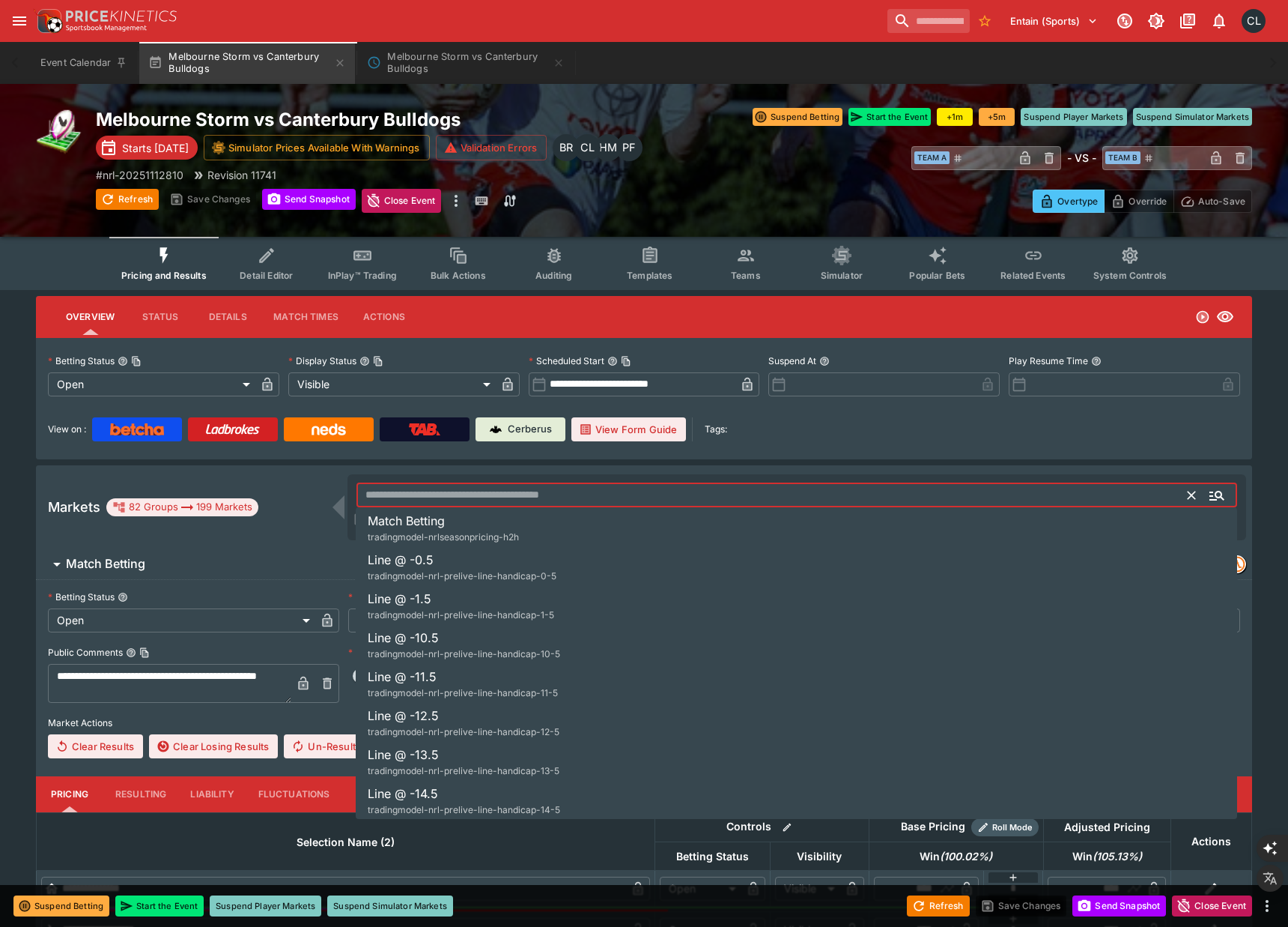
click at [514, 493] on input "text" at bounding box center [772, 495] width 832 height 24
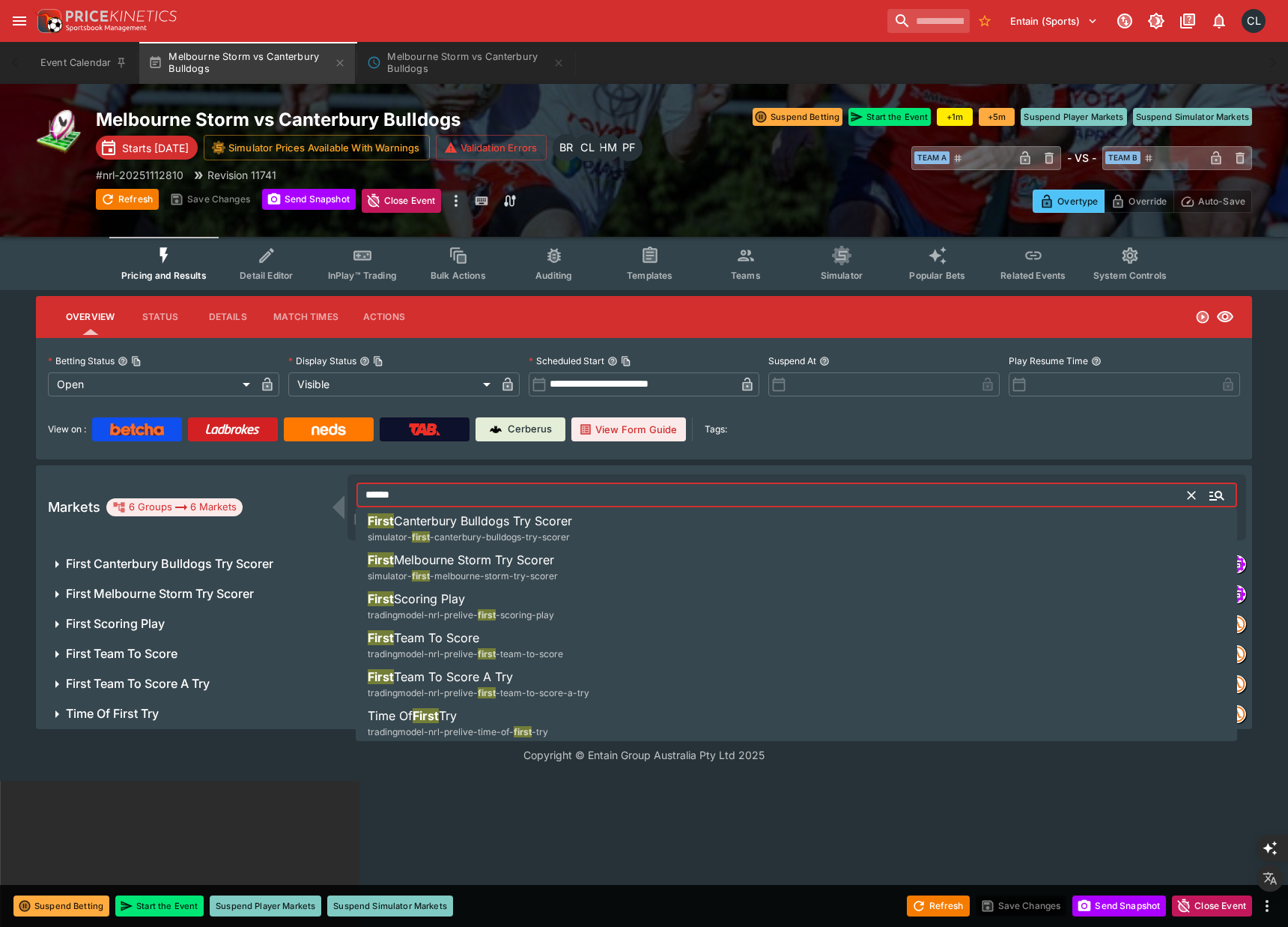
click at [516, 521] on span "Canterbury Bulldogs Try Scorer" at bounding box center [483, 520] width 178 height 15
type input "**********"
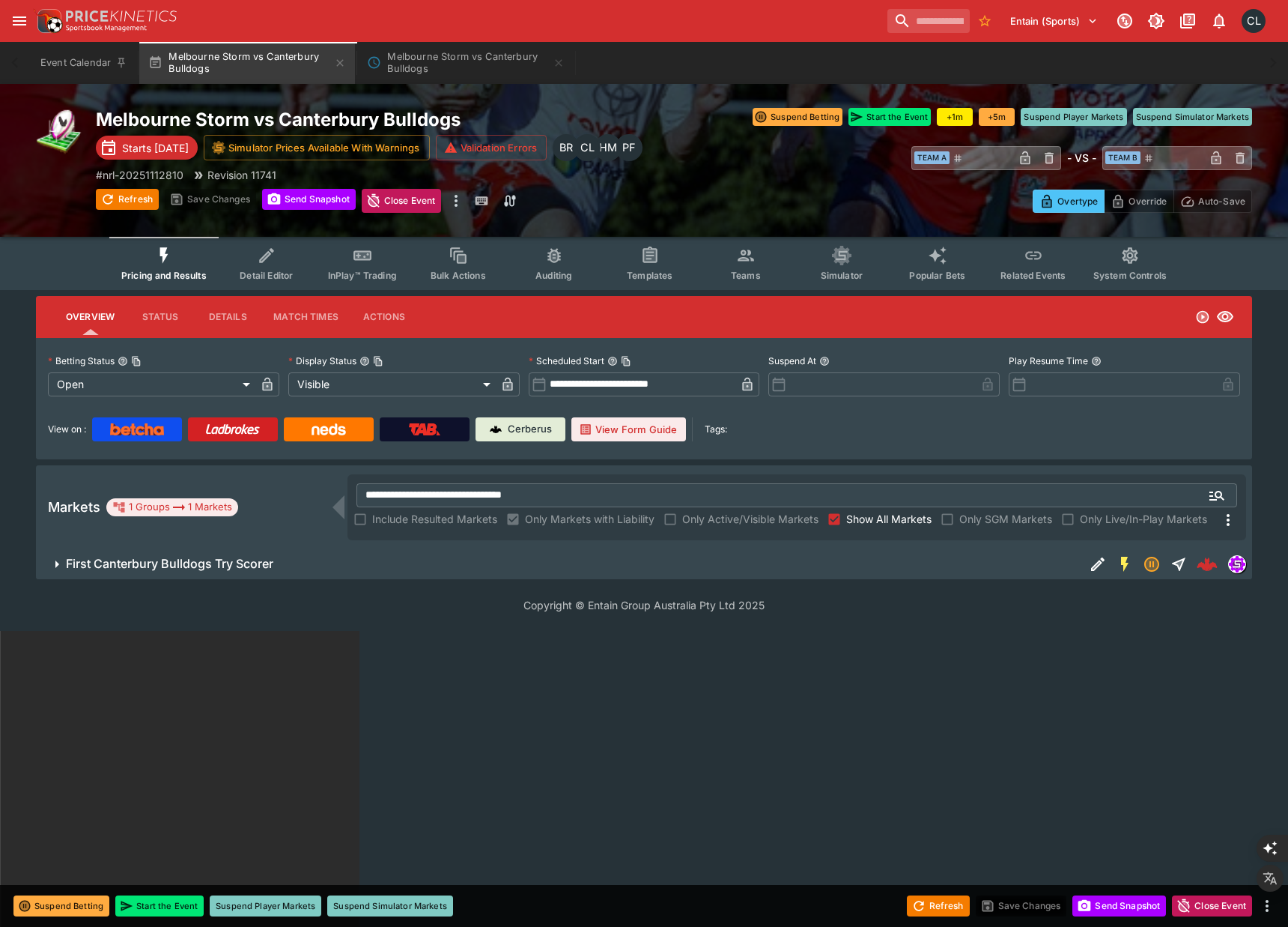
click at [1093, 564] on icon "Edit Detail" at bounding box center [1098, 563] width 13 height 13
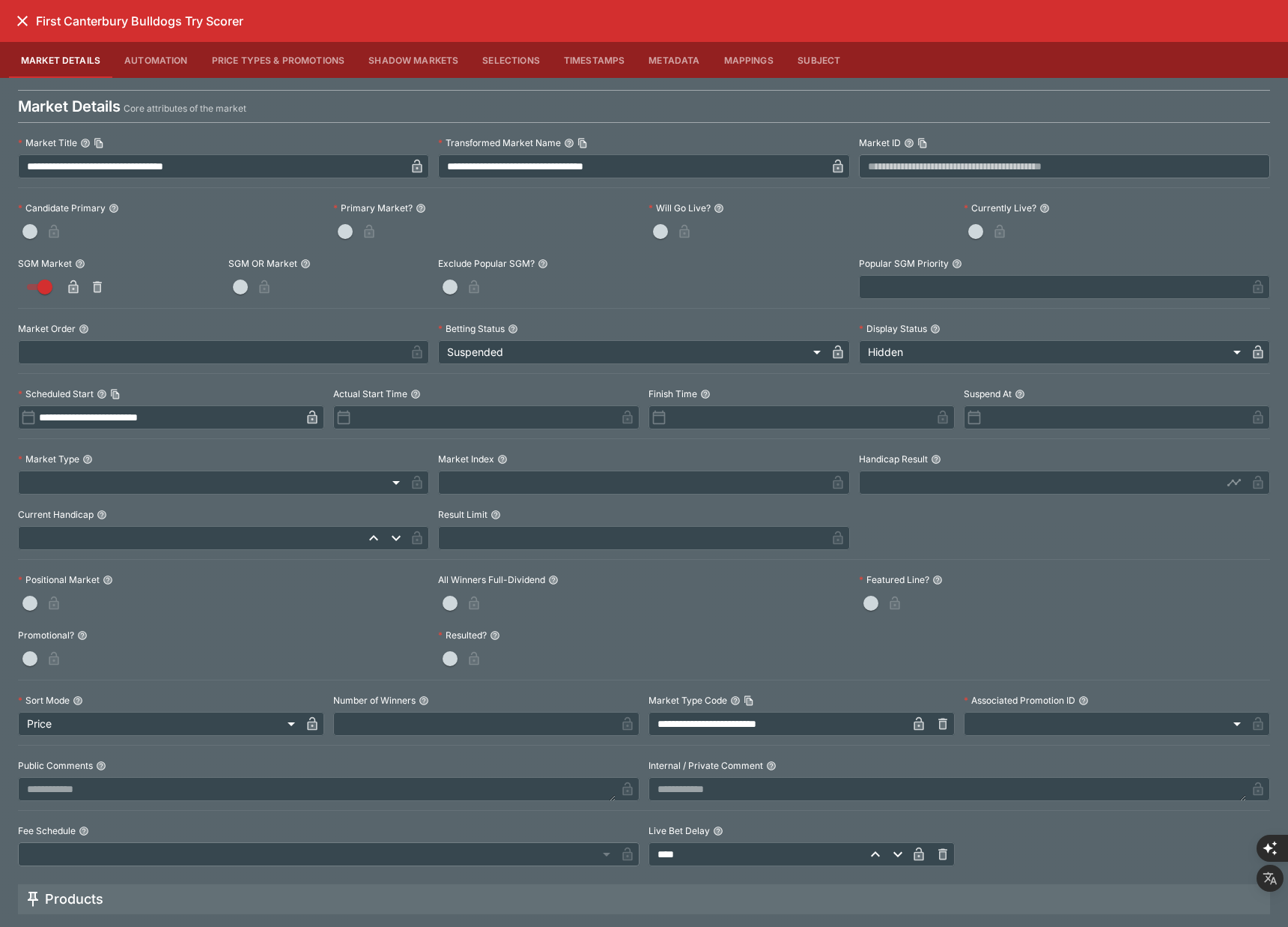
scroll to position [333, 0]
